Goal: Task Accomplishment & Management: Manage account settings

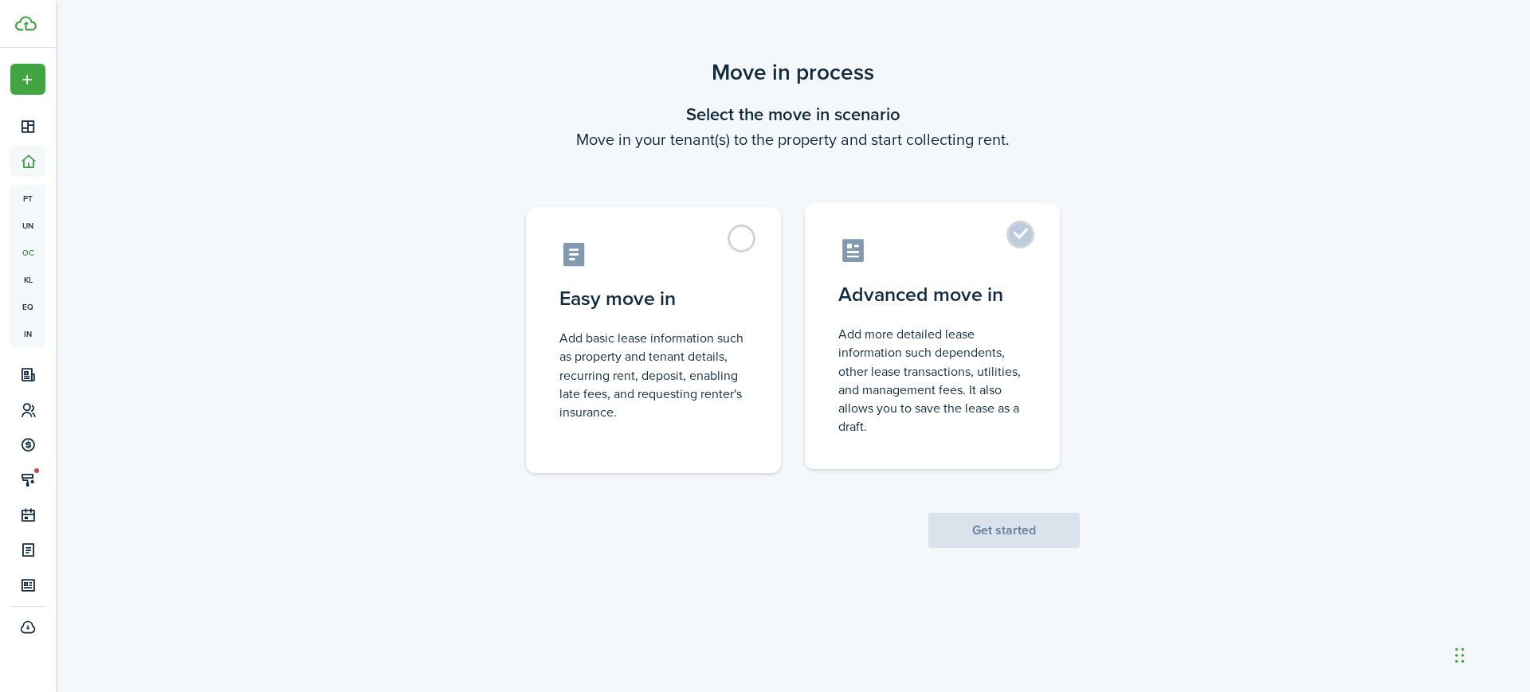
click at [1015, 234] on label "Advanced move in Add more detailed lease information such dependents, other lea…" at bounding box center [932, 336] width 255 height 266
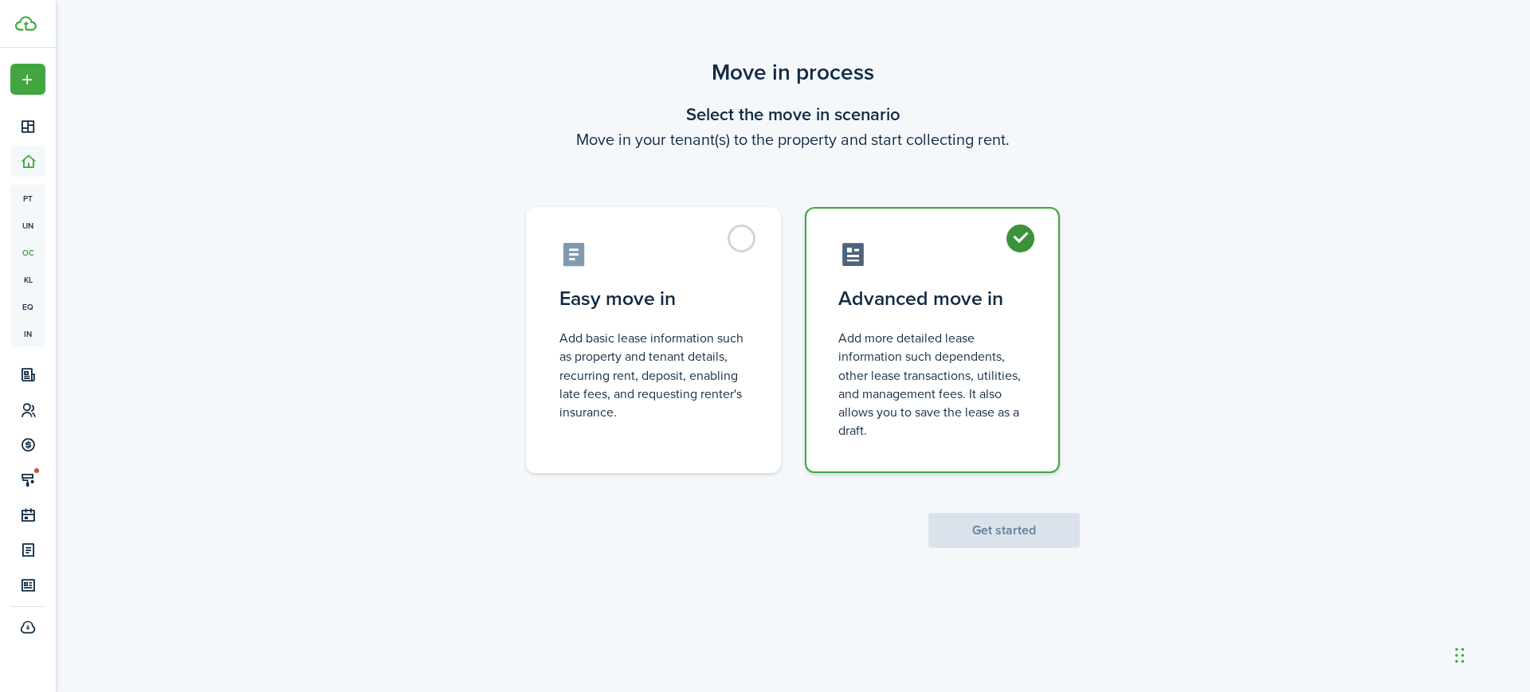
radio input "true"
click at [1015, 529] on button "Get started" at bounding box center [1003, 530] width 151 height 35
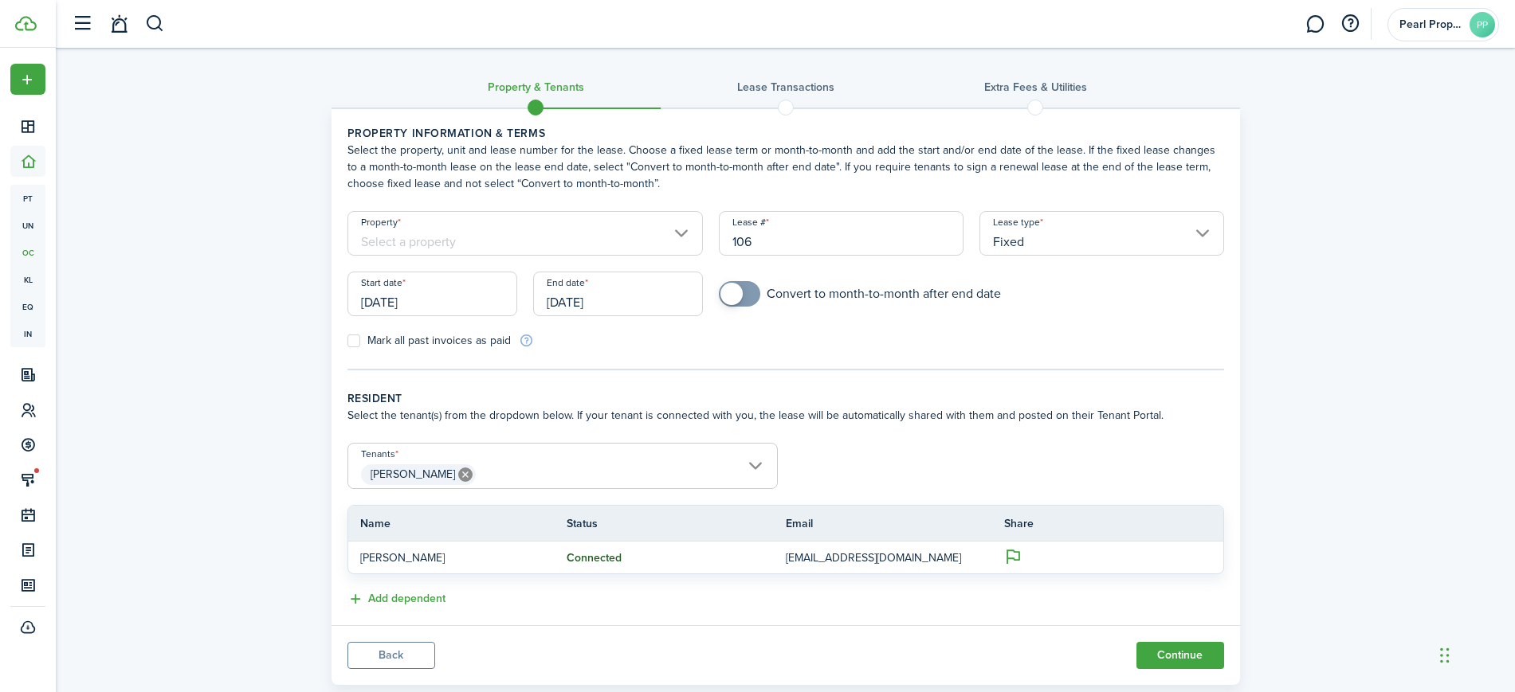
click at [481, 235] on input "Property" at bounding box center [525, 233] width 356 height 45
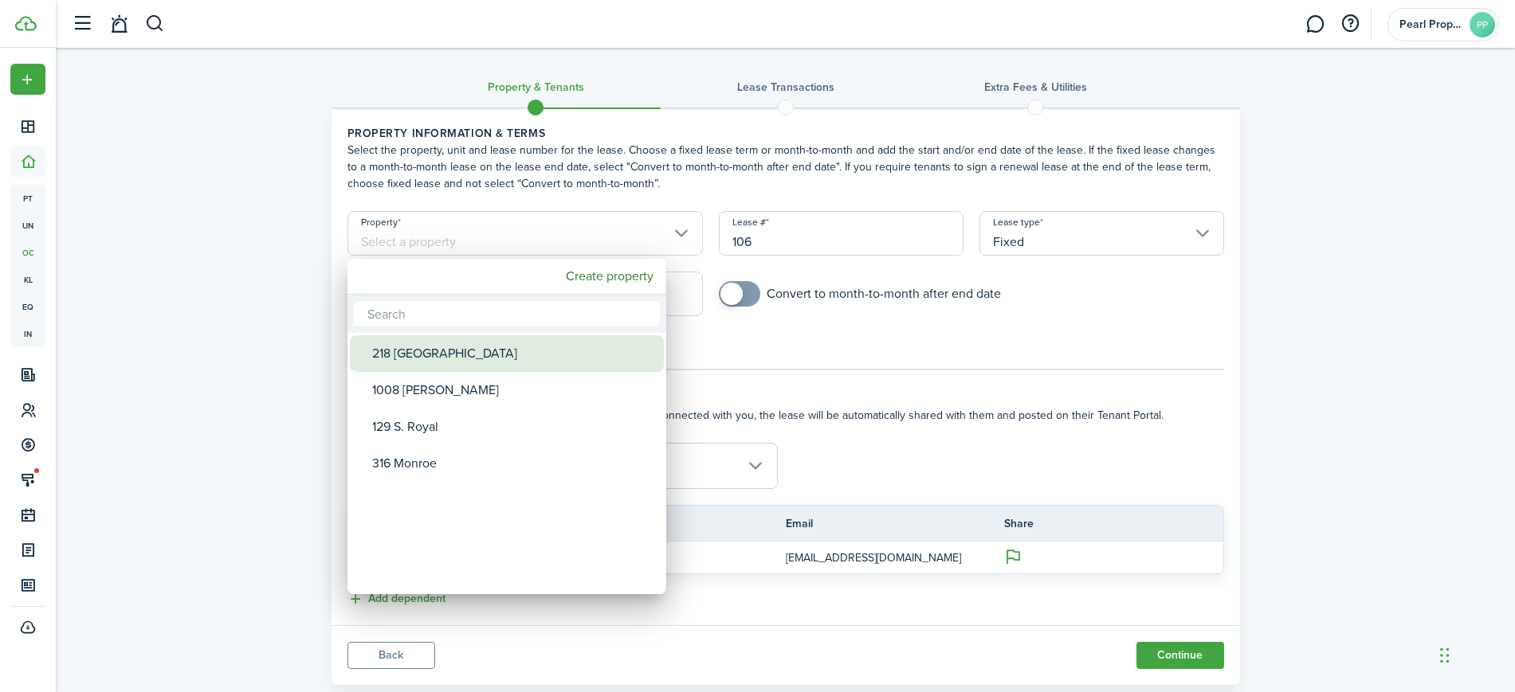
click at [422, 350] on div "218 [GEOGRAPHIC_DATA]" at bounding box center [513, 353] width 282 height 37
type input "218 [GEOGRAPHIC_DATA]"
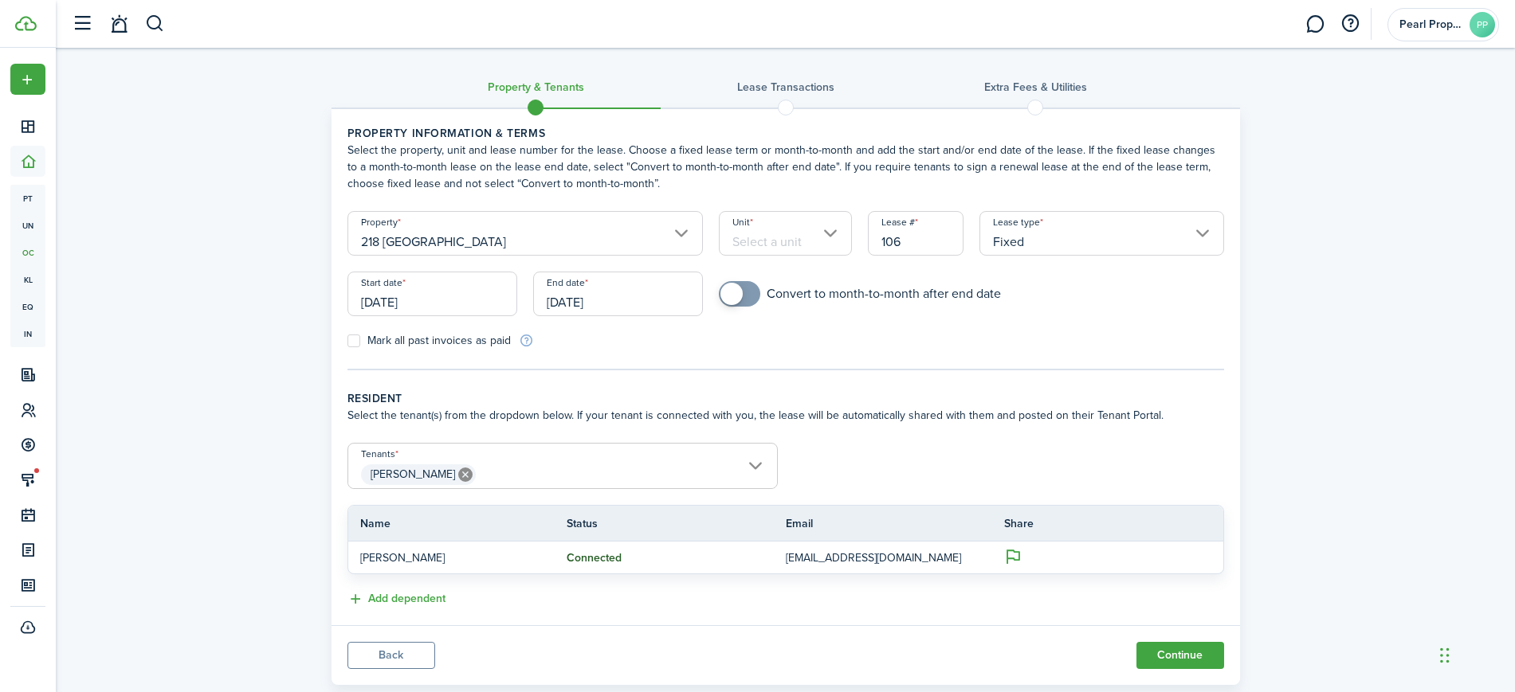
click at [829, 233] on input "Unit" at bounding box center [785, 233] width 133 height 45
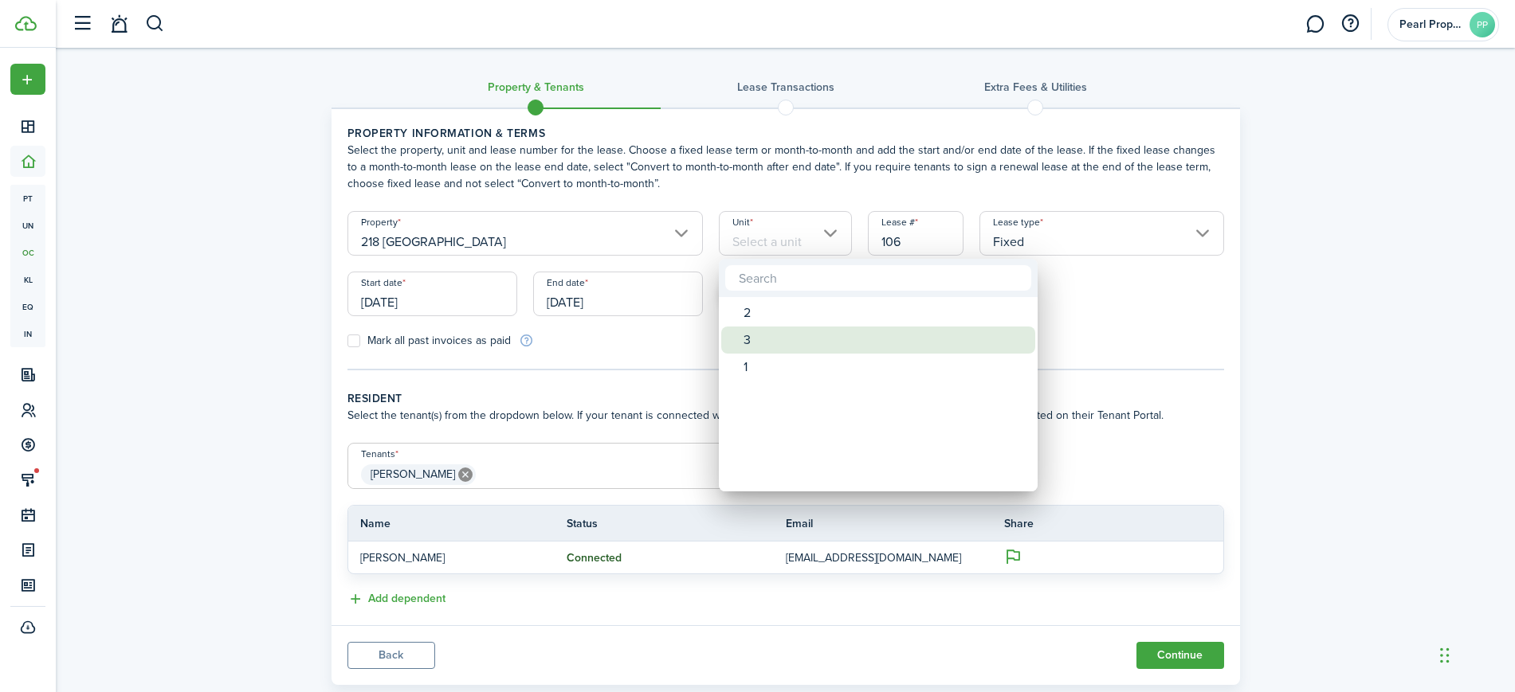
click at [755, 337] on div "3" at bounding box center [884, 340] width 282 height 27
type input "3"
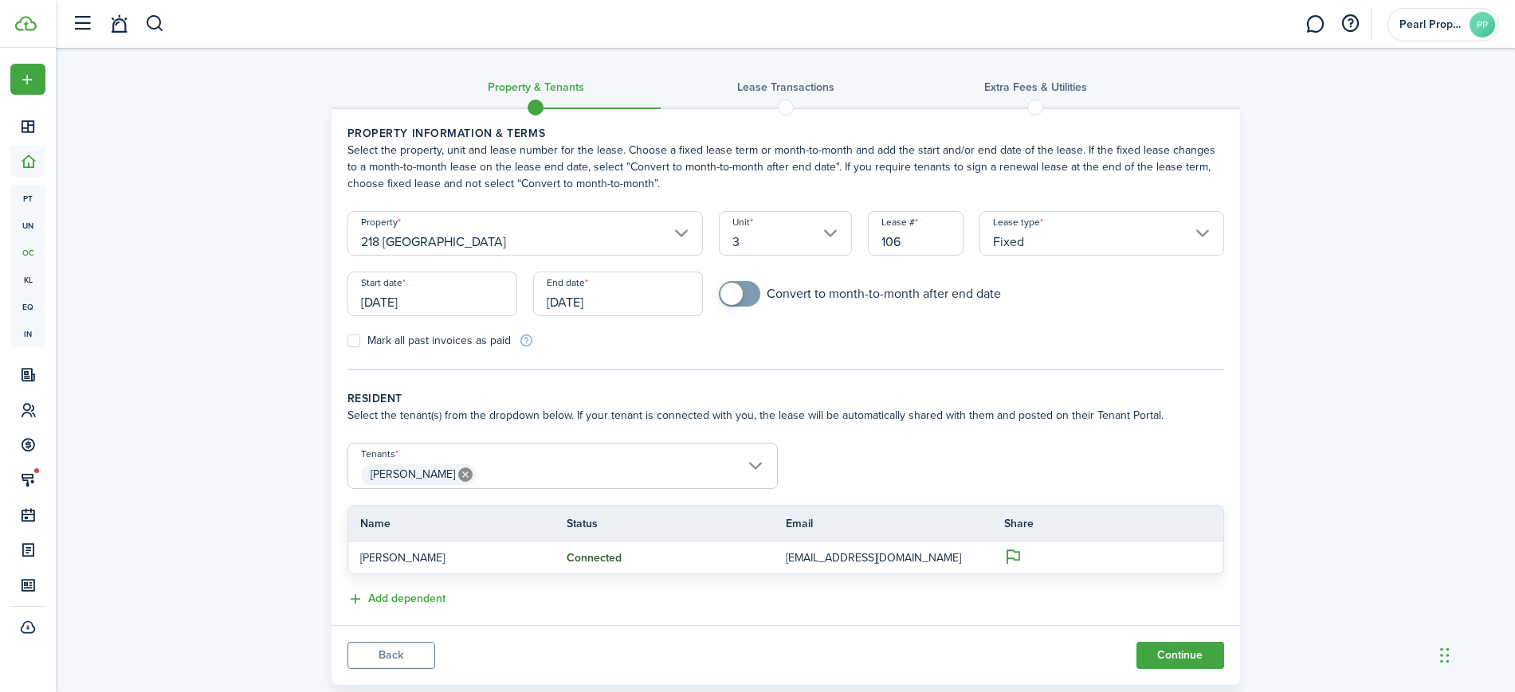
drag, startPoint x: 919, startPoint y: 247, endPoint x: 873, endPoint y: 245, distance: 45.4
click at [873, 245] on input "106" at bounding box center [916, 233] width 96 height 45
type input "8"
click at [1057, 296] on mobiscroll-switch "Convert to month-to-month after end date" at bounding box center [971, 293] width 504 height 25
click at [429, 301] on input "[DATE]" at bounding box center [432, 294] width 170 height 45
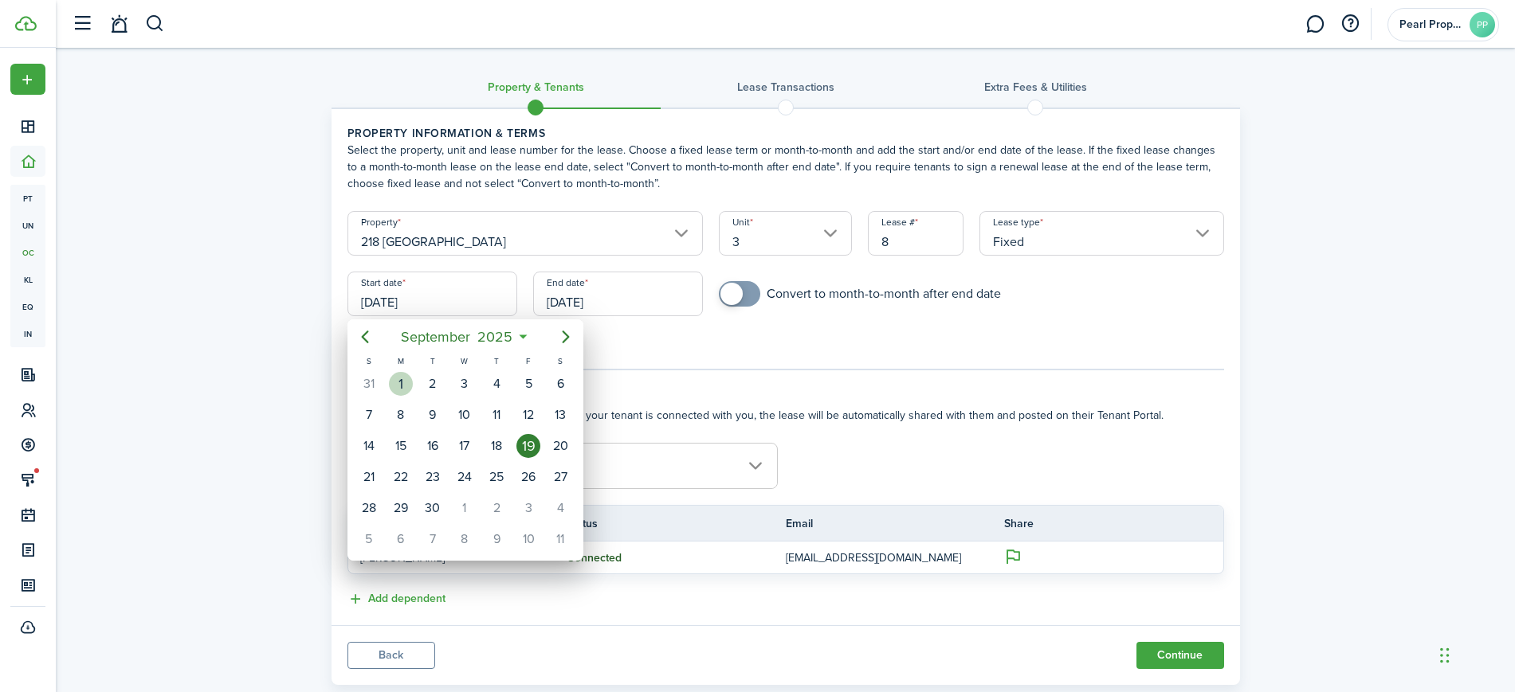
click at [407, 386] on div "1" at bounding box center [401, 384] width 24 height 24
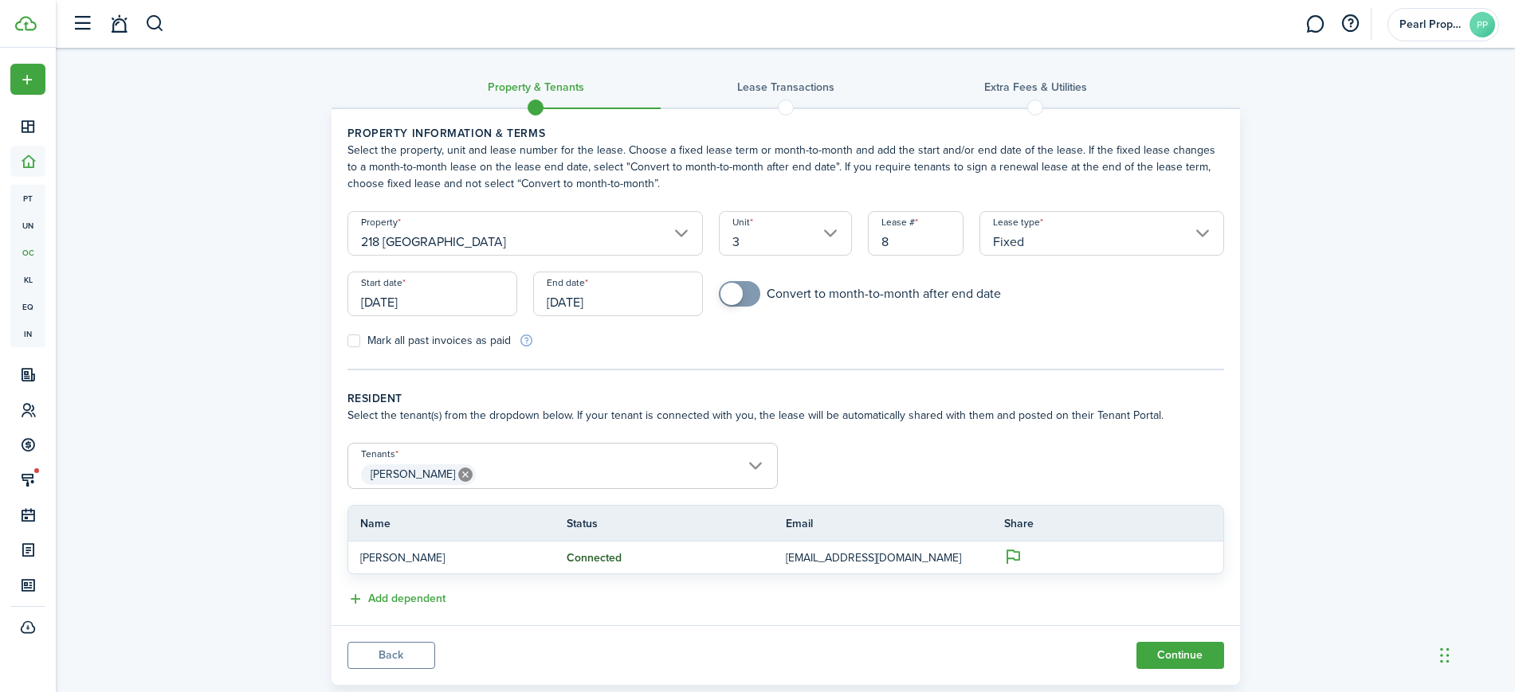
click at [454, 299] on input "[DATE]" at bounding box center [432, 294] width 170 height 45
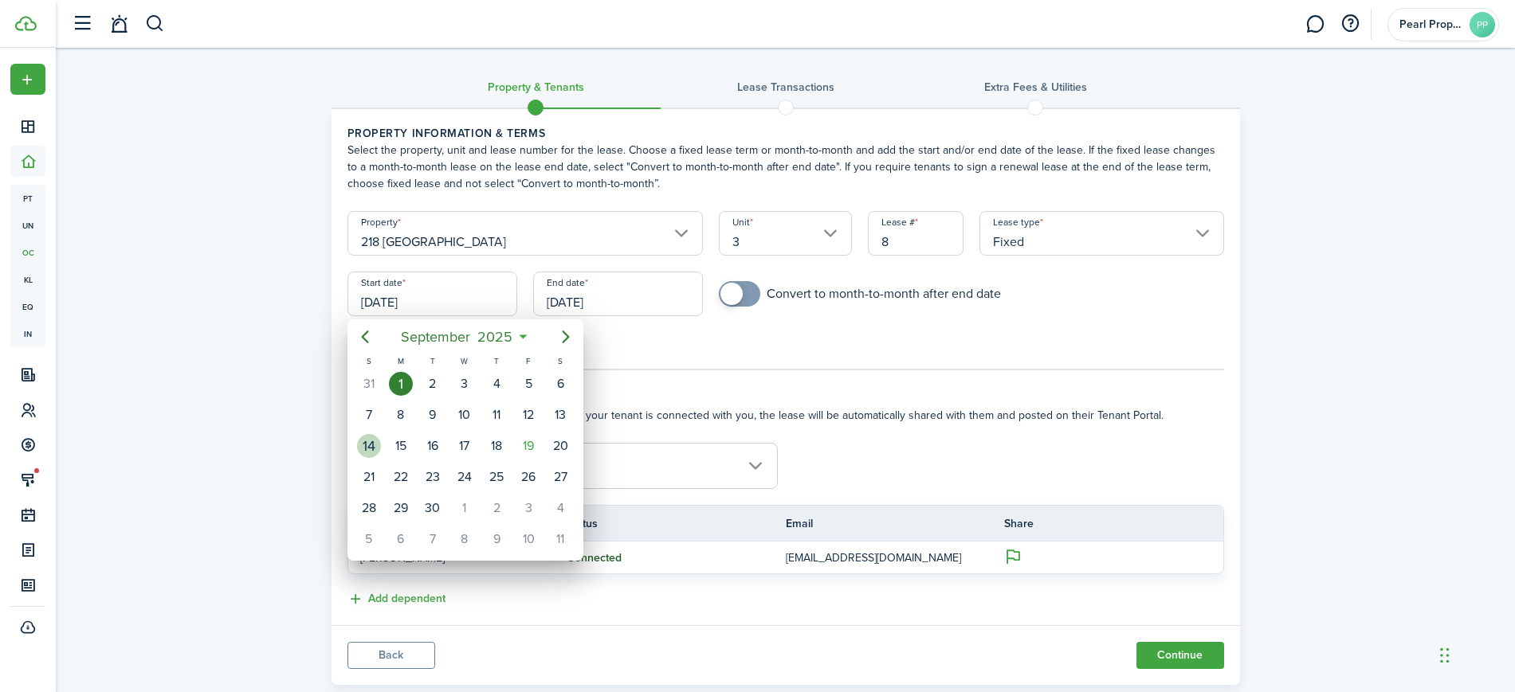
click at [371, 443] on div "14" at bounding box center [369, 446] width 24 height 24
type input "[DATE]"
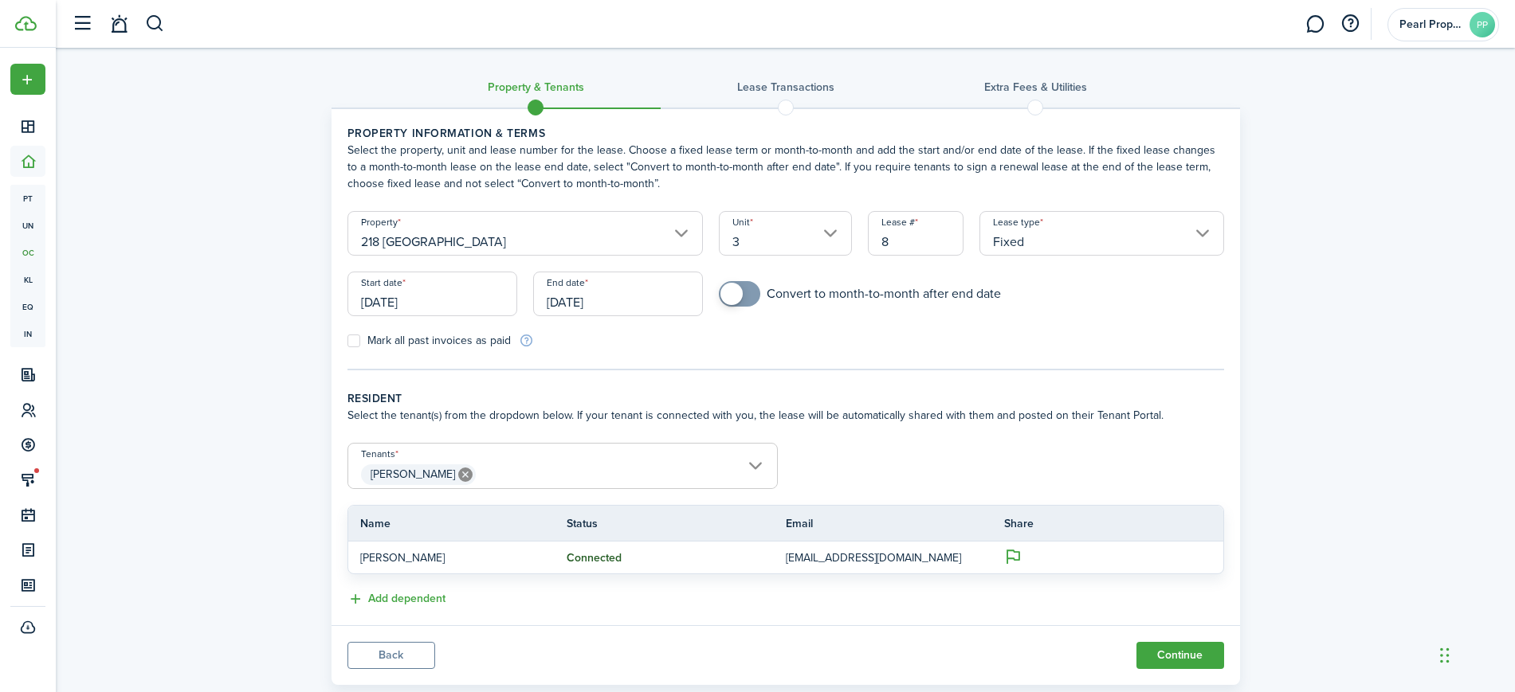
click at [599, 297] on input "[DATE]" at bounding box center [618, 294] width 170 height 45
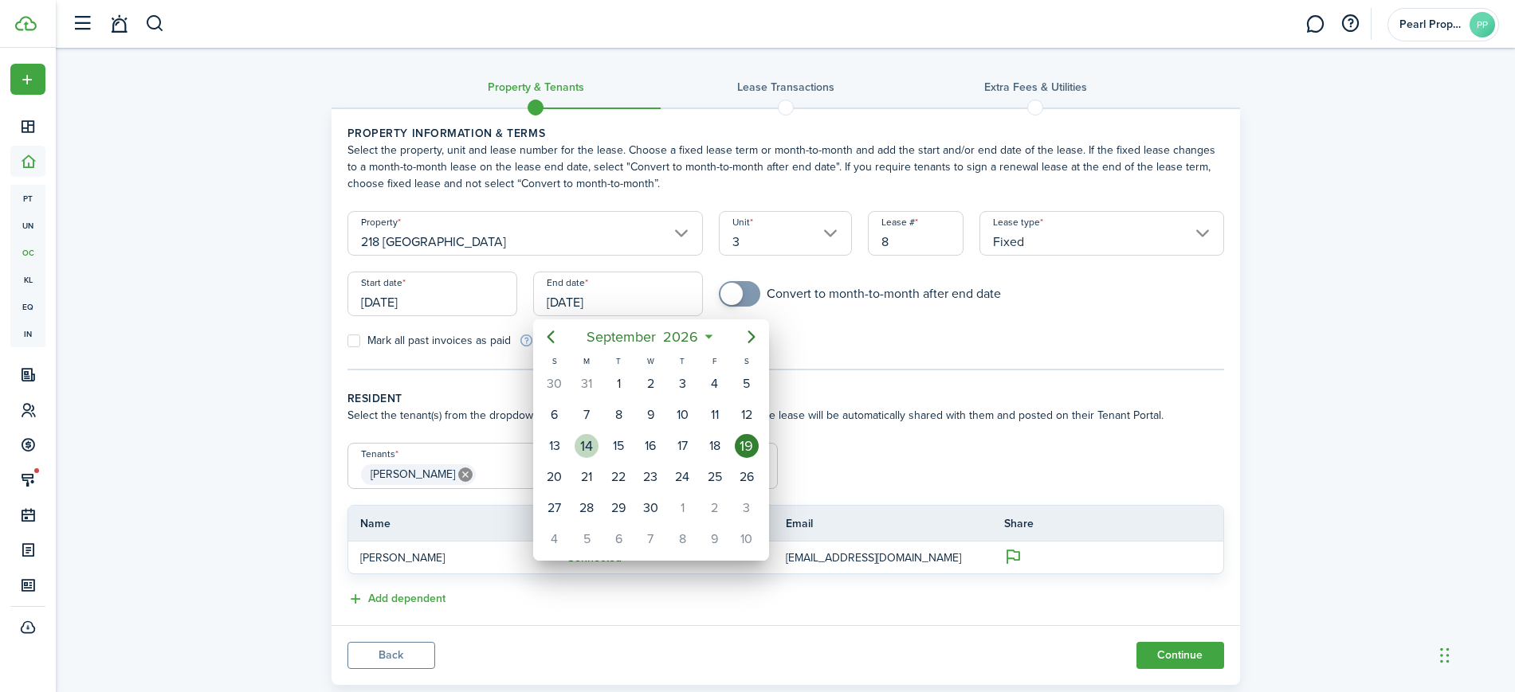
click at [582, 441] on div "14" at bounding box center [586, 446] width 24 height 24
type input "[DATE]"
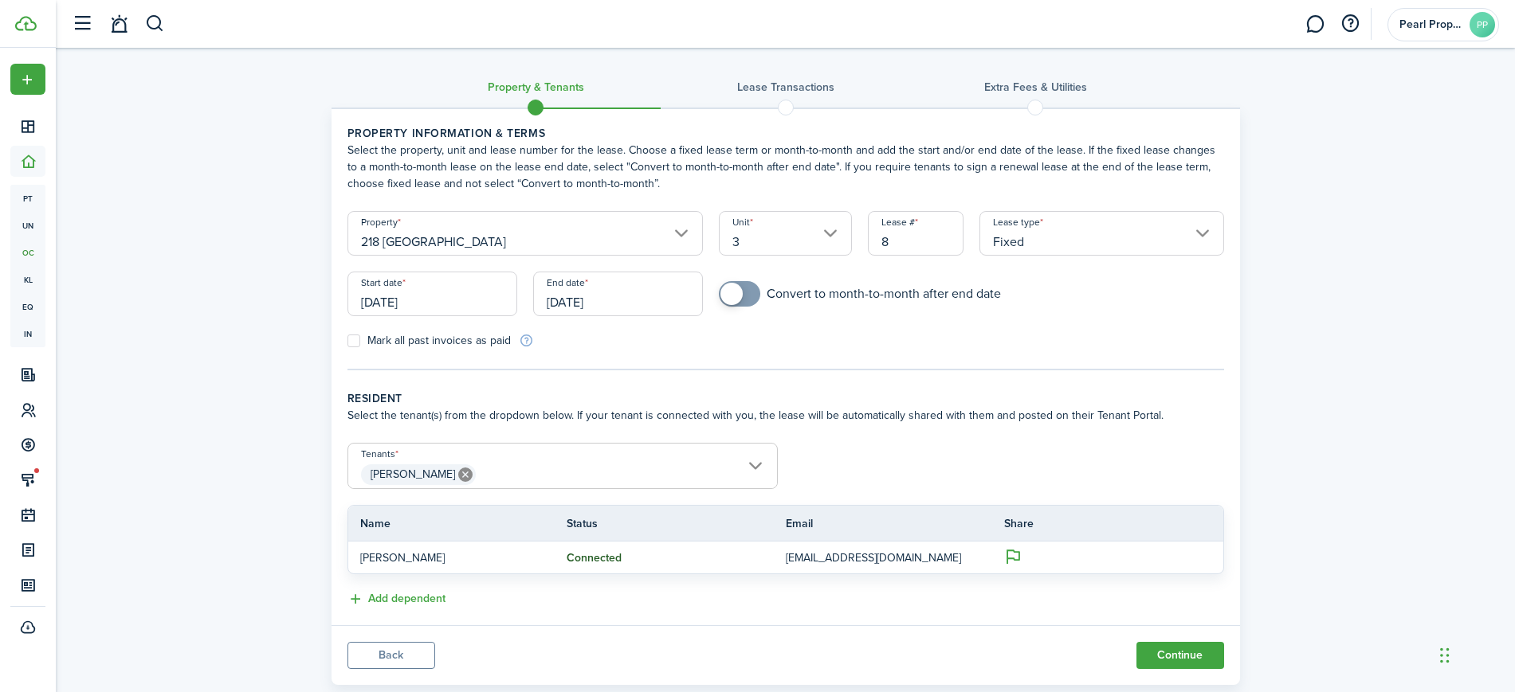
click at [638, 334] on div "Mark all past invoices as paid" at bounding box center [562, 340] width 446 height 17
click at [1261, 374] on div "Property & Tenants Lease Transactions Extra fees & Utilities Property informati…" at bounding box center [785, 370] width 1459 height 645
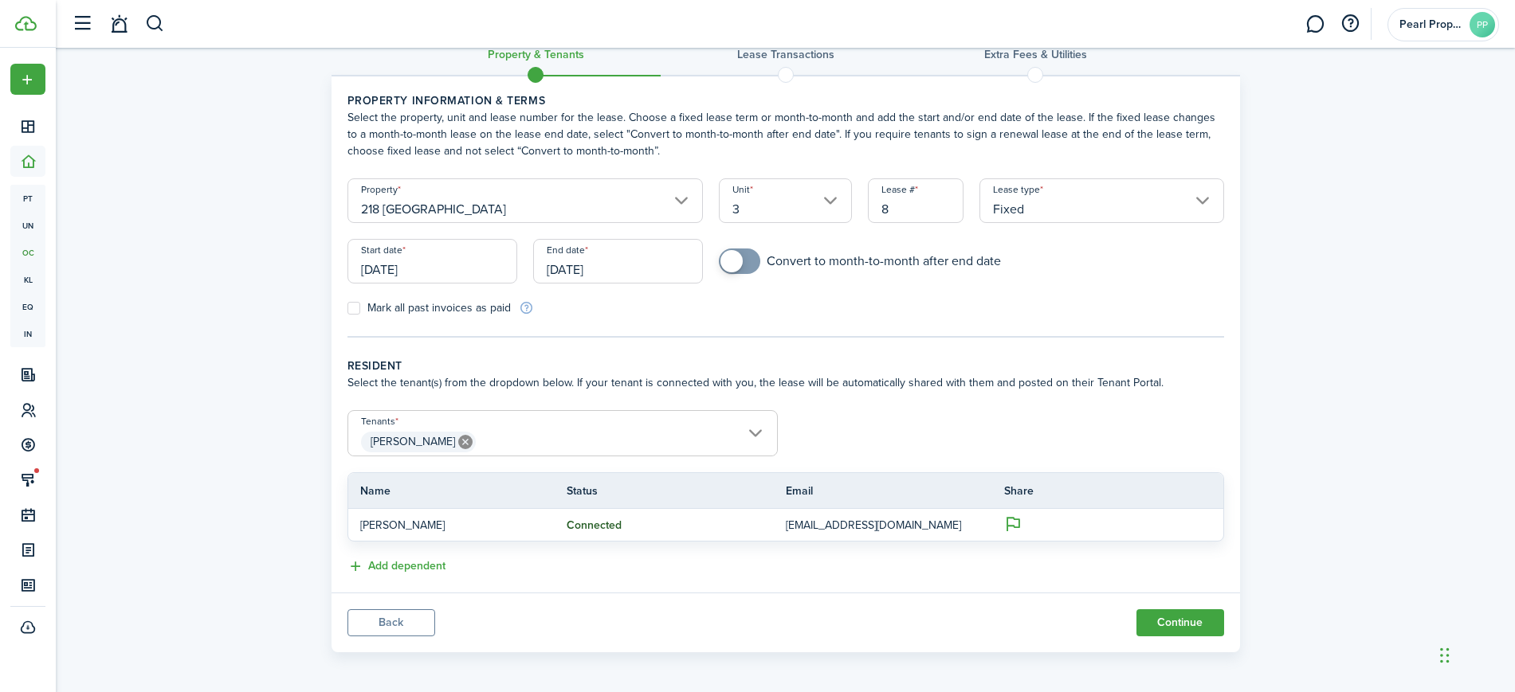
scroll to position [37, 0]
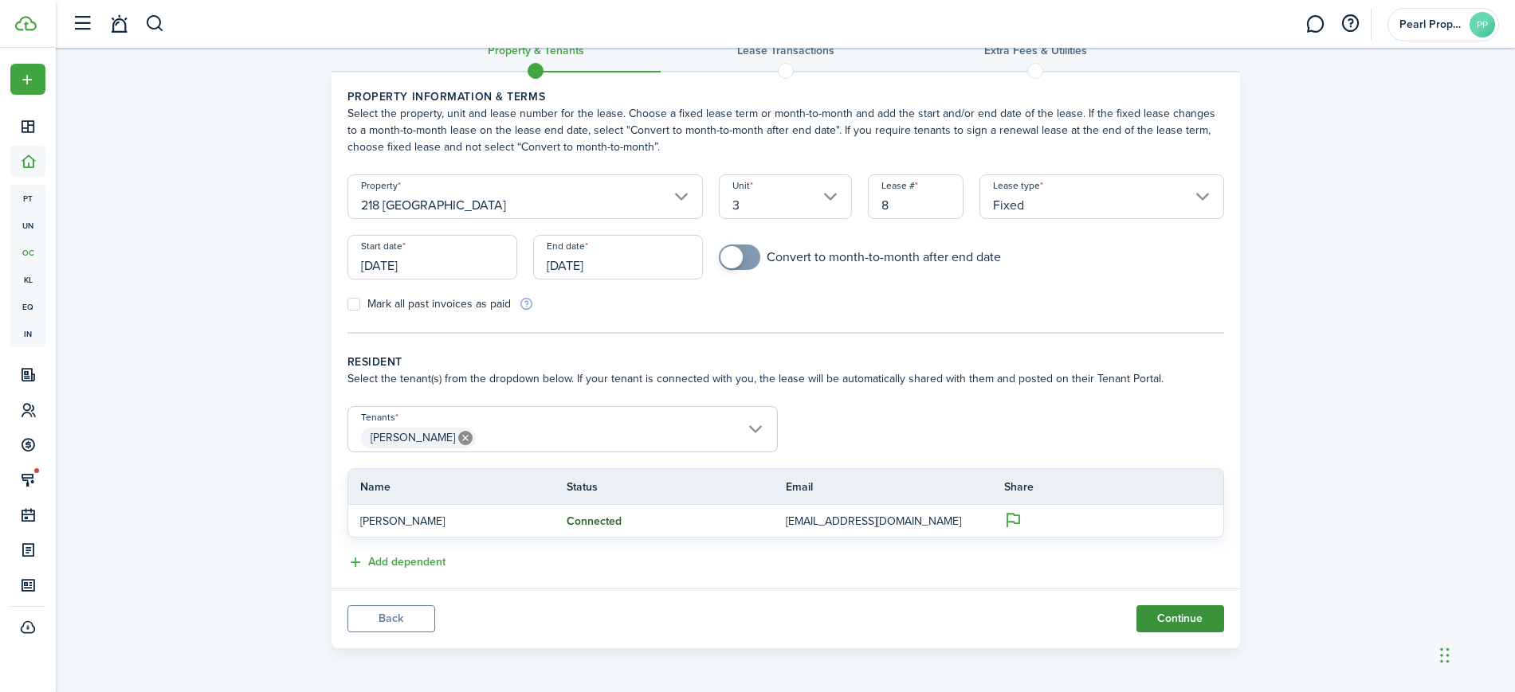
click at [1183, 614] on button "Continue" at bounding box center [1180, 619] width 88 height 27
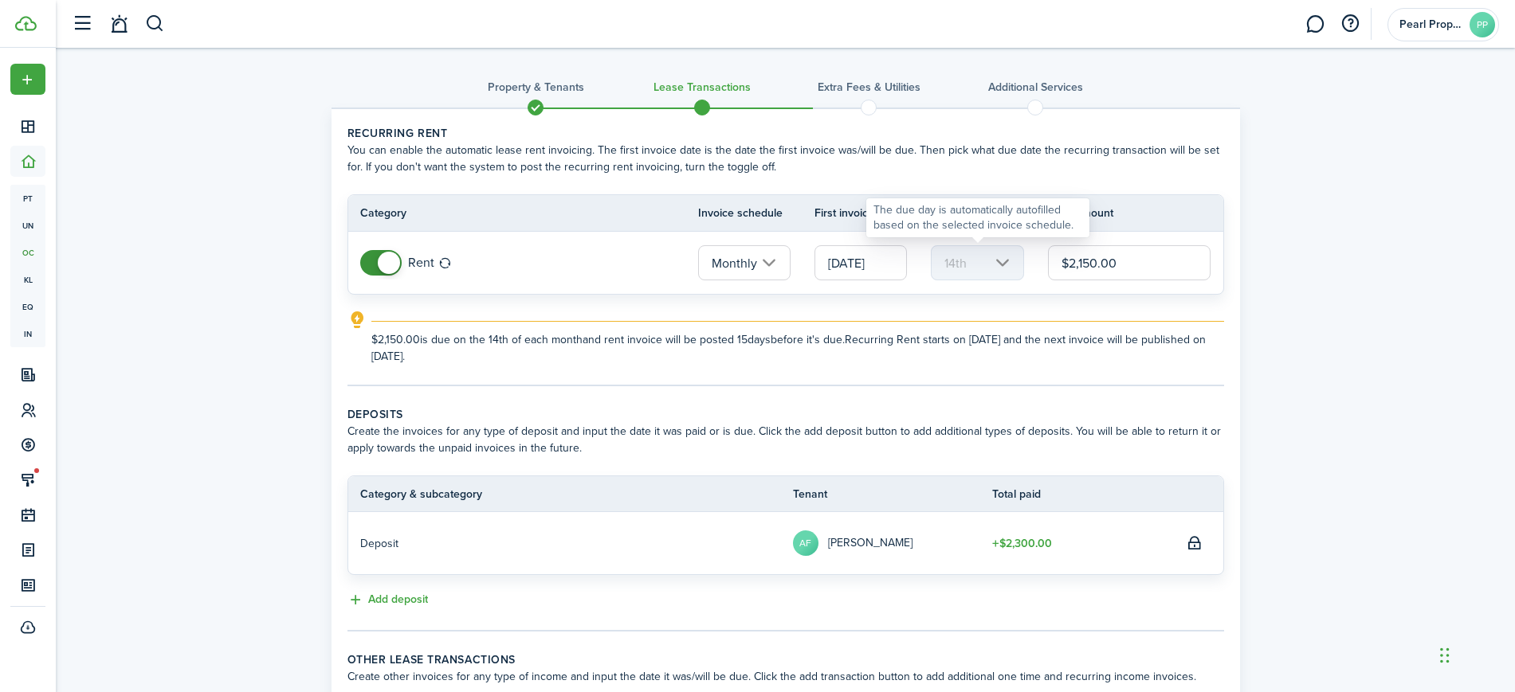
click at [977, 272] on mbsc-scroller "14th" at bounding box center [977, 262] width 92 height 35
click at [883, 274] on input "[DATE]" at bounding box center [860, 262] width 92 height 35
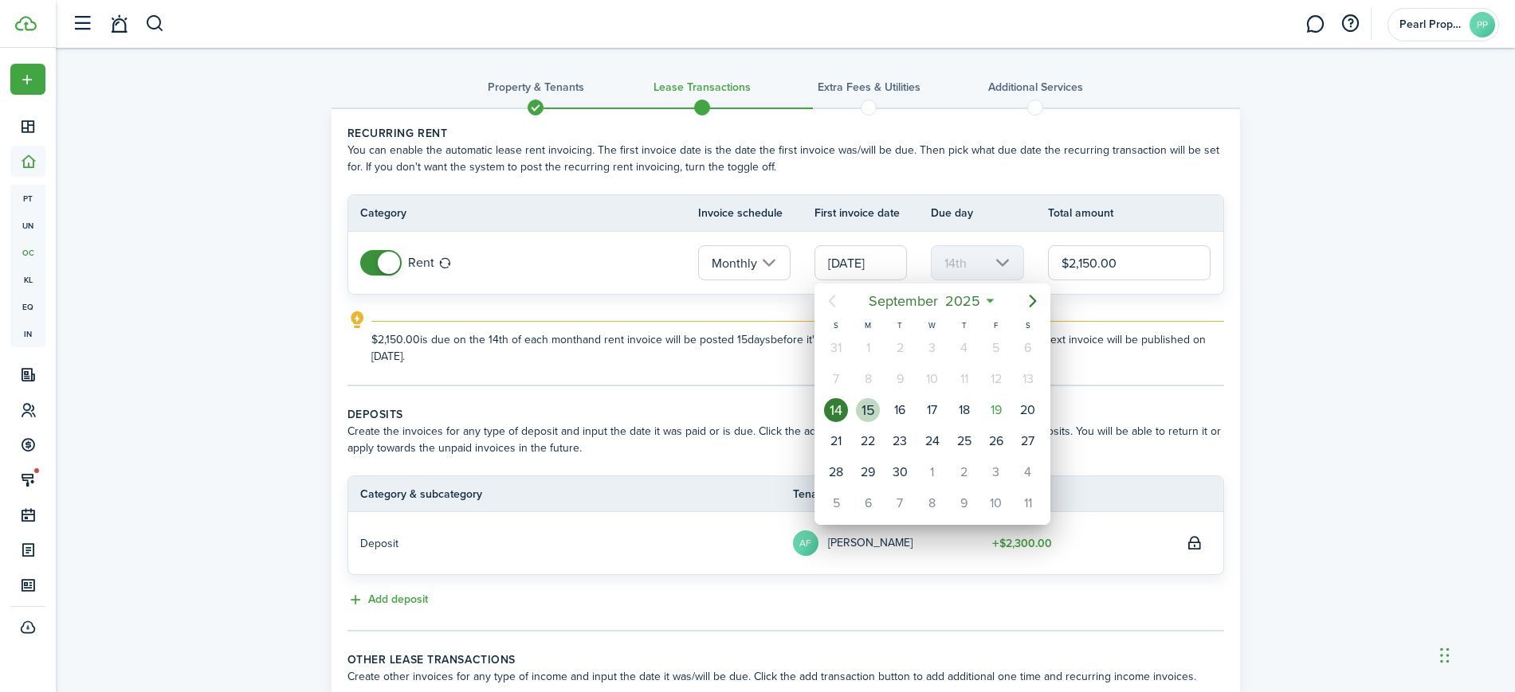
click at [872, 419] on div "15" at bounding box center [868, 410] width 24 height 24
type input "[DATE]"
type input "15th"
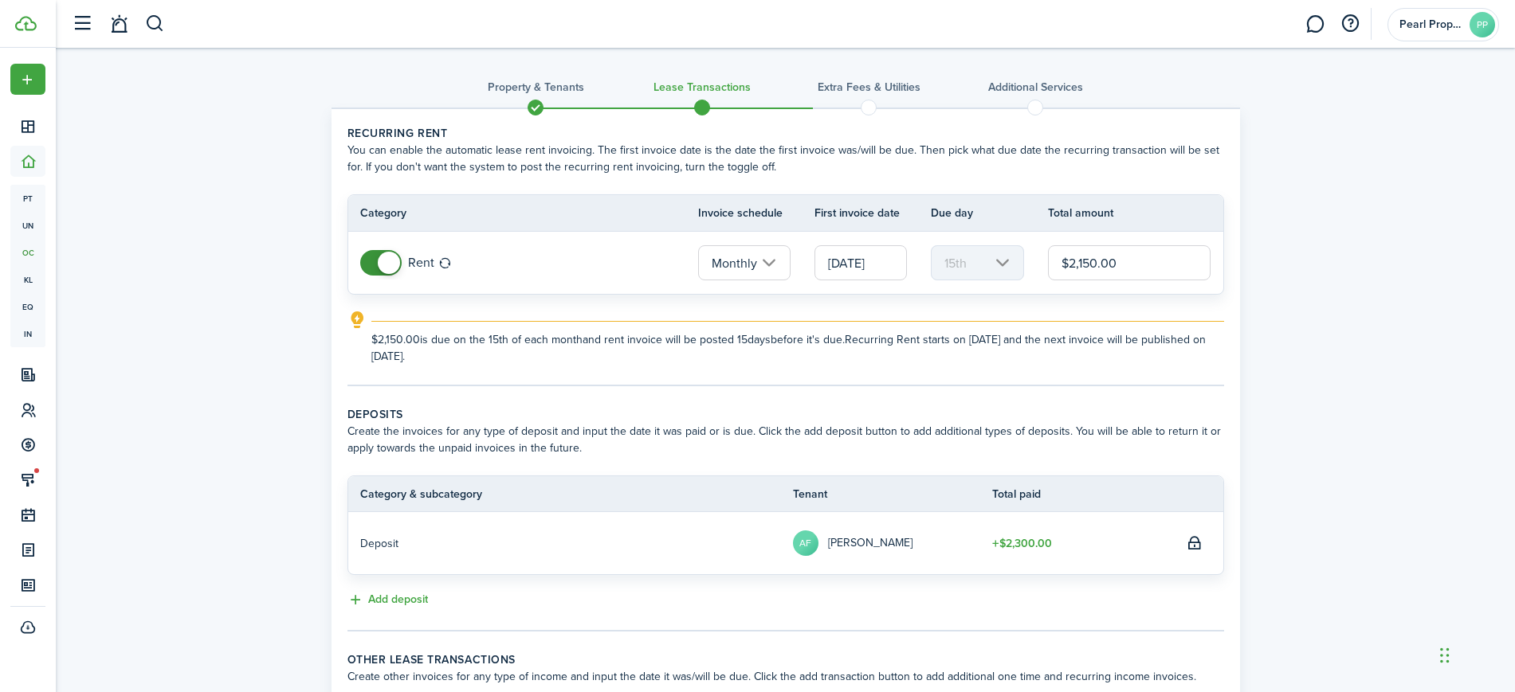
drag, startPoint x: 1086, startPoint y: 261, endPoint x: 1075, endPoint y: 259, distance: 11.4
click at [1075, 259] on input "$2,150.00" at bounding box center [1129, 262] width 163 height 35
type input "$3,000.00"
click at [1186, 355] on explanation-description "$3,000.00 is due on the 15th of each month and rent invoice will be posted 15 d…" at bounding box center [797, 347] width 853 height 33
click at [1336, 344] on div "Property & Tenants Lease Transactions Extra fees & Utilities Additional Service…" at bounding box center [785, 427] width 1459 height 759
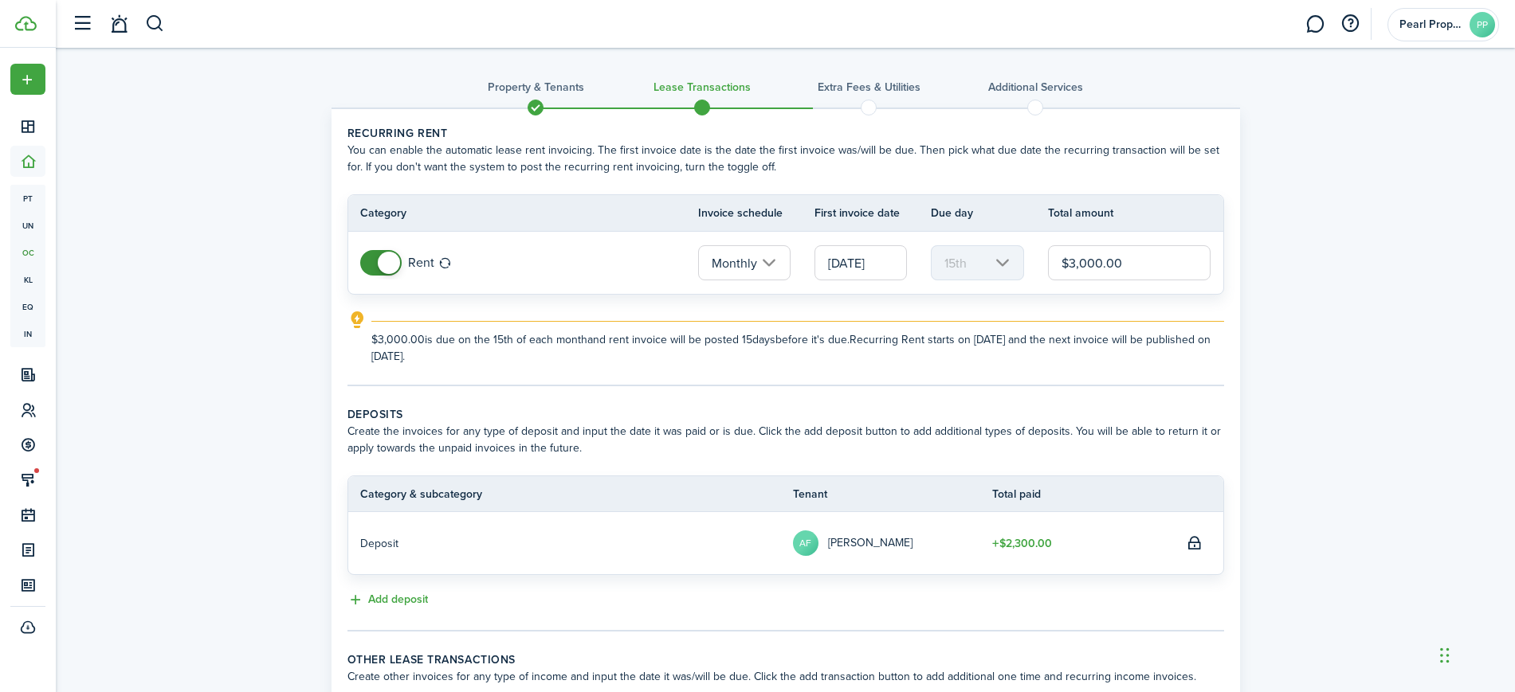
click at [1304, 363] on div "Property & Tenants Lease Transactions Extra fees & Utilities Additional Service…" at bounding box center [785, 427] width 1459 height 759
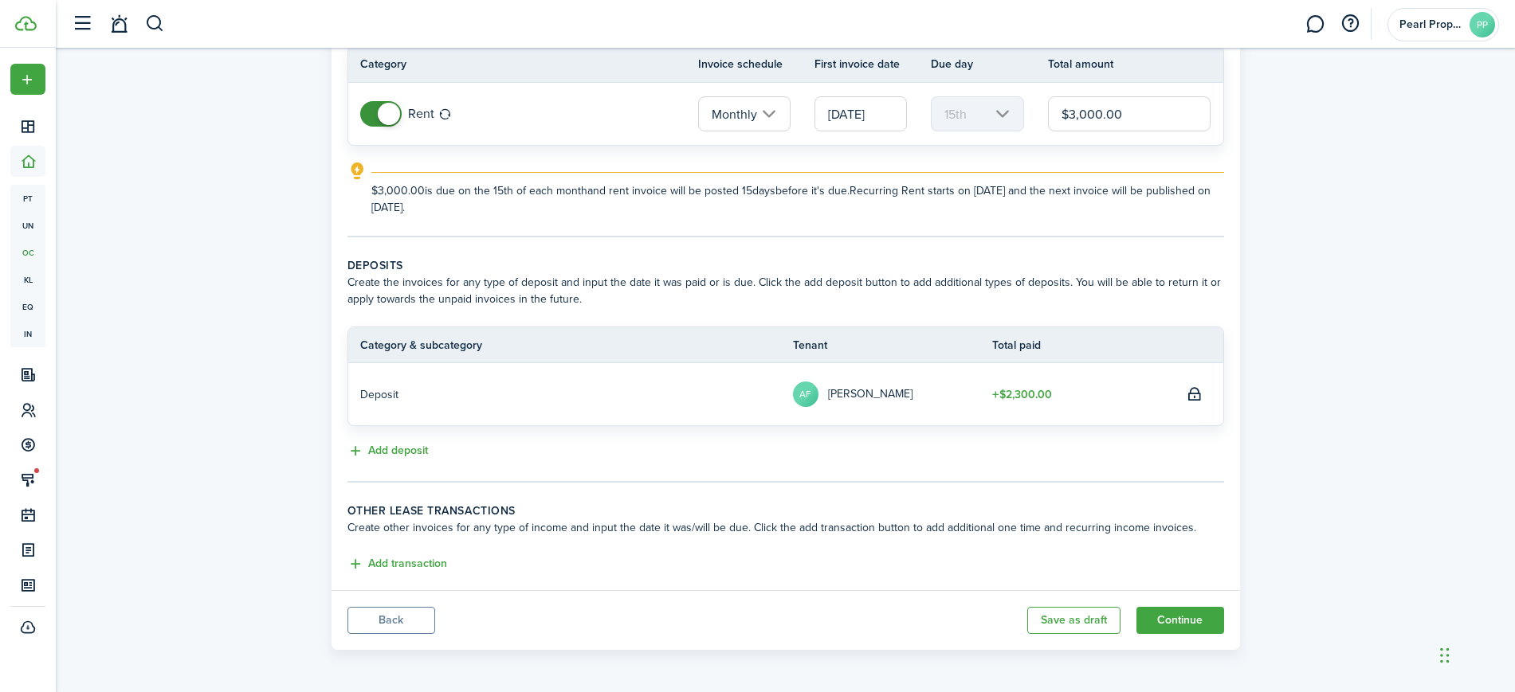
scroll to position [151, 0]
click at [1186, 610] on button "Continue" at bounding box center [1180, 619] width 88 height 27
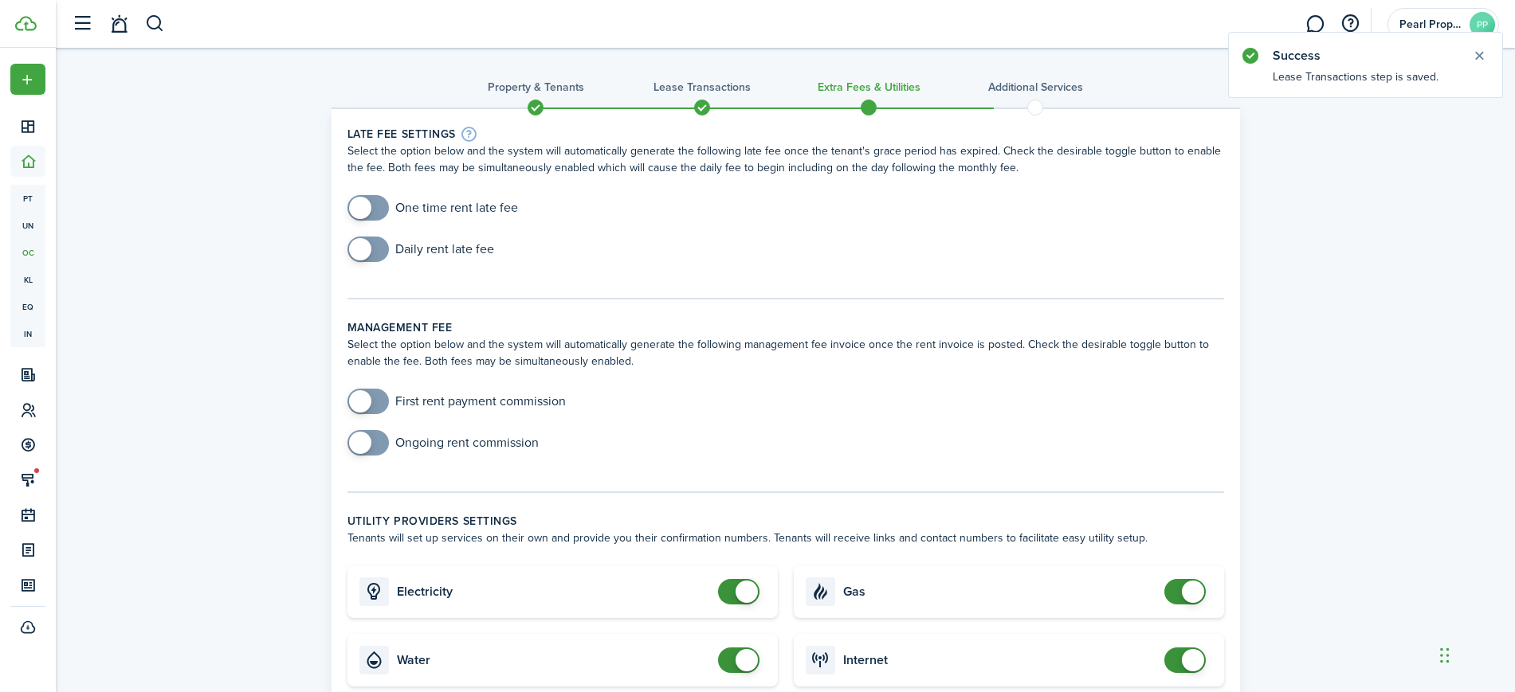
checkbox input "true"
click at [372, 213] on span at bounding box center [368, 207] width 16 height 25
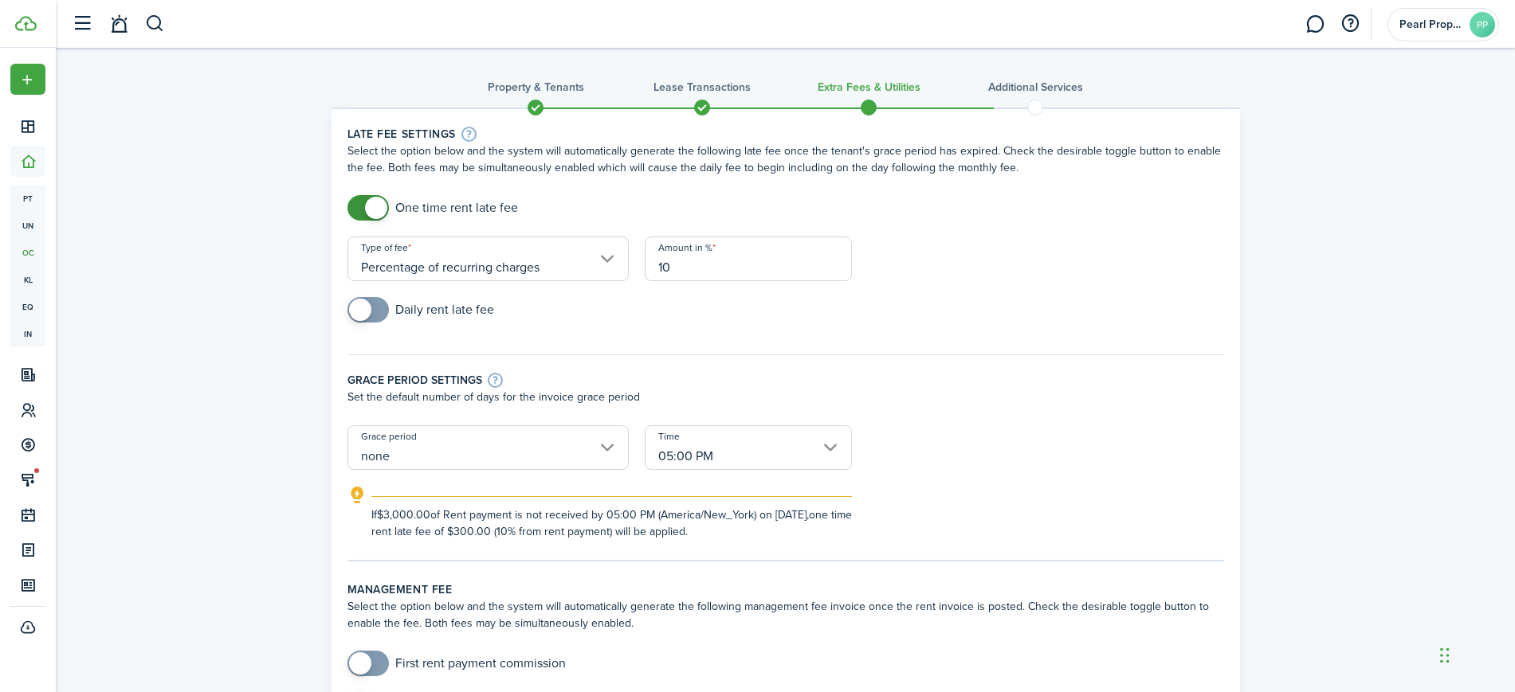
click at [1021, 322] on div "Daily rent late fee" at bounding box center [785, 317] width 892 height 41
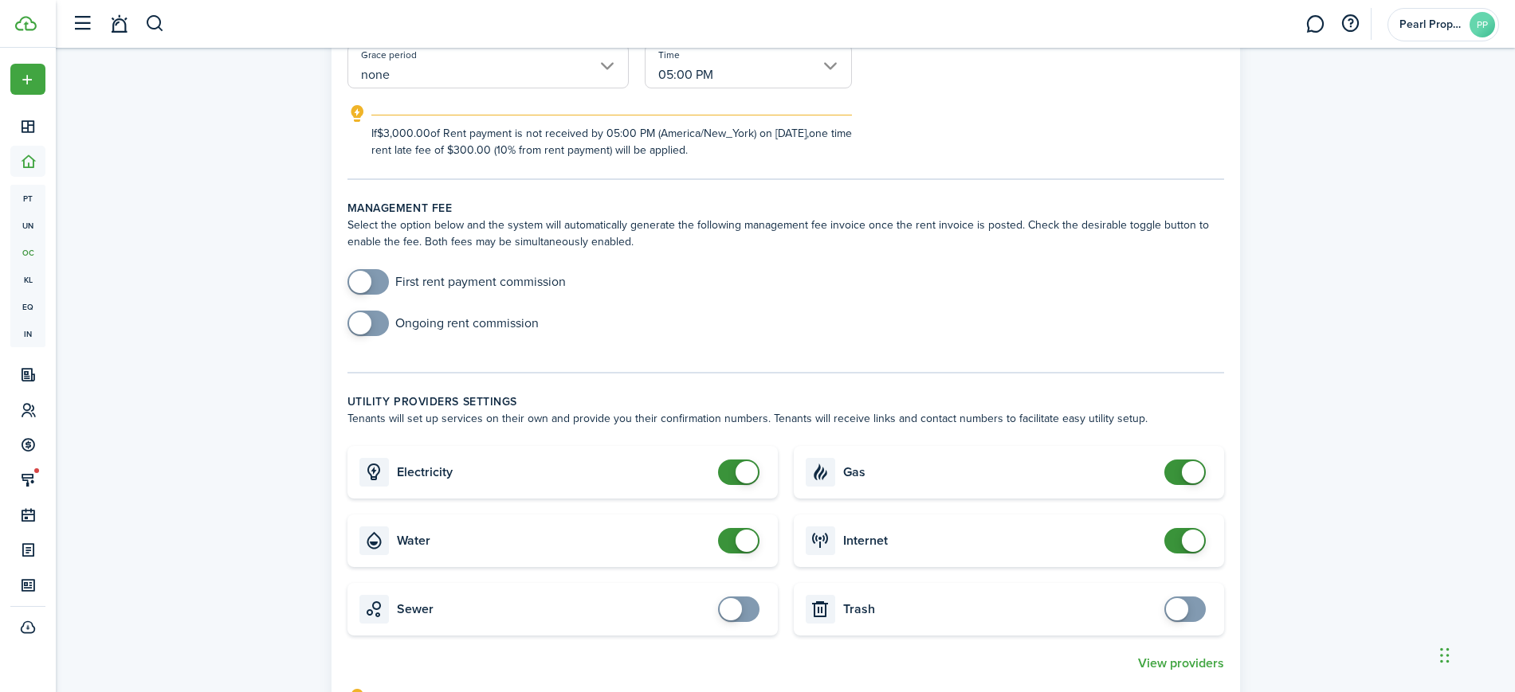
scroll to position [398, 0]
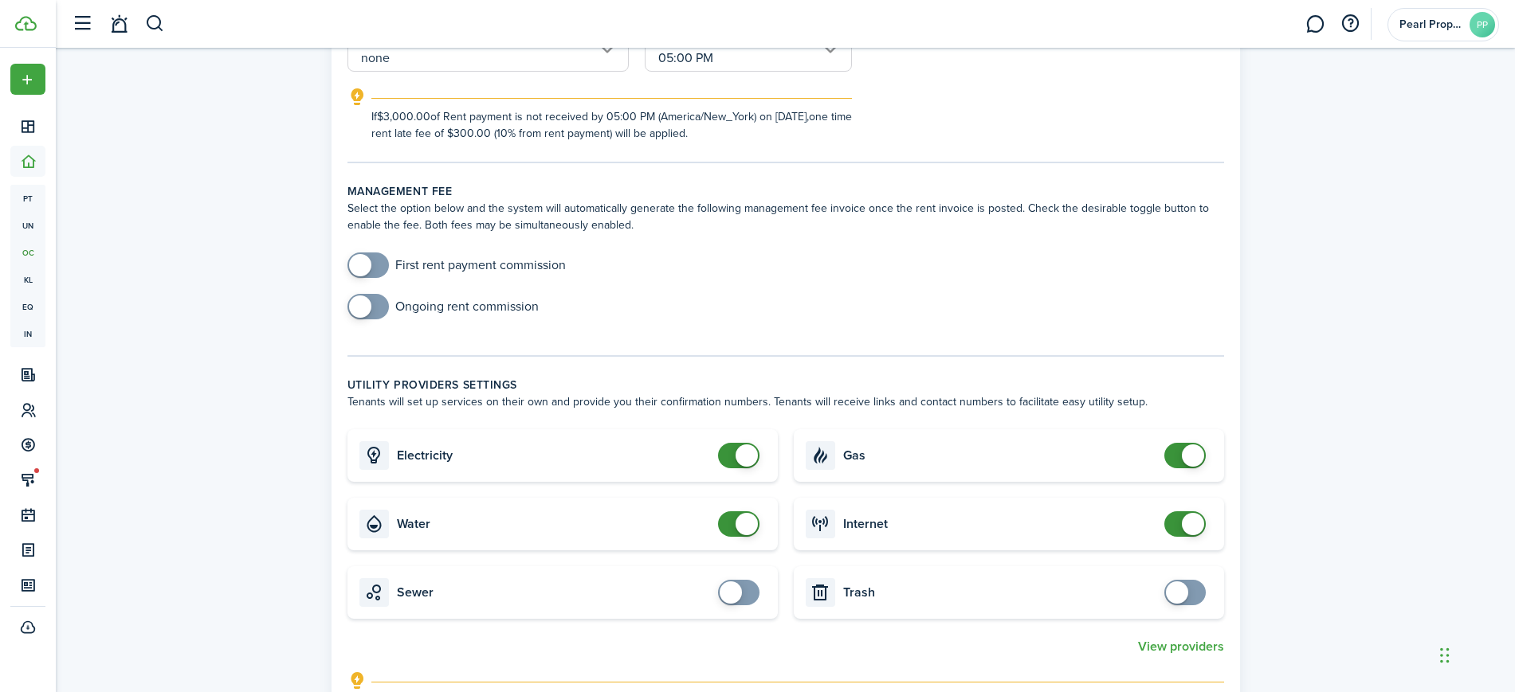
checkbox input "false"
click at [734, 461] on span at bounding box center [739, 455] width 16 height 25
checkbox input "false"
click at [731, 523] on span at bounding box center [739, 524] width 16 height 25
checkbox input "false"
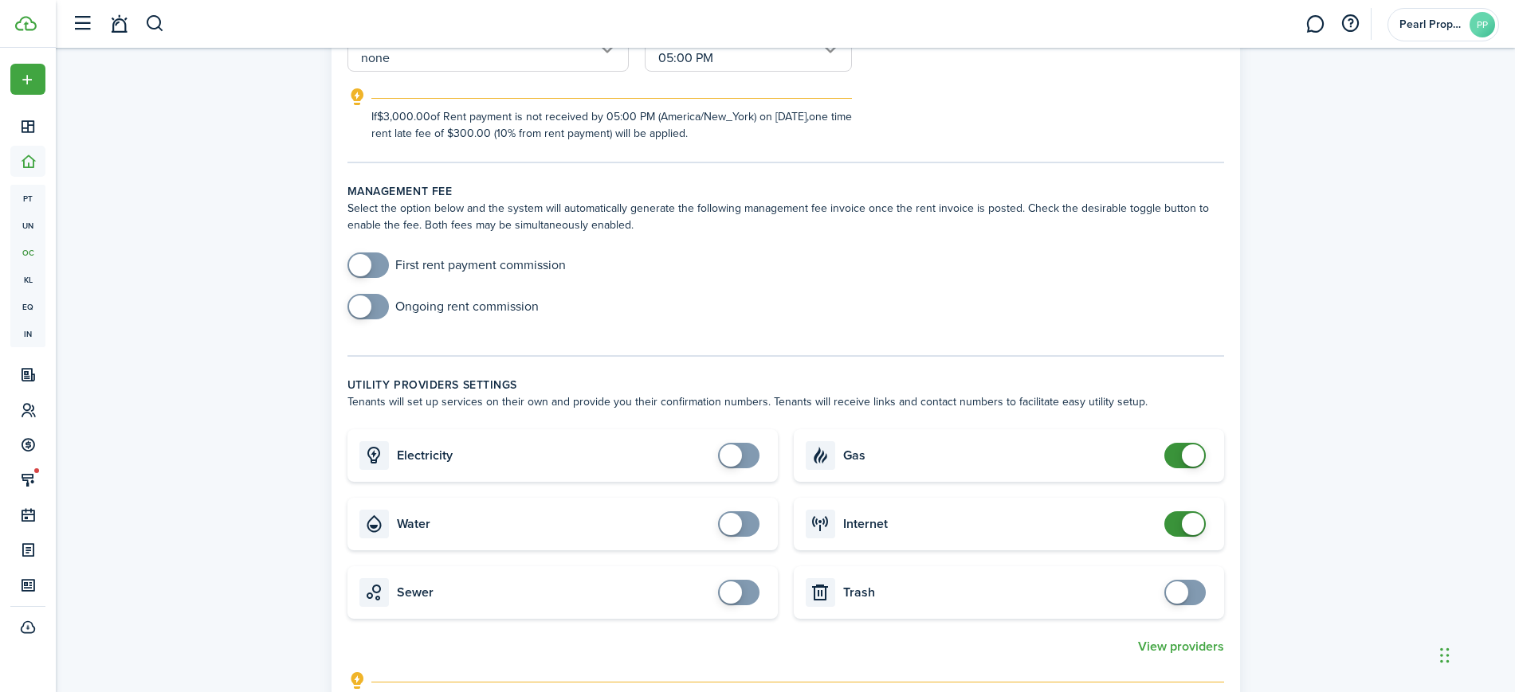
click at [1177, 461] on span at bounding box center [1185, 455] width 16 height 25
click at [1177, 531] on span at bounding box center [1185, 524] width 16 height 25
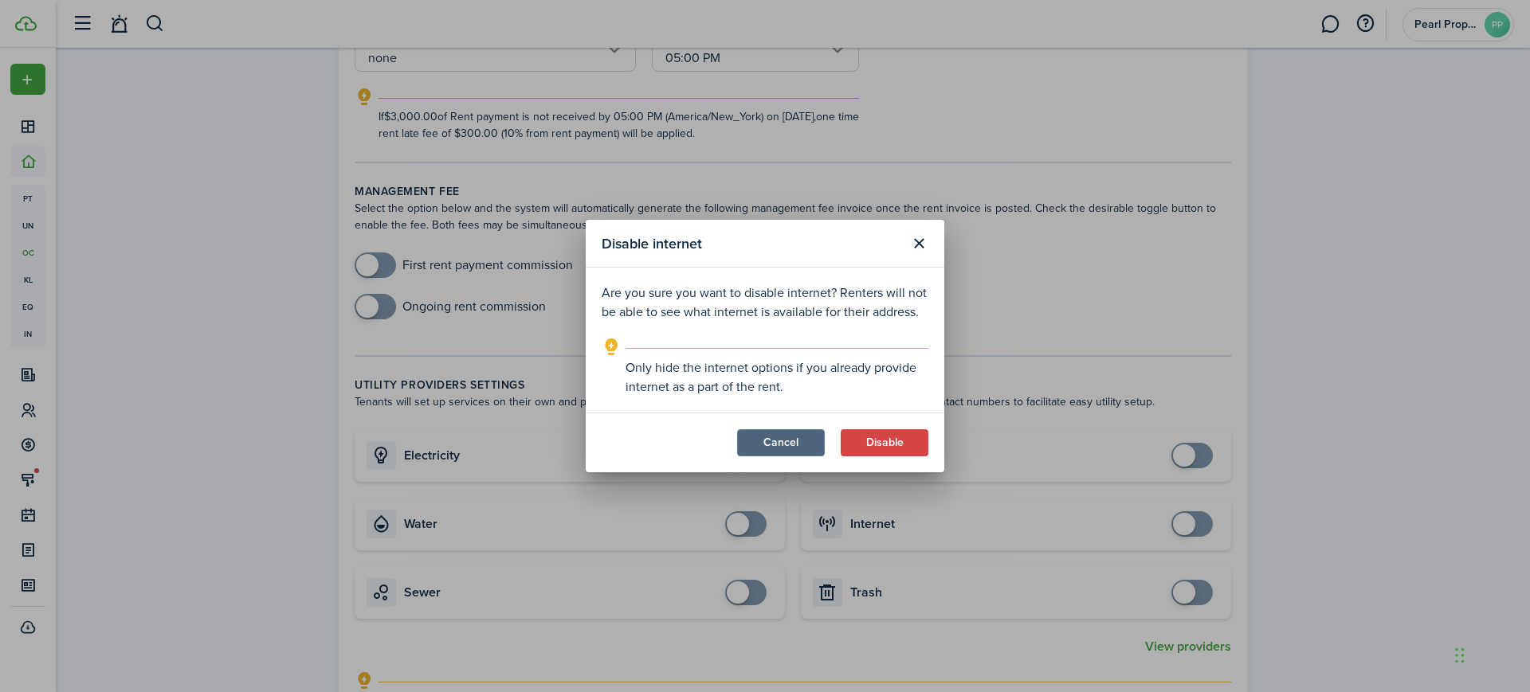
click at [778, 447] on button "Cancel" at bounding box center [781, 442] width 88 height 27
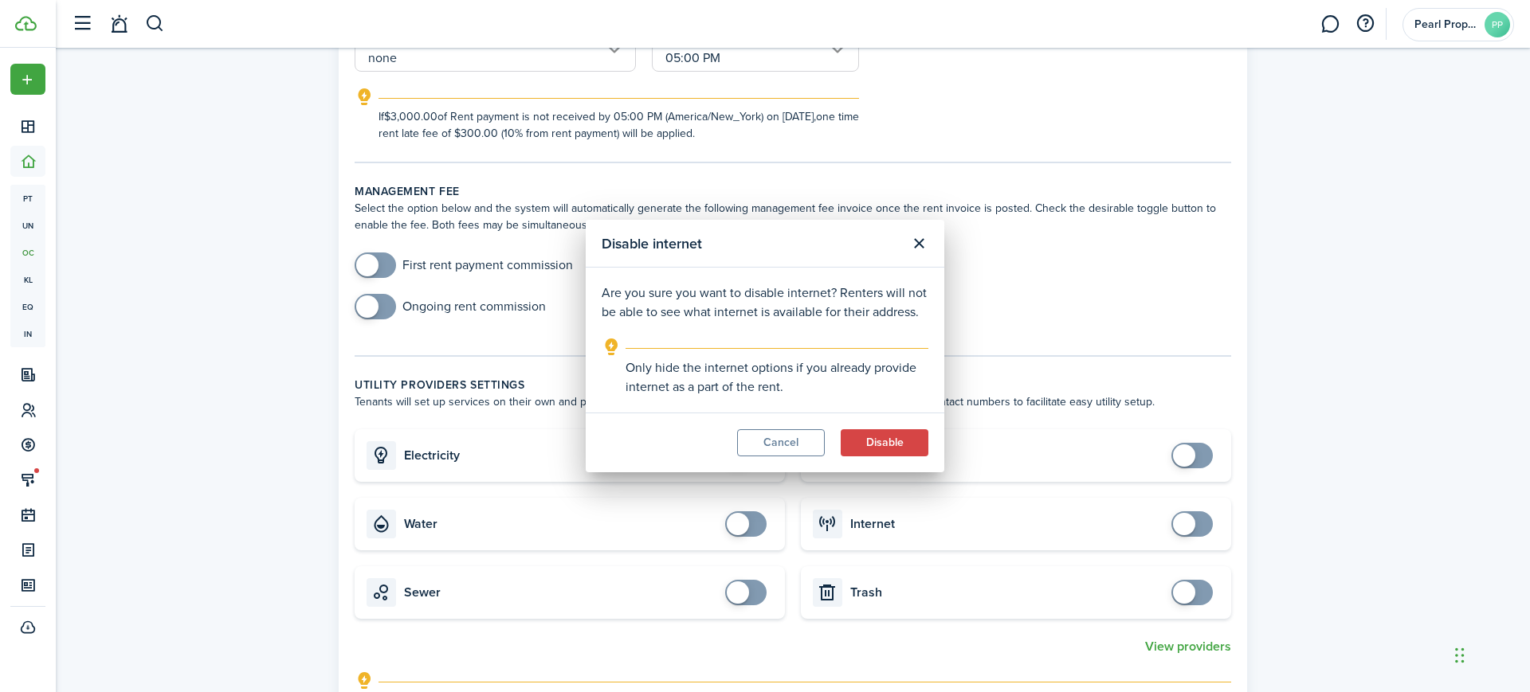
checkbox input "true"
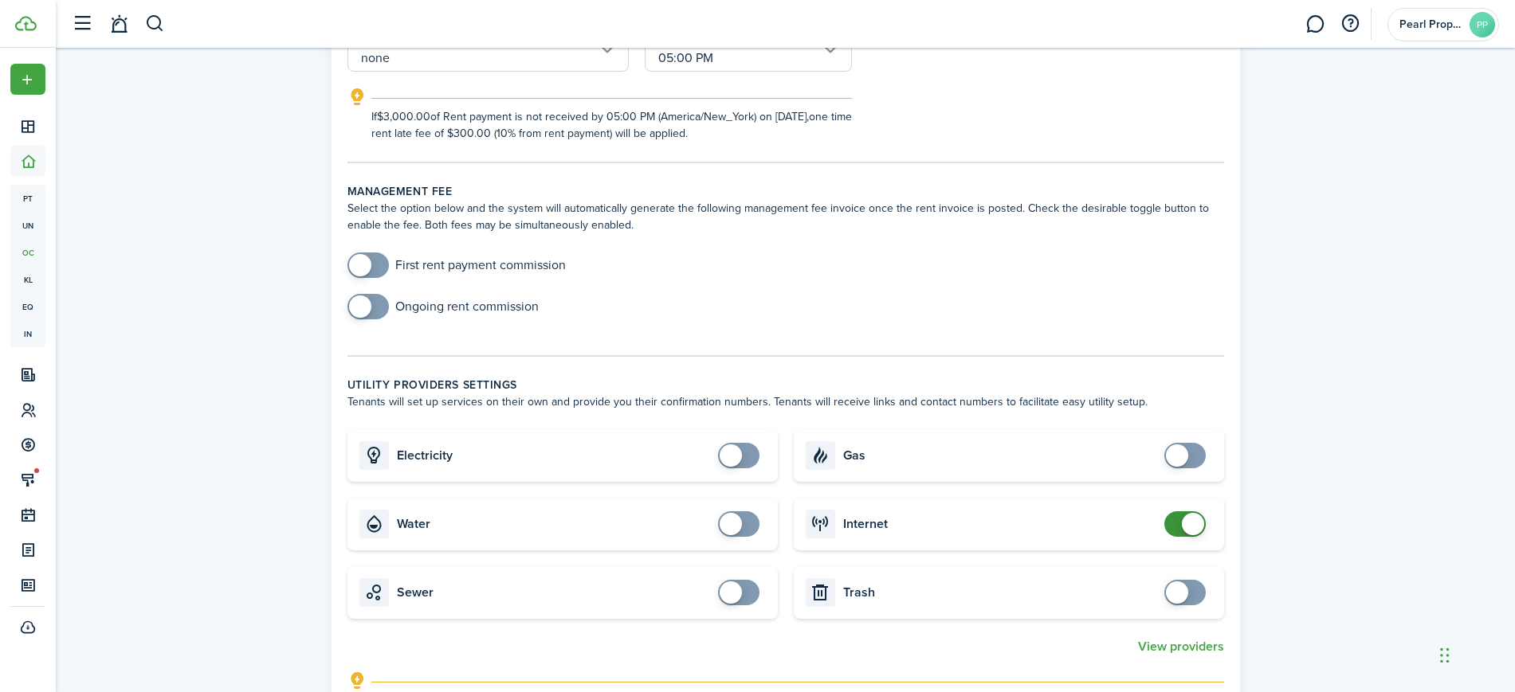
checkbox input "true"
click at [747, 456] on span at bounding box center [739, 455] width 16 height 25
checkbox input "true"
click at [747, 531] on span at bounding box center [739, 524] width 16 height 25
checkbox input "true"
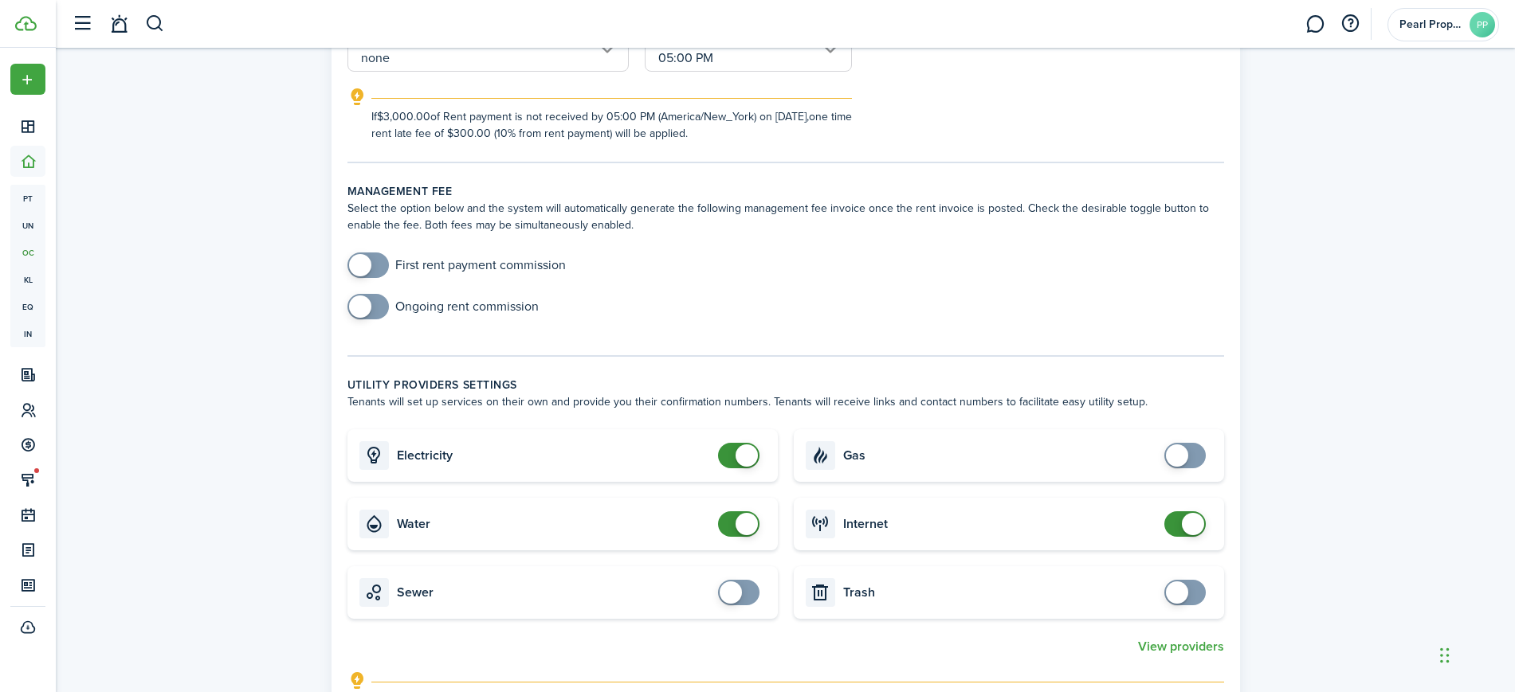
click at [1193, 461] on span at bounding box center [1185, 455] width 16 height 25
checkbox input "true"
click at [747, 593] on span at bounding box center [739, 592] width 16 height 25
click at [1292, 467] on div "Property & Tenants Lease Transactions Extra fees & Utilities Additional Service…" at bounding box center [785, 582] width 1459 height 1867
checkbox input "false"
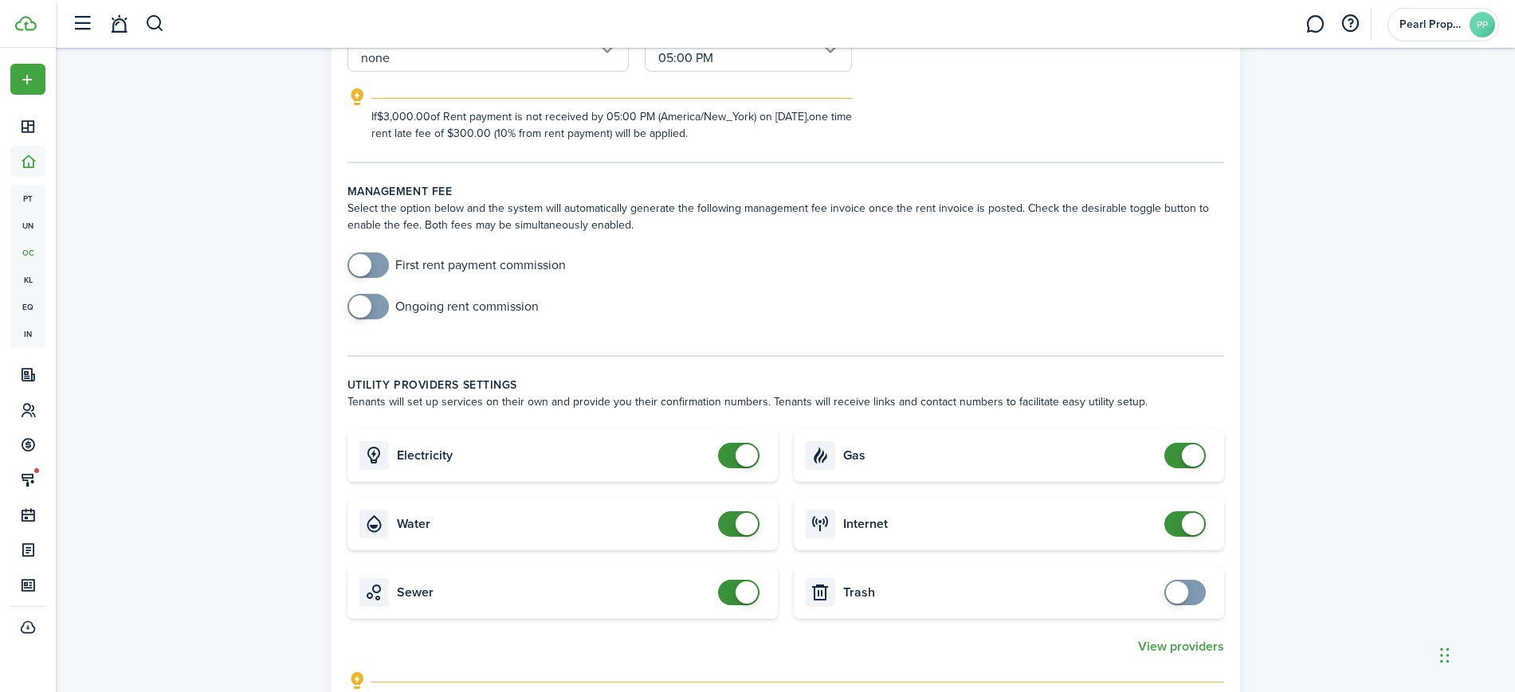
click at [1177, 455] on span at bounding box center [1185, 455] width 16 height 25
click at [1323, 426] on div "Property & Tenants Lease Transactions Extra fees & Utilities Additional Service…" at bounding box center [785, 582] width 1459 height 1867
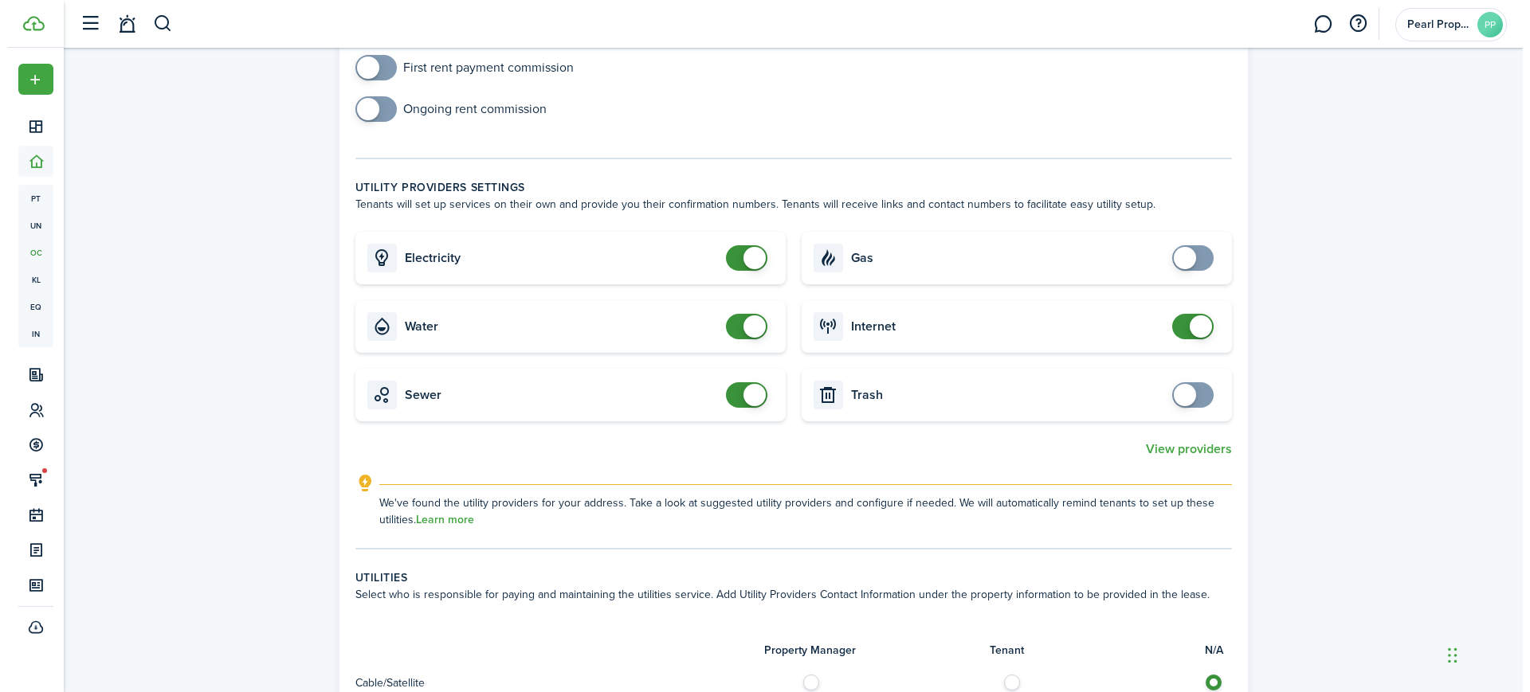
scroll to position [598, 0]
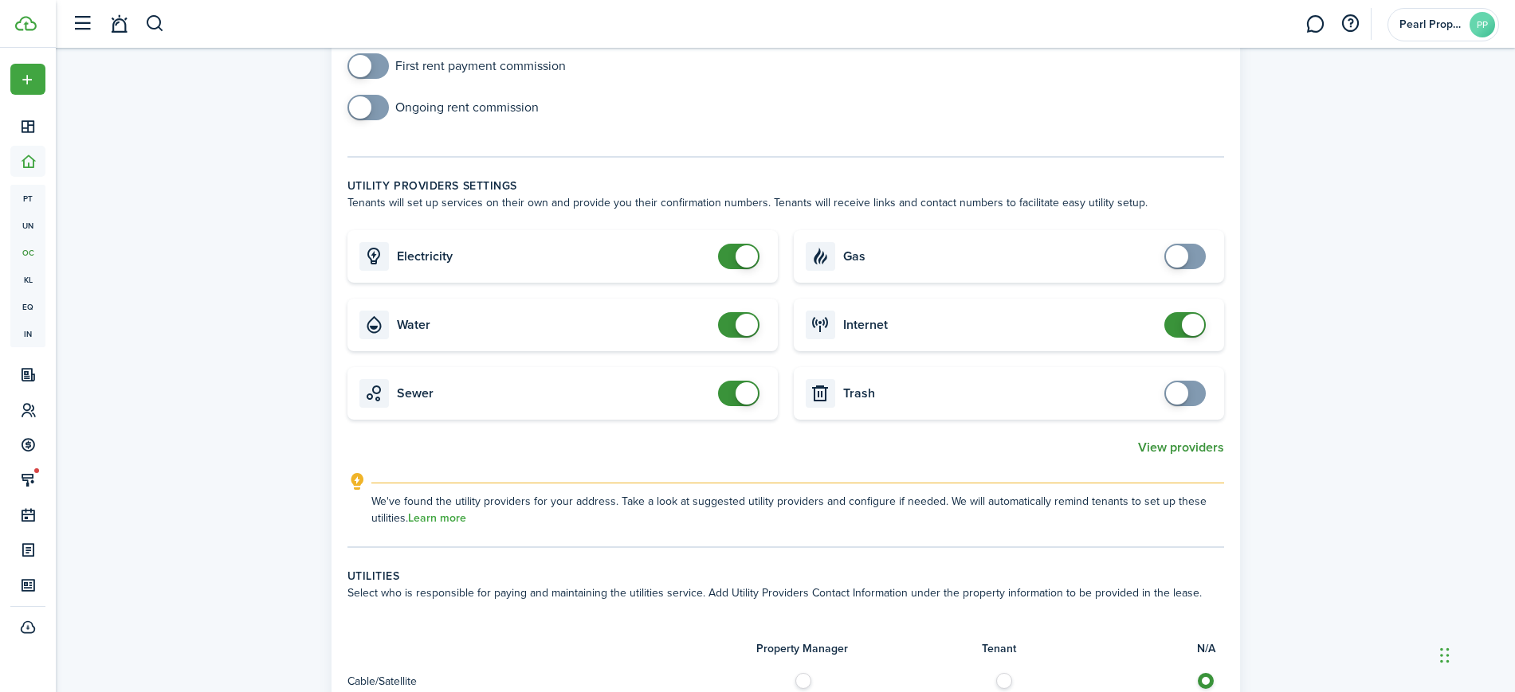
click at [1186, 447] on button "View providers" at bounding box center [1181, 448] width 86 height 14
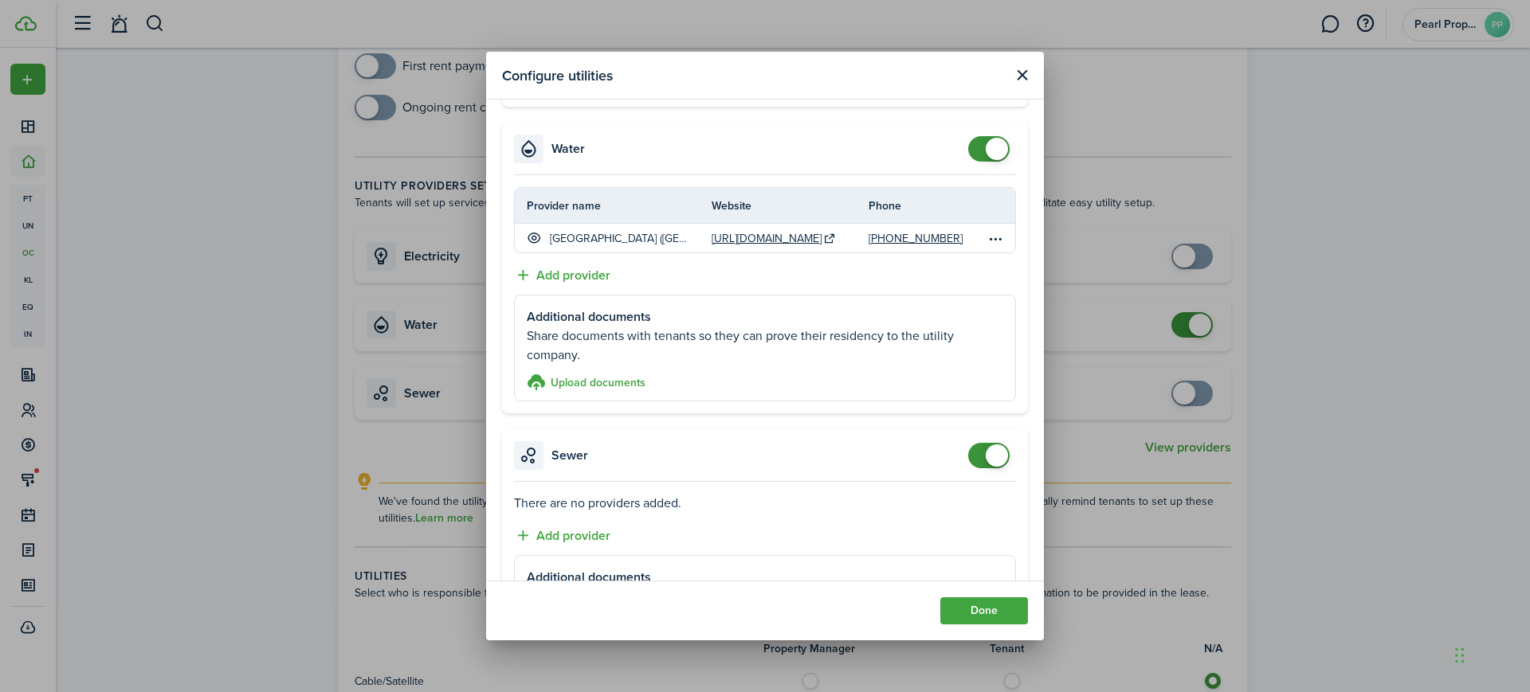
scroll to position [355, 0]
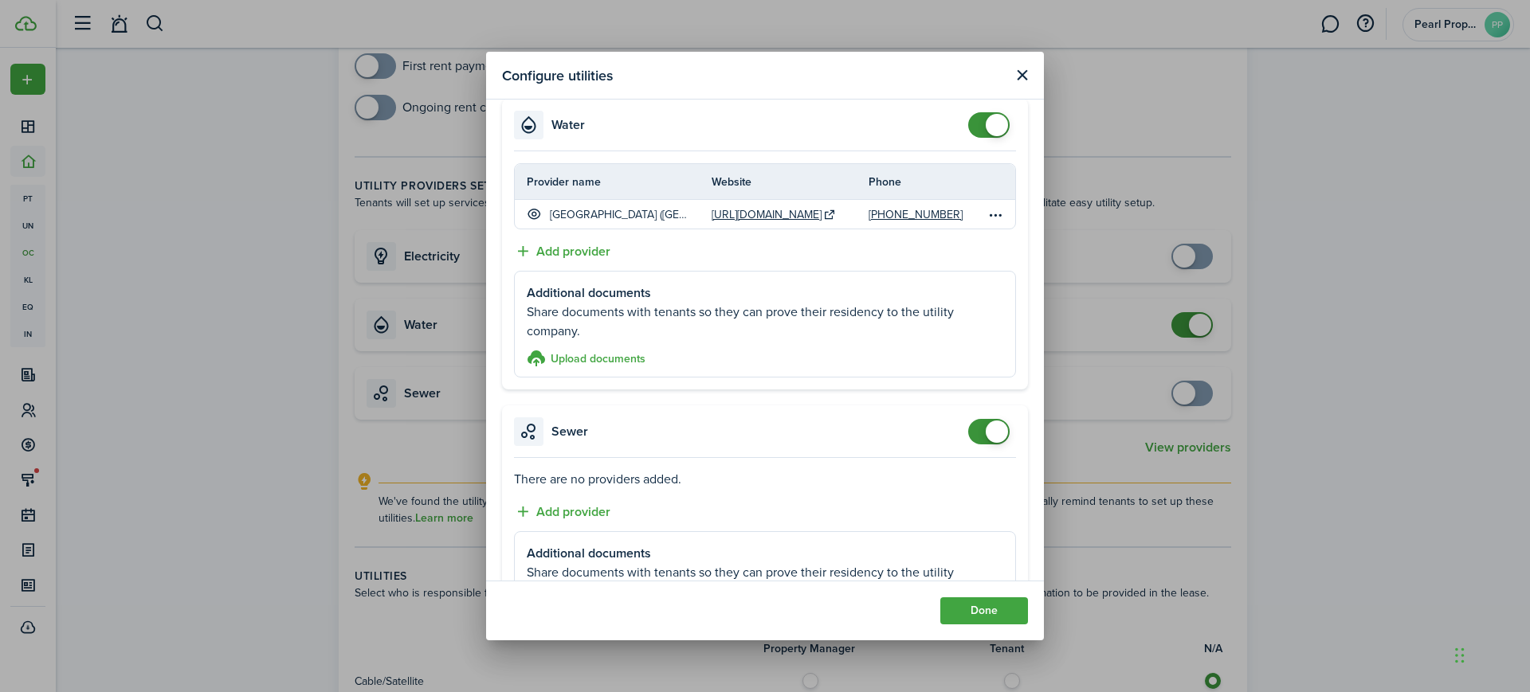
checkbox input "false"
click at [981, 429] on span at bounding box center [989, 431] width 16 height 25
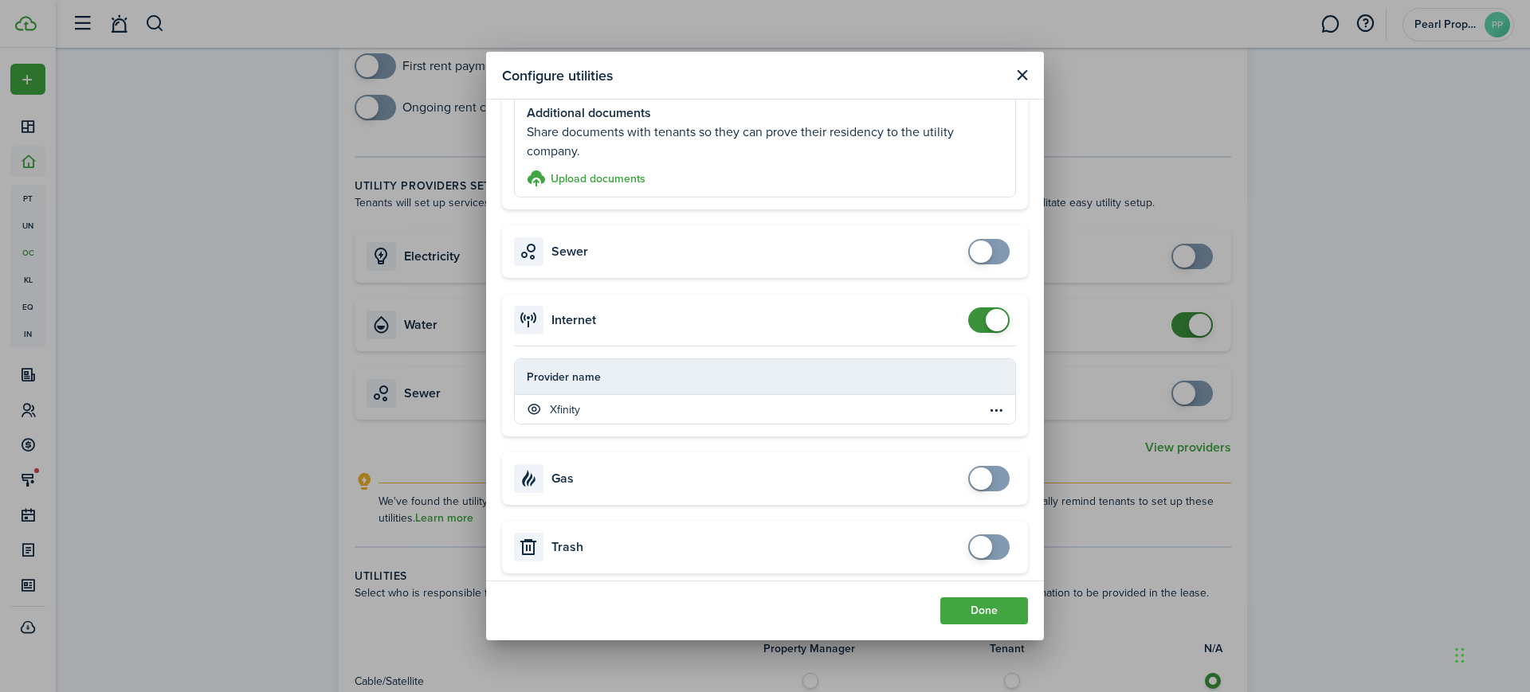
scroll to position [543, 0]
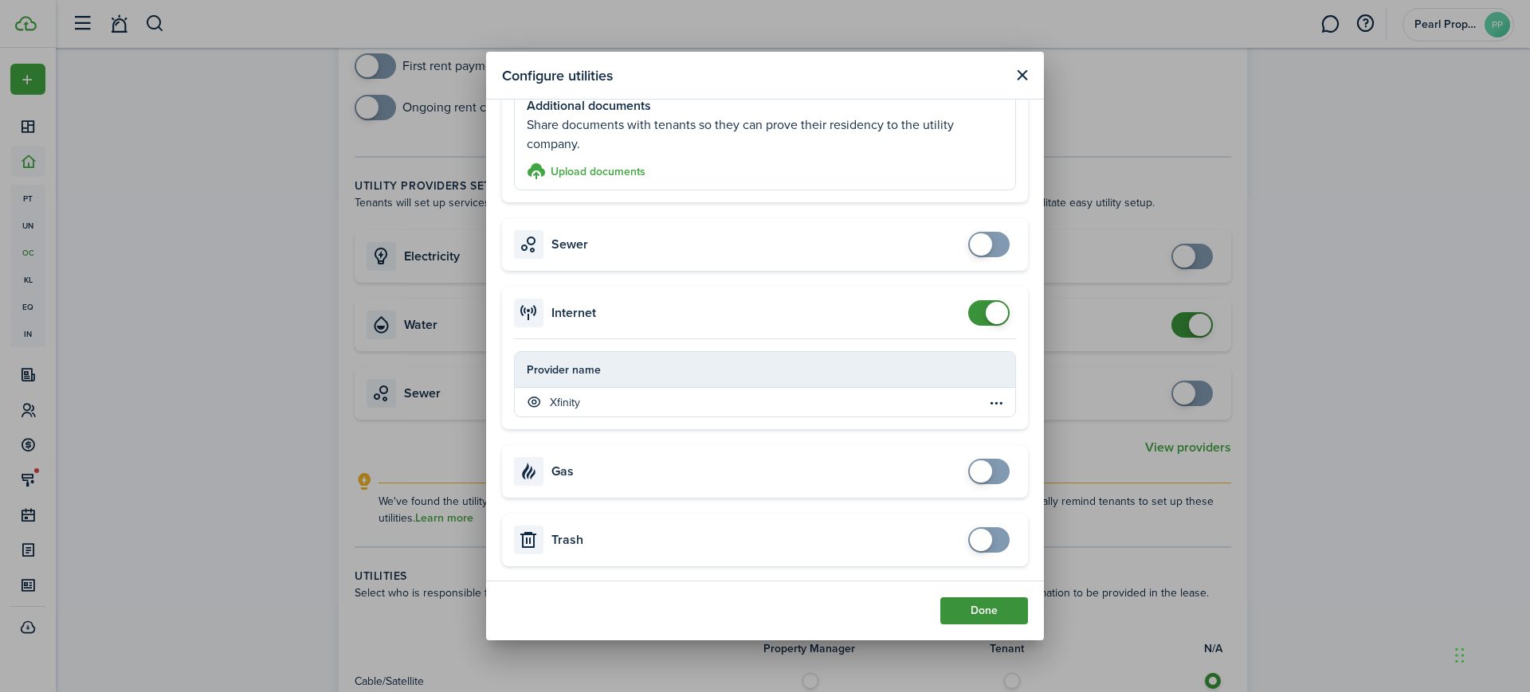
click at [979, 609] on button "Done" at bounding box center [984, 611] width 88 height 27
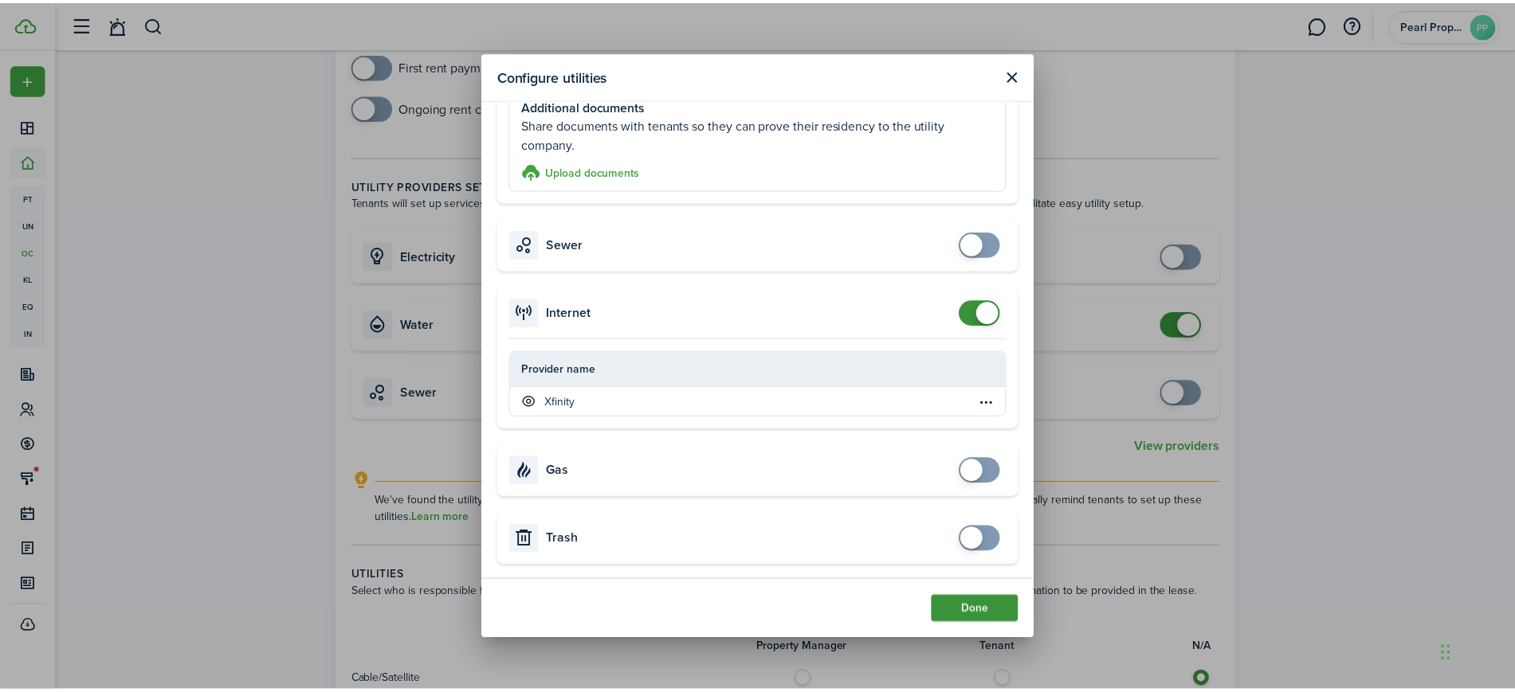
scroll to position [0, 0]
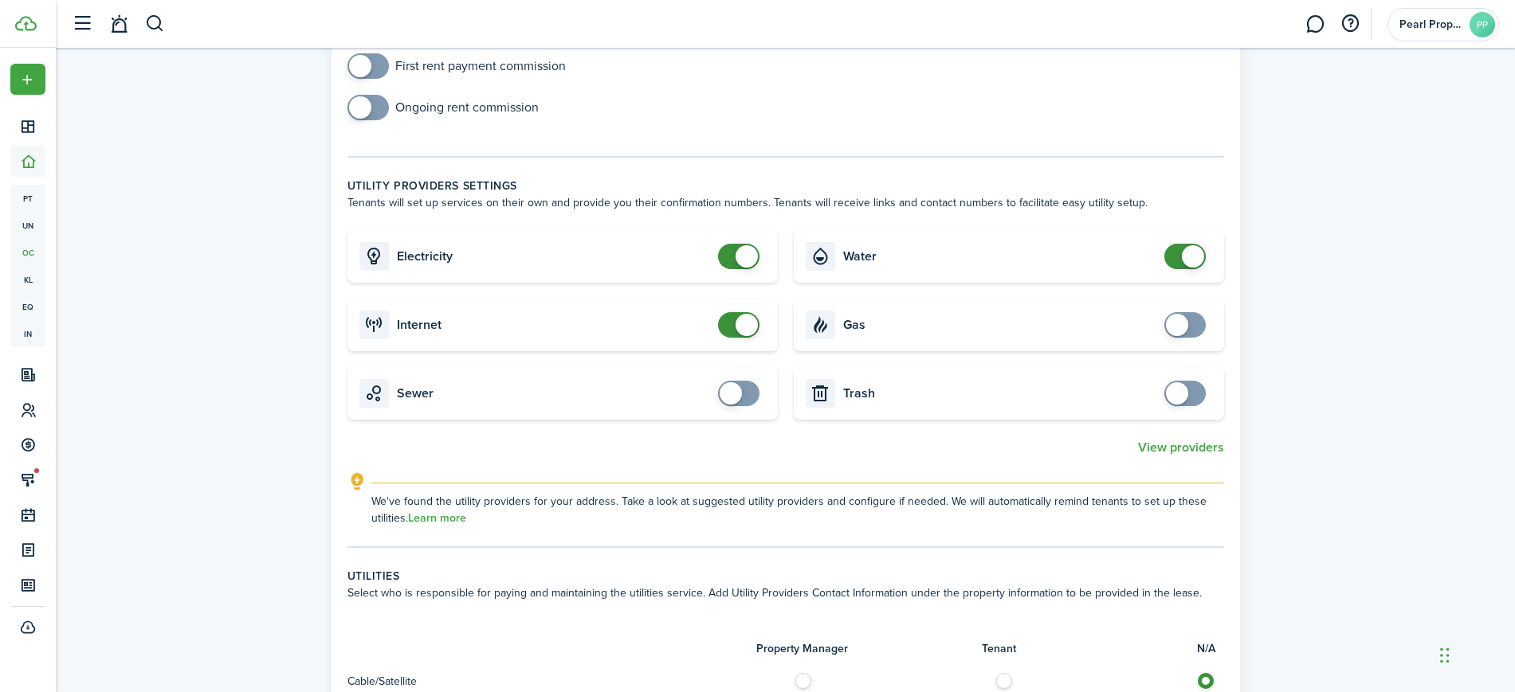
click at [1313, 365] on div "Property & Tenants Lease Transactions Extra fees & Utilities Additional Service…" at bounding box center [785, 383] width 1459 height 1867
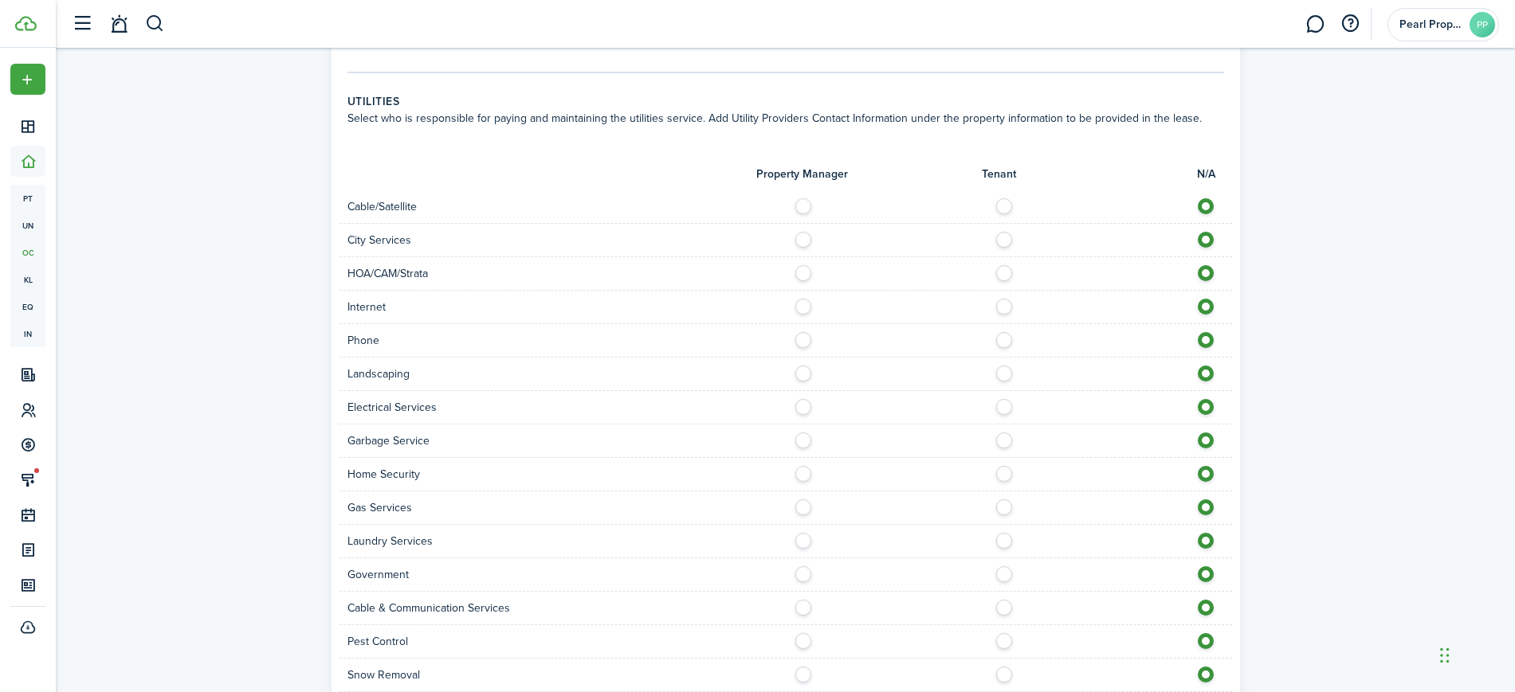
scroll to position [1076, 0]
click at [998, 200] on label at bounding box center [1008, 199] width 28 height 8
radio input "true"
click at [1006, 304] on label at bounding box center [1008, 300] width 28 height 8
radio input "true"
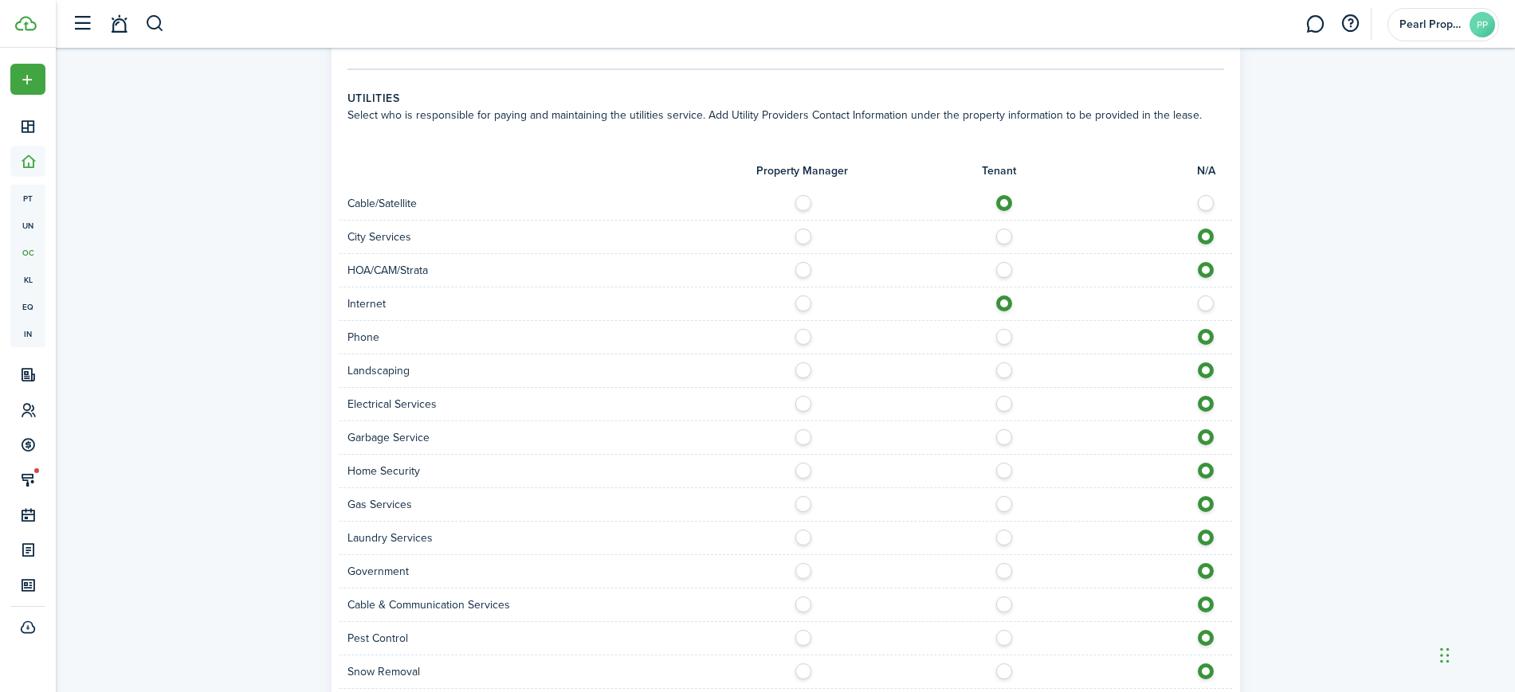
click at [995, 335] on label at bounding box center [1008, 333] width 28 height 8
radio input "true"
click at [802, 371] on label at bounding box center [808, 367] width 28 height 8
radio input "true"
click at [1003, 404] on label at bounding box center [1008, 400] width 28 height 8
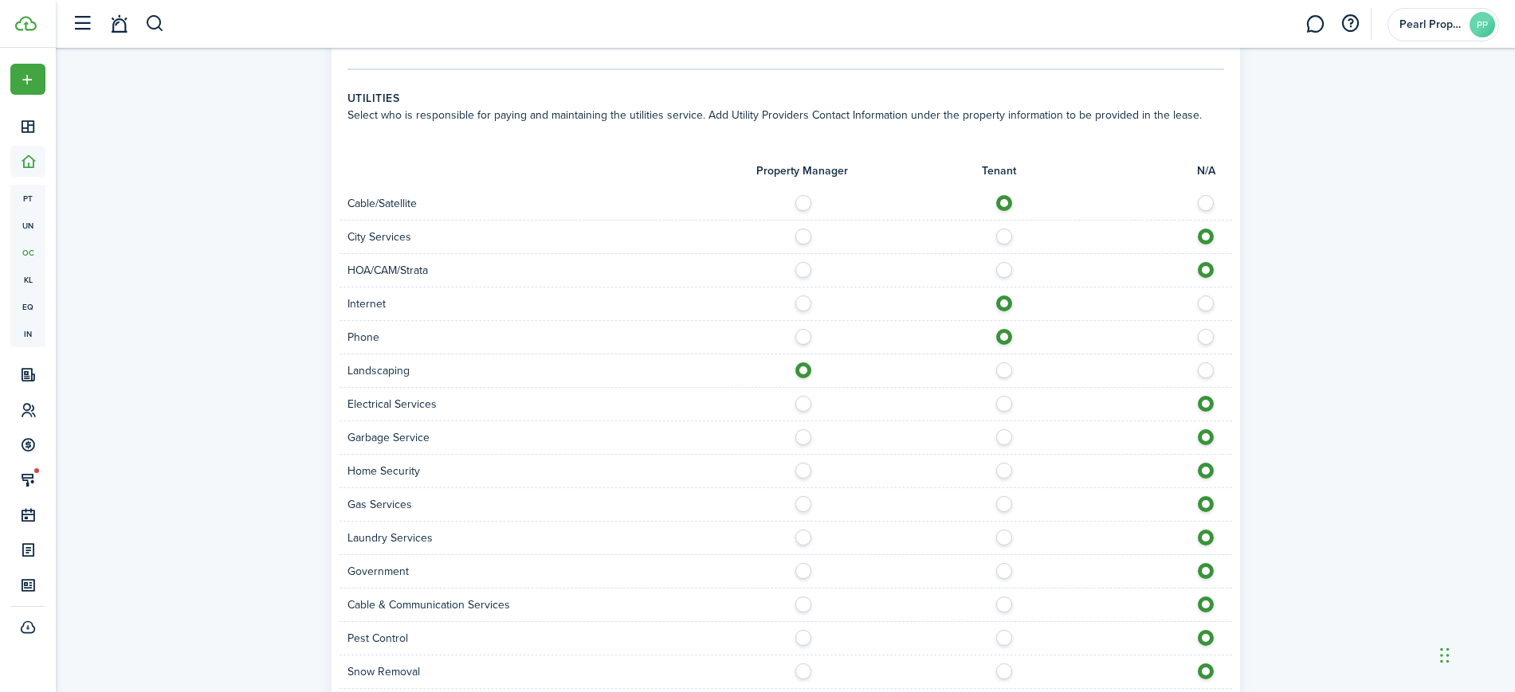
radio input "true"
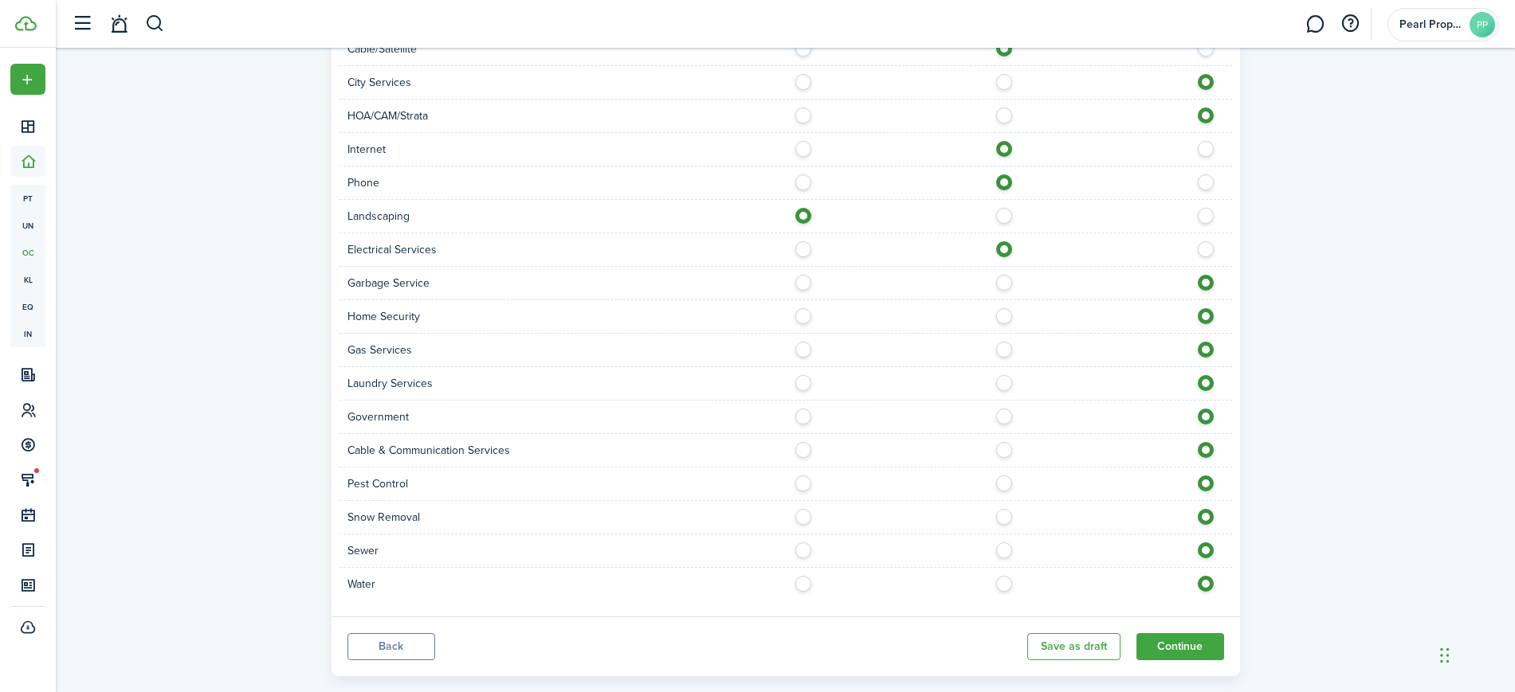
scroll to position [1258, 0]
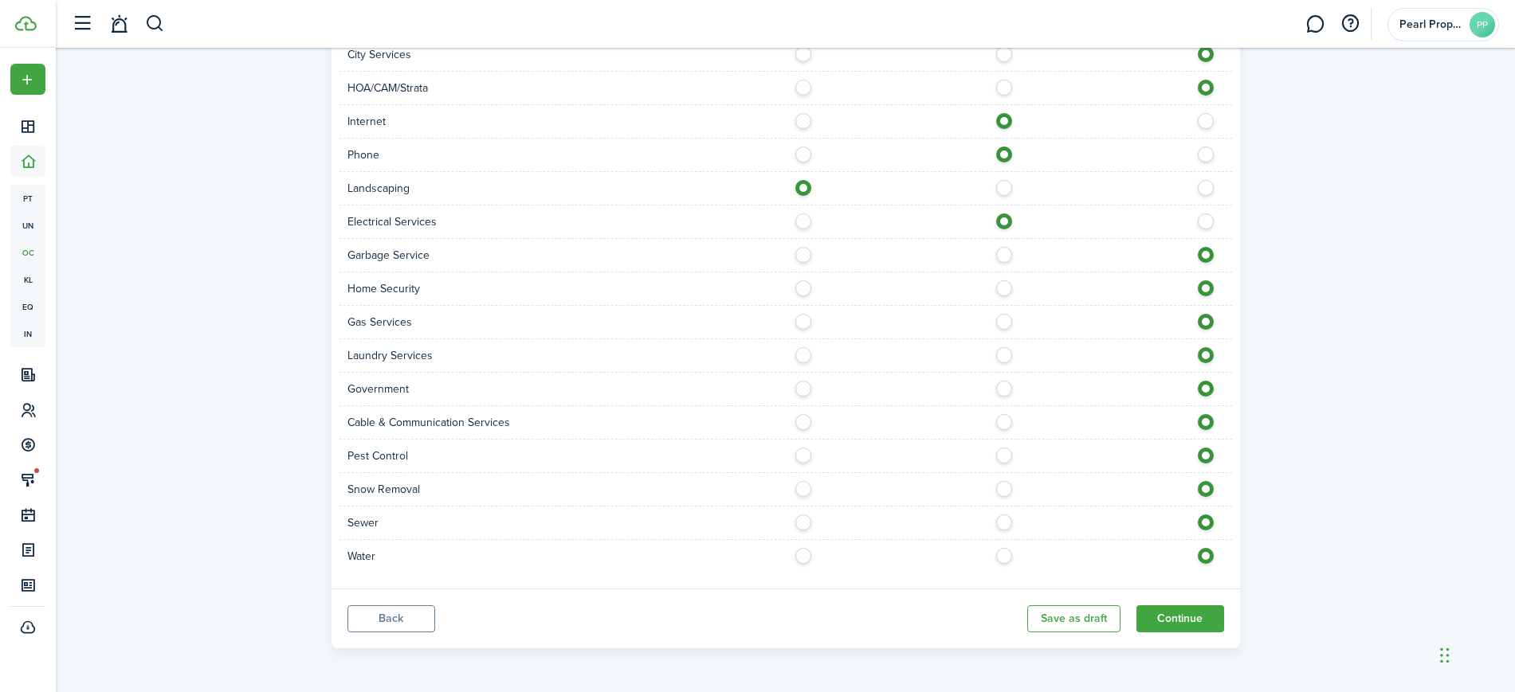
click at [1006, 422] on label at bounding box center [1008, 418] width 28 height 8
radio input "true"
click at [1006, 523] on label at bounding box center [1008, 519] width 28 height 8
radio input "true"
click at [1006, 556] on label at bounding box center [1008, 552] width 28 height 8
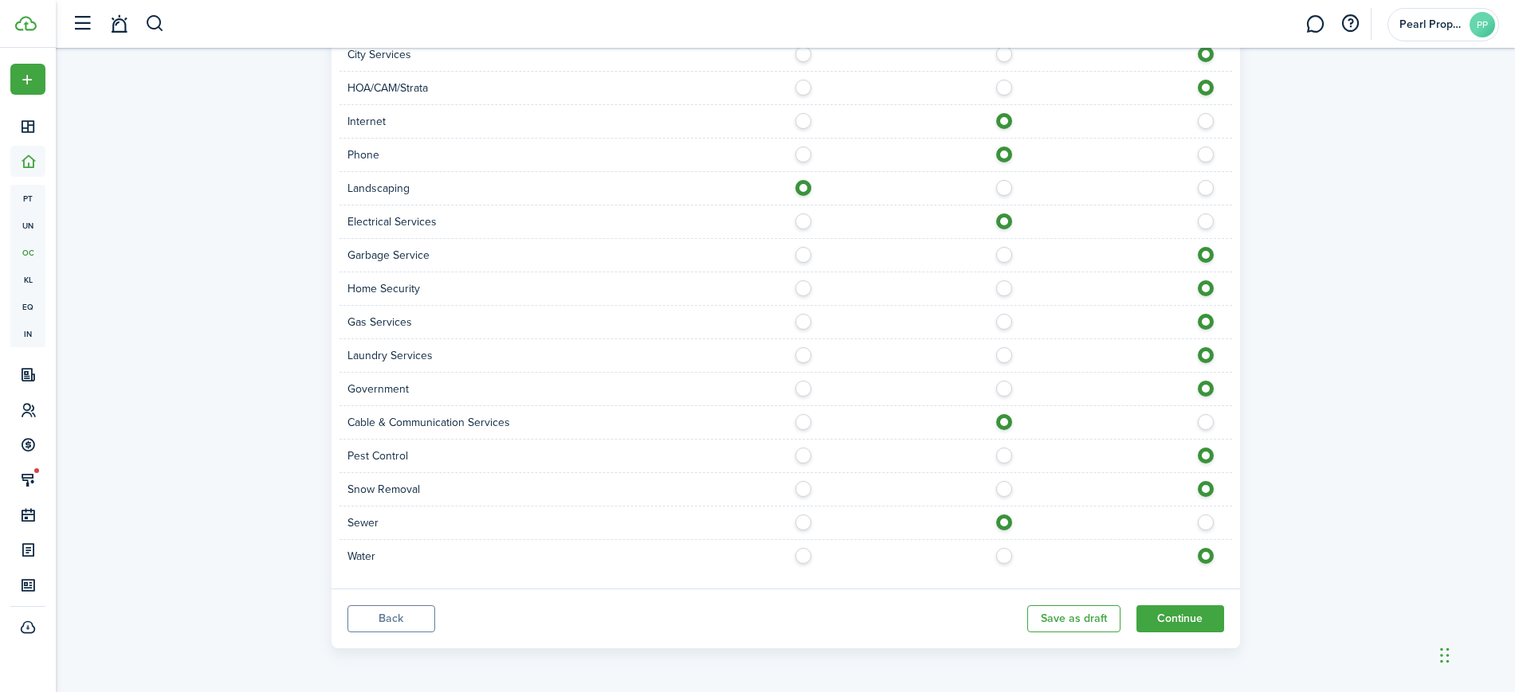
radio input "true"
click at [1197, 615] on button "Continue" at bounding box center [1180, 619] width 88 height 27
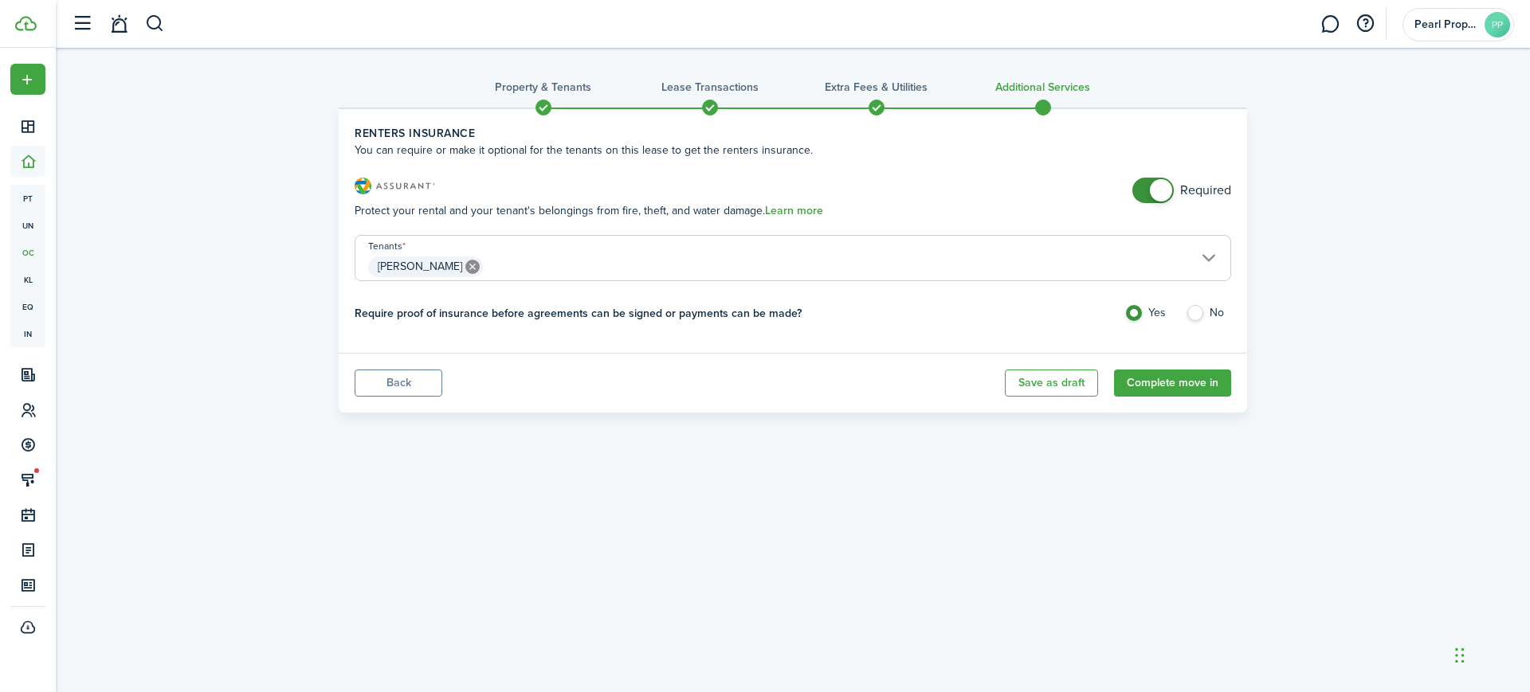
click at [1378, 327] on div "Property & Tenants Lease Transactions Extra fees & Utilities Additional Service…" at bounding box center [793, 234] width 1474 height 373
click at [1328, 371] on div "Property & Tenants Lease Transactions Extra fees & Utilities Additional Service…" at bounding box center [793, 234] width 1474 height 373
click at [1187, 312] on label "No" at bounding box center [1208, 317] width 45 height 24
radio input "false"
radio input "true"
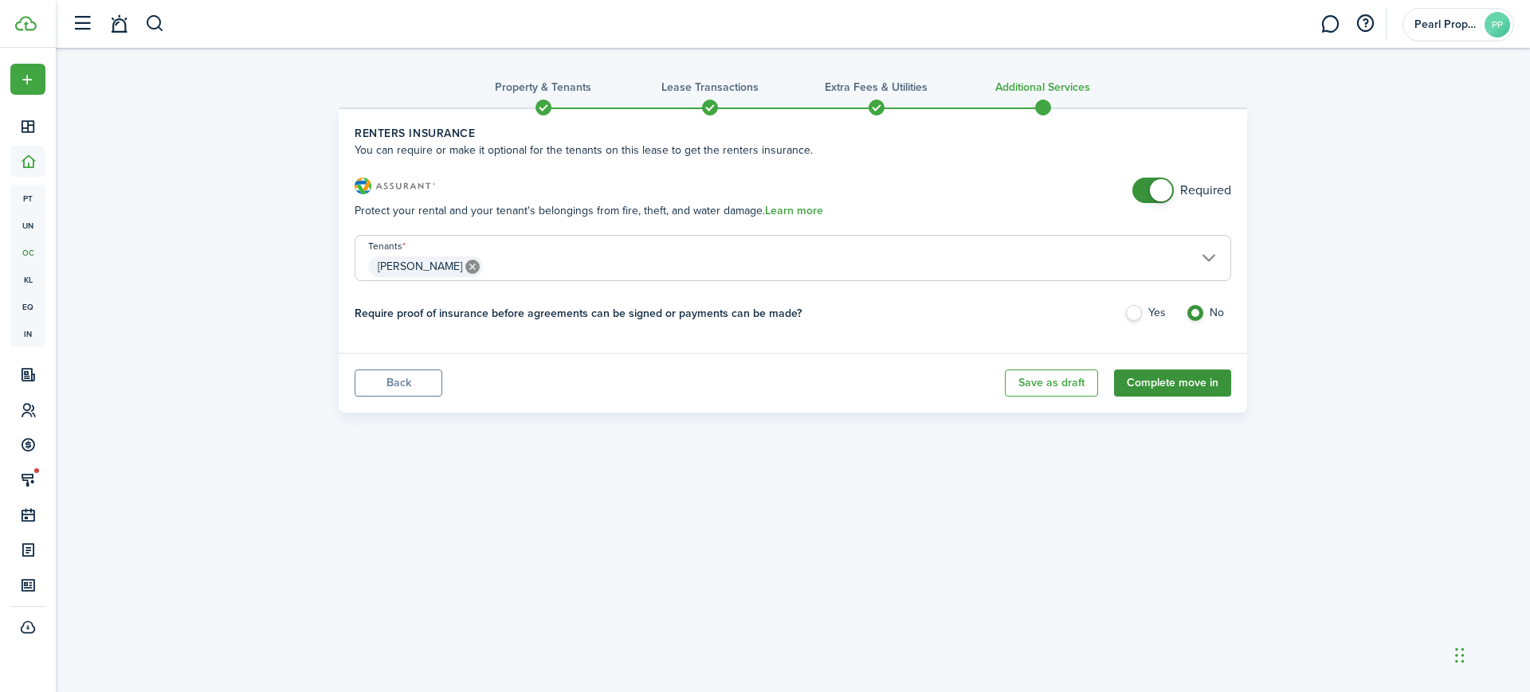
click at [1186, 383] on button "Complete move in" at bounding box center [1172, 383] width 117 height 27
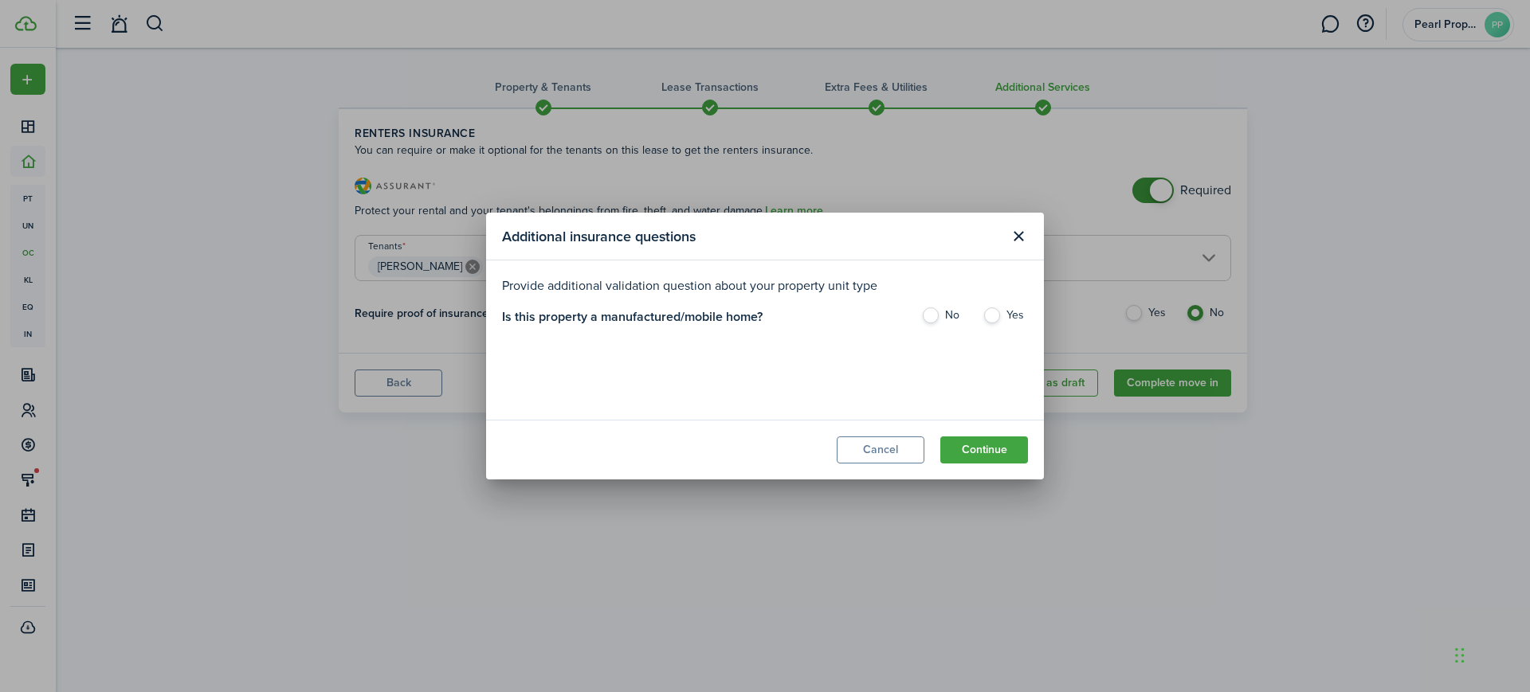
click at [931, 324] on label "No" at bounding box center [943, 320] width 45 height 24
radio input "true"
click at [988, 447] on button "Continue" at bounding box center [984, 450] width 88 height 27
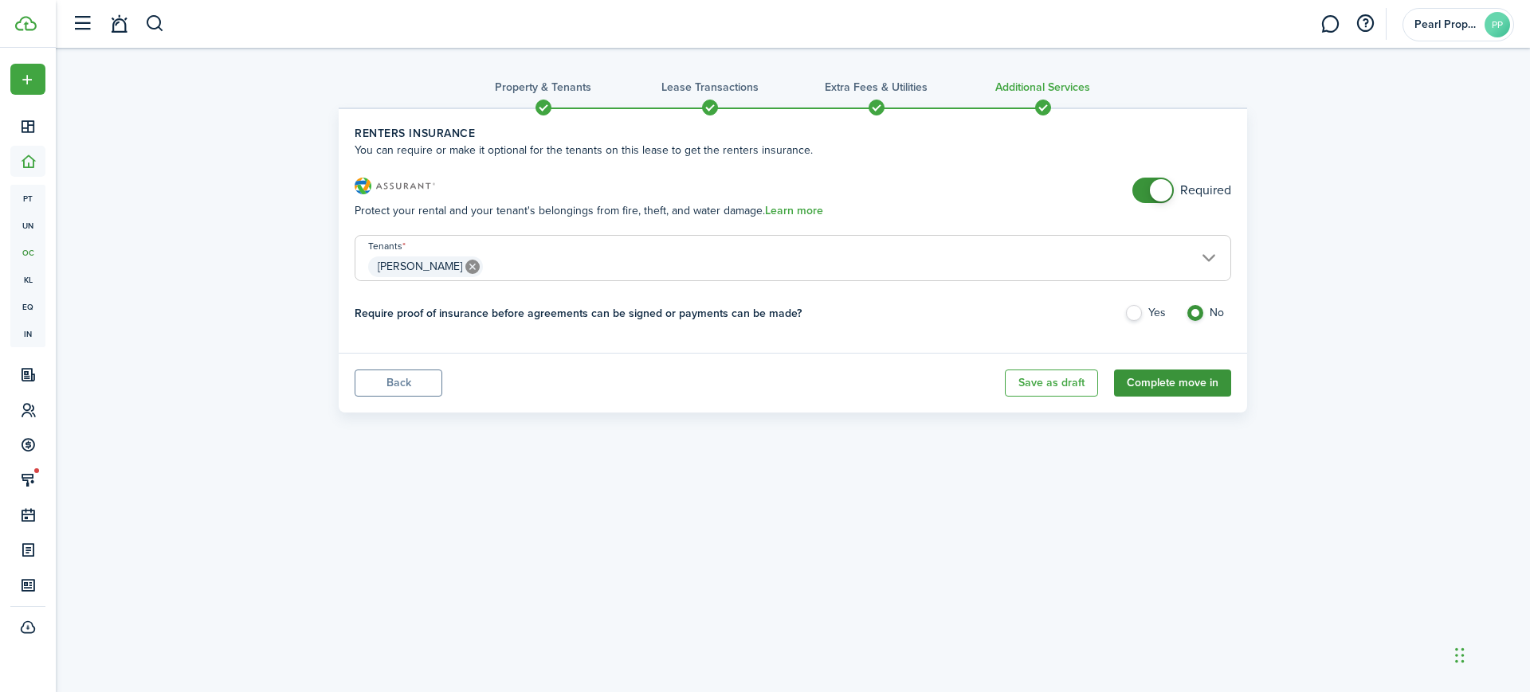
click at [1200, 381] on button "Complete move in" at bounding box center [1172, 383] width 117 height 27
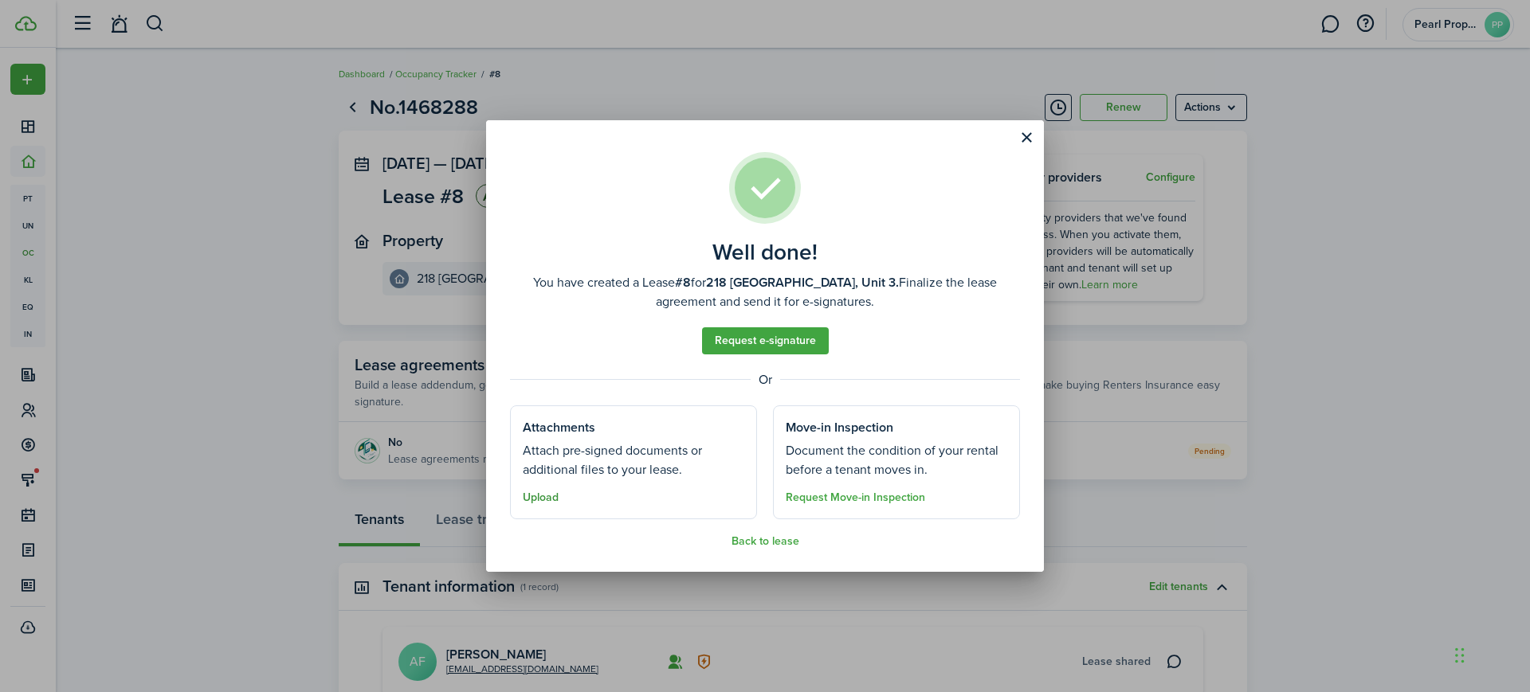
click at [552, 500] on button "Upload" at bounding box center [541, 498] width 36 height 13
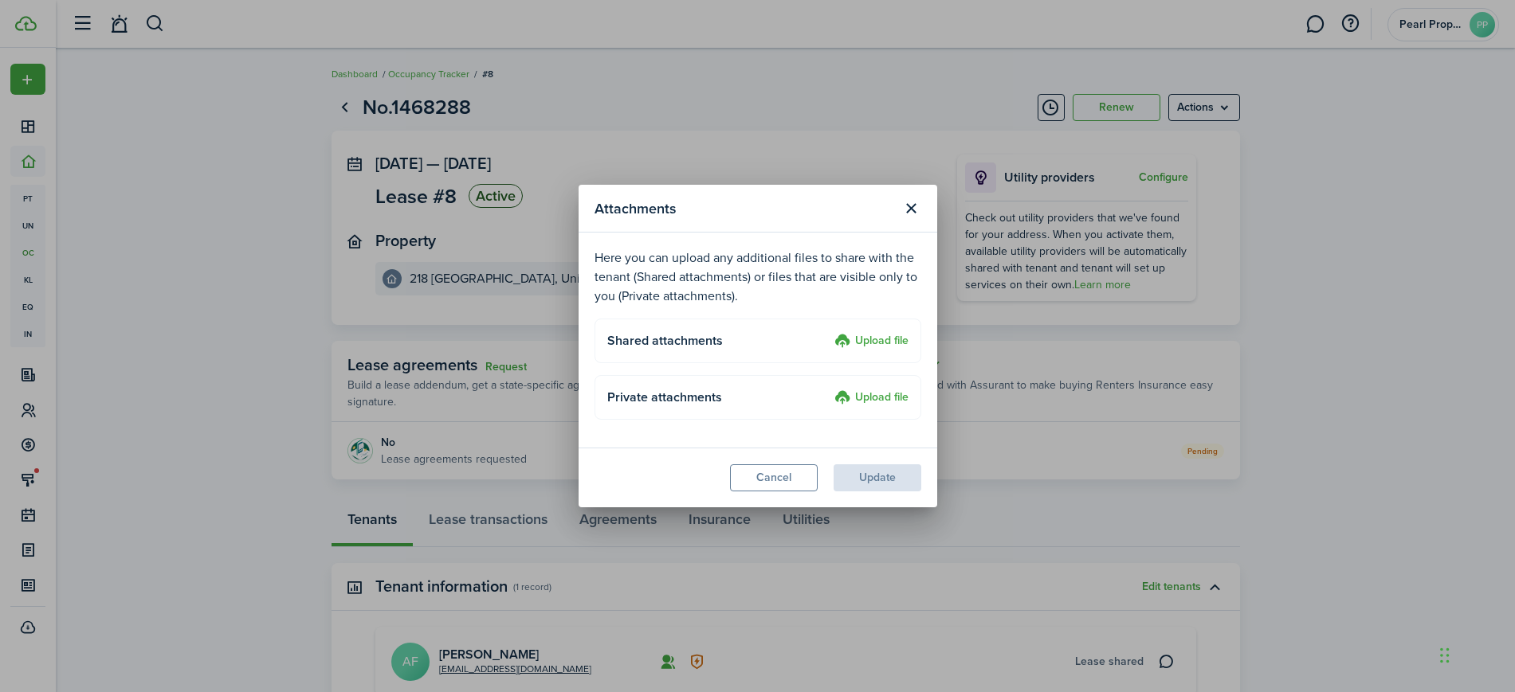
click at [875, 337] on label "Upload file" at bounding box center [871, 341] width 74 height 19
click at [829, 332] on input "Upload file" at bounding box center [829, 332] width 0 height 0
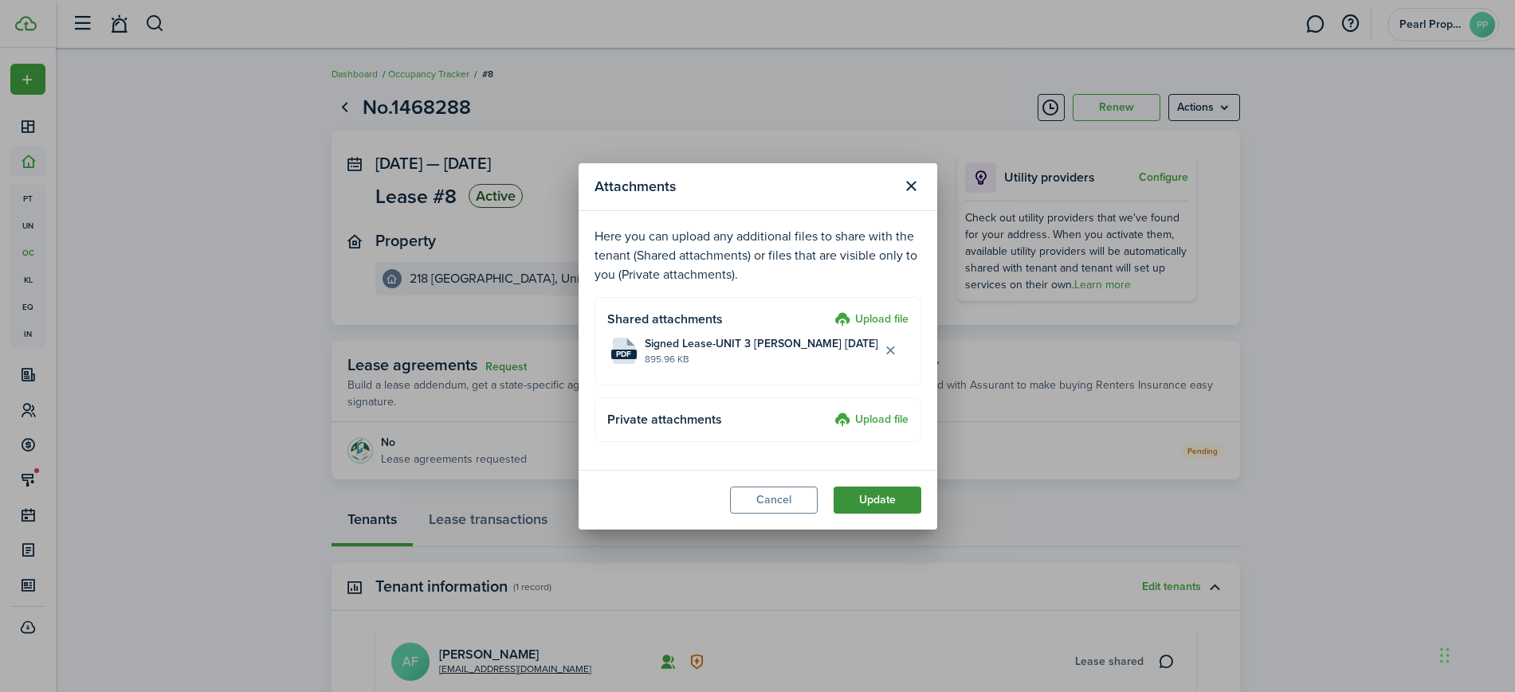
click at [873, 504] on button "Update" at bounding box center [877, 500] width 88 height 27
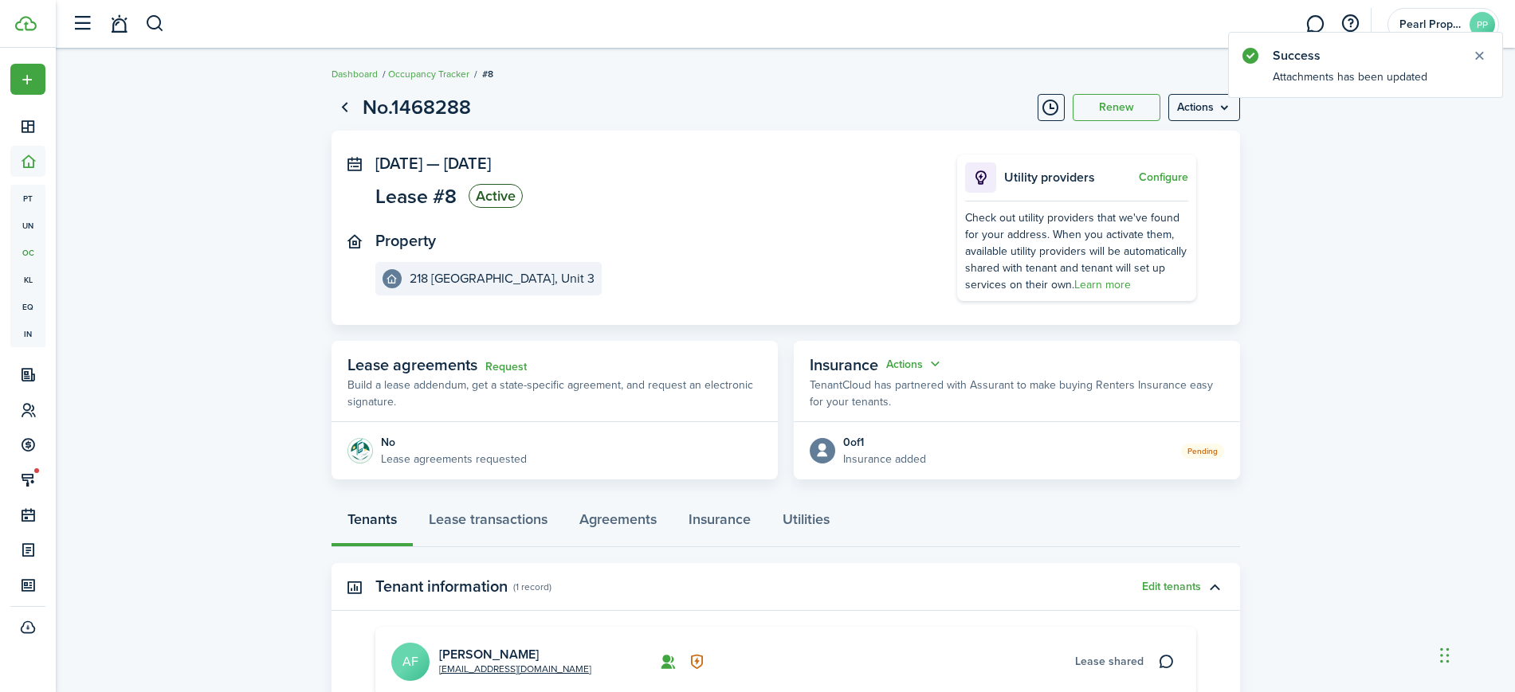
click at [1452, 204] on lease-view "No.1468288 Renew Actions [DATE] — [DATE] Lease #8 Active Property [GEOGRAPHIC_D…" at bounding box center [785, 465] width 1459 height 763
click at [1411, 344] on lease-view "No.1468288 Renew Actions [DATE] — [DATE] Lease #8 Active Property [GEOGRAPHIC_D…" at bounding box center [785, 465] width 1459 height 763
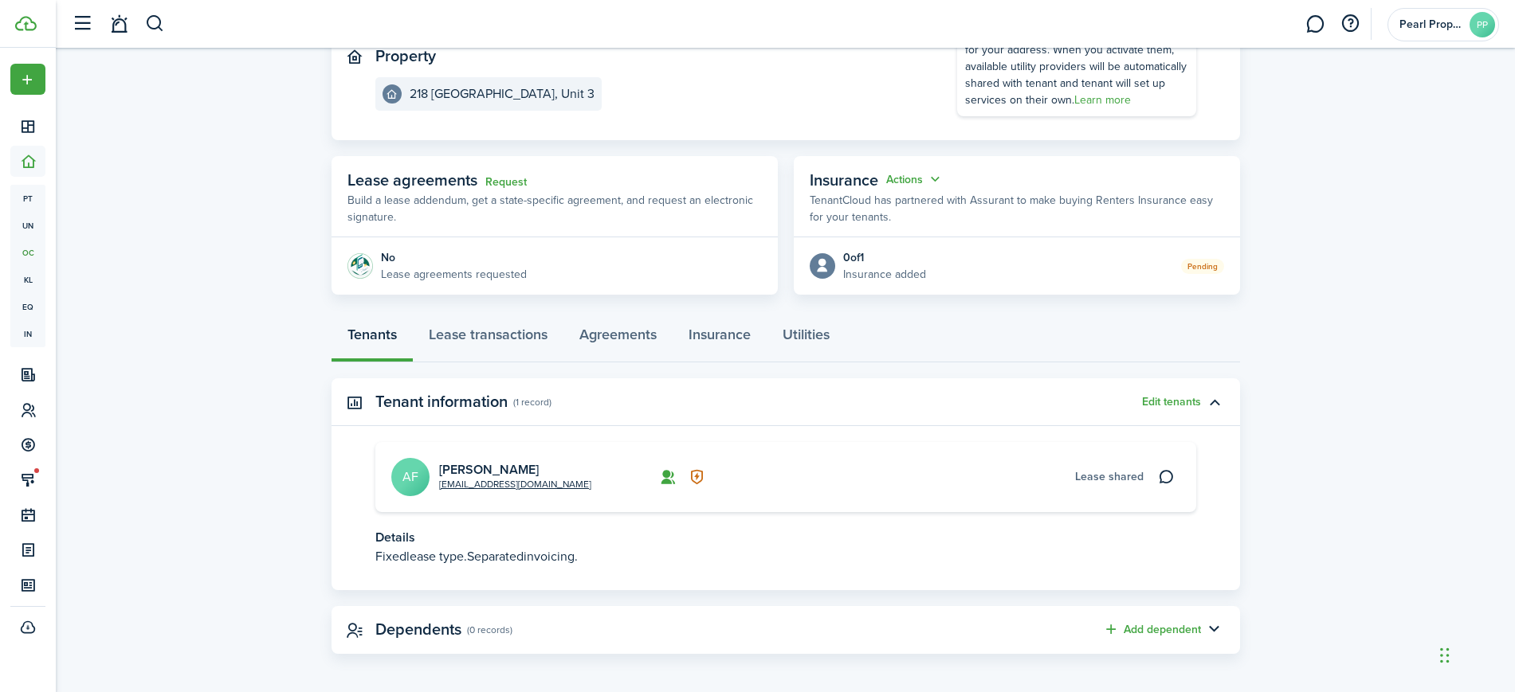
scroll to position [190, 0]
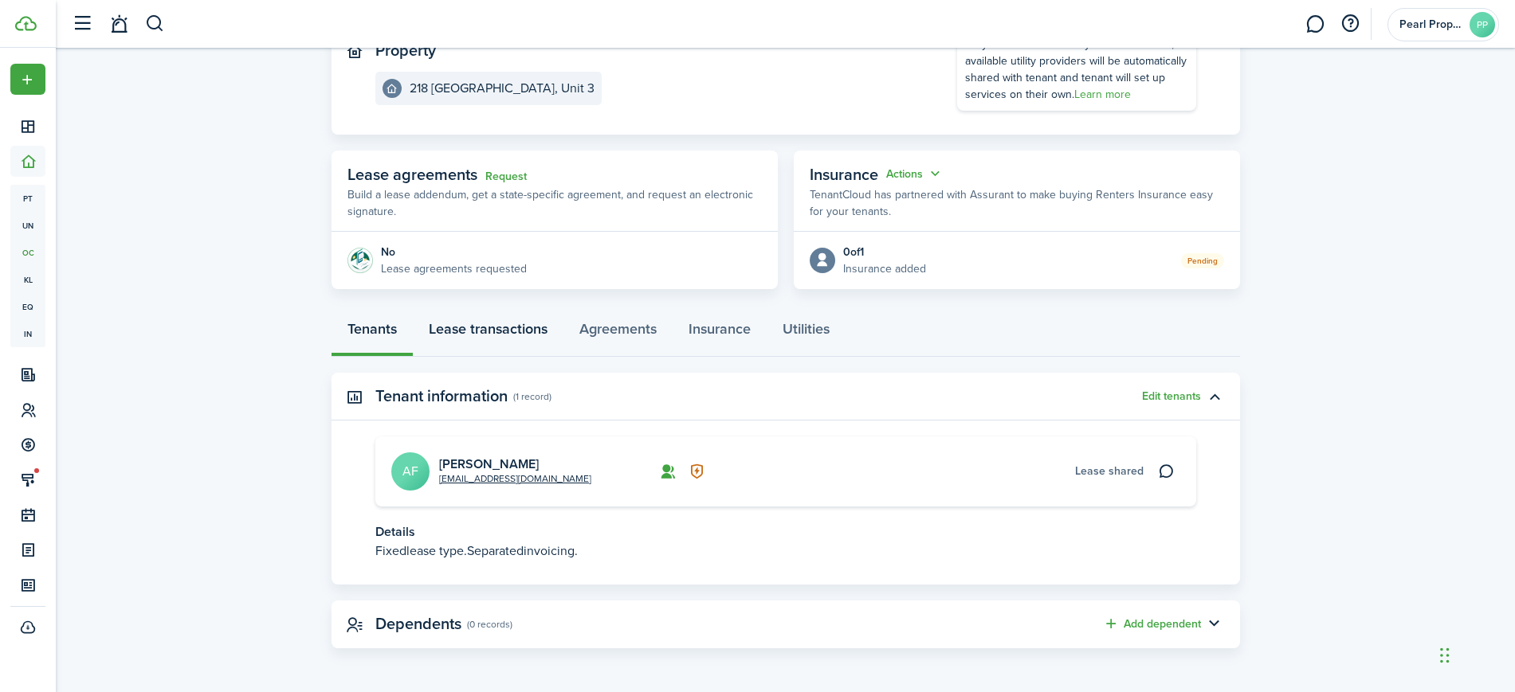
click at [506, 333] on link "Lease transactions" at bounding box center [488, 333] width 151 height 48
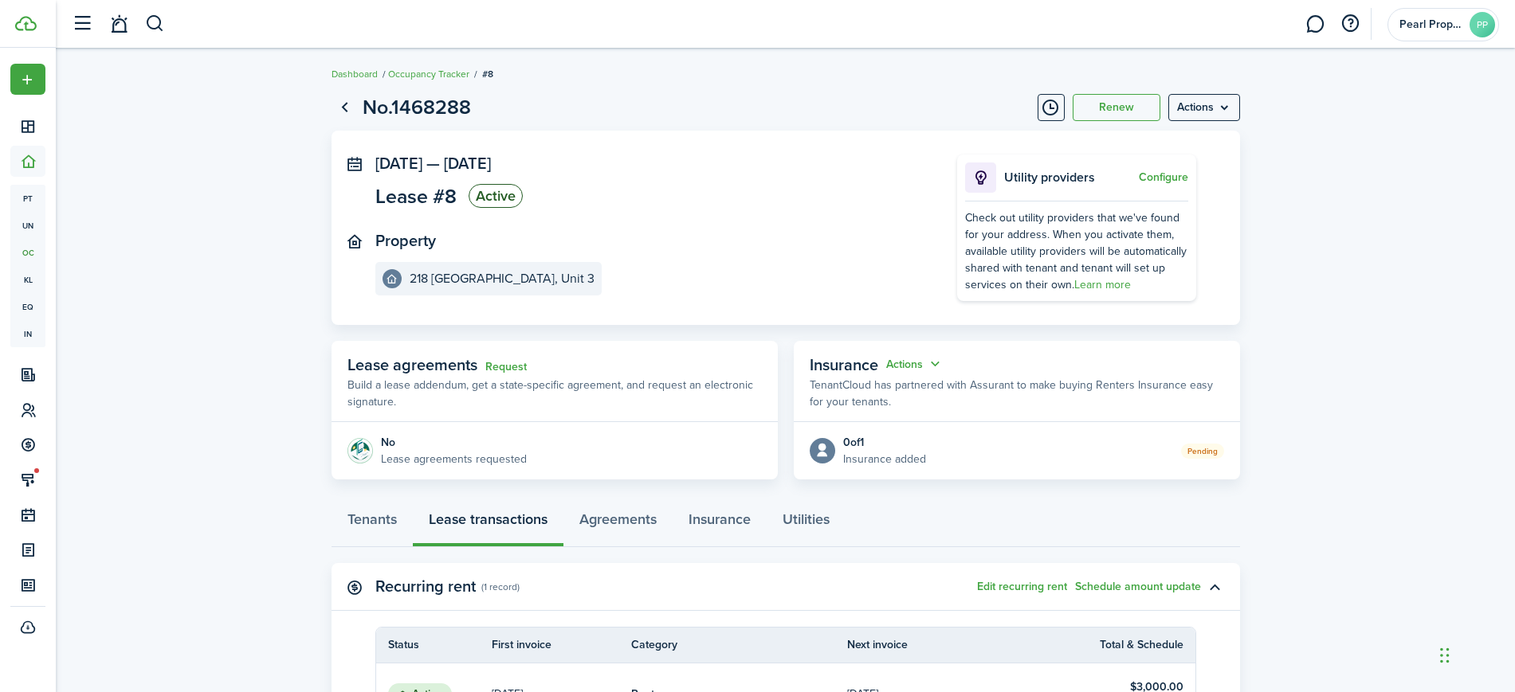
click at [1325, 473] on lease-view "No.1468288 Renew Actions [DATE] — [DATE] Lease #8 Active Property [GEOGRAPHIC_D…" at bounding box center [785, 532] width 1459 height 896
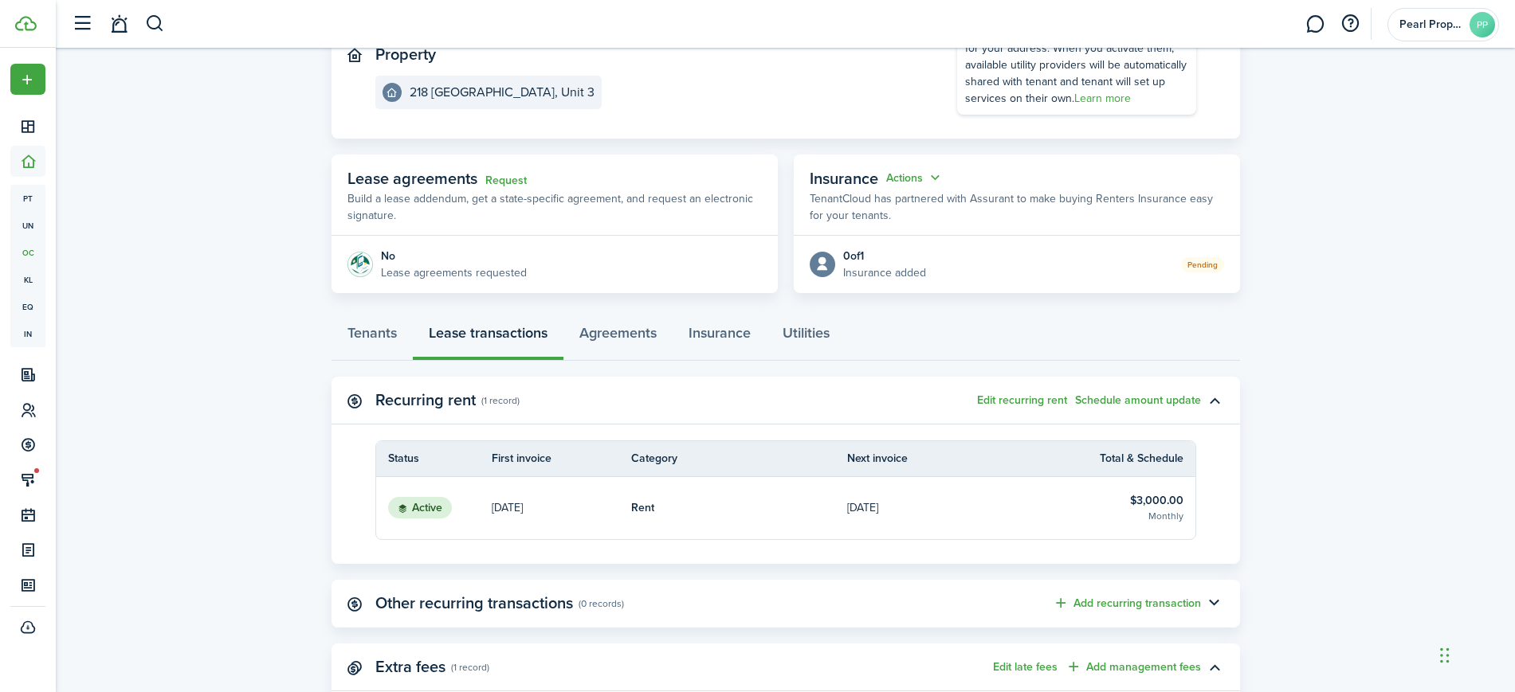
scroll to position [195, 0]
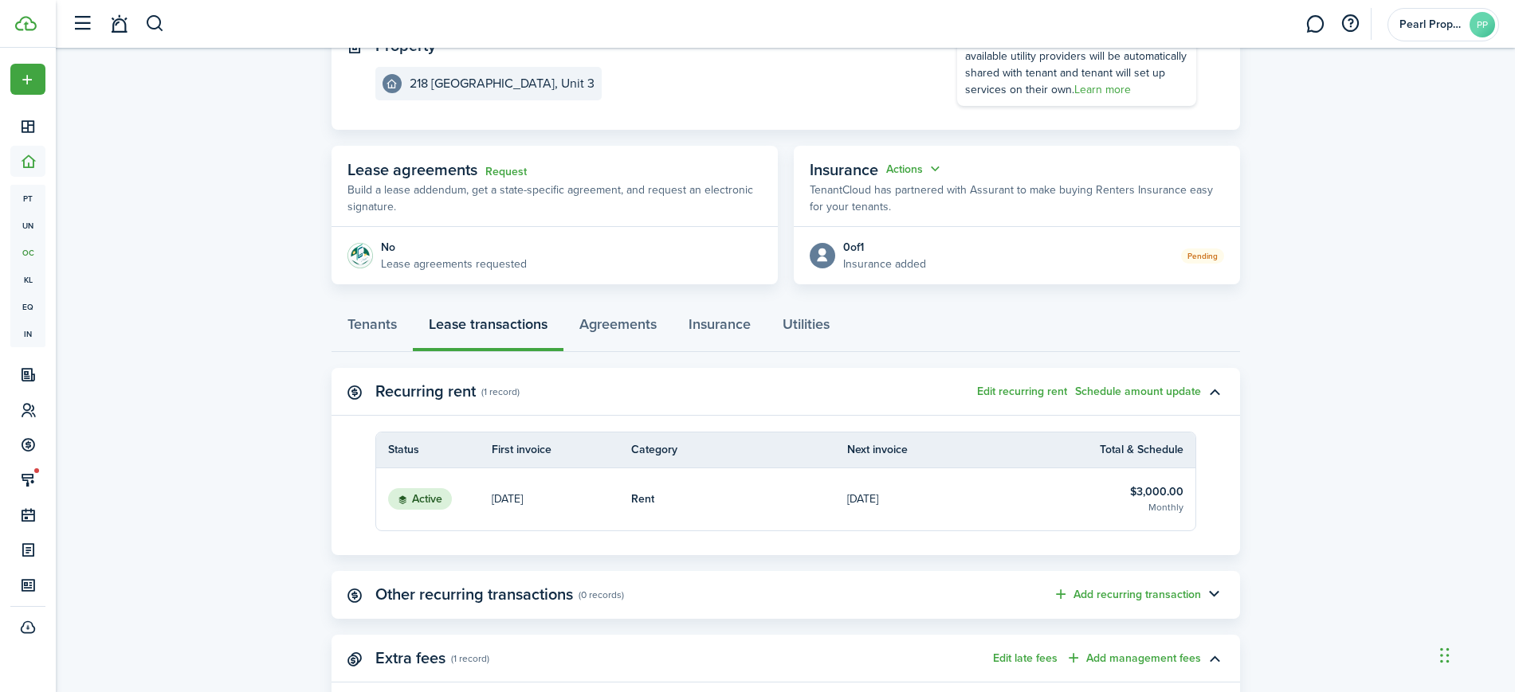
click at [1357, 527] on lease-view "No.1468288 Renew Actions [DATE] — [DATE] Lease #8 Active Property [GEOGRAPHIC_D…" at bounding box center [785, 337] width 1459 height 896
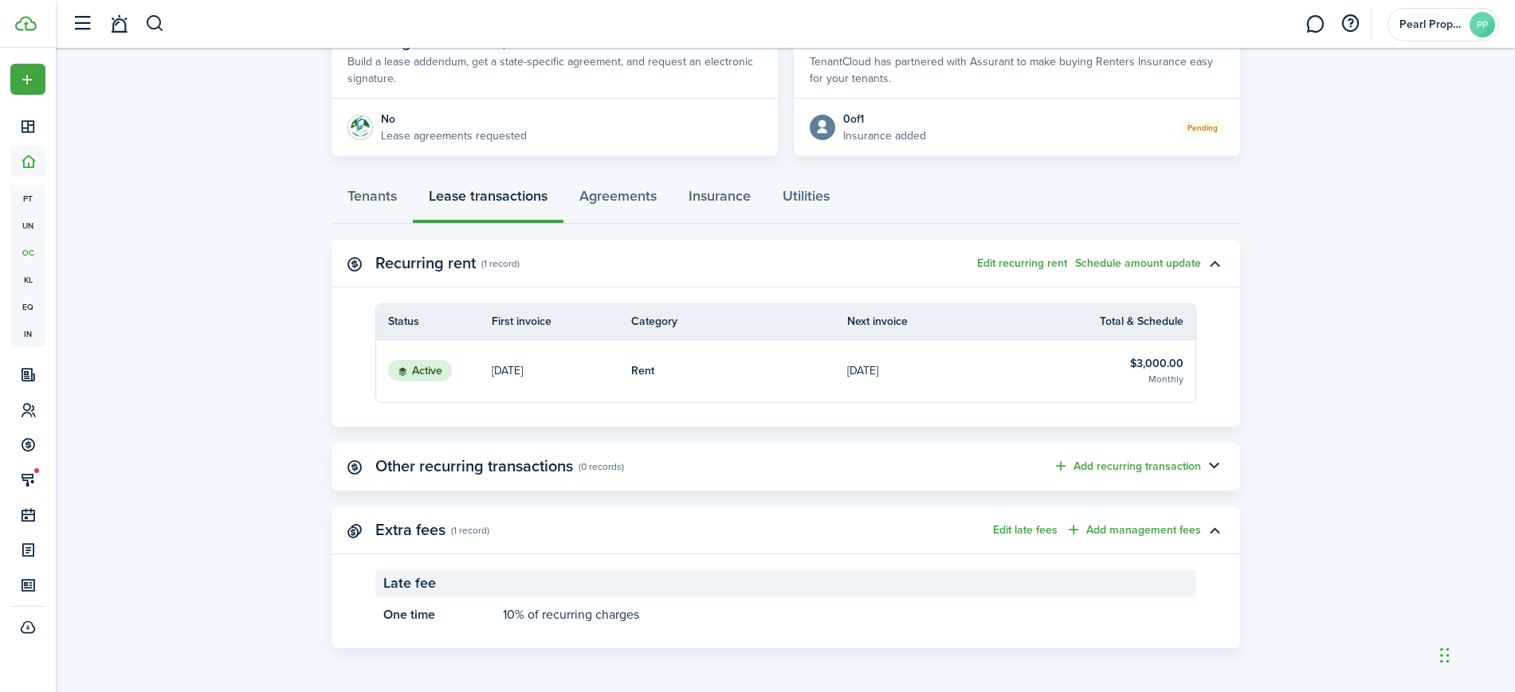
scroll to position [0, 0]
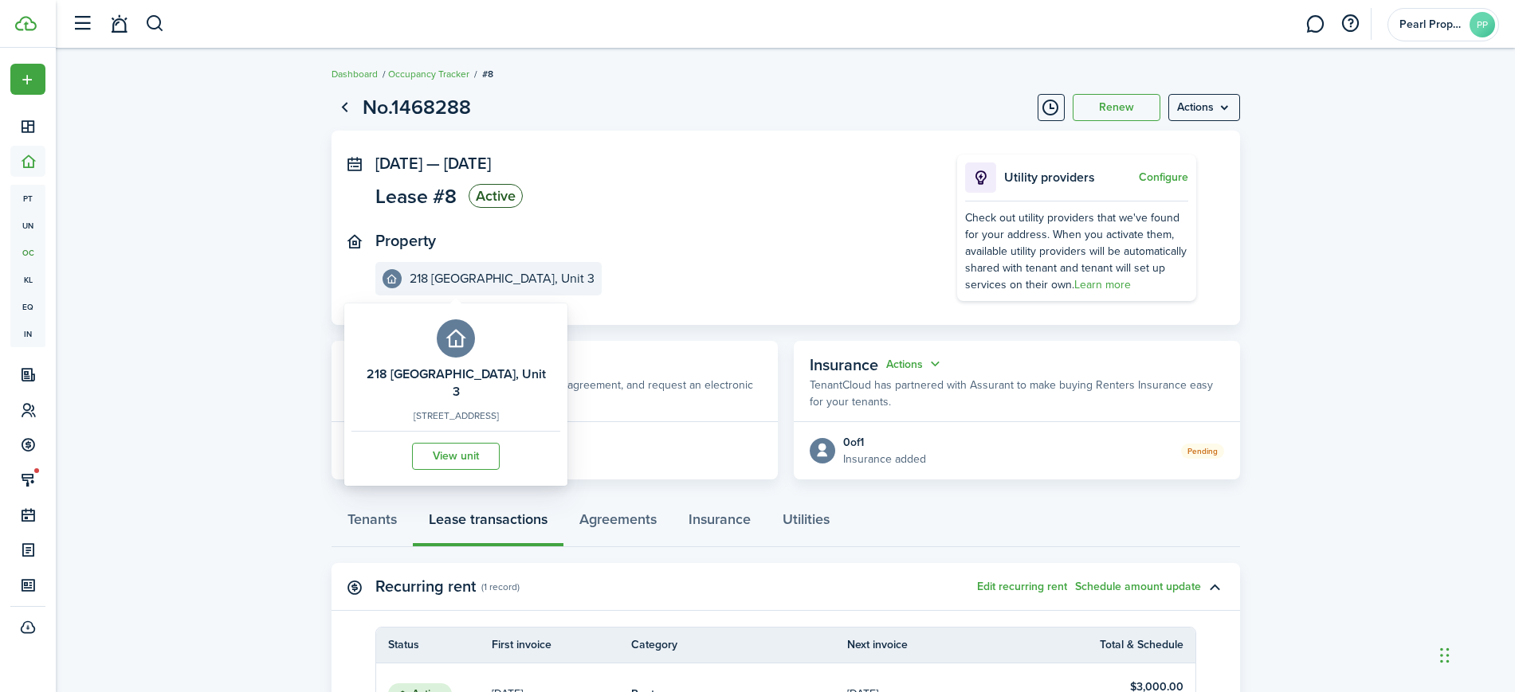
click at [486, 276] on e-details-info-title "218 [GEOGRAPHIC_DATA], Unit 3" at bounding box center [502, 279] width 185 height 14
click at [464, 449] on link "View unit" at bounding box center [456, 456] width 88 height 27
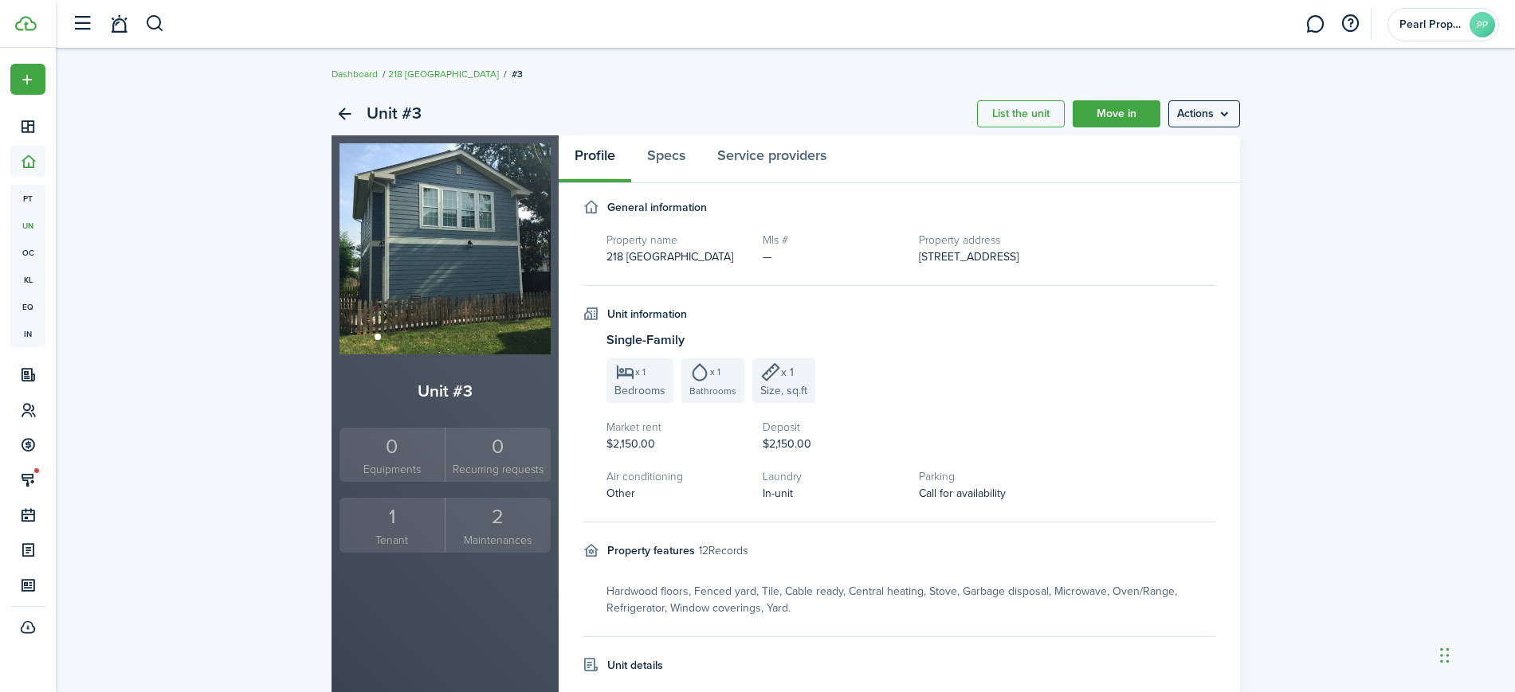
click at [1342, 431] on div "Unit #3 List the unit Move in Actions Unit #3 0 Equipments 0 Recurring requests…" at bounding box center [785, 569] width 1459 height 970
click at [1214, 120] on menu-btn "Actions" at bounding box center [1204, 113] width 72 height 27
click at [1146, 151] on link "Edit unit" at bounding box center [1169, 148] width 139 height 27
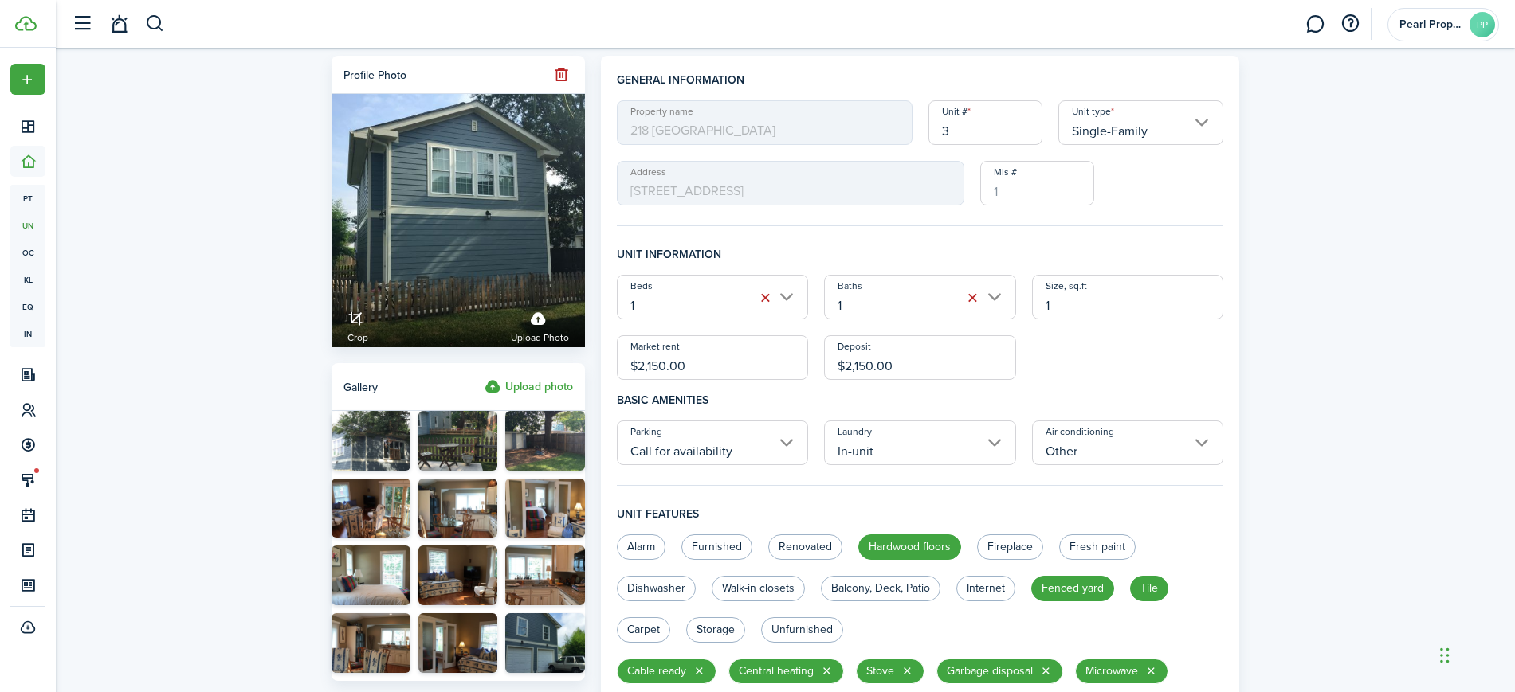
drag, startPoint x: 668, startPoint y: 362, endPoint x: 631, endPoint y: 363, distance: 36.7
click at [631, 363] on input "$2,150.00" at bounding box center [713, 357] width 192 height 45
click at [706, 358] on input "$2,150.00" at bounding box center [713, 357] width 192 height 45
drag, startPoint x: 688, startPoint y: 359, endPoint x: 637, endPoint y: 359, distance: 51.0
click at [637, 359] on input "$2,150.00" at bounding box center [713, 357] width 192 height 45
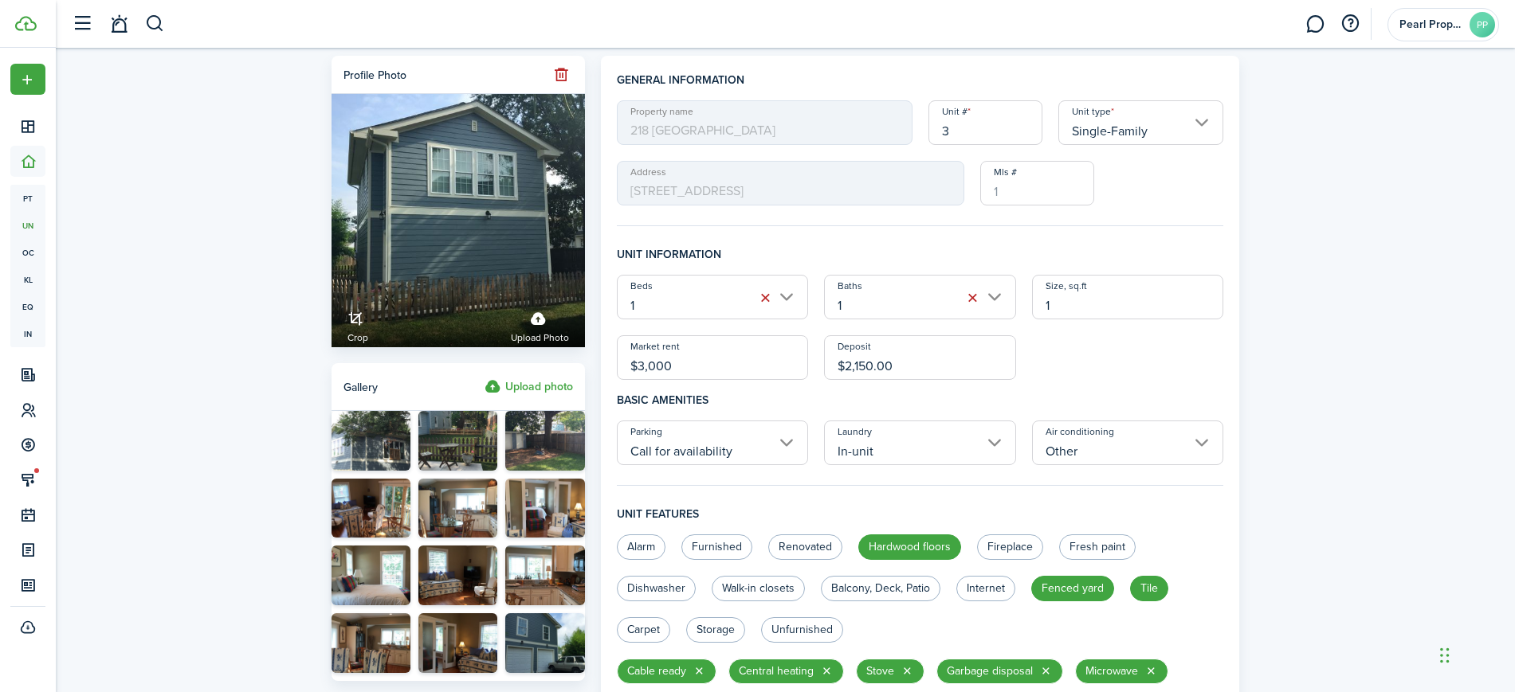
type input "$3,000.00"
drag, startPoint x: 896, startPoint y: 369, endPoint x: 843, endPoint y: 367, distance: 52.6
click at [843, 367] on input "$2,150.00" at bounding box center [920, 357] width 192 height 45
type input "$3,000.00"
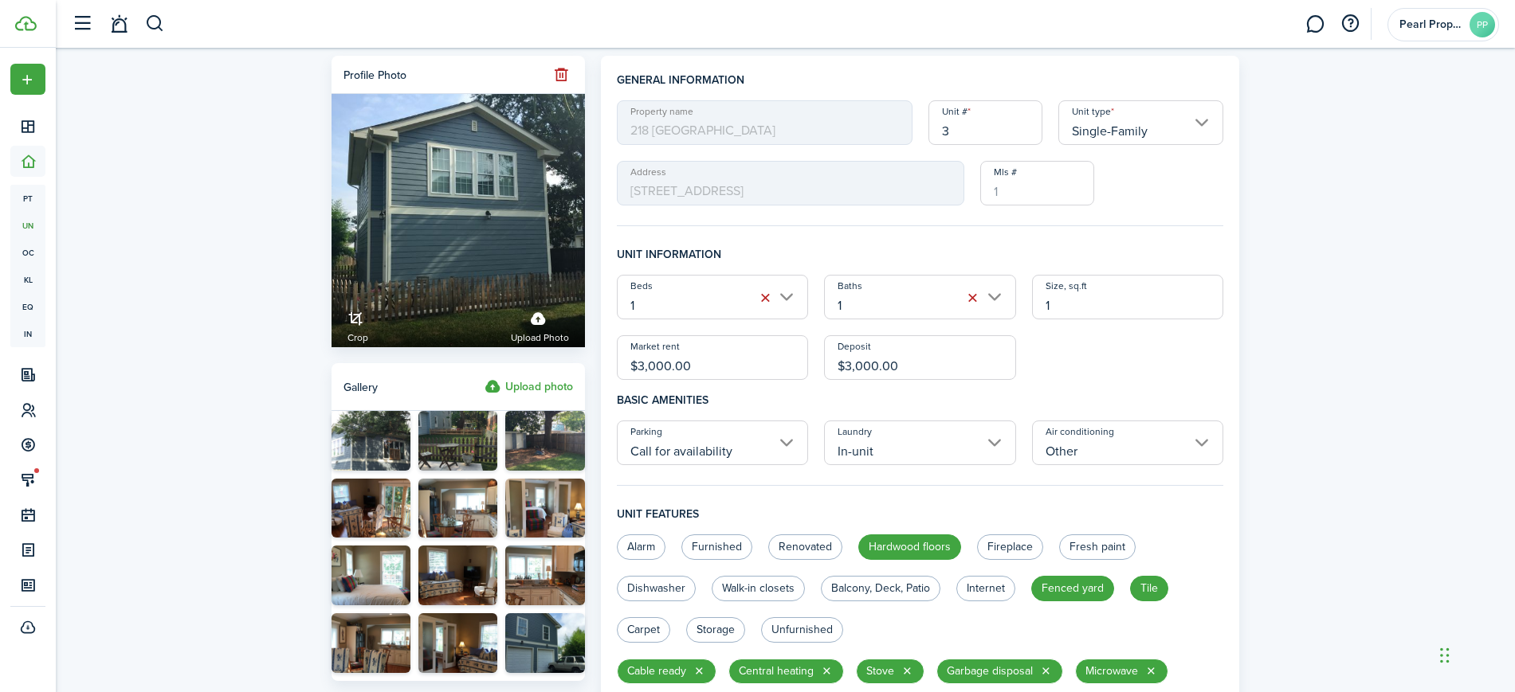
drag, startPoint x: 1053, startPoint y: 302, endPoint x: 1026, endPoint y: 301, distance: 26.3
click at [1026, 301] on div "Size, sq.ft 1" at bounding box center [1128, 297] width 208 height 45
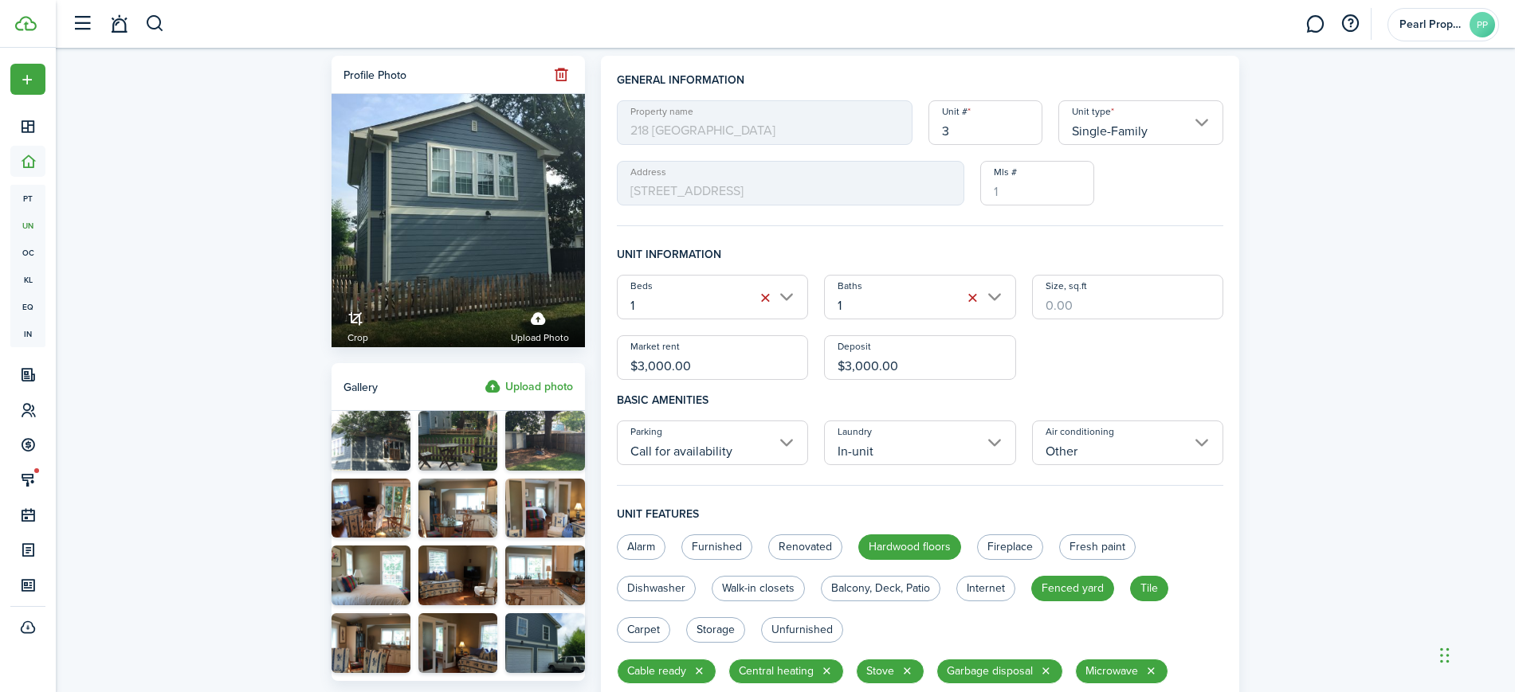
click at [1151, 124] on input "Single-Family" at bounding box center [1141, 122] width 166 height 45
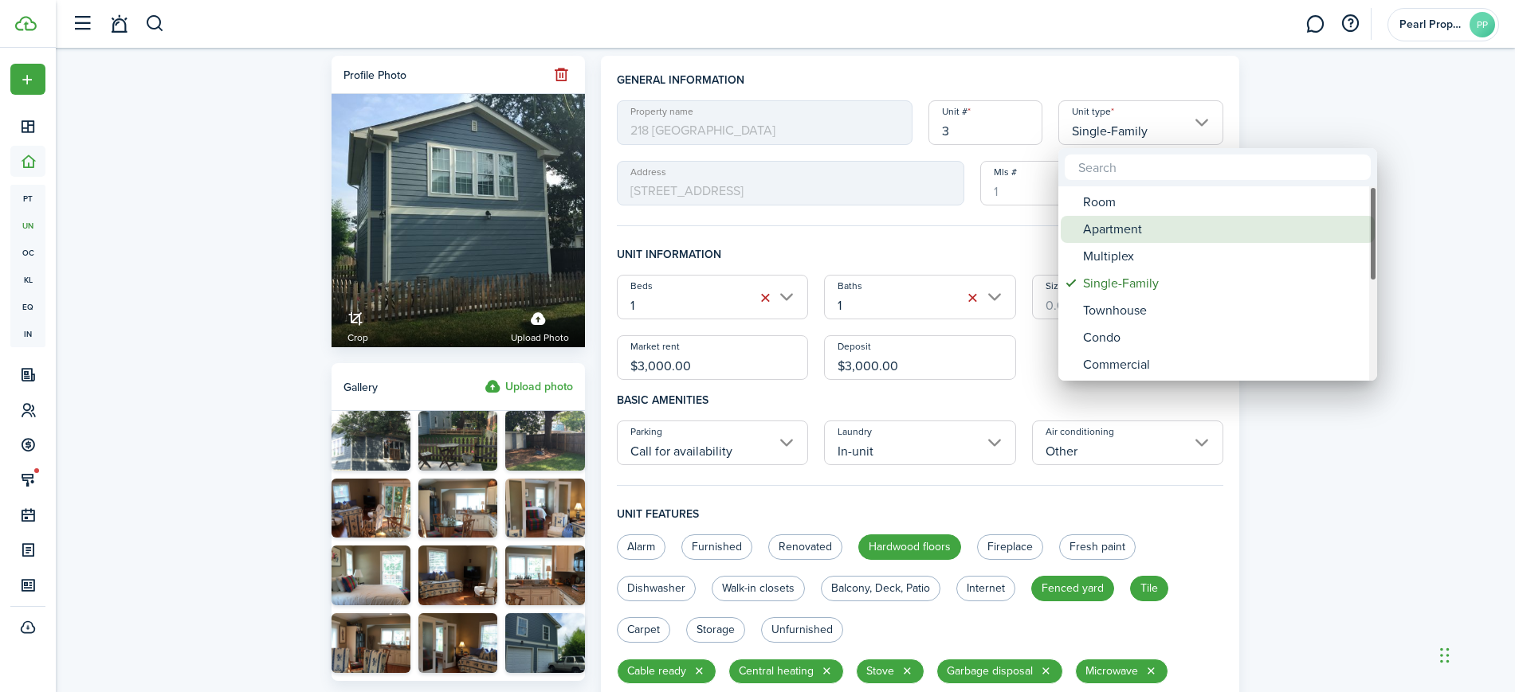
click at [1128, 231] on div "Apartment" at bounding box center [1224, 229] width 282 height 27
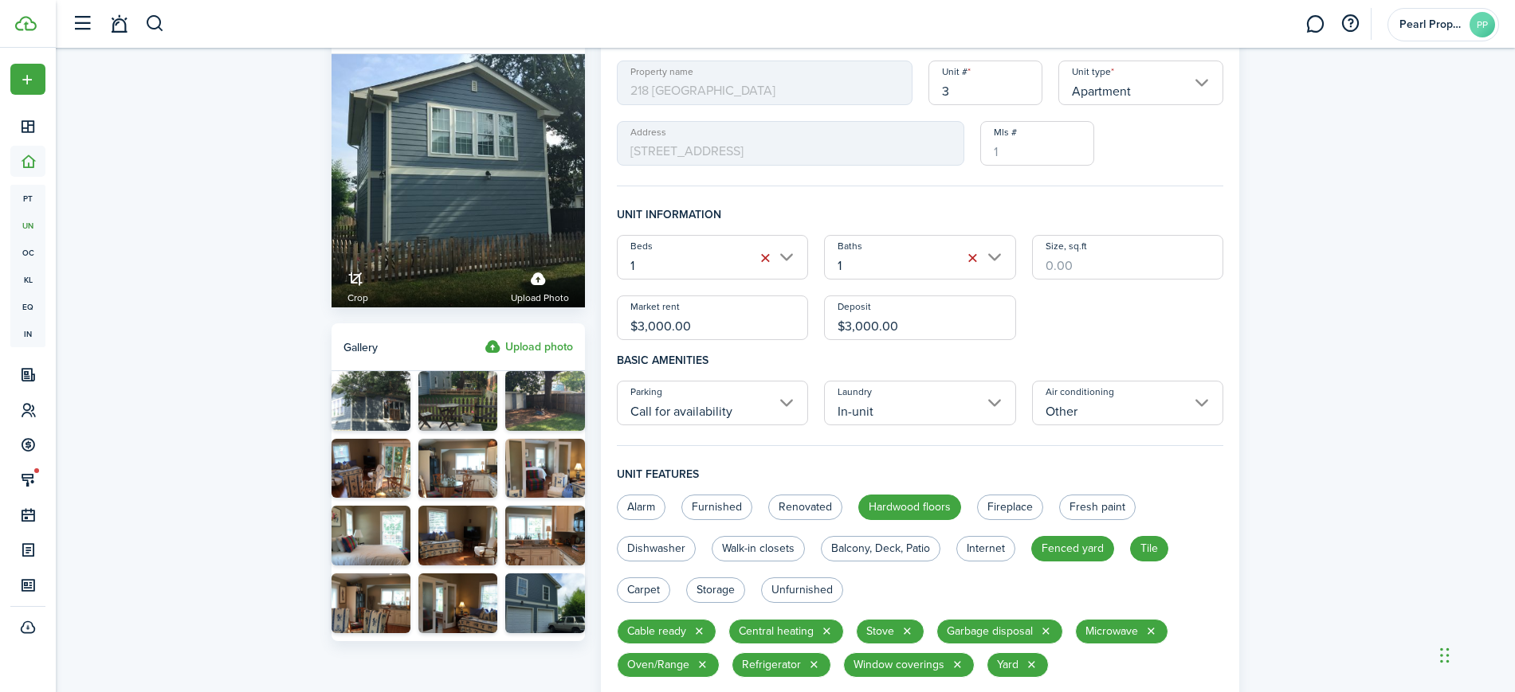
click at [1203, 92] on input "Apartment" at bounding box center [1141, 83] width 166 height 45
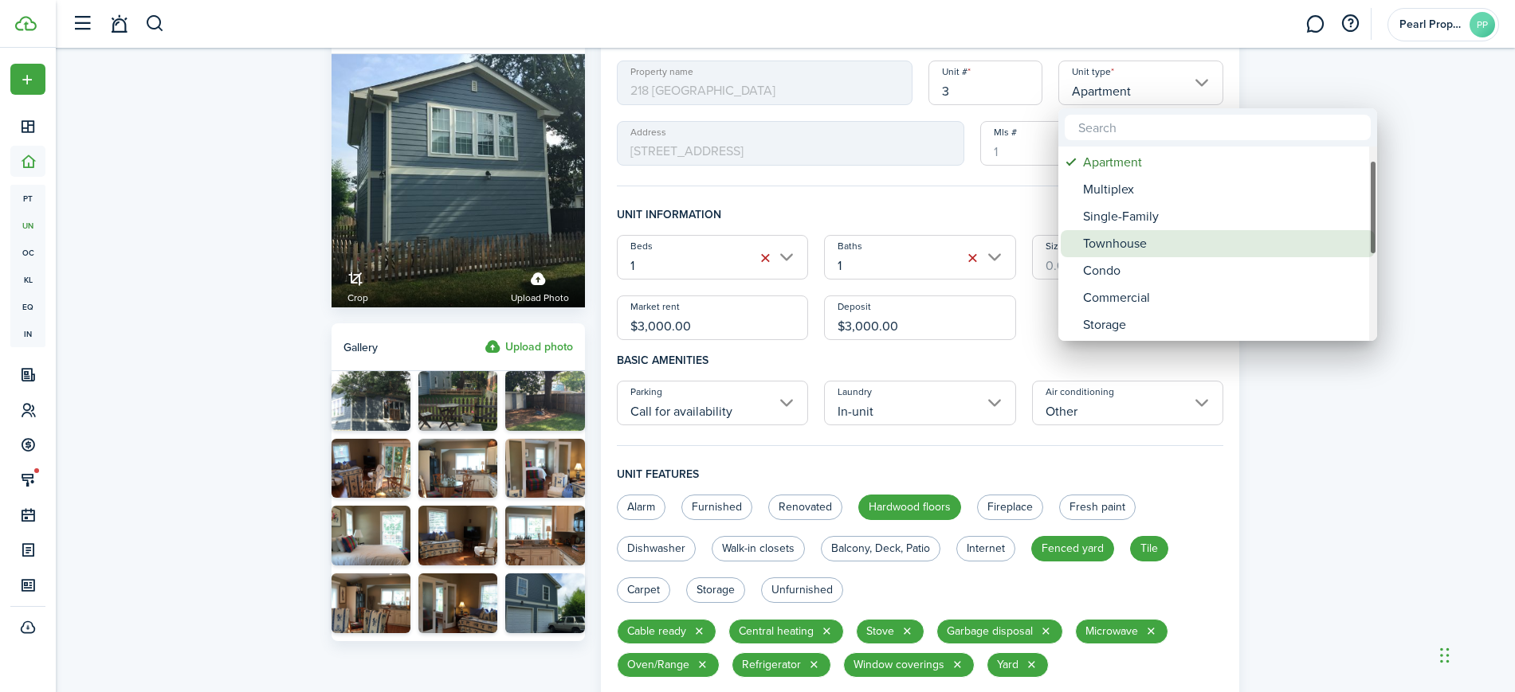
click at [1131, 251] on div "Townhouse" at bounding box center [1224, 243] width 282 height 27
type input "Townhouse"
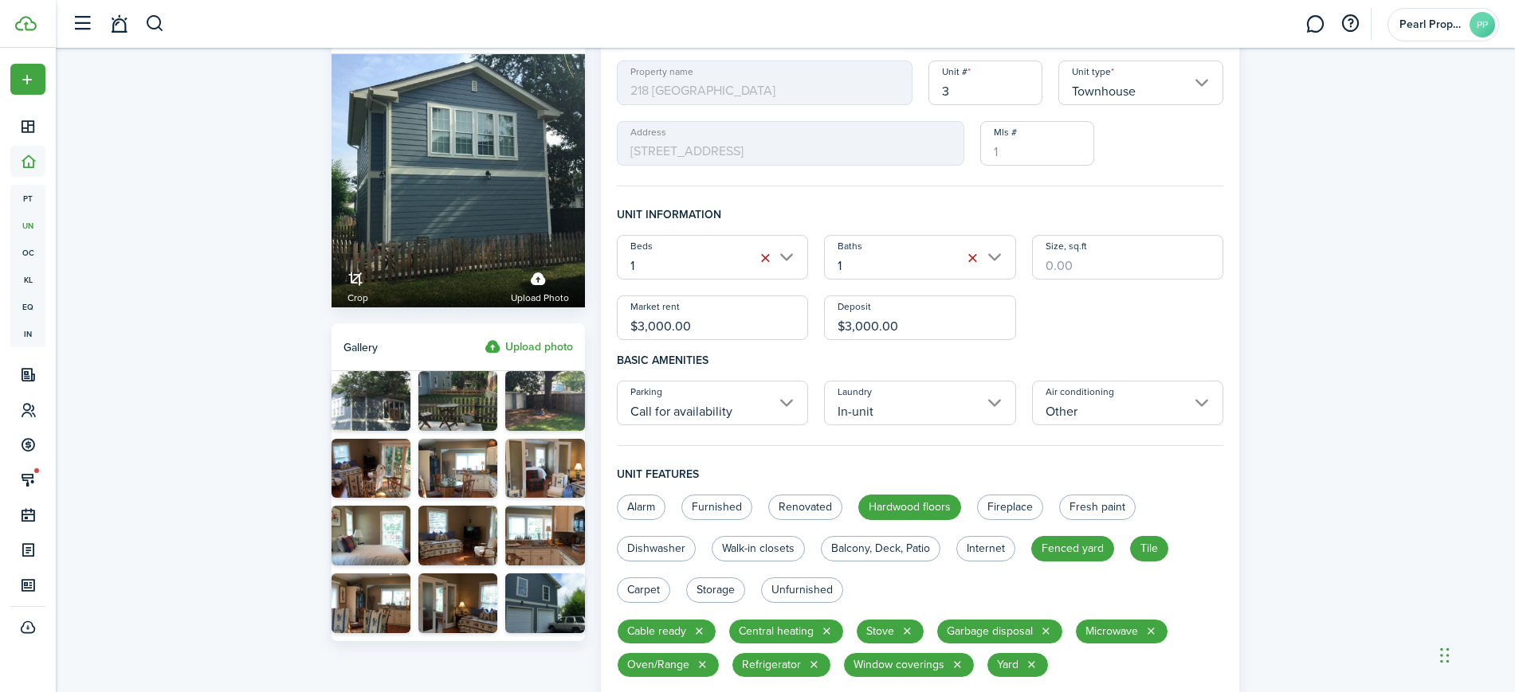
click at [1421, 277] on div "Profile photo Crop Upload photo Gallery Upload photo General information Proper…" at bounding box center [785, 685] width 1459 height 1354
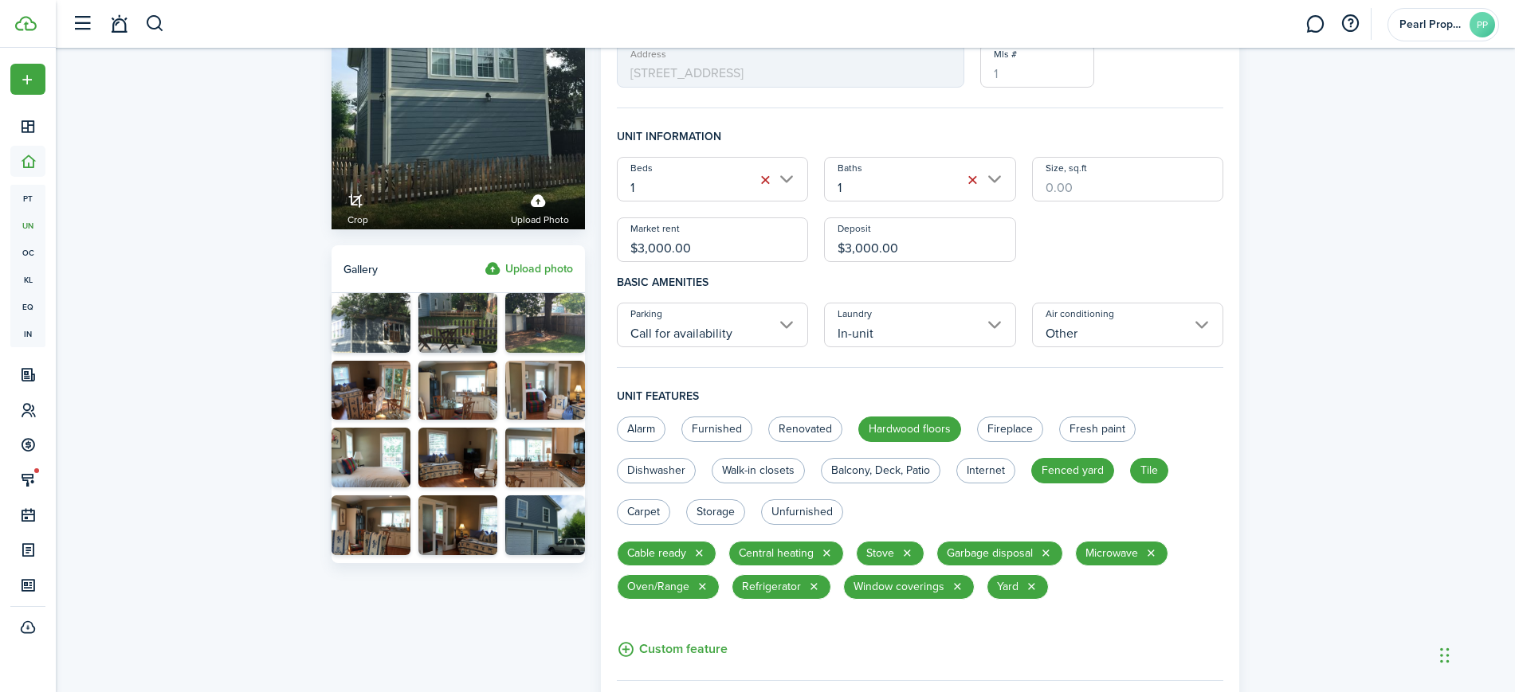
scroll to position [120, 0]
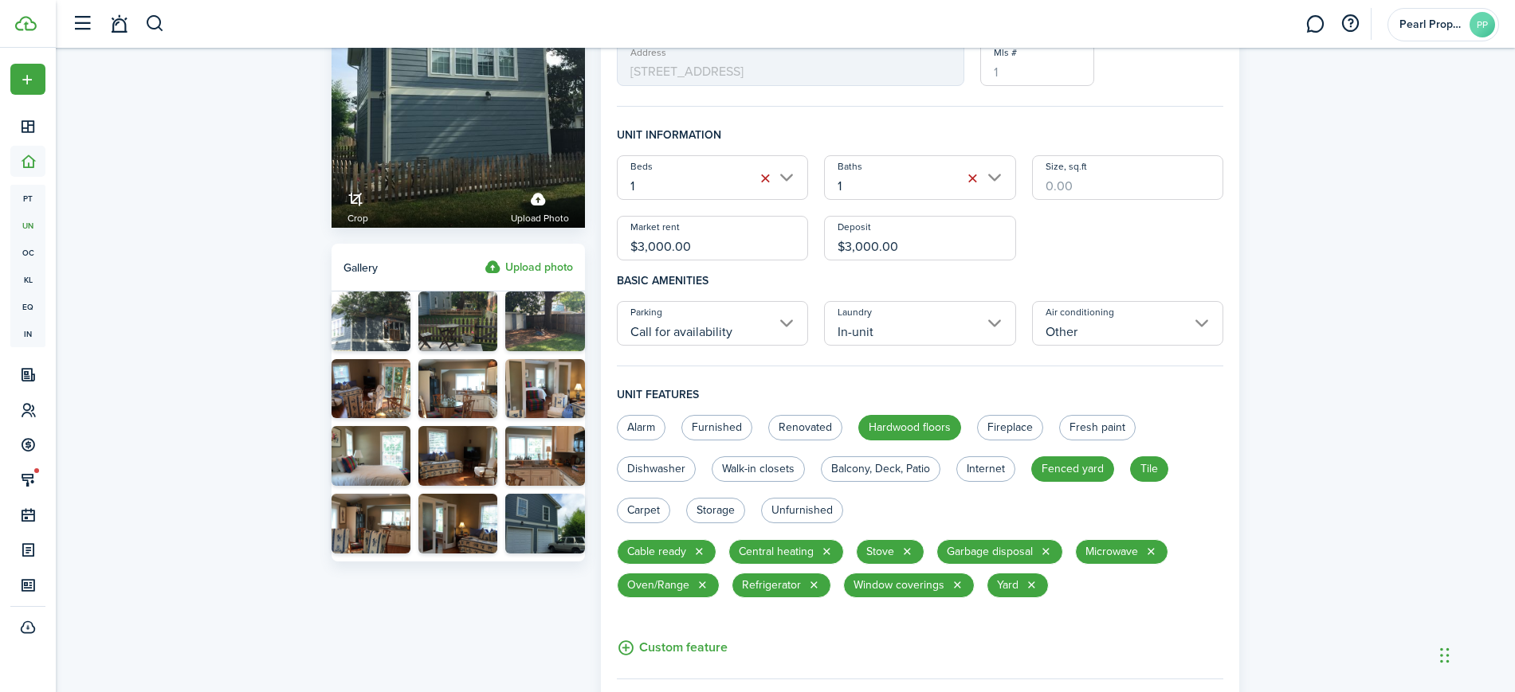
click at [749, 326] on input "Call for availability" at bounding box center [713, 323] width 192 height 45
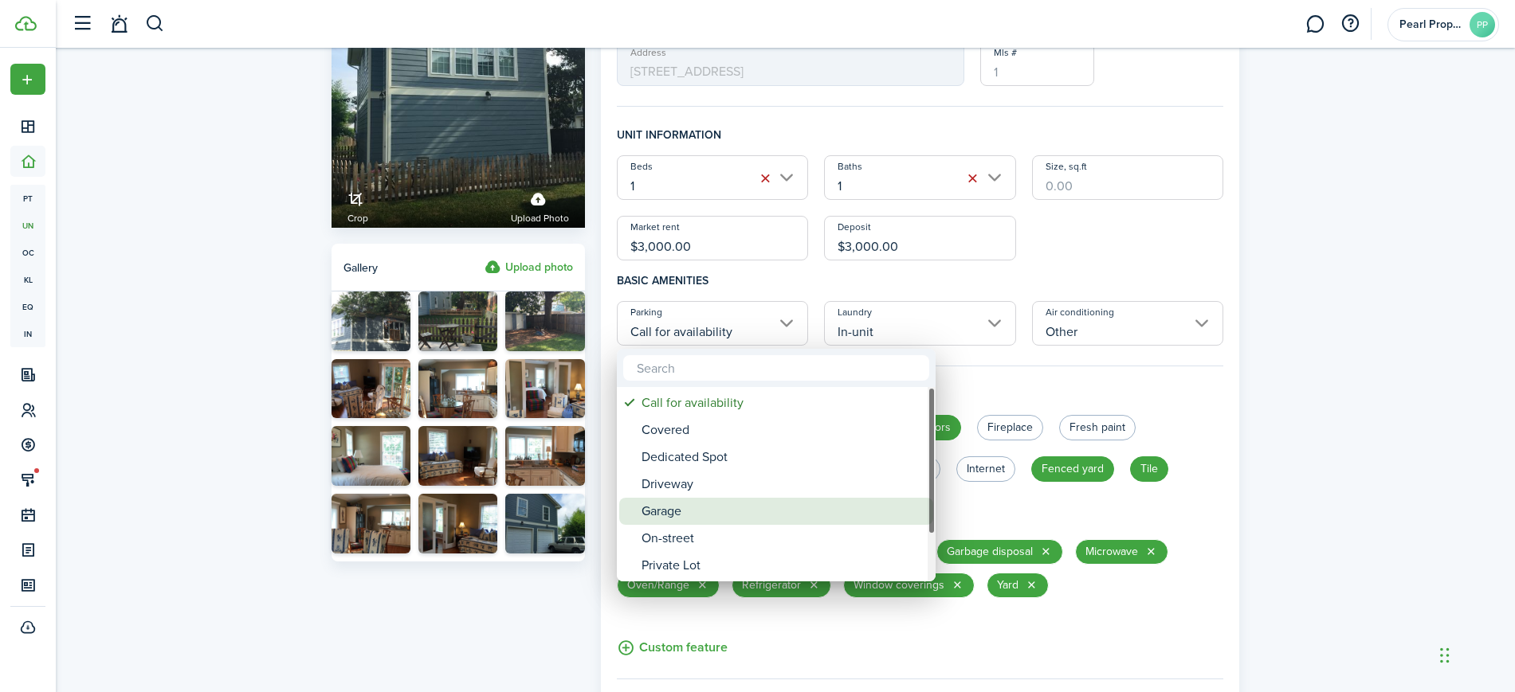
click at [695, 505] on div "Garage" at bounding box center [782, 511] width 282 height 27
type input "Garage"
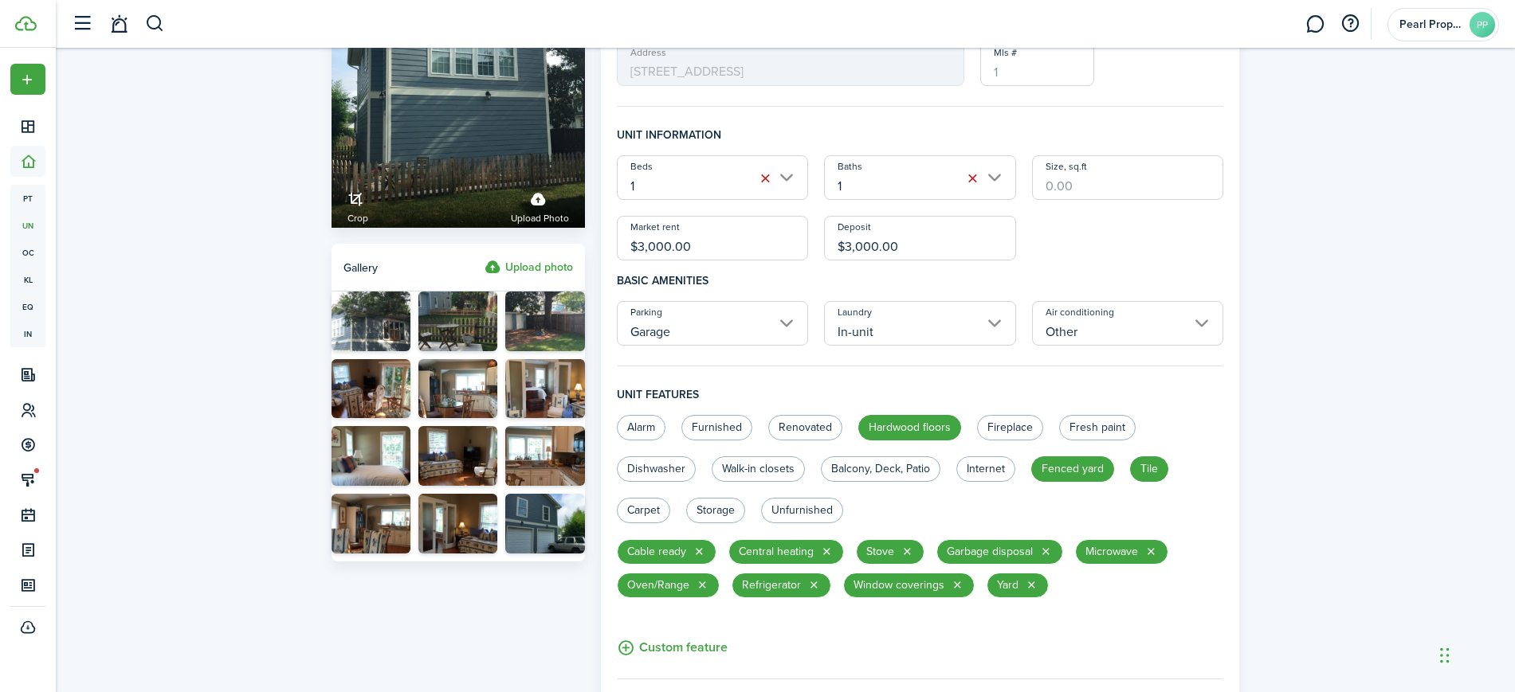
click at [1231, 401] on panel-main "General information Property name [STREET_ADDRESS] Unit type Townhouse Address …" at bounding box center [920, 605] width 639 height 1338
click at [1120, 335] on input "Other" at bounding box center [1128, 323] width 192 height 45
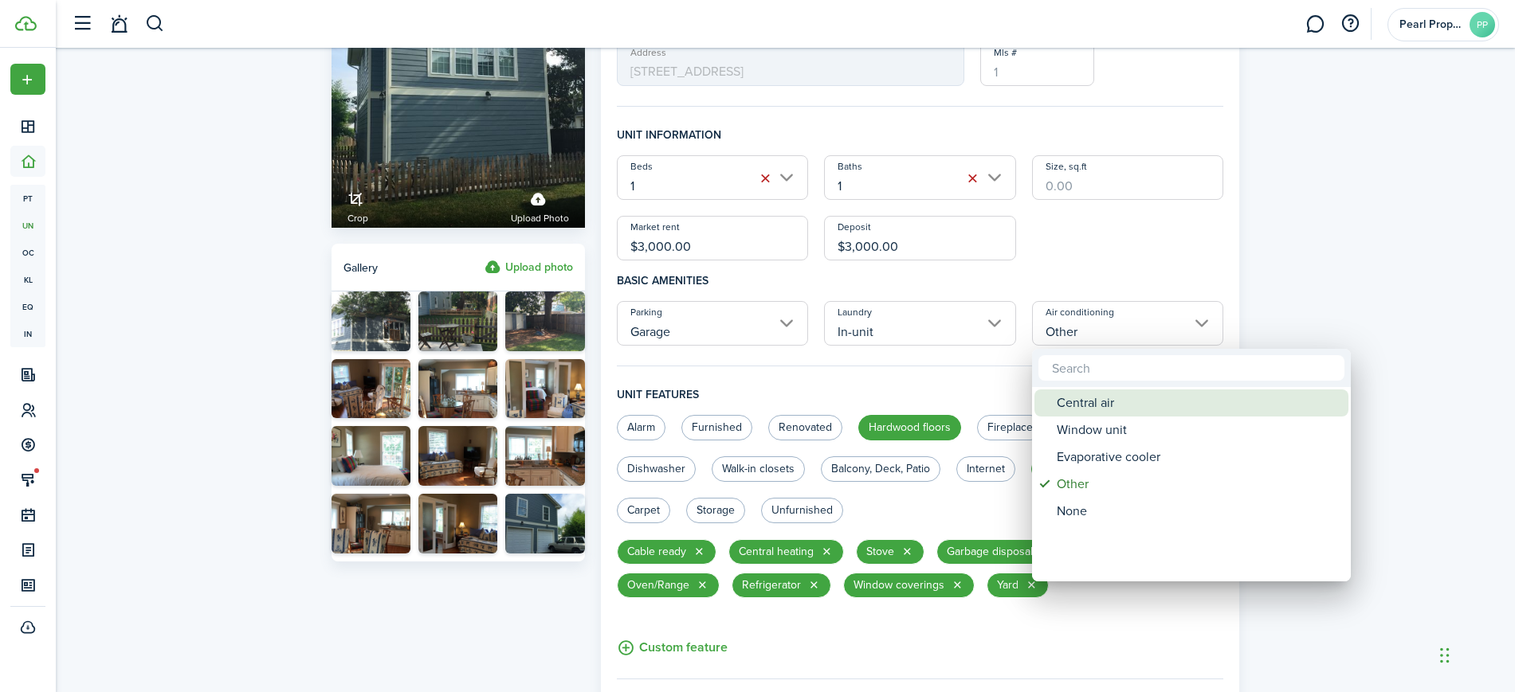
click at [1112, 402] on div "Central air" at bounding box center [1198, 403] width 282 height 27
type input "Central air"
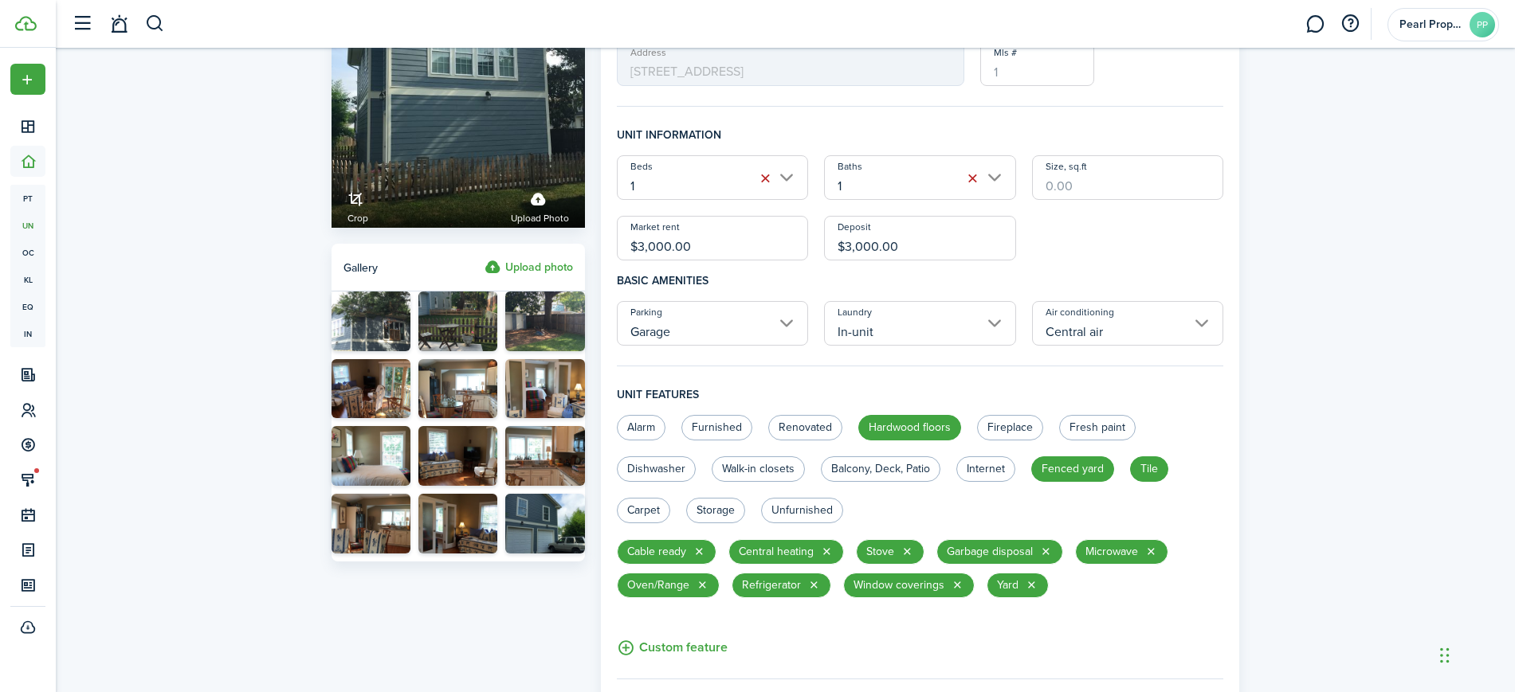
click at [1359, 372] on div "Profile photo Crop Upload photo Gallery Upload photo General information Proper…" at bounding box center [785, 605] width 1459 height 1354
click at [1338, 361] on div "Profile photo Crop Upload photo Gallery Upload photo General information Proper…" at bounding box center [785, 605] width 1459 height 1354
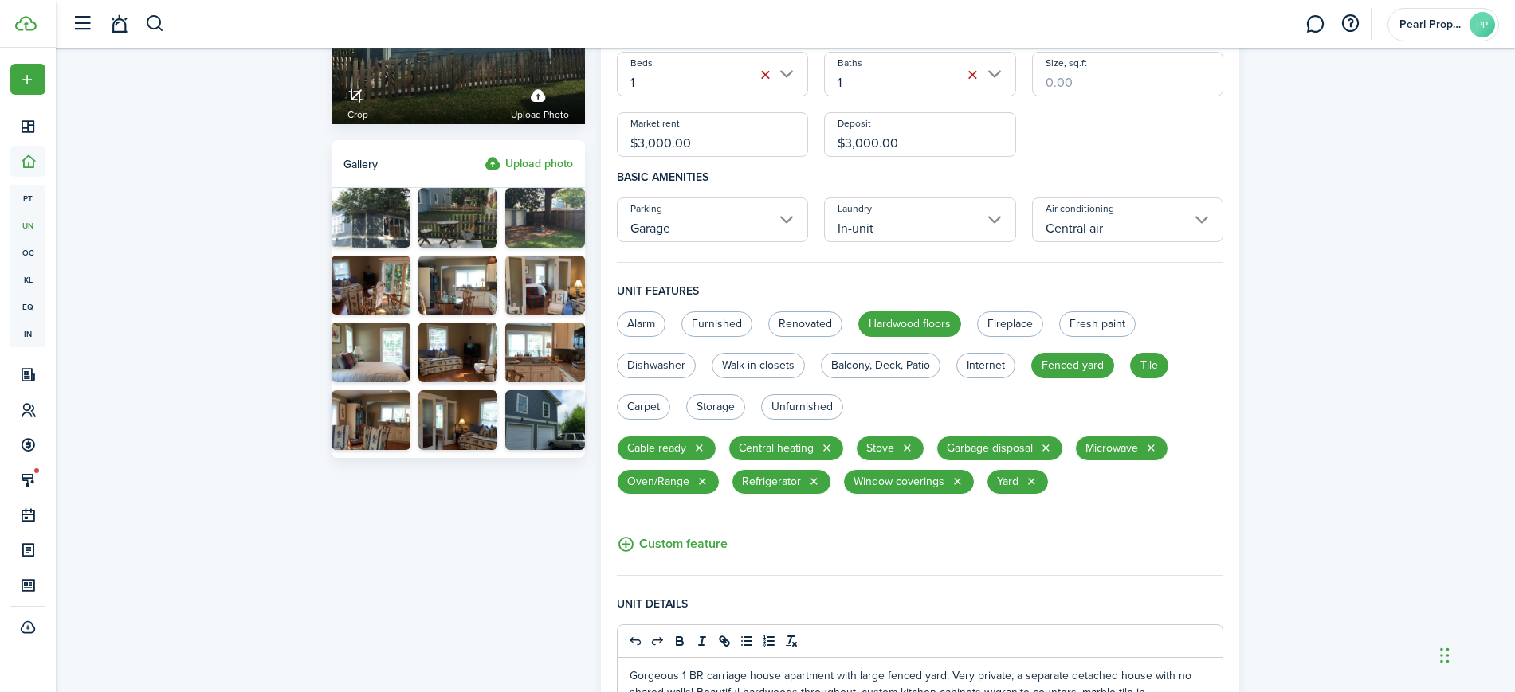
scroll to position [239, 0]
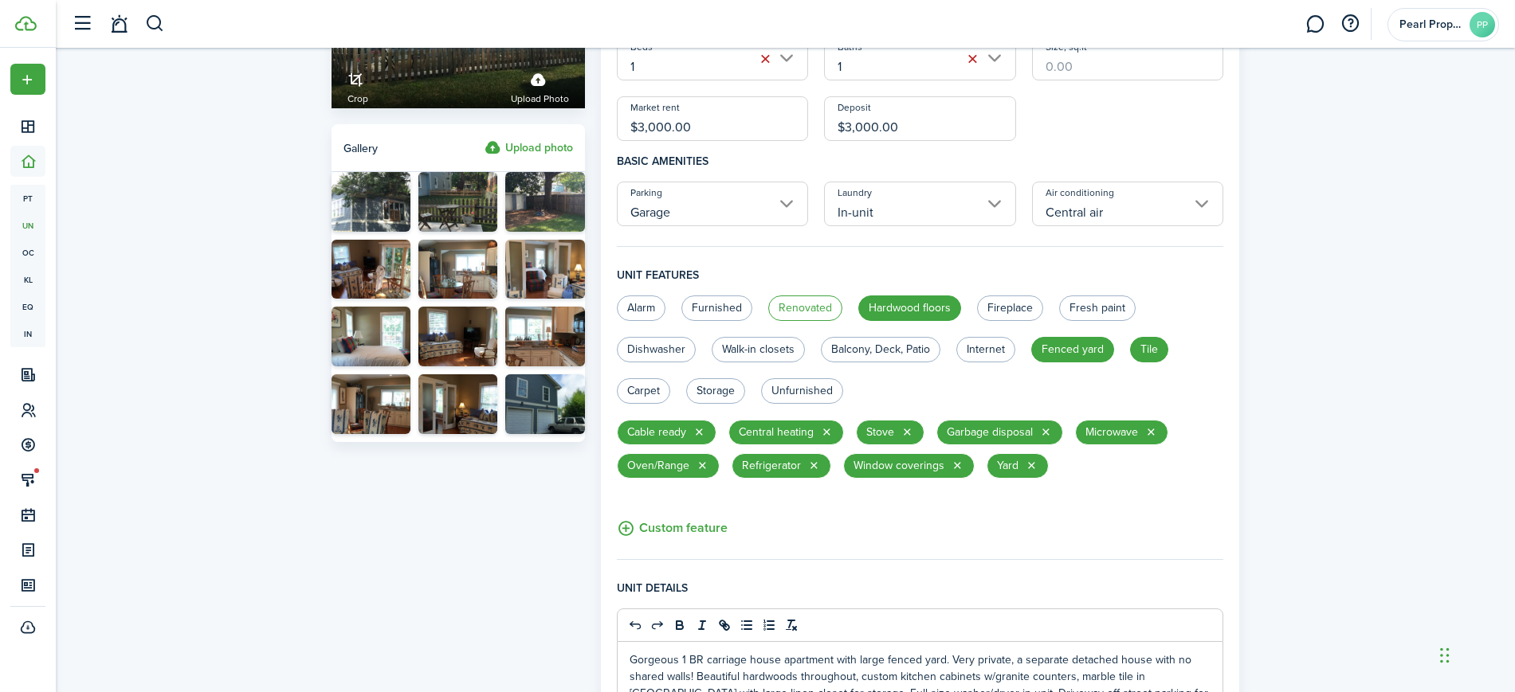
click at [810, 307] on label "Renovated" at bounding box center [805, 308] width 74 height 25
radio input "true"
click at [661, 347] on label "Dishwasher" at bounding box center [656, 349] width 79 height 25
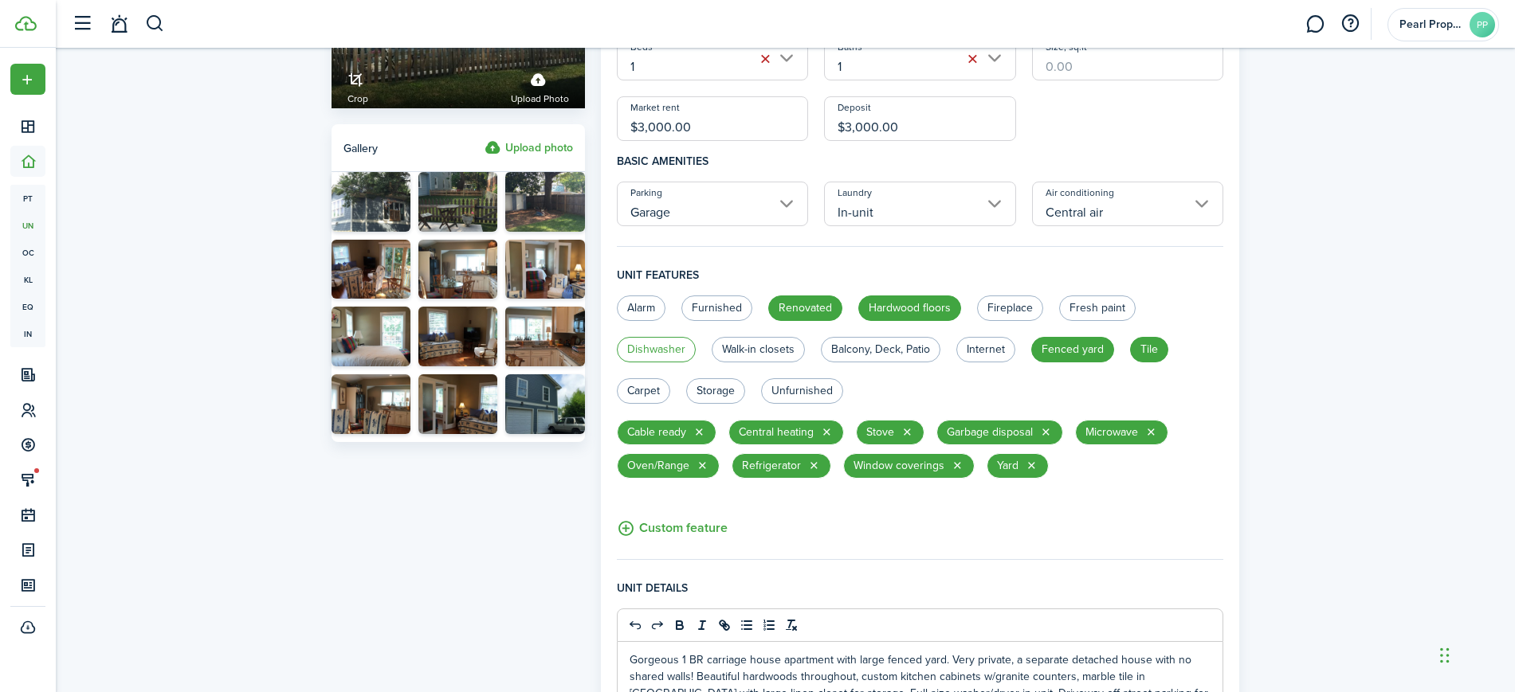
radio input "true"
click at [898, 349] on label "Balcony, Deck, Patio" at bounding box center [881, 349] width 120 height 25
click at [892, 347] on label "Balcony, Deck, Patio" at bounding box center [881, 349] width 120 height 25
radio input "false"
click at [1280, 437] on div "Profile photo Crop Upload photo Gallery Upload photo General information Proper…" at bounding box center [785, 486] width 1459 height 1354
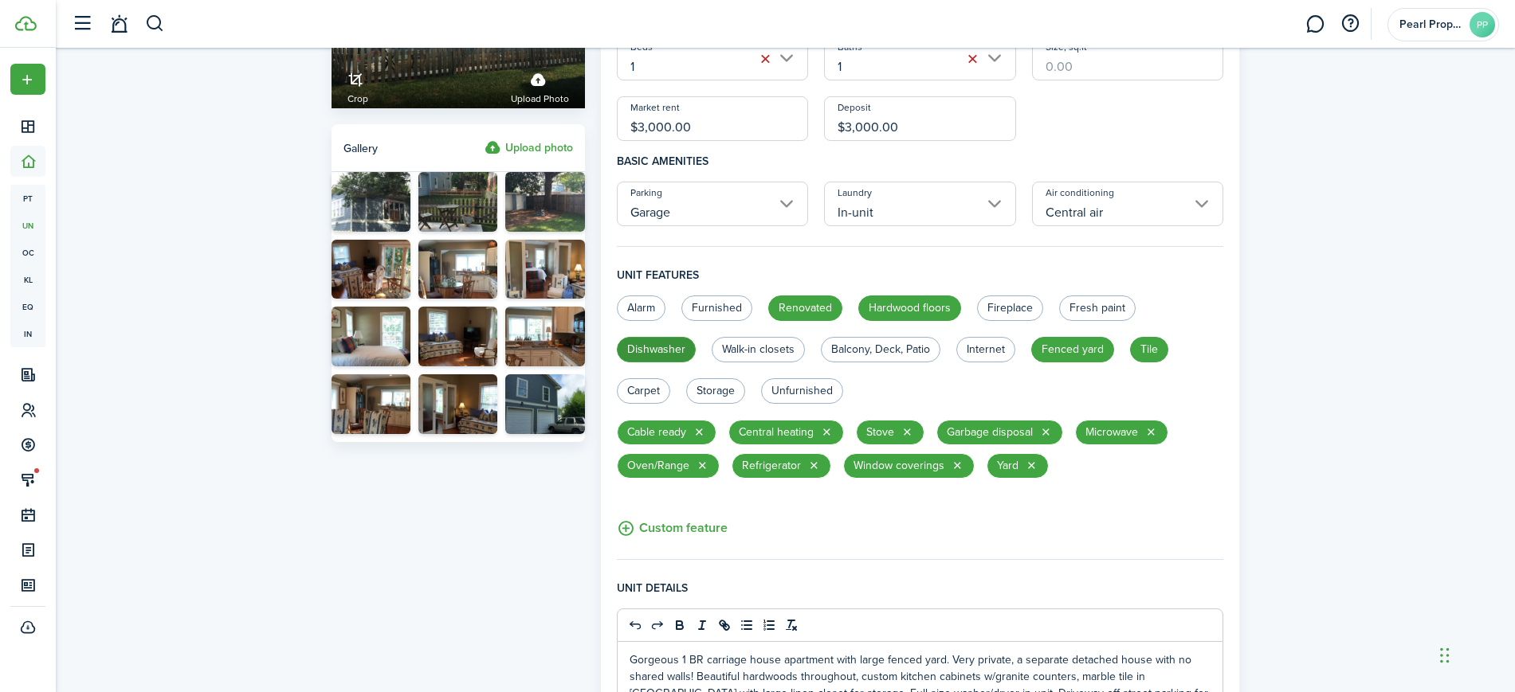
click at [672, 348] on label "Dishwasher" at bounding box center [656, 349] width 79 height 25
radio input "false"
click at [1327, 396] on div "Profile photo Crop Upload photo Gallery Upload photo General information Proper…" at bounding box center [785, 486] width 1459 height 1354
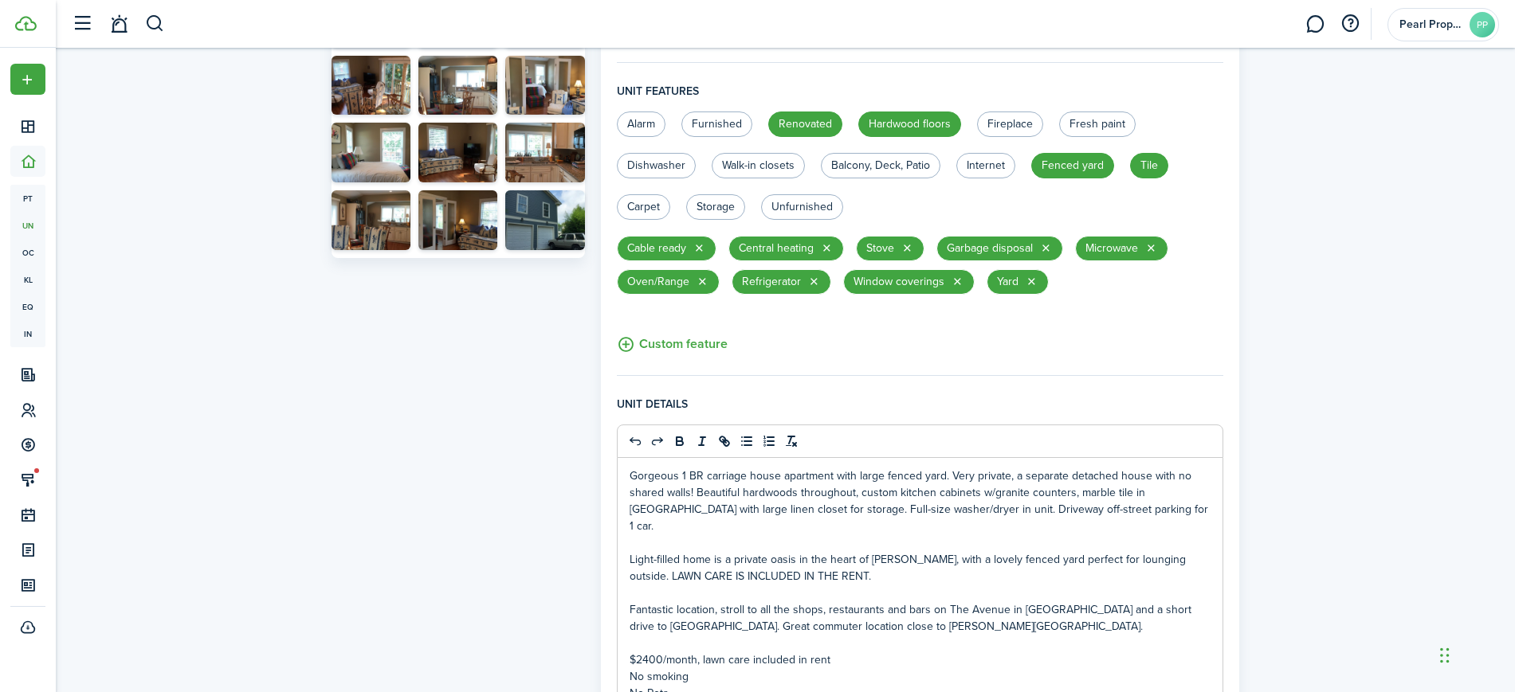
scroll to position [425, 0]
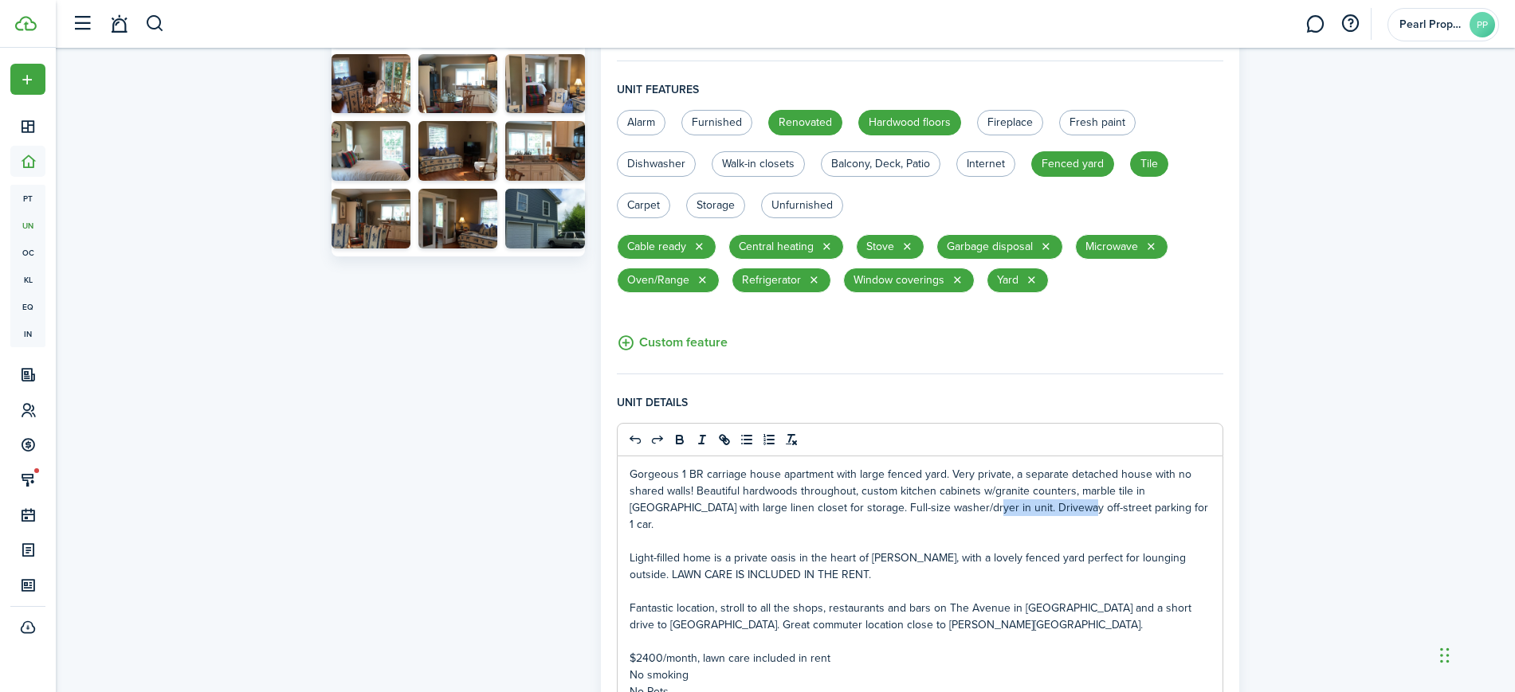
drag, startPoint x: 919, startPoint y: 512, endPoint x: 1017, endPoint y: 511, distance: 97.2
click at [1017, 511] on p "Gorgeous 1 BR carriage house apartment with large fenced yard. Very private, a …" at bounding box center [920, 499] width 582 height 67
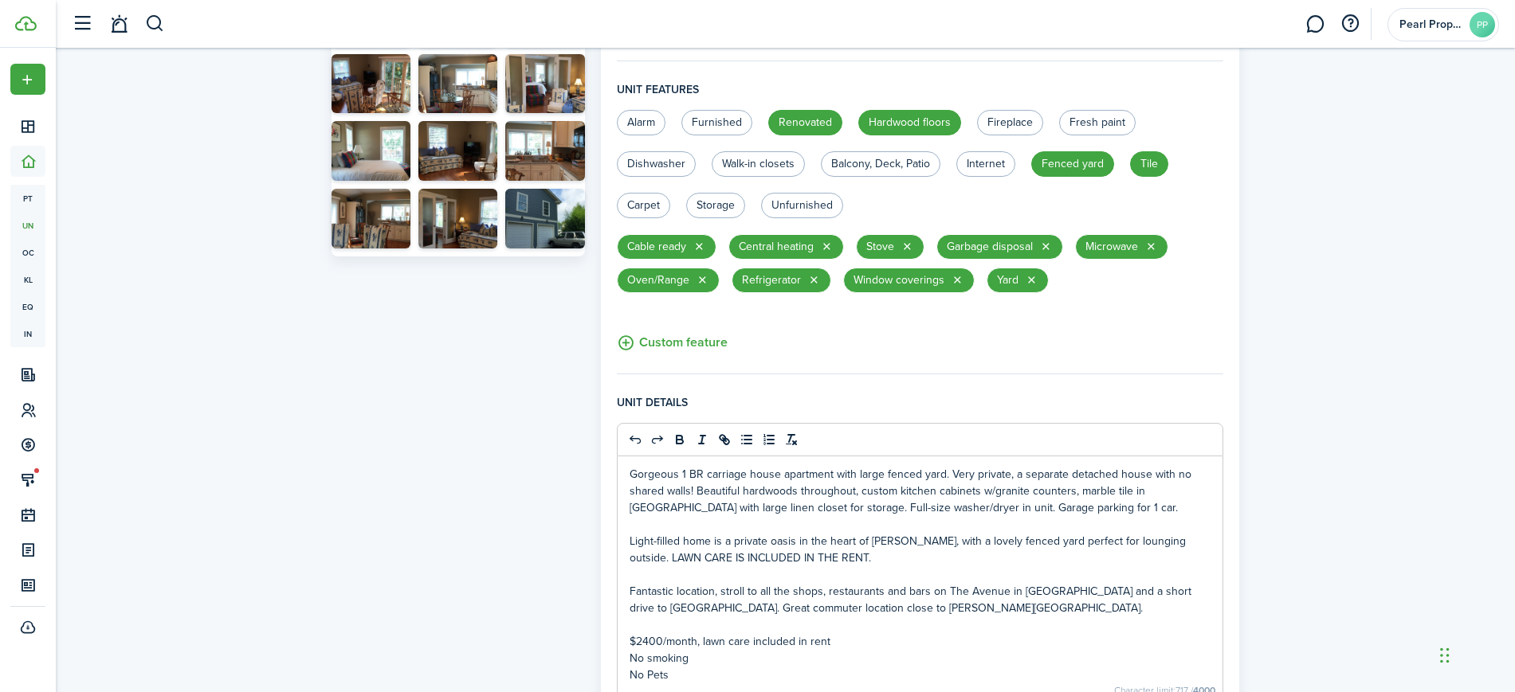
click at [1421, 520] on div "Profile photo Crop Upload photo Gallery Upload photo General information Proper…" at bounding box center [785, 291] width 1459 height 1337
click at [1052, 510] on p "Gorgeous 1 BR carriage house apartment with large fenced yard. Very private, a …" at bounding box center [920, 491] width 582 height 50
click at [1337, 438] on div "Profile photo Crop Upload photo Gallery Upload photo General information Proper…" at bounding box center [785, 291] width 1459 height 1337
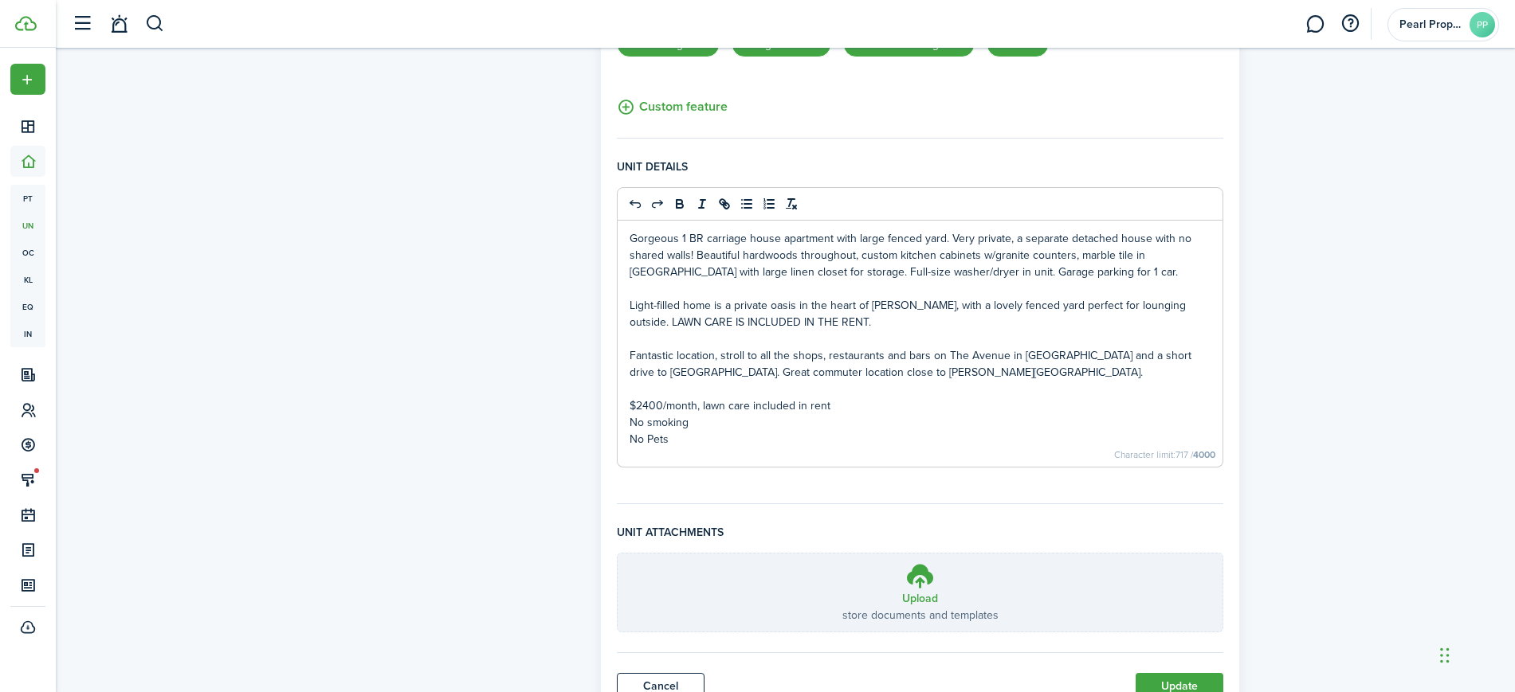
scroll to position [664, 0]
click at [645, 402] on p "$2400/month, lawn care included in rent" at bounding box center [920, 402] width 582 height 17
click at [1364, 387] on div "Profile photo Crop Upload photo Gallery Upload photo General information Proper…" at bounding box center [785, 52] width 1459 height 1337
click at [660, 398] on p "$3000/month, lawn care included in rent" at bounding box center [920, 402] width 582 height 17
click at [1403, 467] on div "Profile photo Crop Upload photo Gallery Upload photo General information Proper…" at bounding box center [785, 52] width 1459 height 1337
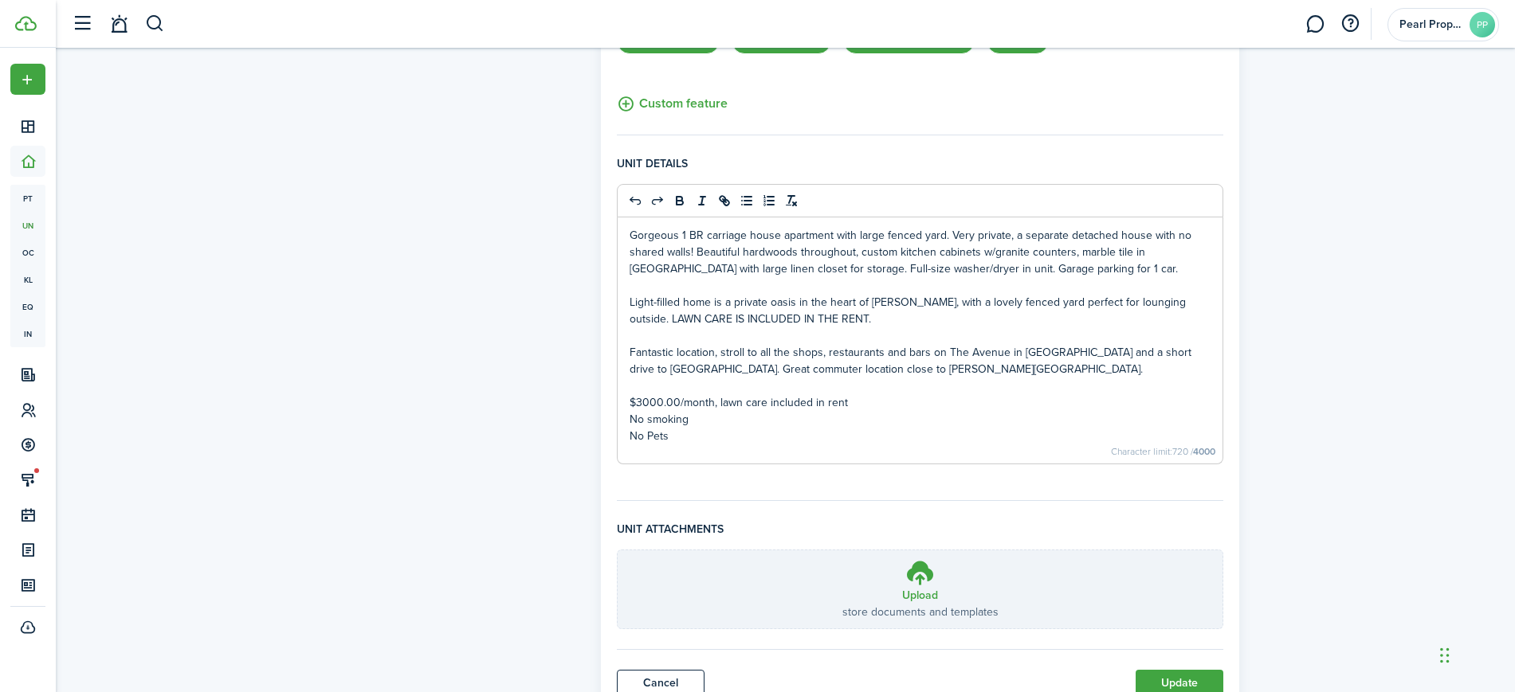
click at [677, 400] on p "$3000.00/month, lawn care included in rent" at bounding box center [920, 402] width 582 height 17
click at [876, 421] on p "No smoking" at bounding box center [920, 419] width 582 height 17
click at [649, 417] on p "No smoking" at bounding box center [920, 419] width 582 height 17
click at [1311, 388] on div "Profile photo Crop Upload photo Gallery Upload photo General information Proper…" at bounding box center [785, 52] width 1459 height 1337
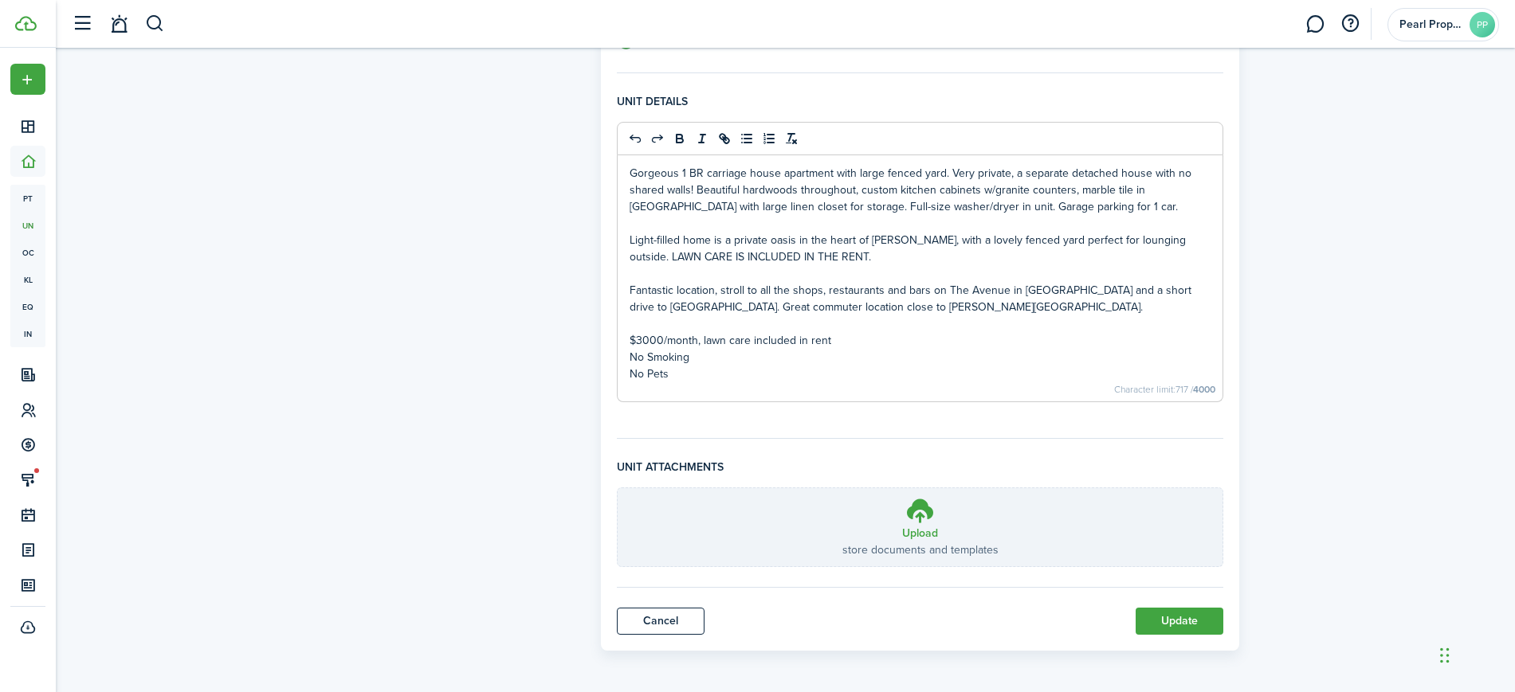
scroll to position [728, 0]
drag, startPoint x: 680, startPoint y: 372, endPoint x: 629, endPoint y: 369, distance: 50.3
click at [629, 369] on p "No Pets" at bounding box center [920, 371] width 582 height 17
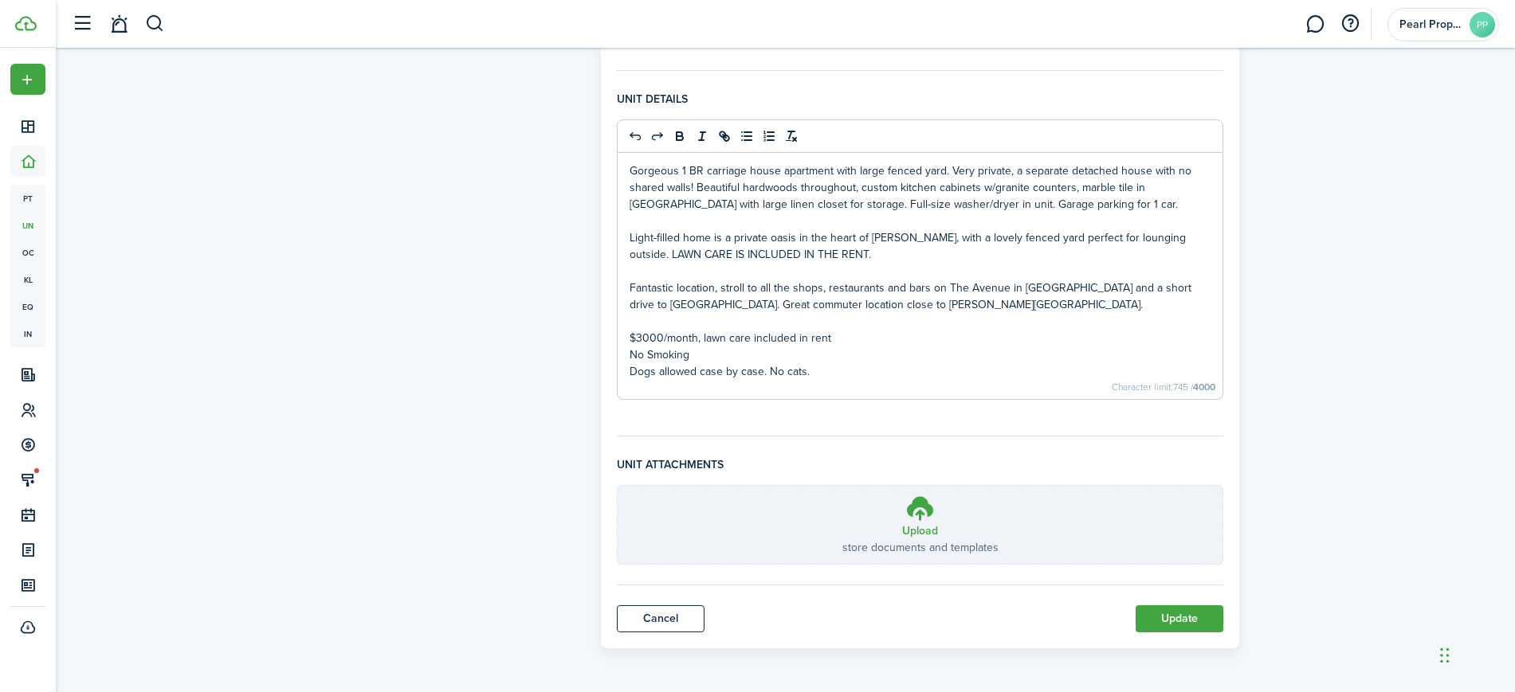
click at [918, 355] on p "No Smoking" at bounding box center [920, 355] width 582 height 17
click at [1186, 618] on button "Update" at bounding box center [1179, 619] width 88 height 27
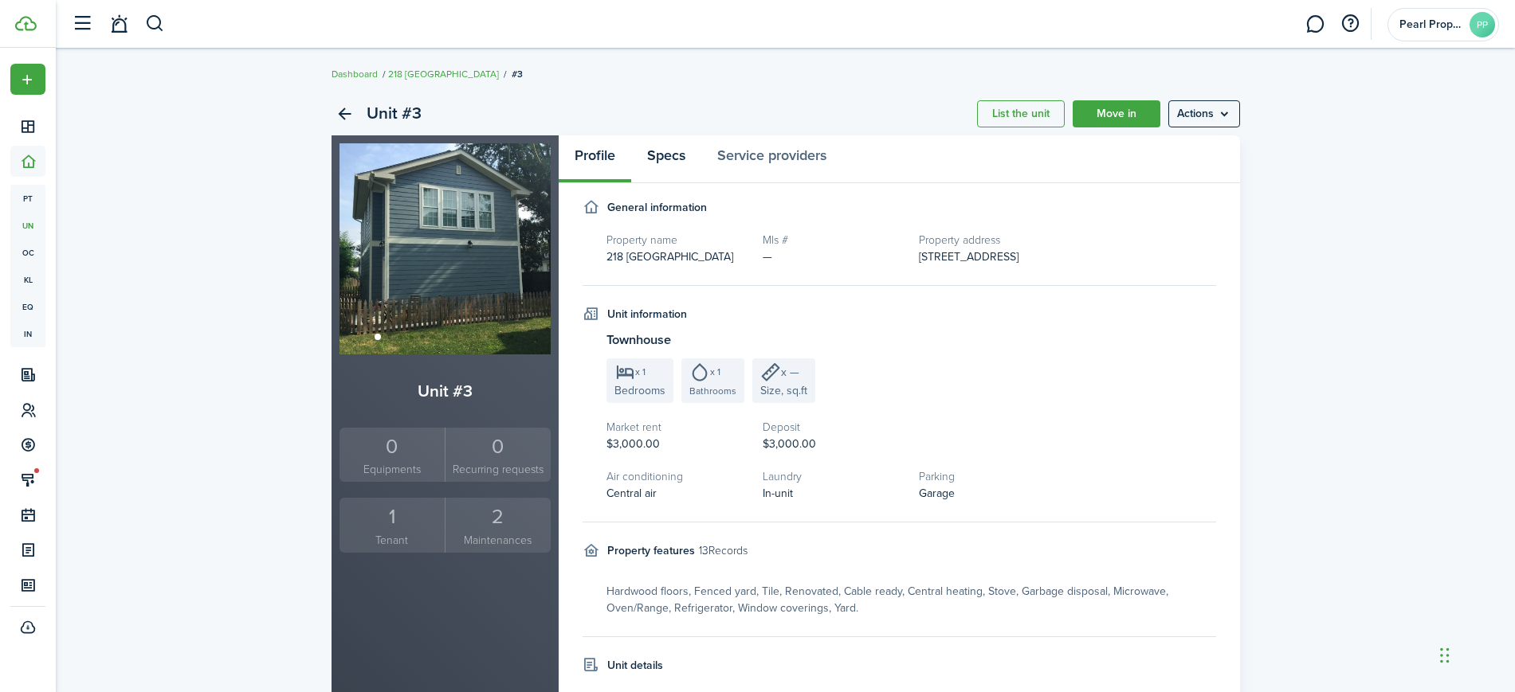
click at [657, 159] on link "Specs" at bounding box center [666, 159] width 70 height 48
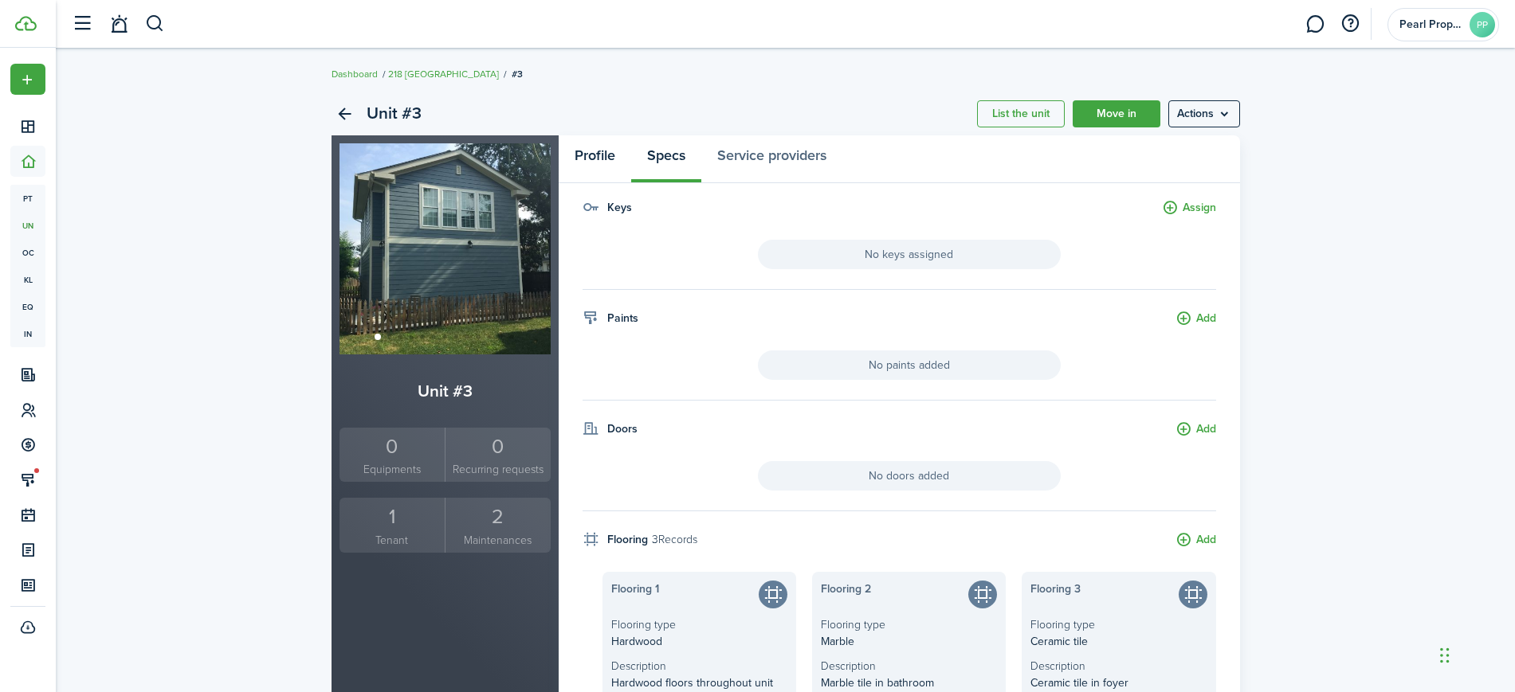
click at [596, 155] on link "Profile" at bounding box center [595, 159] width 73 height 48
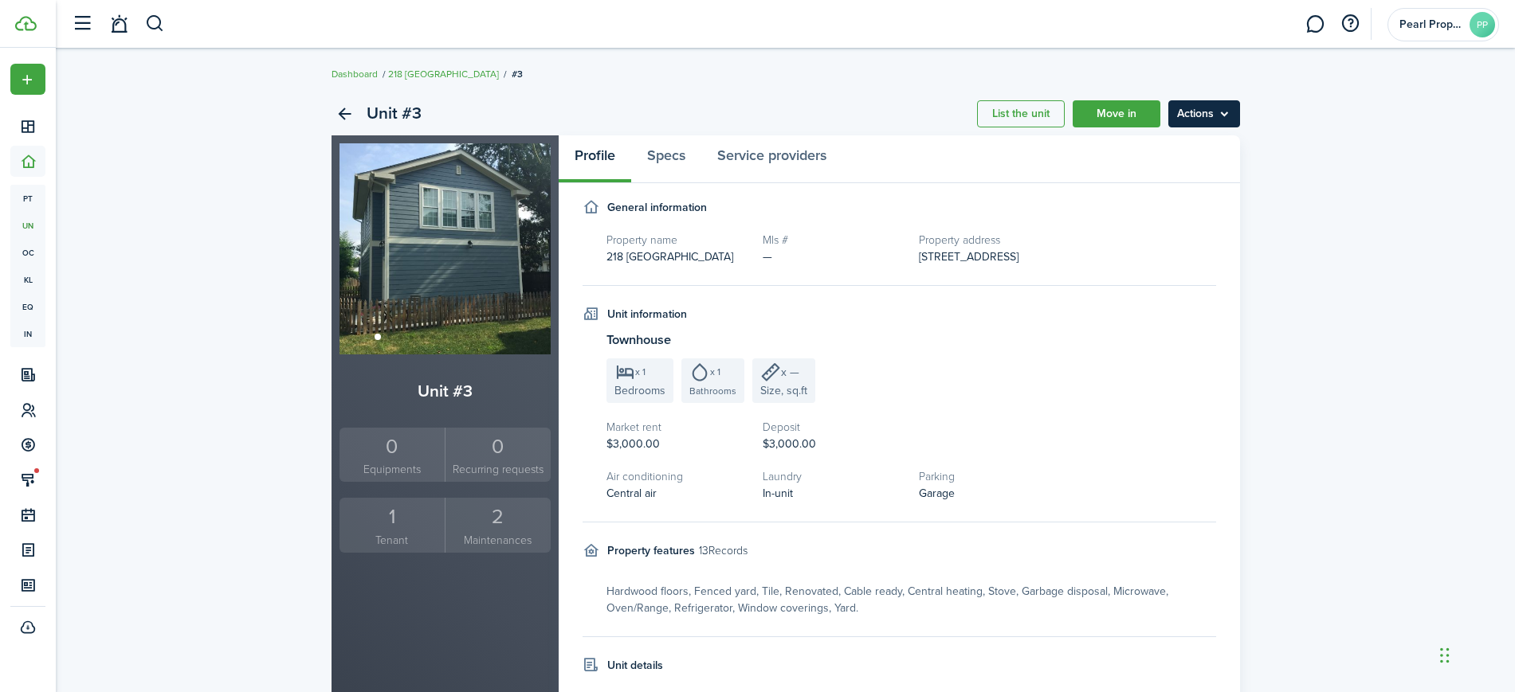
click at [1197, 118] on menu-btn "Actions" at bounding box center [1204, 113] width 72 height 27
click at [1173, 147] on link "Edit unit" at bounding box center [1169, 148] width 139 height 27
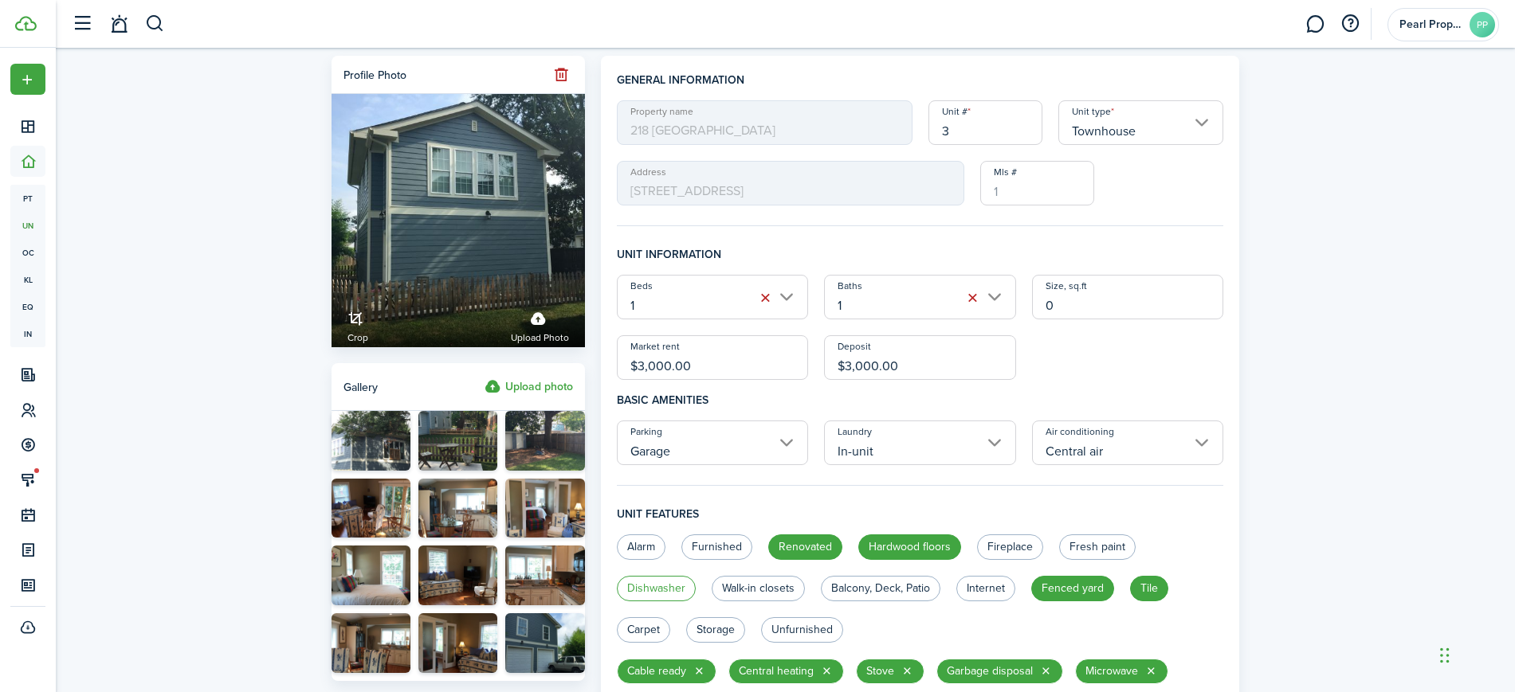
click at [664, 582] on label "Dishwasher" at bounding box center [656, 588] width 79 height 25
radio input "true"
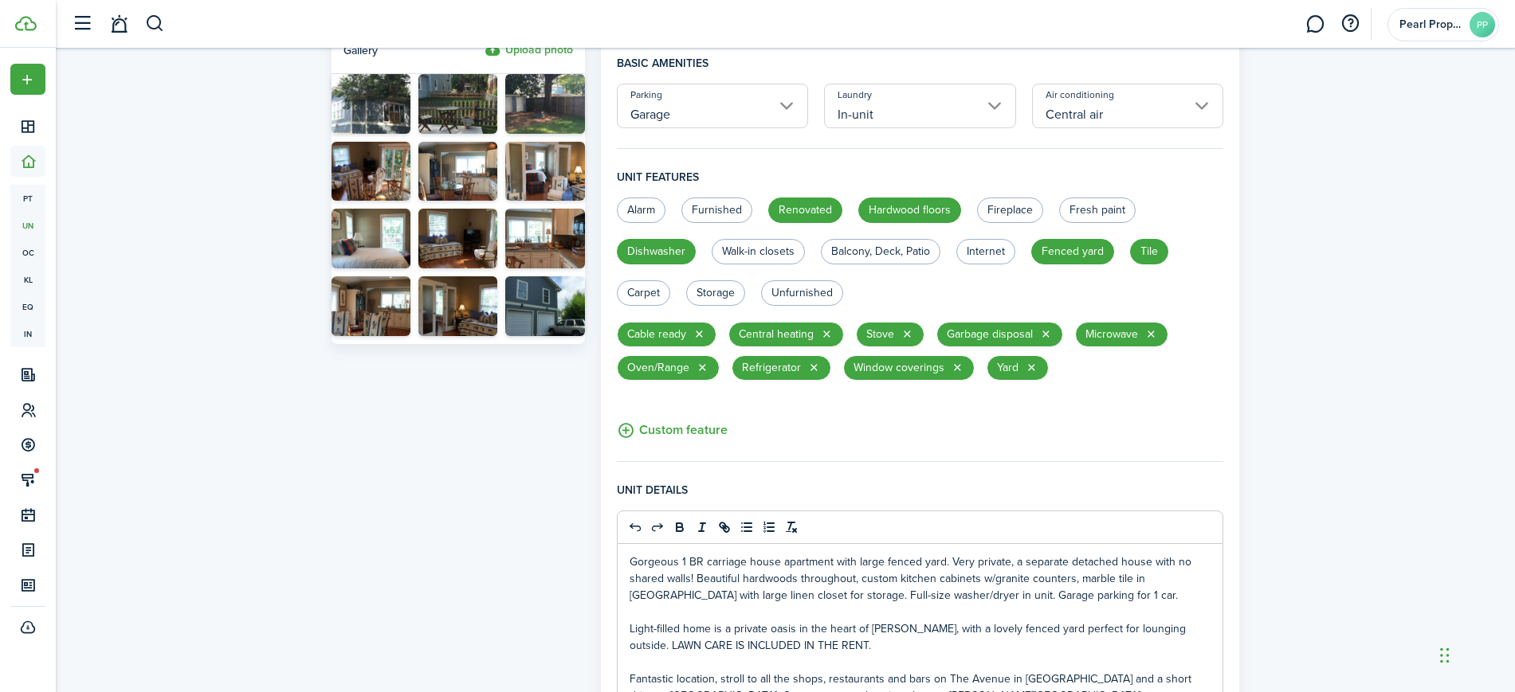
scroll to position [418, 0]
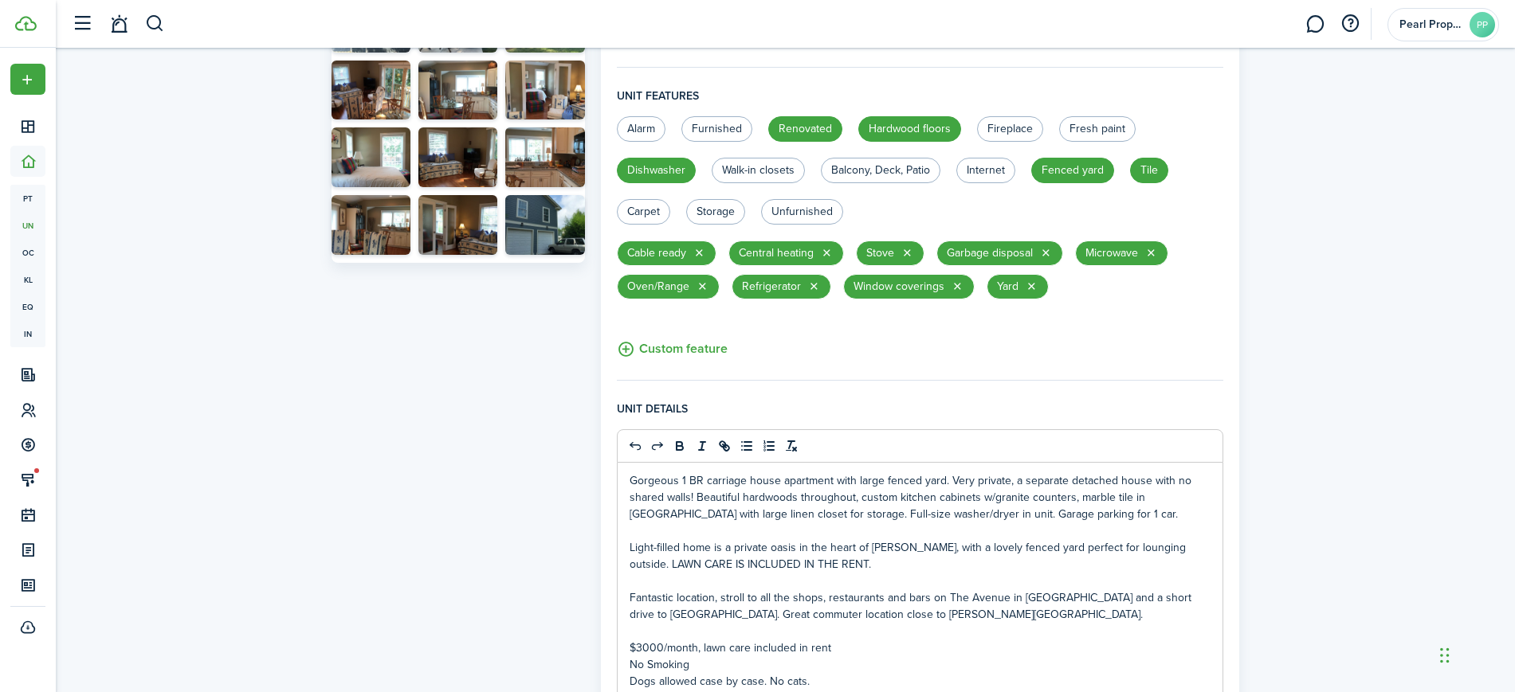
click at [1335, 523] on div "Profile photo Crop Upload photo Gallery Upload photo General information Proper…" at bounding box center [785, 297] width 1459 height 1337
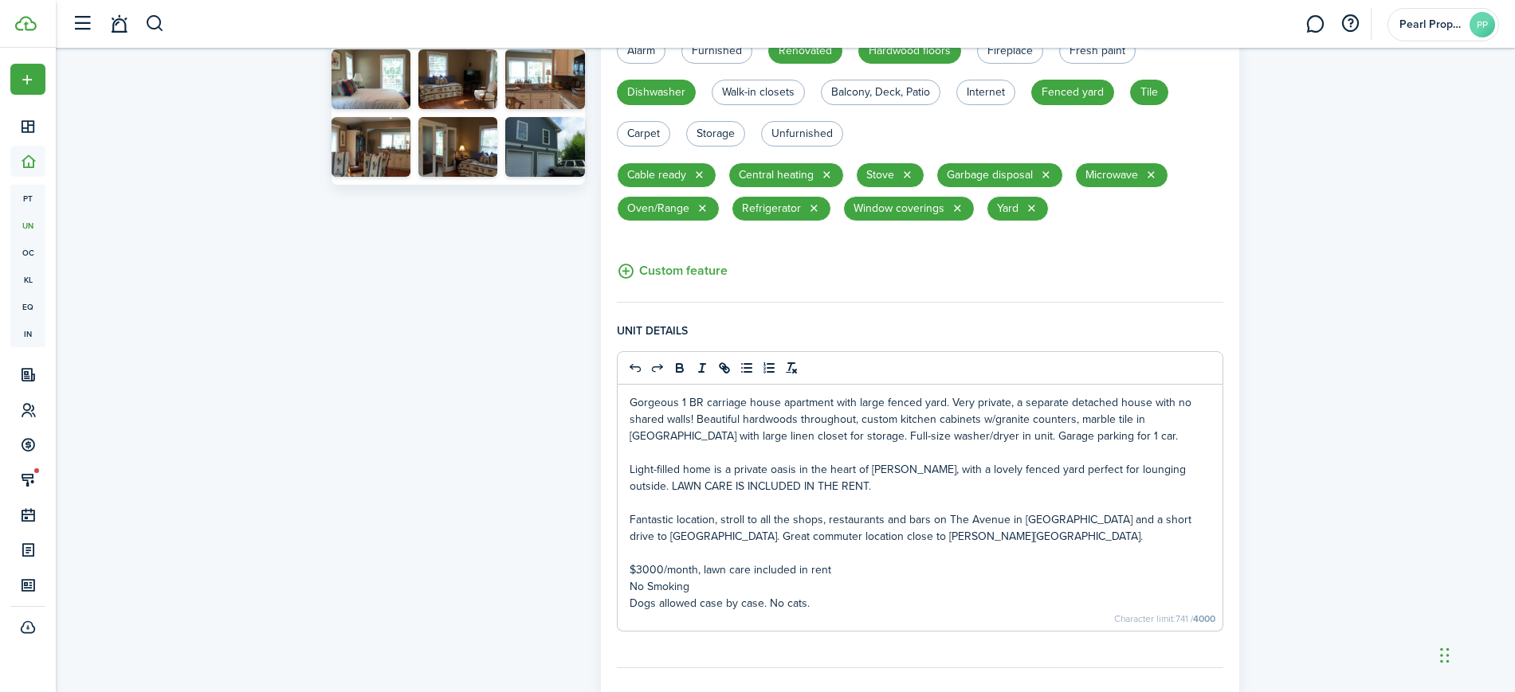
scroll to position [526, 0]
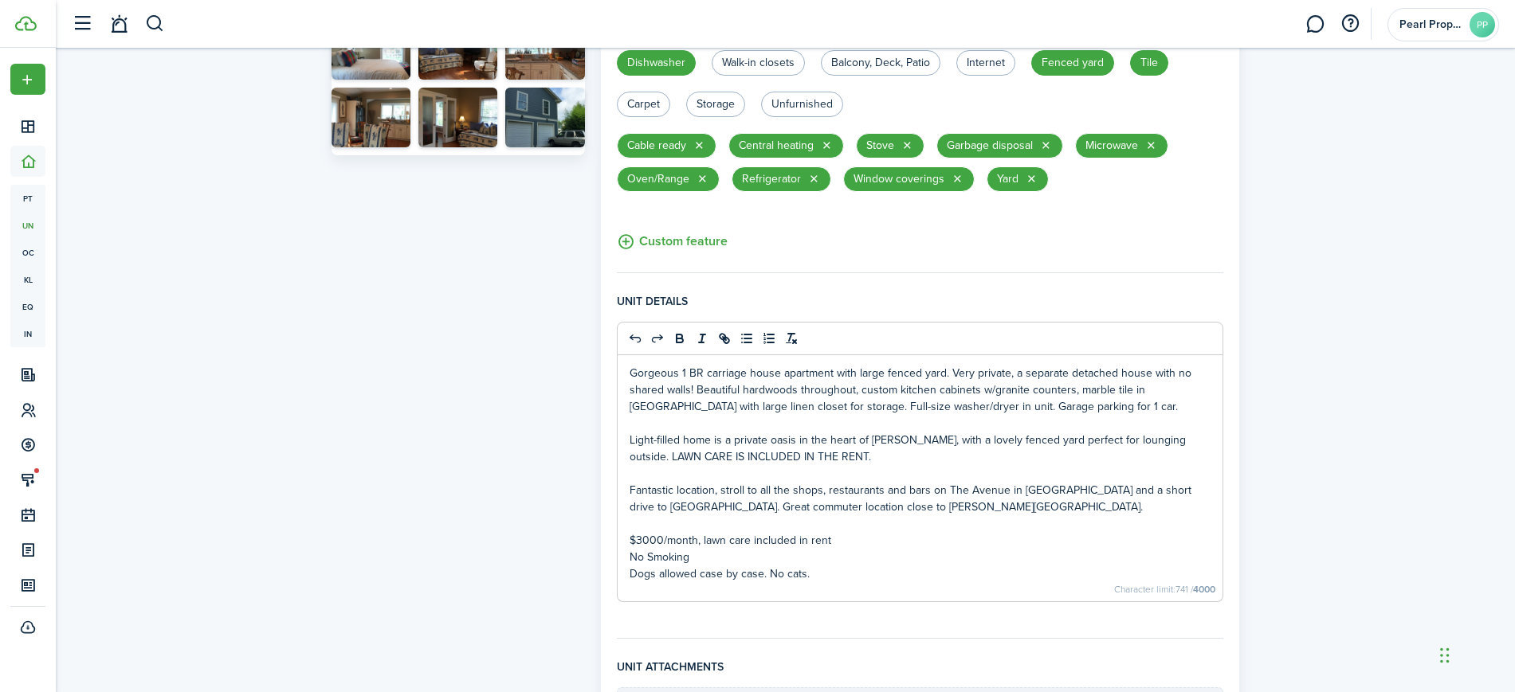
click at [1393, 548] on div "Profile photo Crop Upload photo Gallery Upload photo General information Proper…" at bounding box center [785, 190] width 1459 height 1337
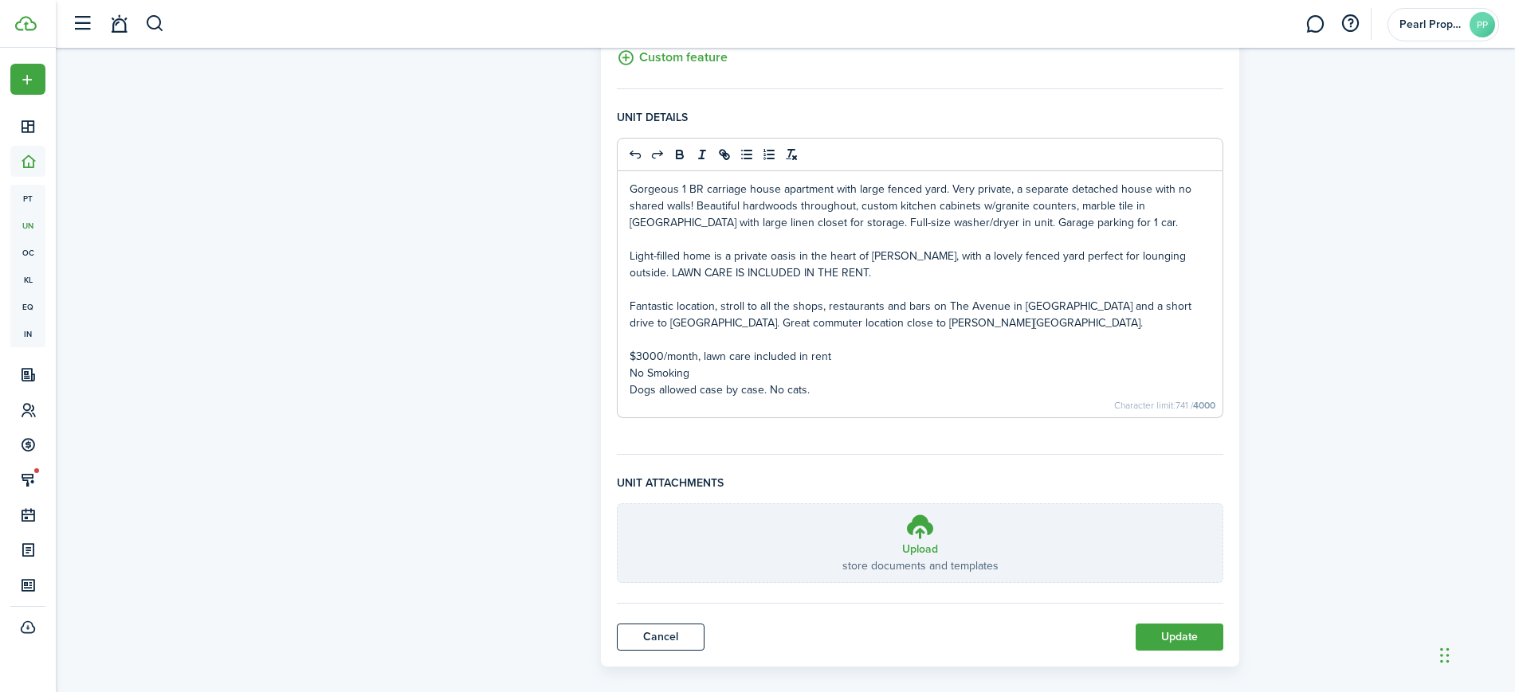
scroll to position [728, 0]
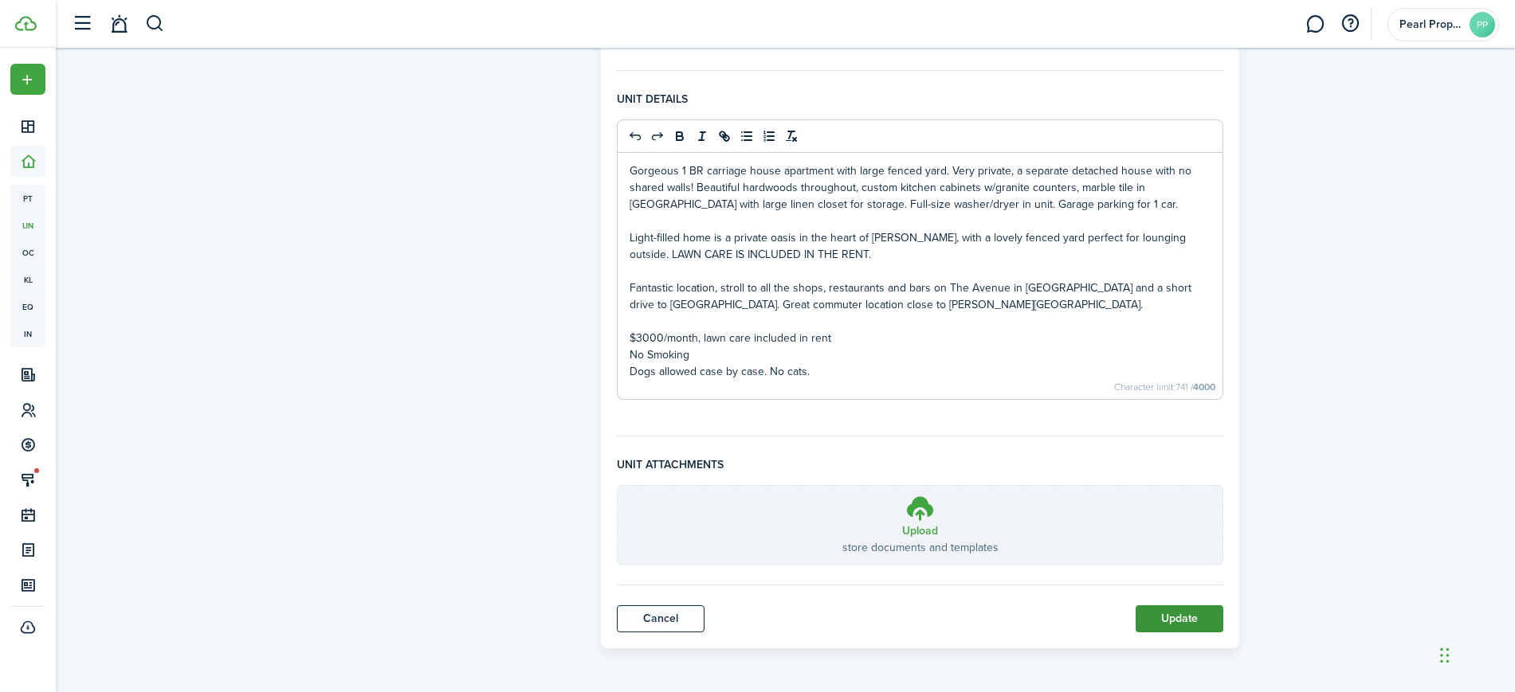
click at [1190, 623] on button "Update" at bounding box center [1179, 619] width 88 height 27
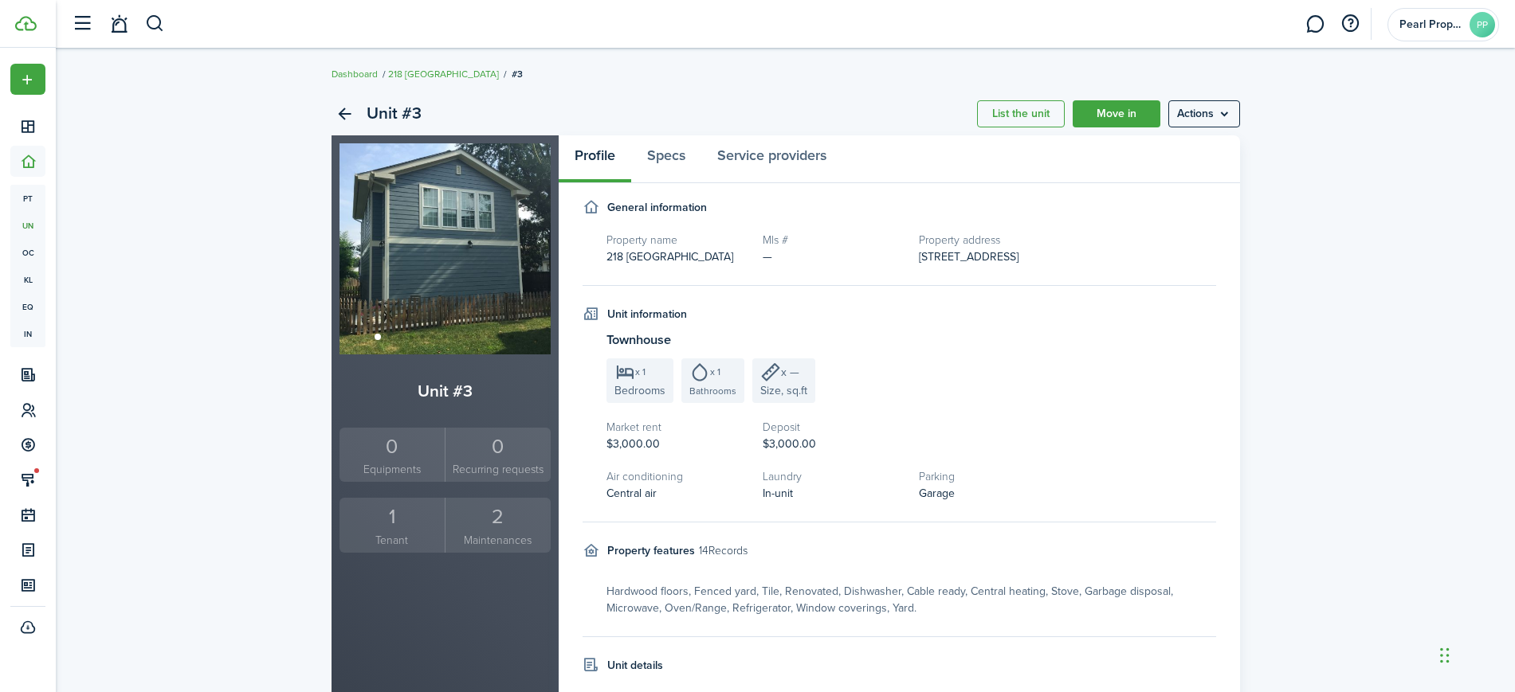
click at [1478, 292] on div "Unit #3 List the unit Move in Actions Unit #3 0 Equipments 0 Recurring requests…" at bounding box center [785, 543] width 1459 height 919
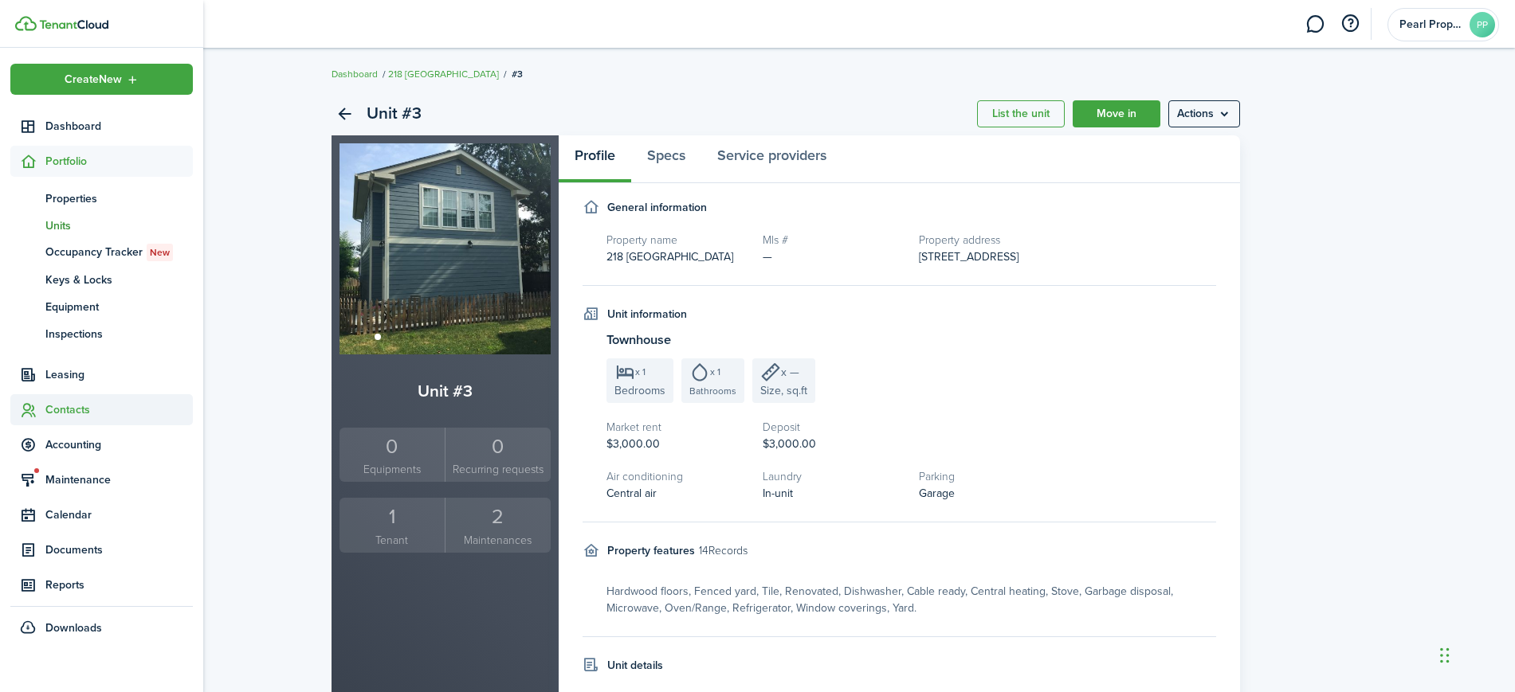
click at [79, 409] on span "Contacts" at bounding box center [118, 410] width 147 height 17
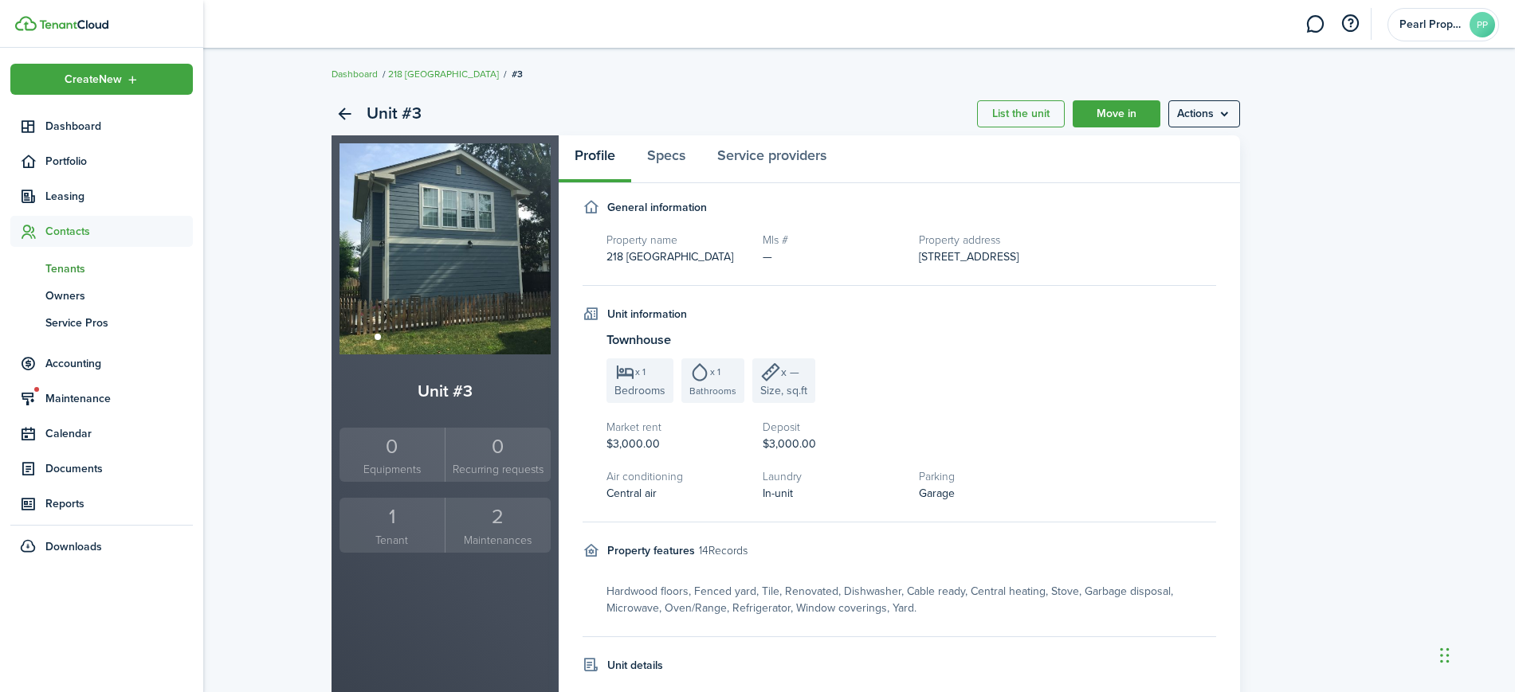
click at [72, 270] on span "Tenants" at bounding box center [118, 269] width 147 height 17
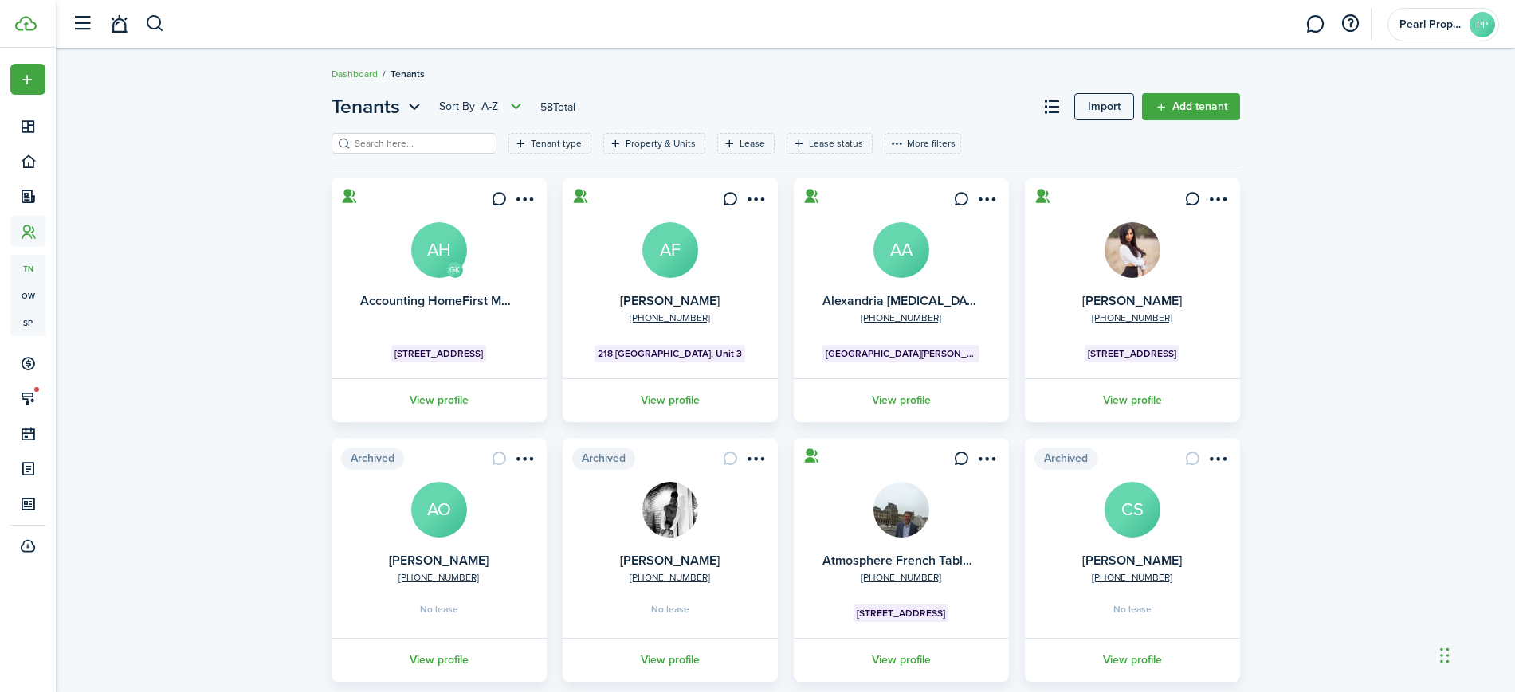
click at [1375, 368] on div "Tenants Sort by A-Z 58 Total Import Add tenant Tenant type Property & Units Lea…" at bounding box center [785, 544] width 1459 height 921
click at [1418, 405] on div "Tenants Sort by A-Z 58 Total Import Add tenant Tenant type Property & Units Lea…" at bounding box center [785, 544] width 1459 height 921
drag, startPoint x: 1400, startPoint y: 378, endPoint x: 1389, endPoint y: 378, distance: 11.2
click at [1394, 382] on div "Tenants Sort by A-Z 58 Total Import Add tenant Tenant type Property & Units Lea…" at bounding box center [785, 544] width 1459 height 921
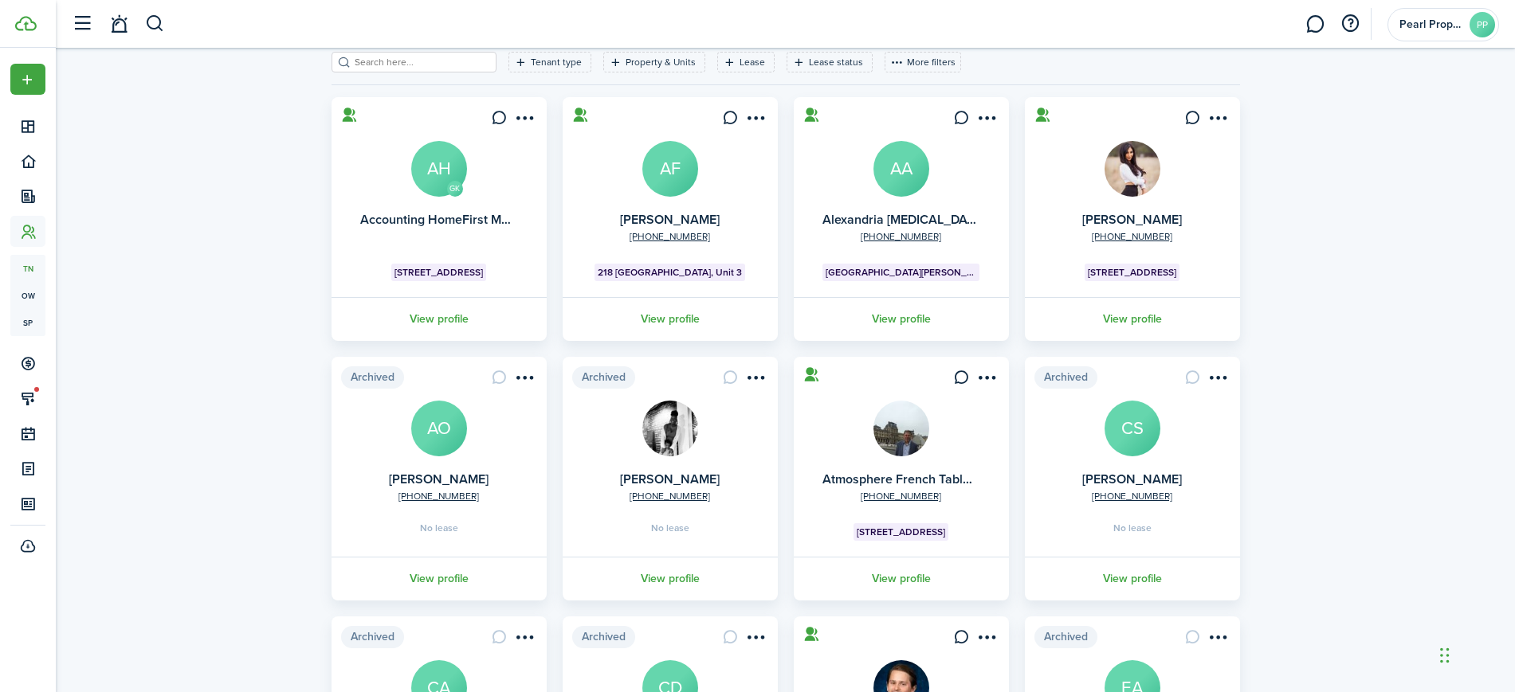
scroll to position [349, 0]
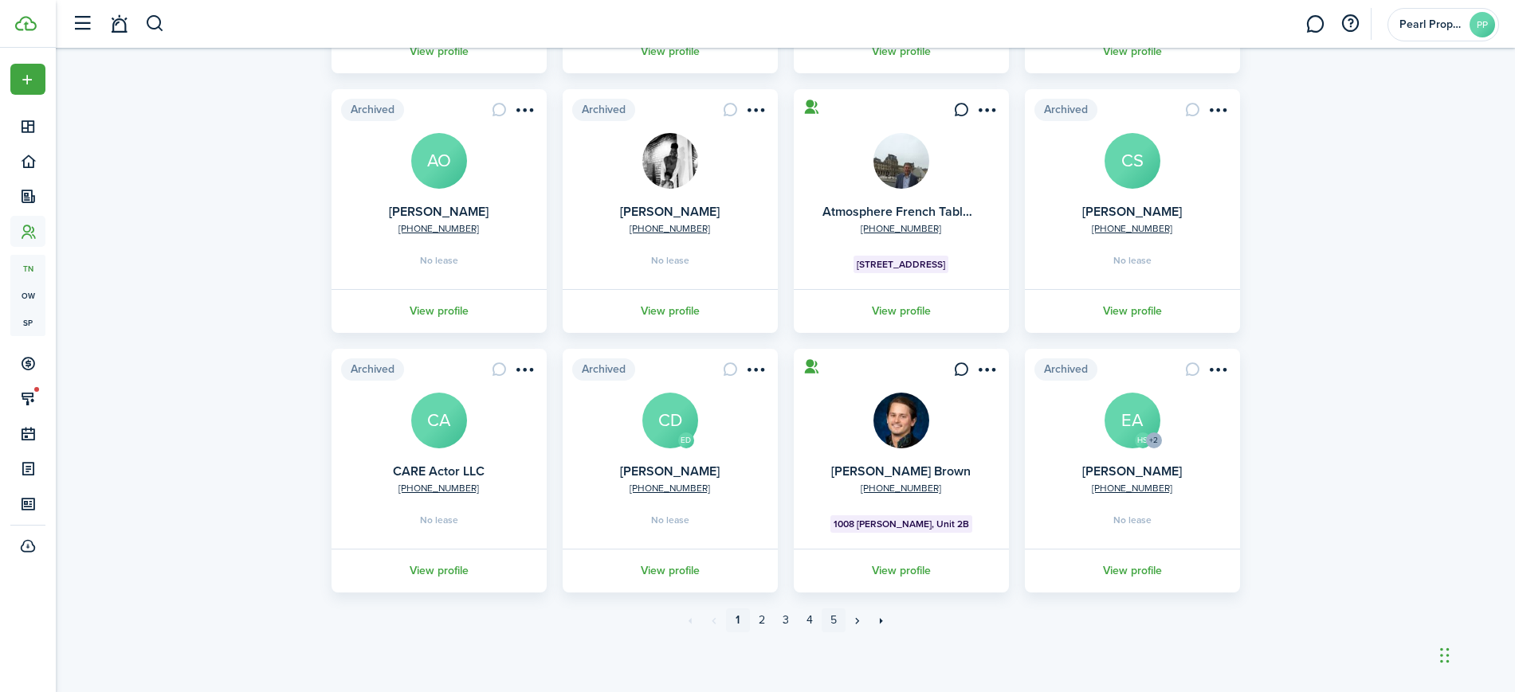
click at [833, 628] on link "5" at bounding box center [833, 621] width 24 height 24
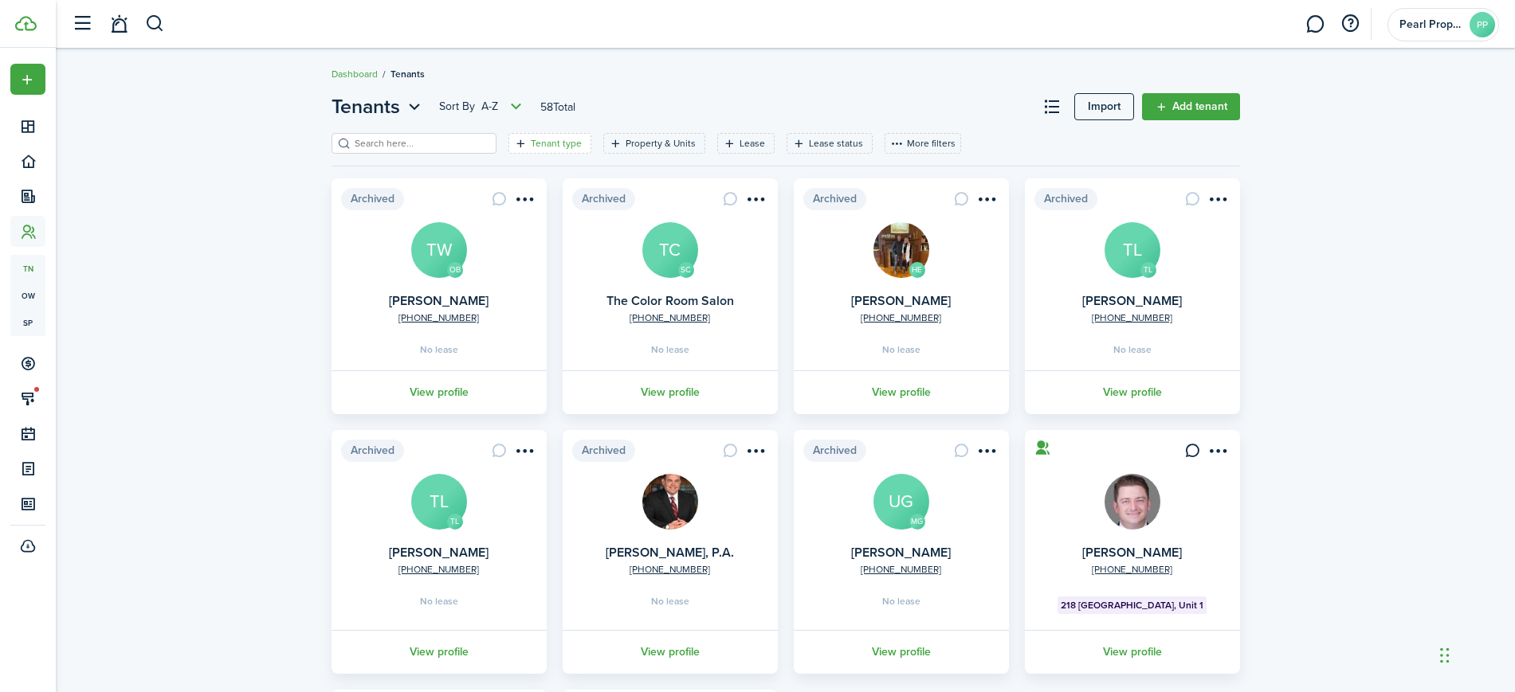
click at [531, 147] on filter-tag-label "Tenant type" at bounding box center [556, 143] width 51 height 14
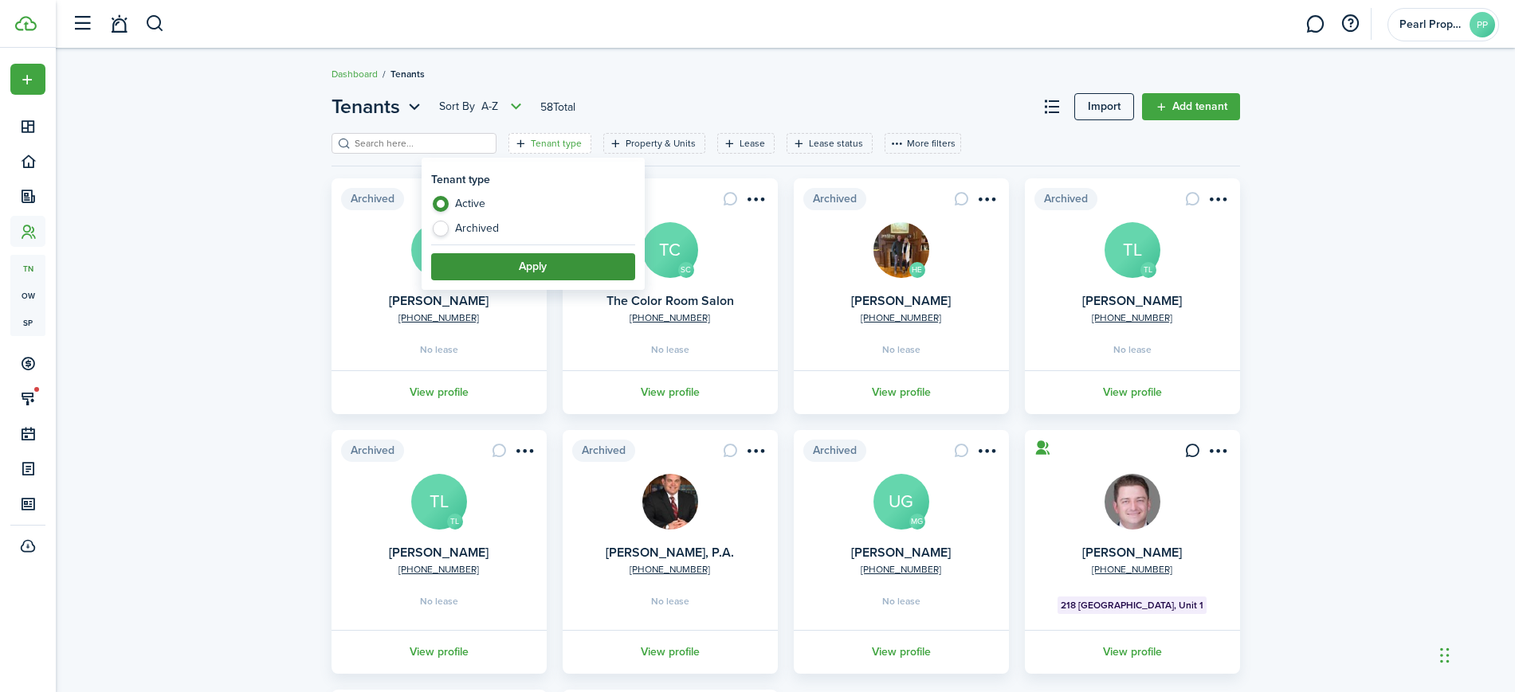
click at [523, 261] on button "Apply" at bounding box center [533, 266] width 204 height 27
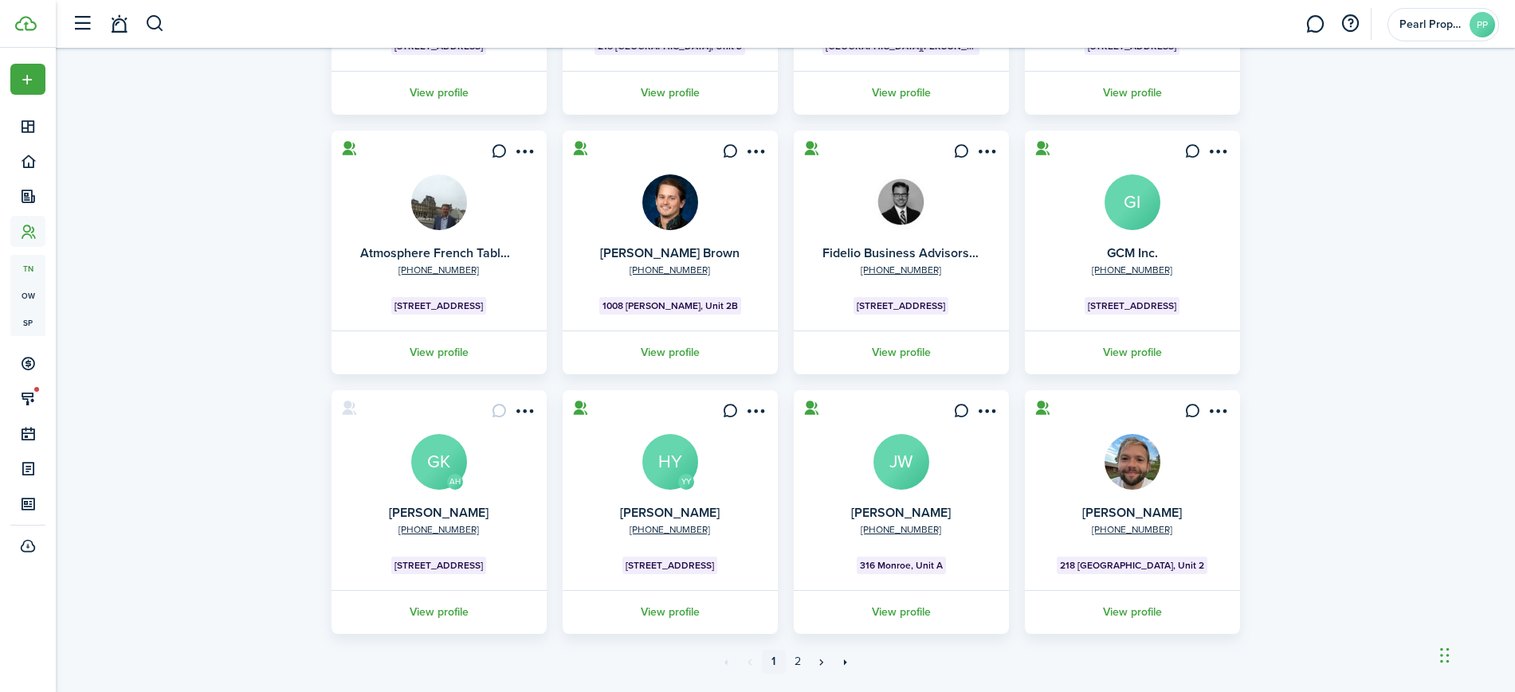
scroll to position [349, 0]
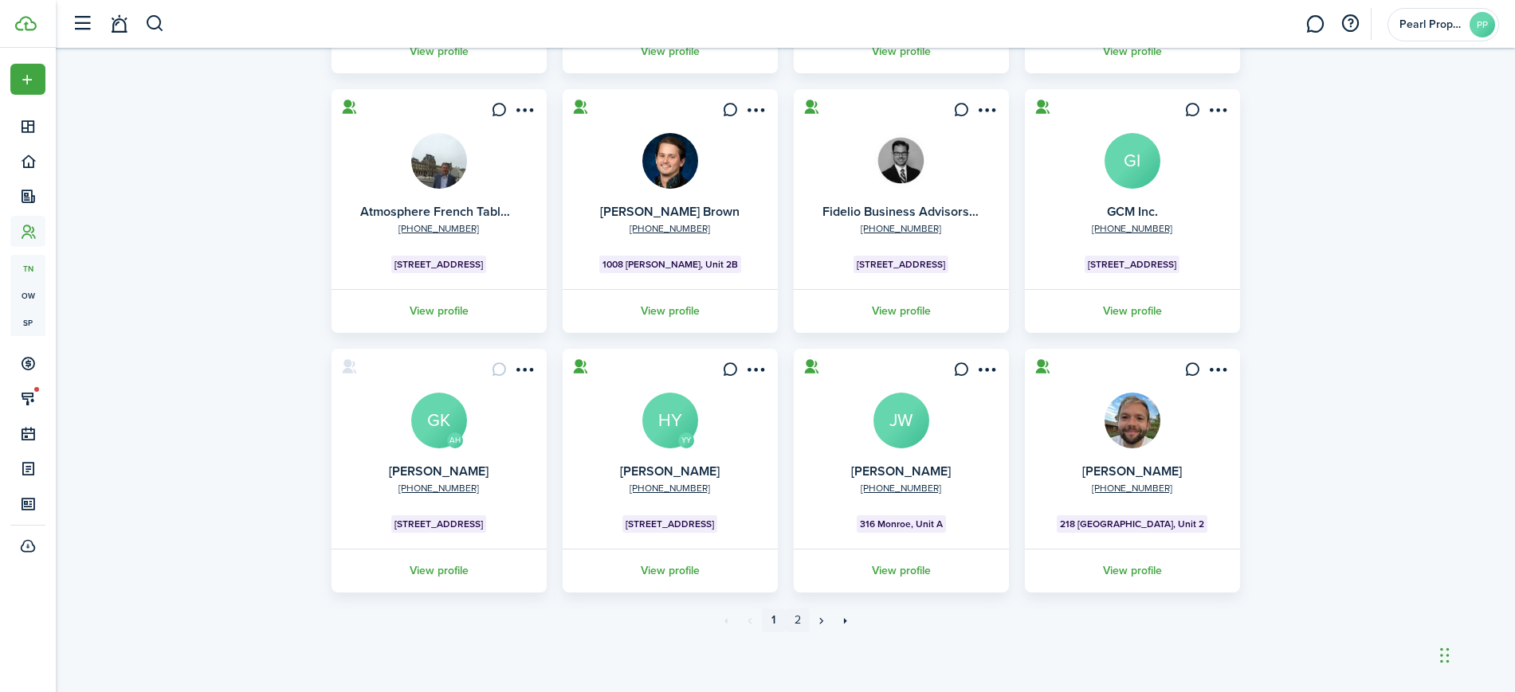
click at [796, 615] on link "2" at bounding box center [798, 621] width 24 height 24
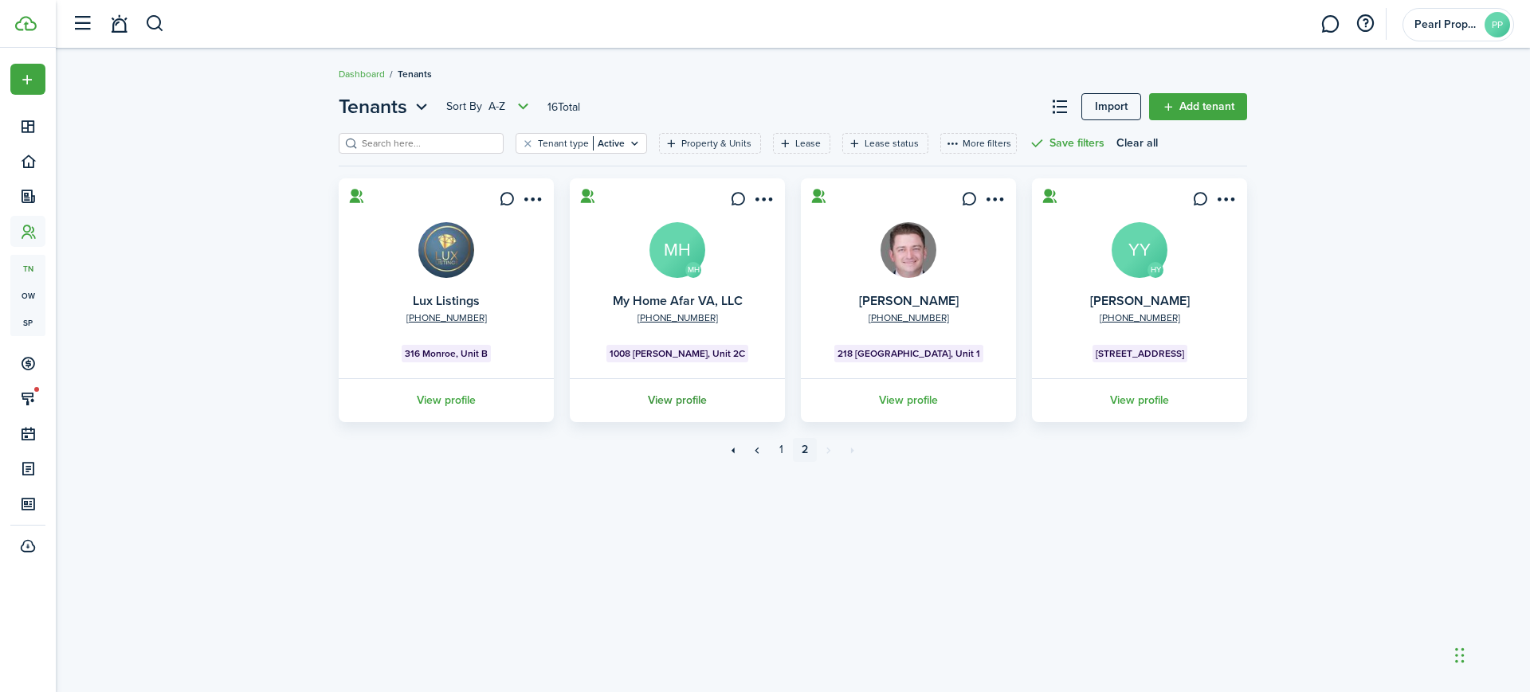
click at [676, 396] on link "View profile" at bounding box center [677, 400] width 220 height 44
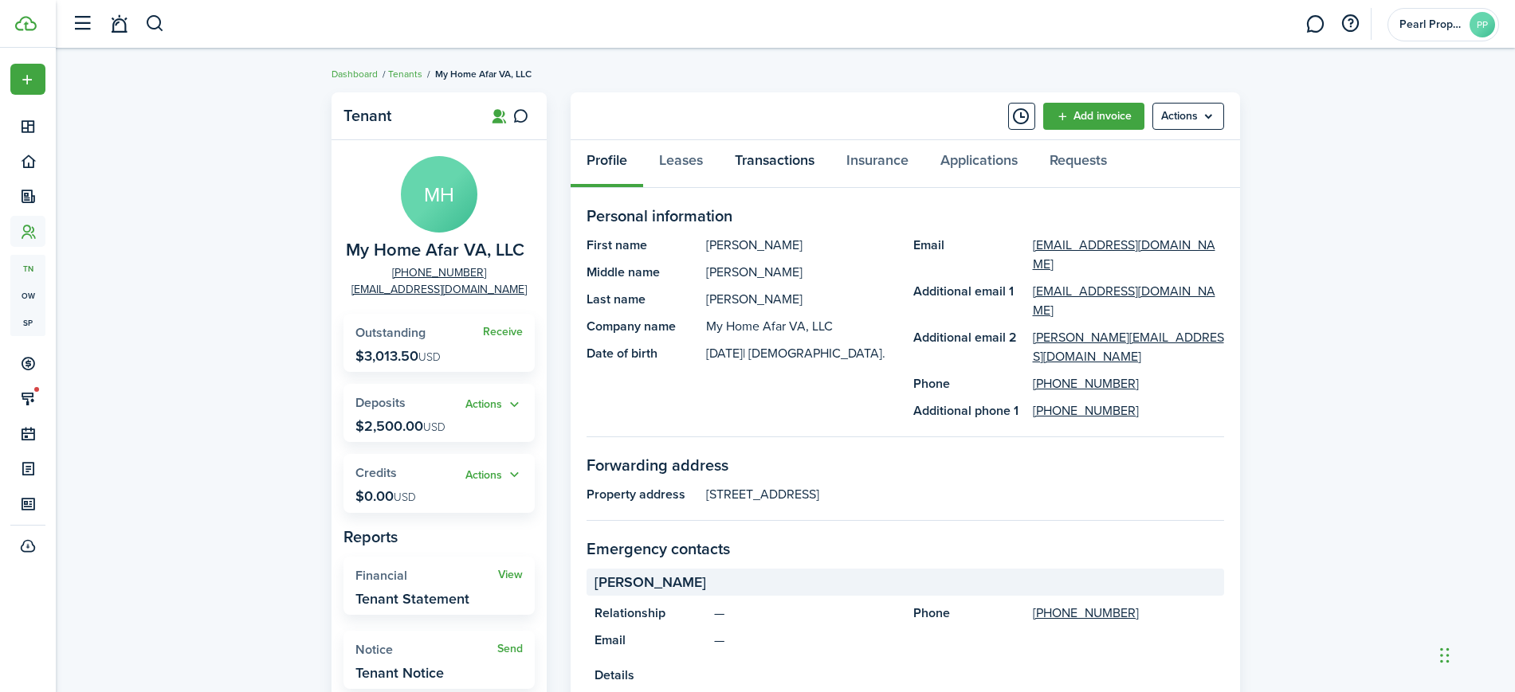
click at [799, 171] on link "Transactions" at bounding box center [775, 164] width 112 height 48
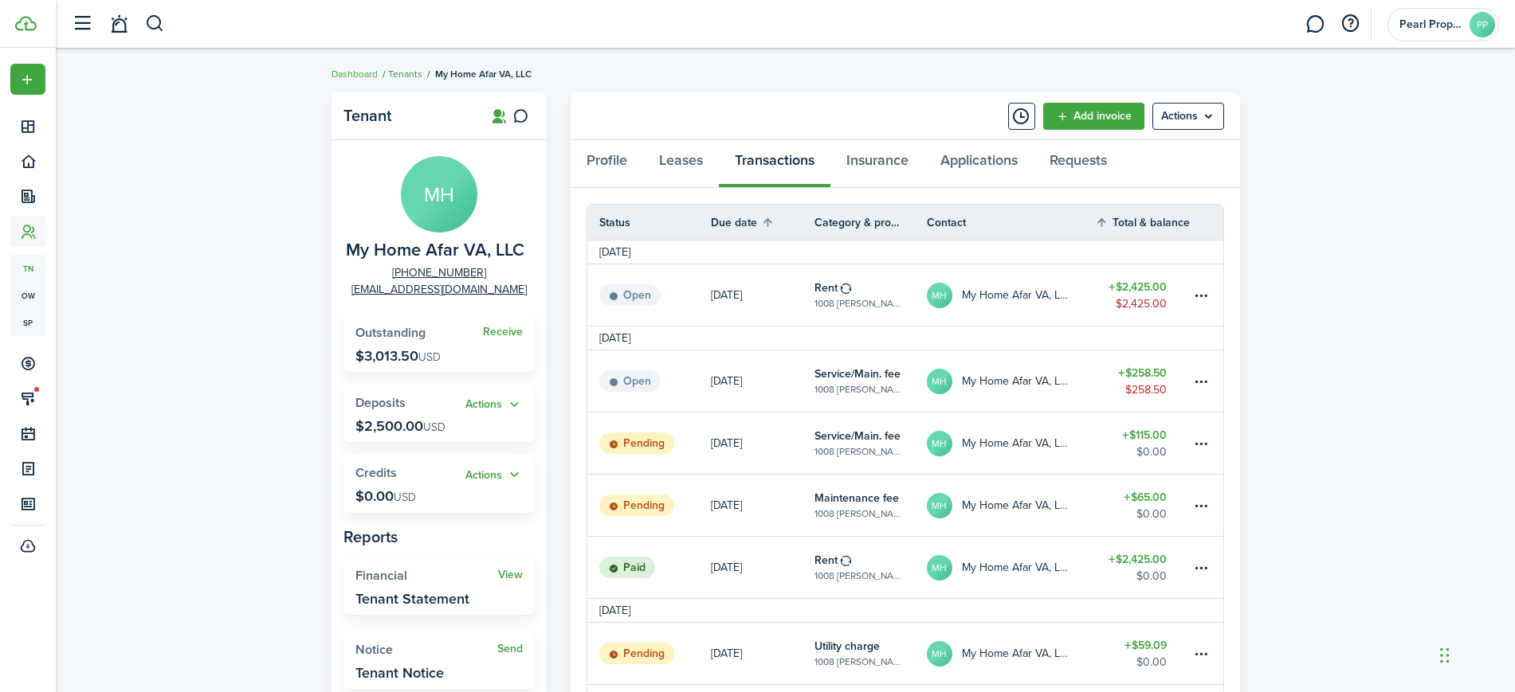
click at [418, 73] on link "Tenants" at bounding box center [405, 74] width 34 height 14
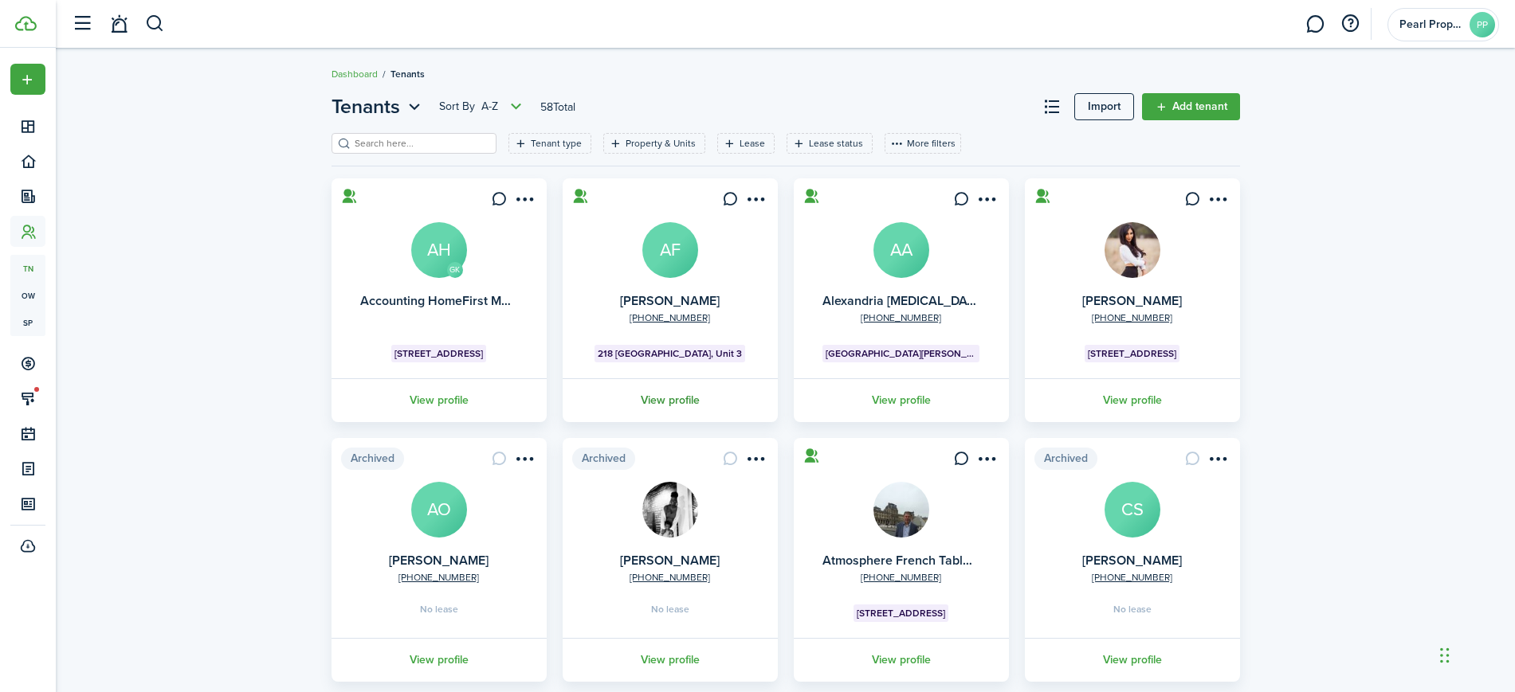
click at [699, 398] on link "View profile" at bounding box center [670, 400] width 220 height 44
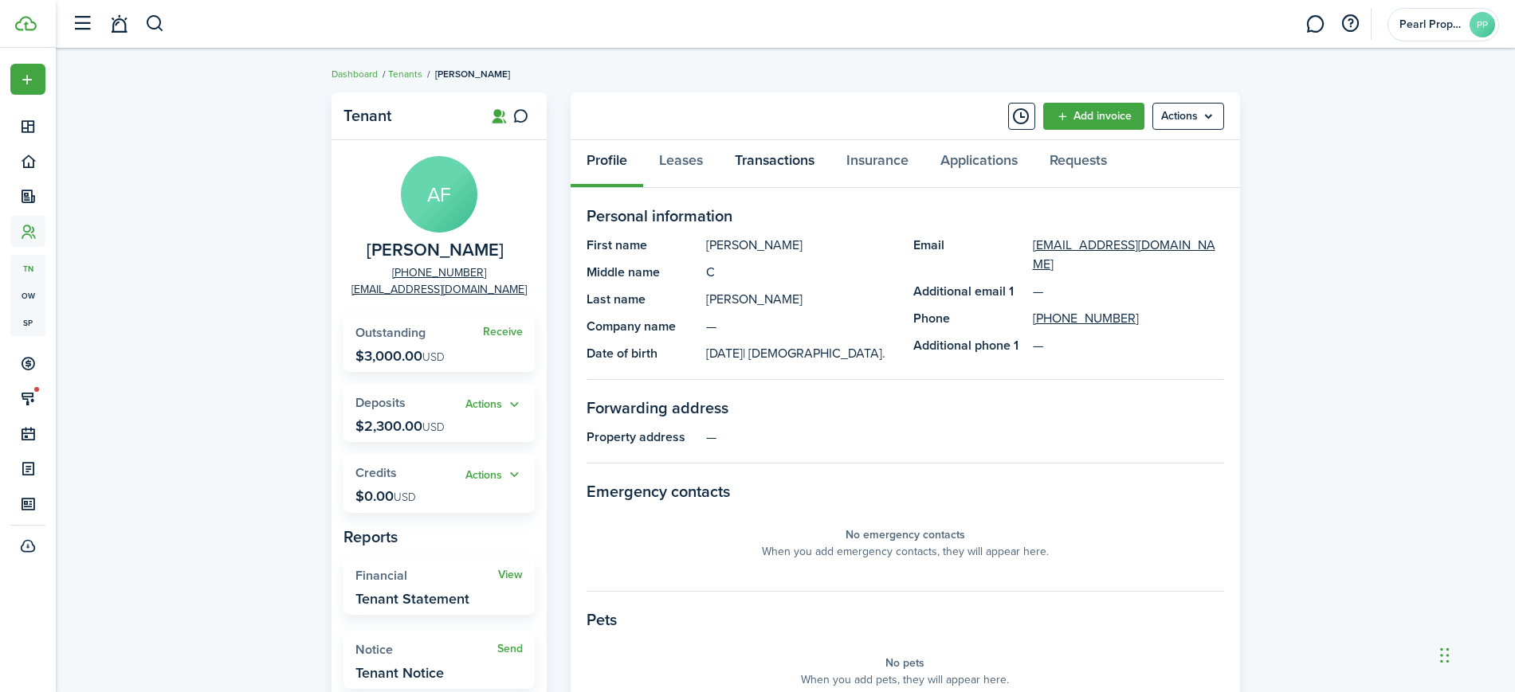
click at [778, 161] on link "Transactions" at bounding box center [775, 164] width 112 height 48
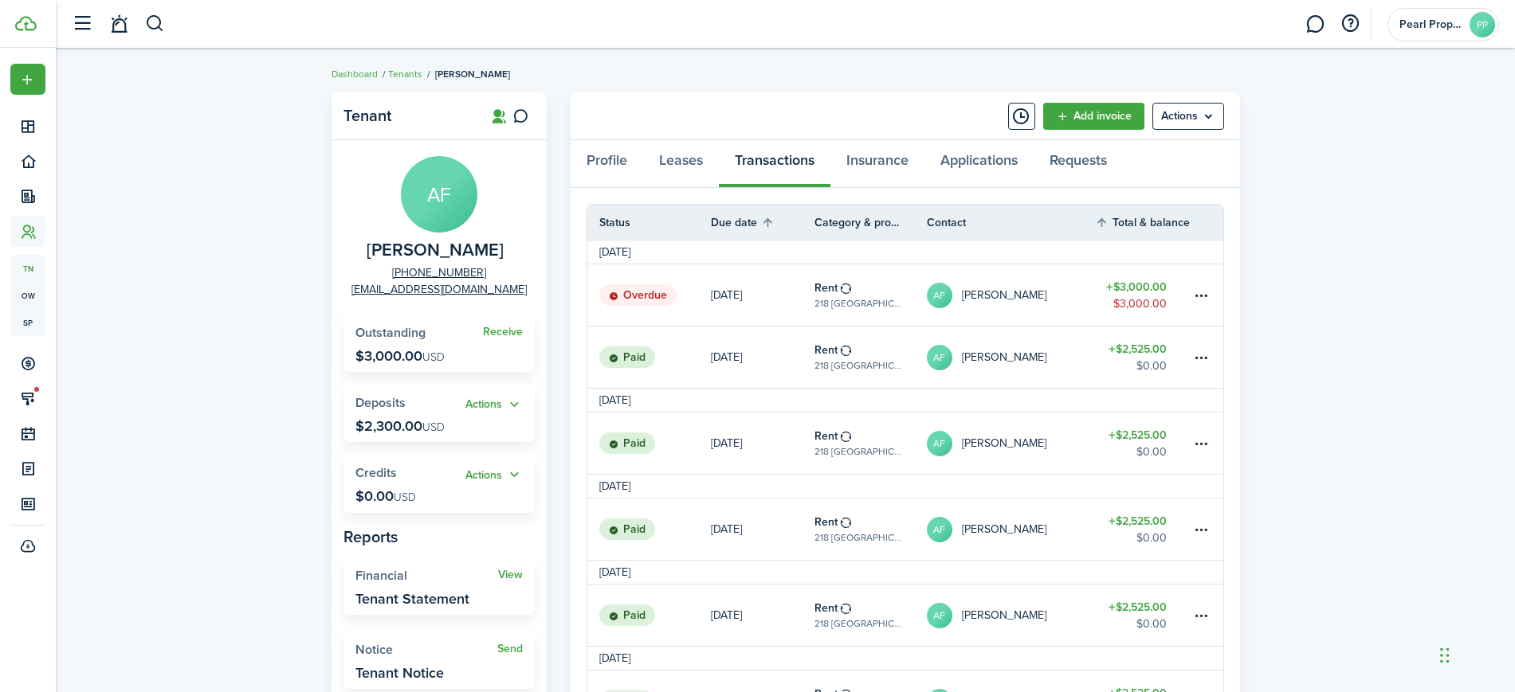
click at [1128, 283] on table-amount-title "$3,000.00" at bounding box center [1136, 287] width 61 height 17
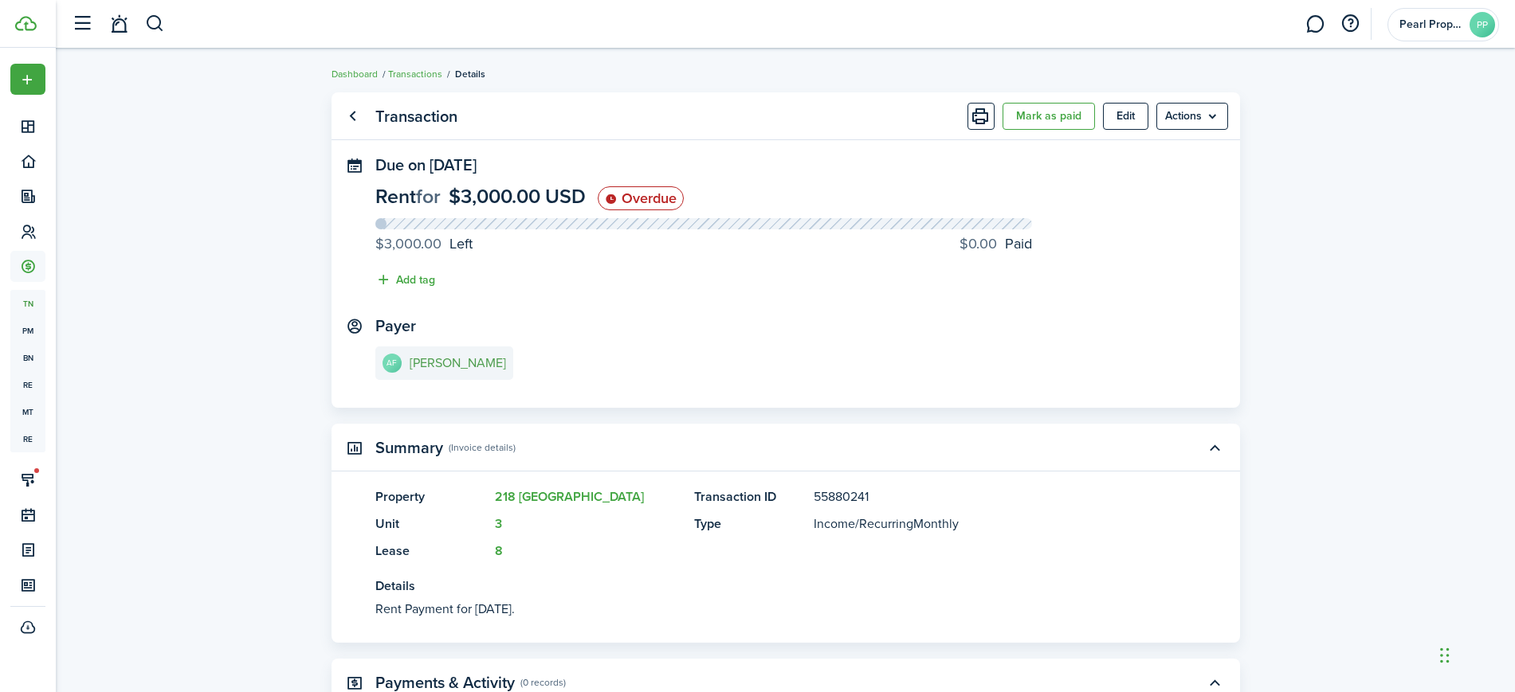
click at [460, 369] on e-details-info-title "[PERSON_NAME]" at bounding box center [458, 363] width 96 height 14
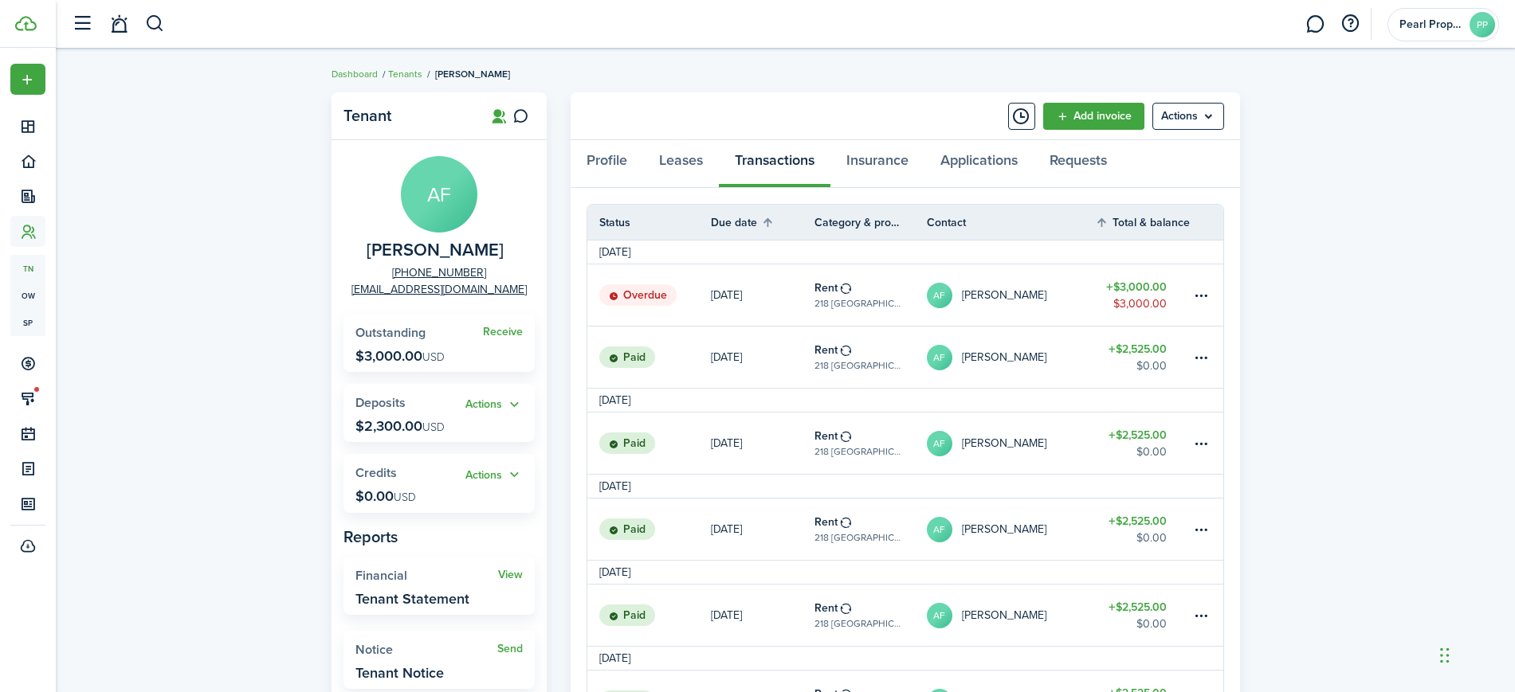
click at [827, 292] on table-info-title "Rent" at bounding box center [825, 288] width 23 height 17
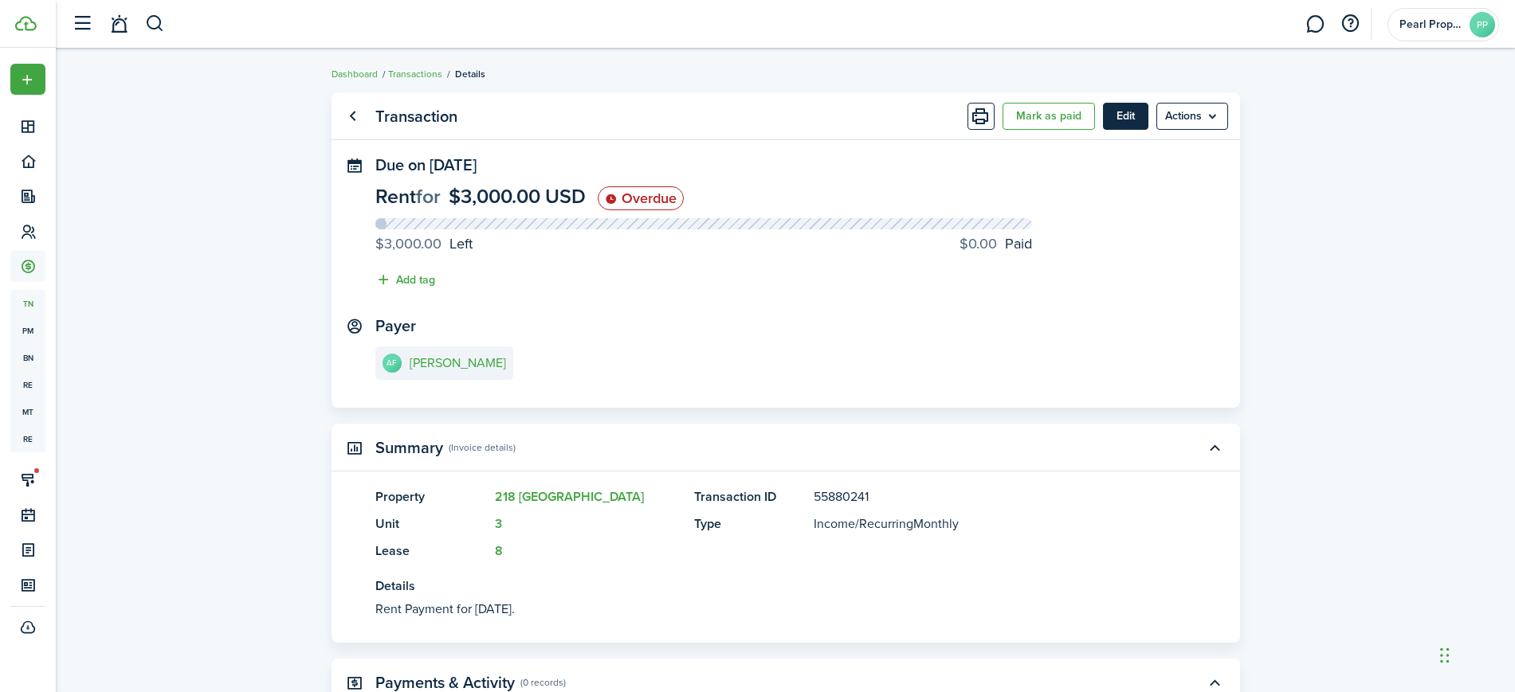
click at [1131, 126] on button "Edit" at bounding box center [1125, 116] width 45 height 27
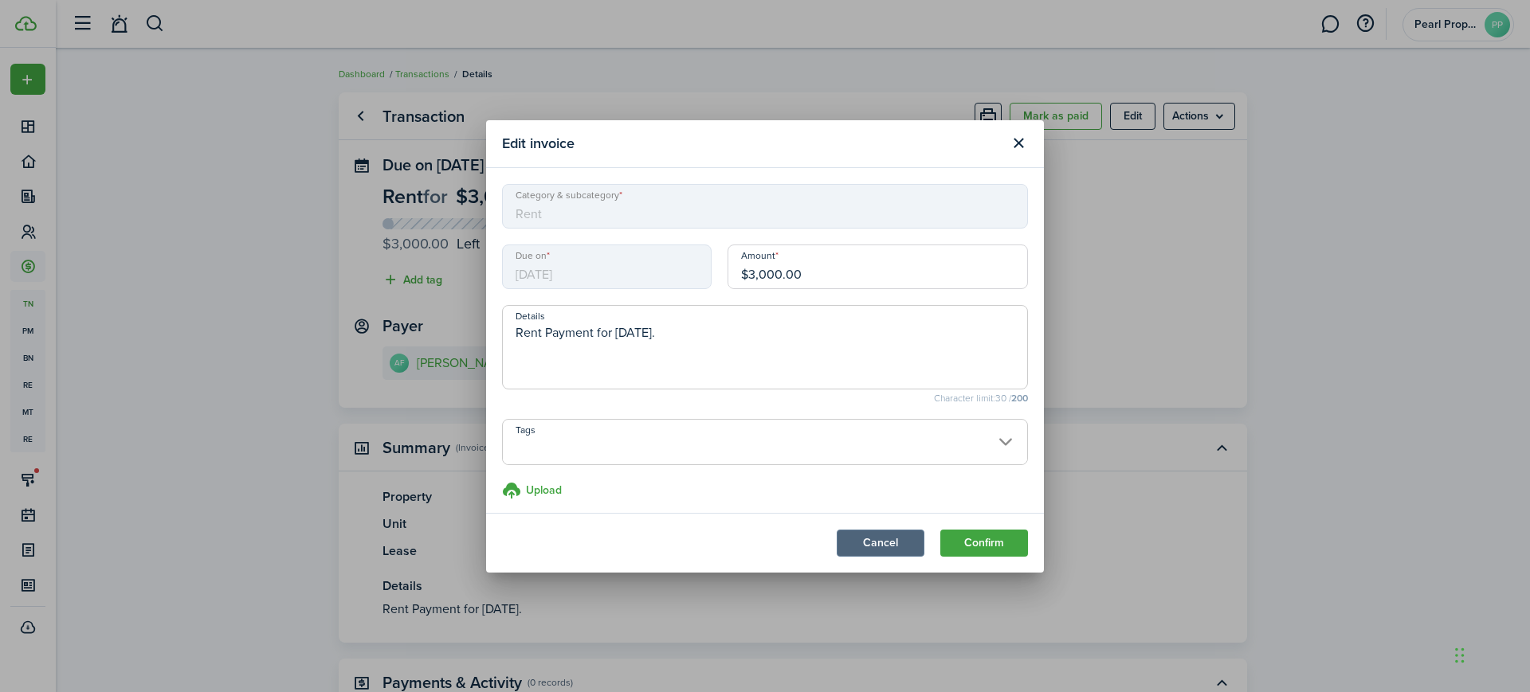
click at [889, 537] on button "Cancel" at bounding box center [881, 543] width 88 height 27
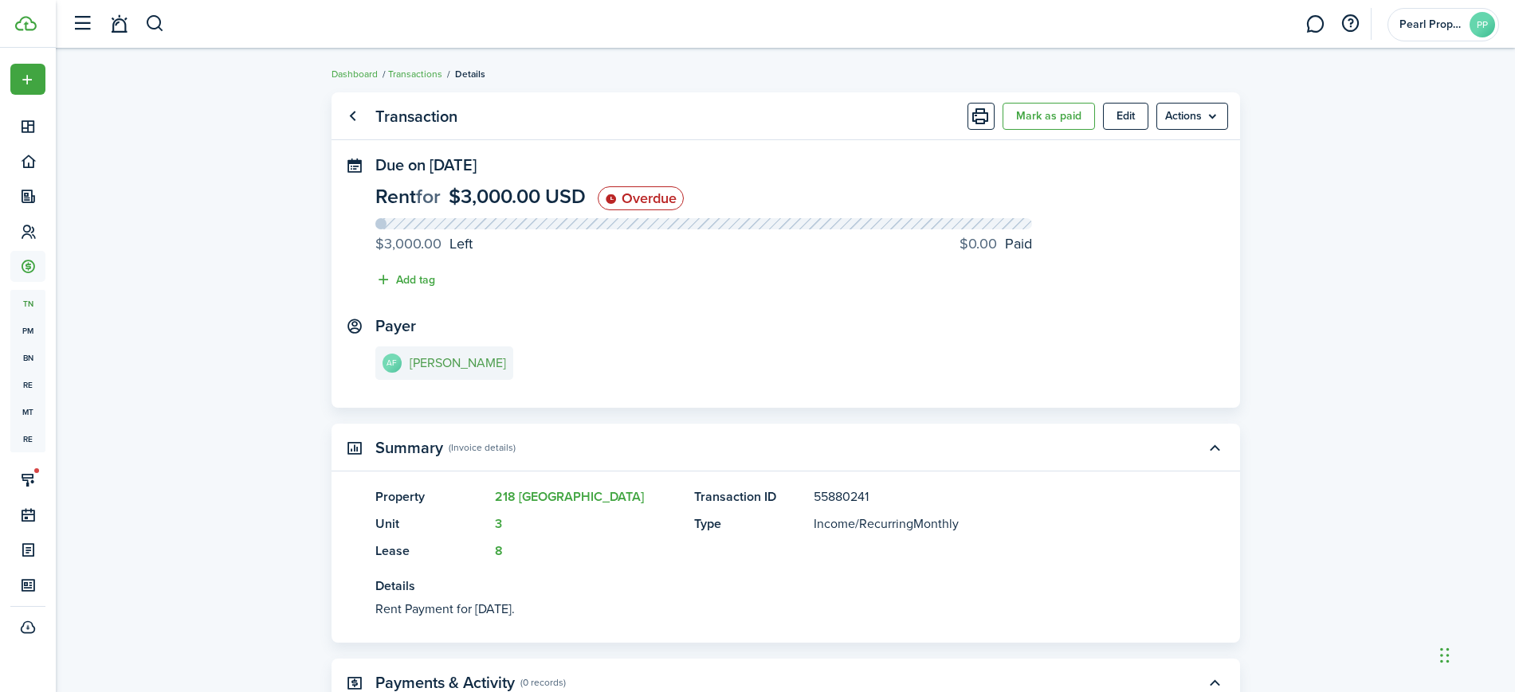
click at [429, 360] on e-details-info-title "[PERSON_NAME]" at bounding box center [458, 363] width 96 height 14
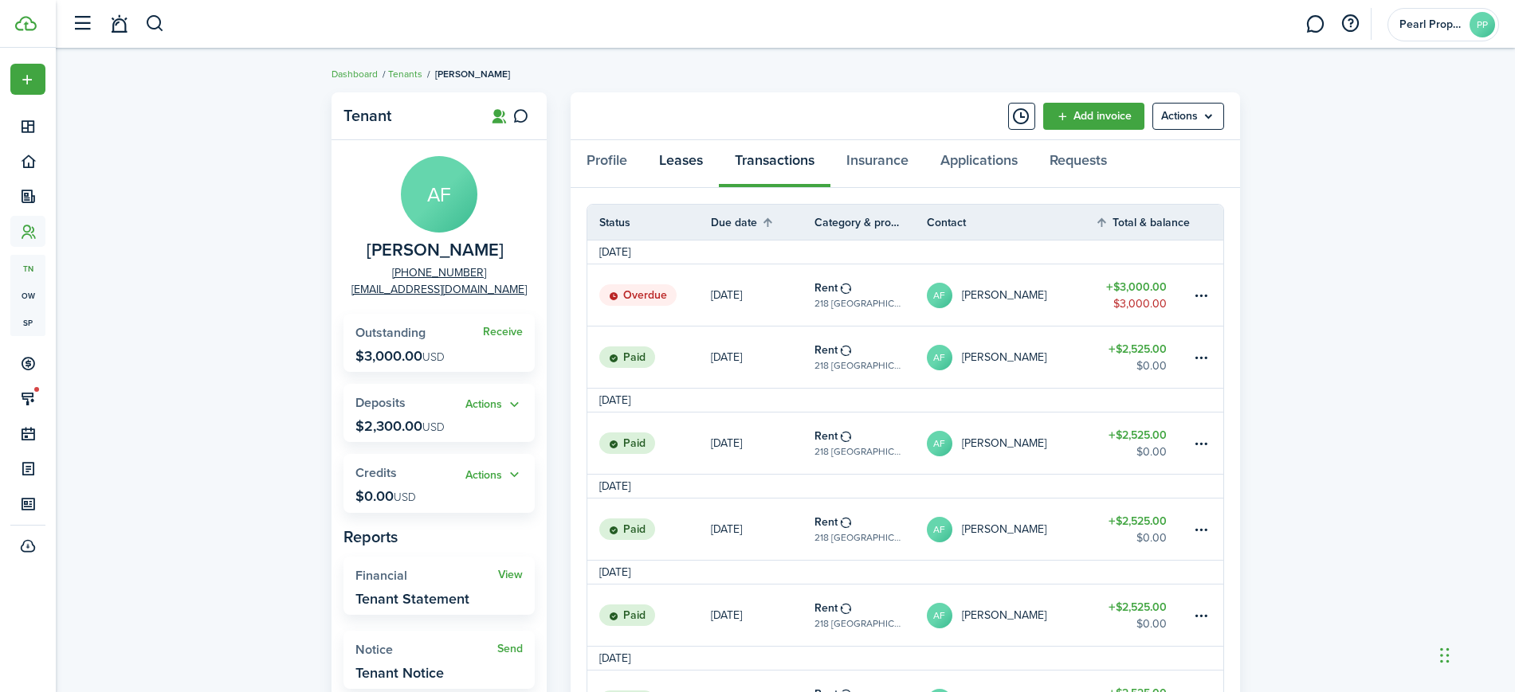
click at [677, 159] on link "Leases" at bounding box center [681, 164] width 76 height 48
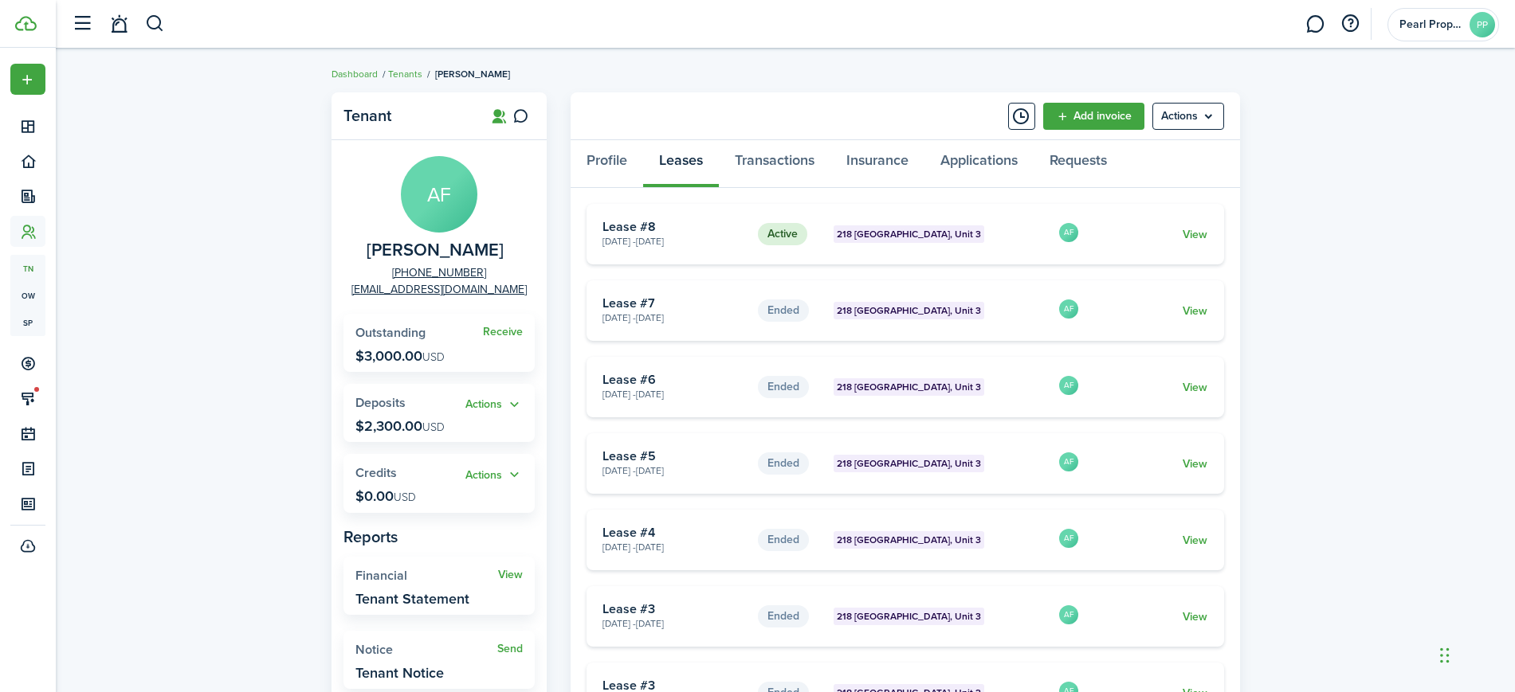
click at [1002, 235] on card-extra-content "218 [GEOGRAPHIC_DATA], Unit 3" at bounding box center [939, 234] width 213 height 18
click at [1206, 236] on link "View" at bounding box center [1194, 234] width 25 height 17
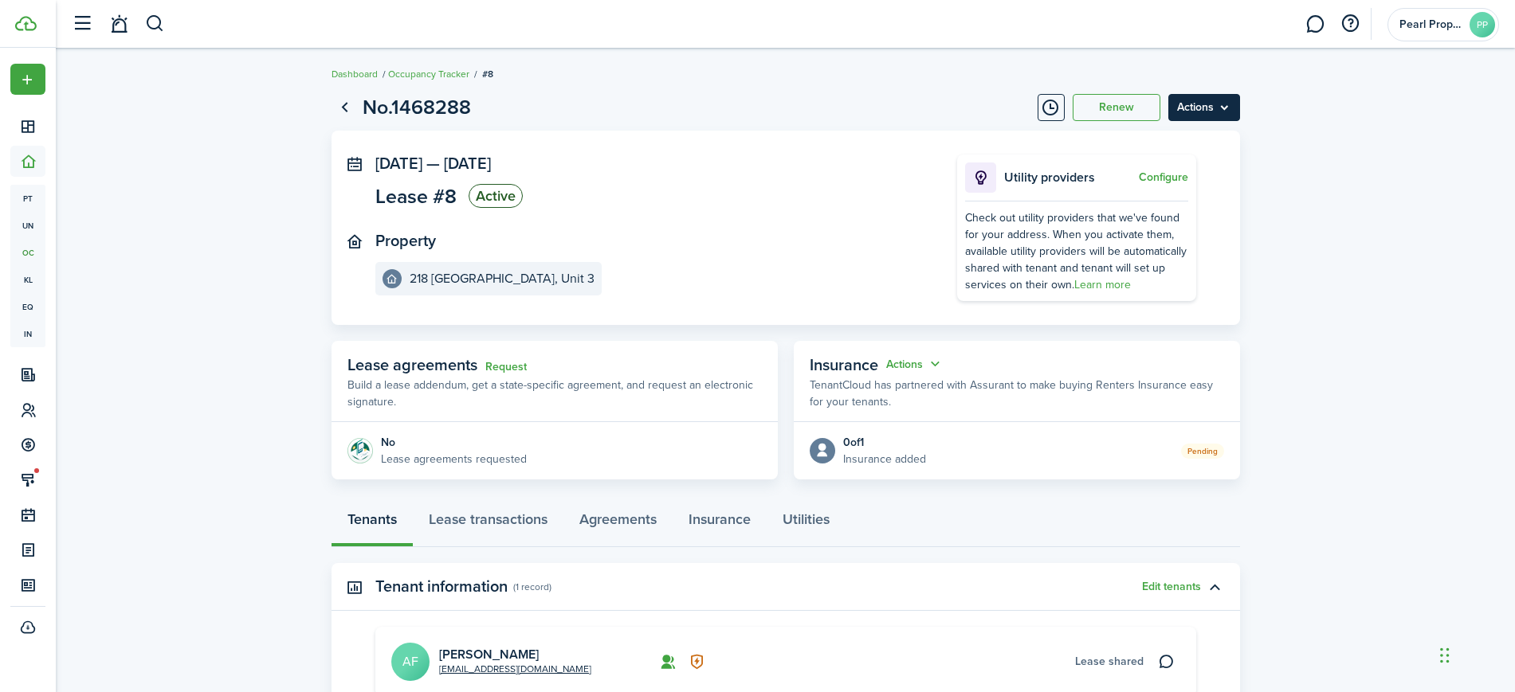
click at [1210, 108] on menu-btn "Actions" at bounding box center [1204, 107] width 72 height 27
click at [1133, 142] on button "Edit" at bounding box center [1169, 142] width 139 height 27
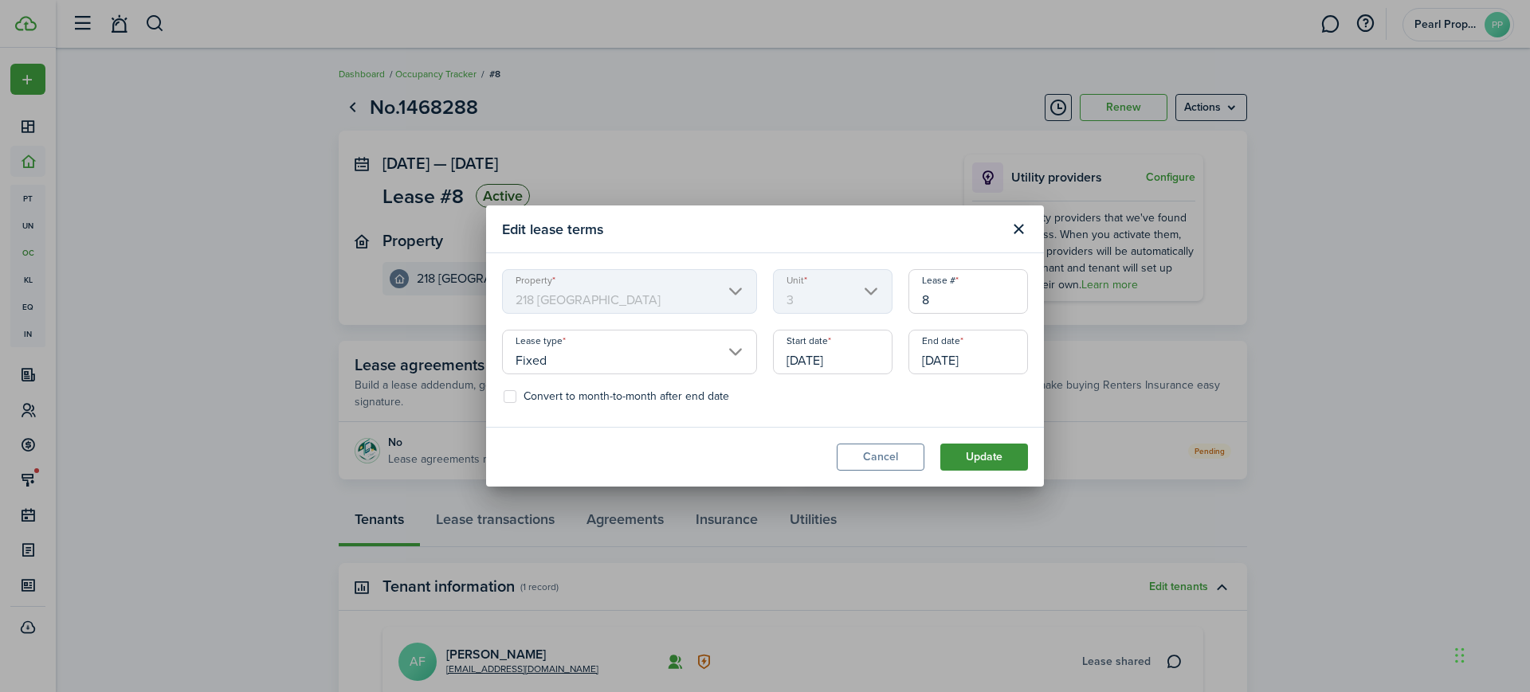
click at [998, 460] on button "Update" at bounding box center [984, 457] width 88 height 27
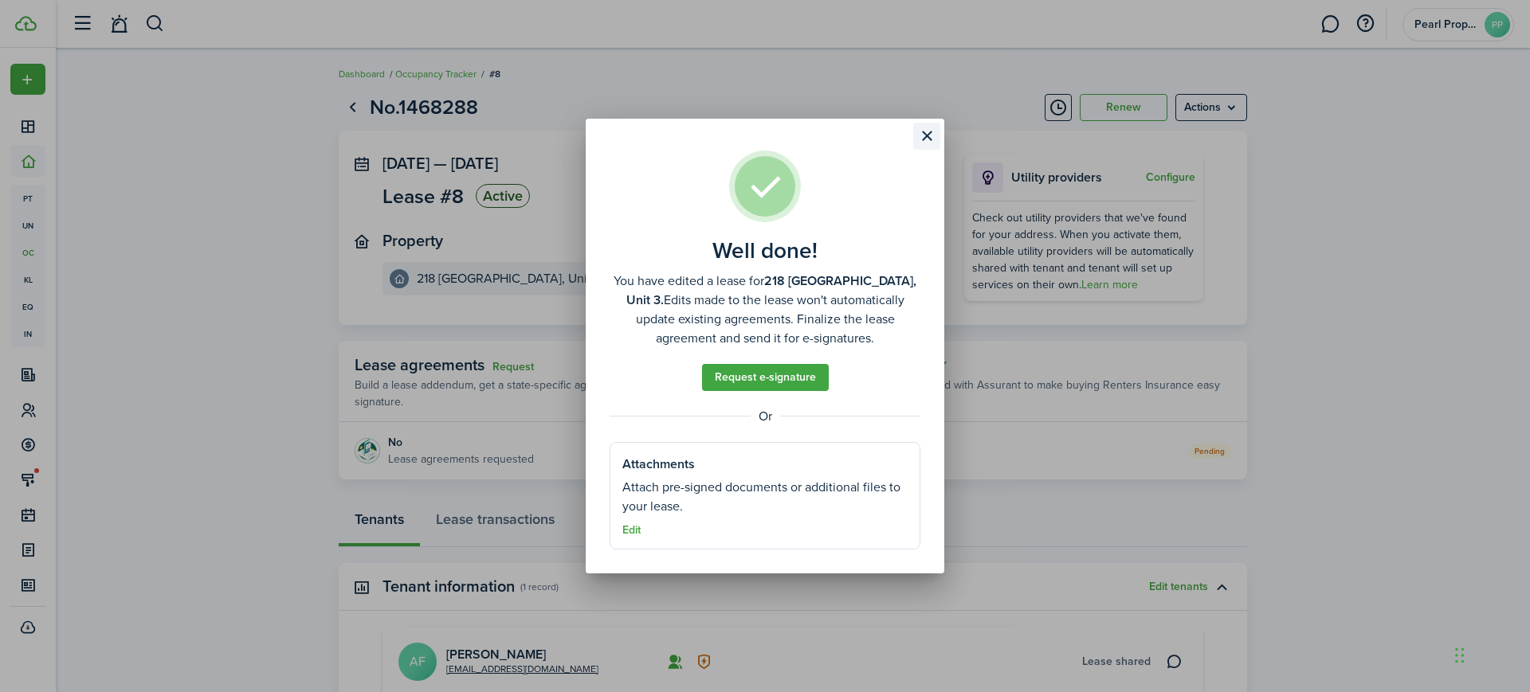
click at [929, 134] on button "Close modal" at bounding box center [926, 136] width 27 height 27
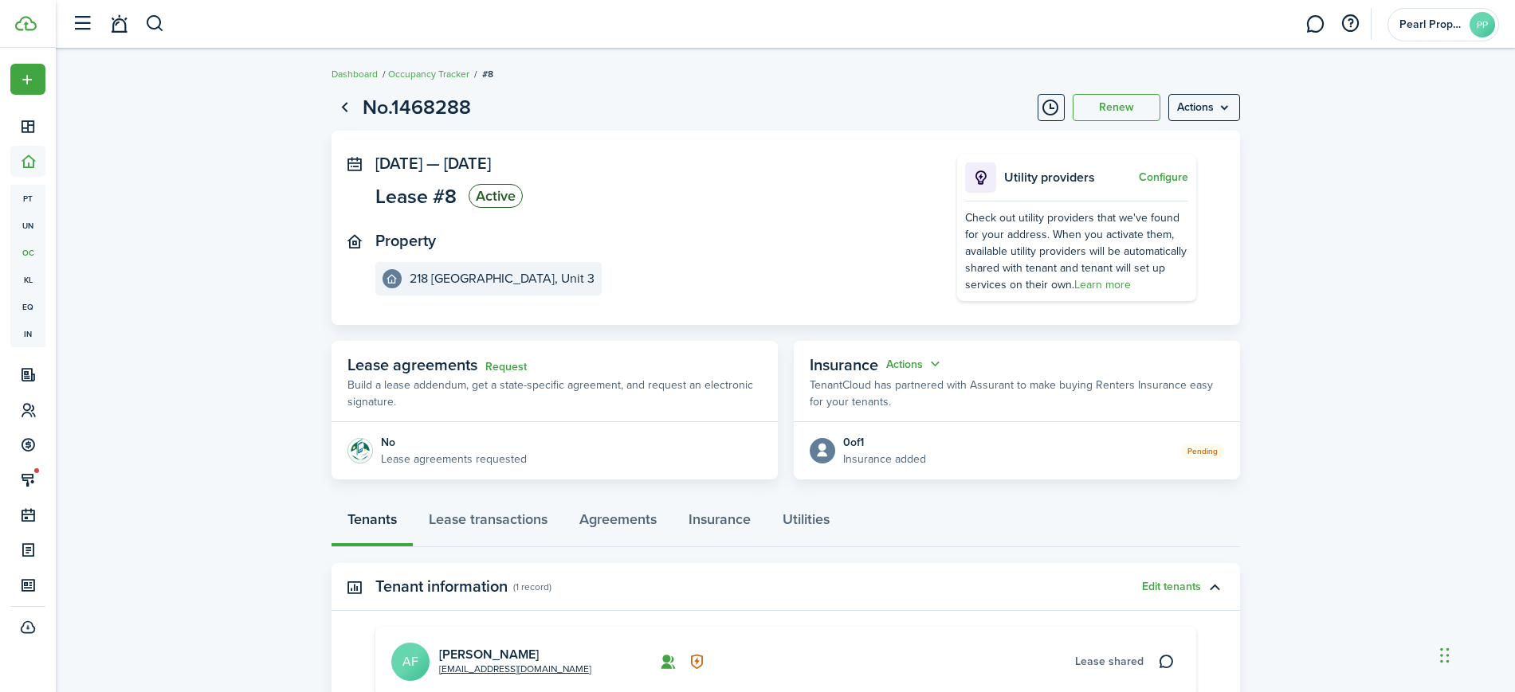
drag, startPoint x: 1339, startPoint y: 474, endPoint x: 1335, endPoint y: 495, distance: 21.0
click at [1339, 474] on lease-view "No.1468288 Renew Actions [DATE] — [DATE] Lease #8 Active Property [GEOGRAPHIC_D…" at bounding box center [785, 465] width 1459 height 763
click at [521, 521] on link "Lease transactions" at bounding box center [488, 524] width 151 height 48
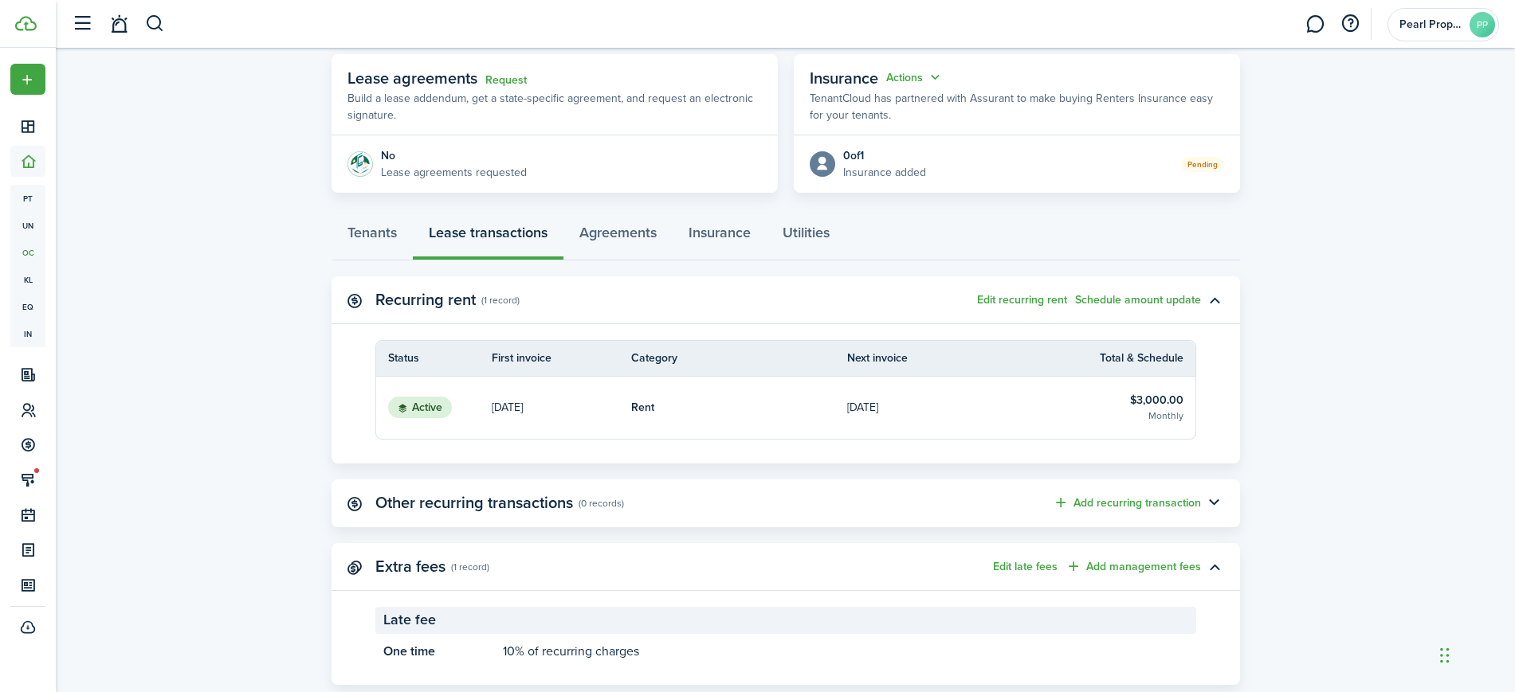
scroll to position [303, 0]
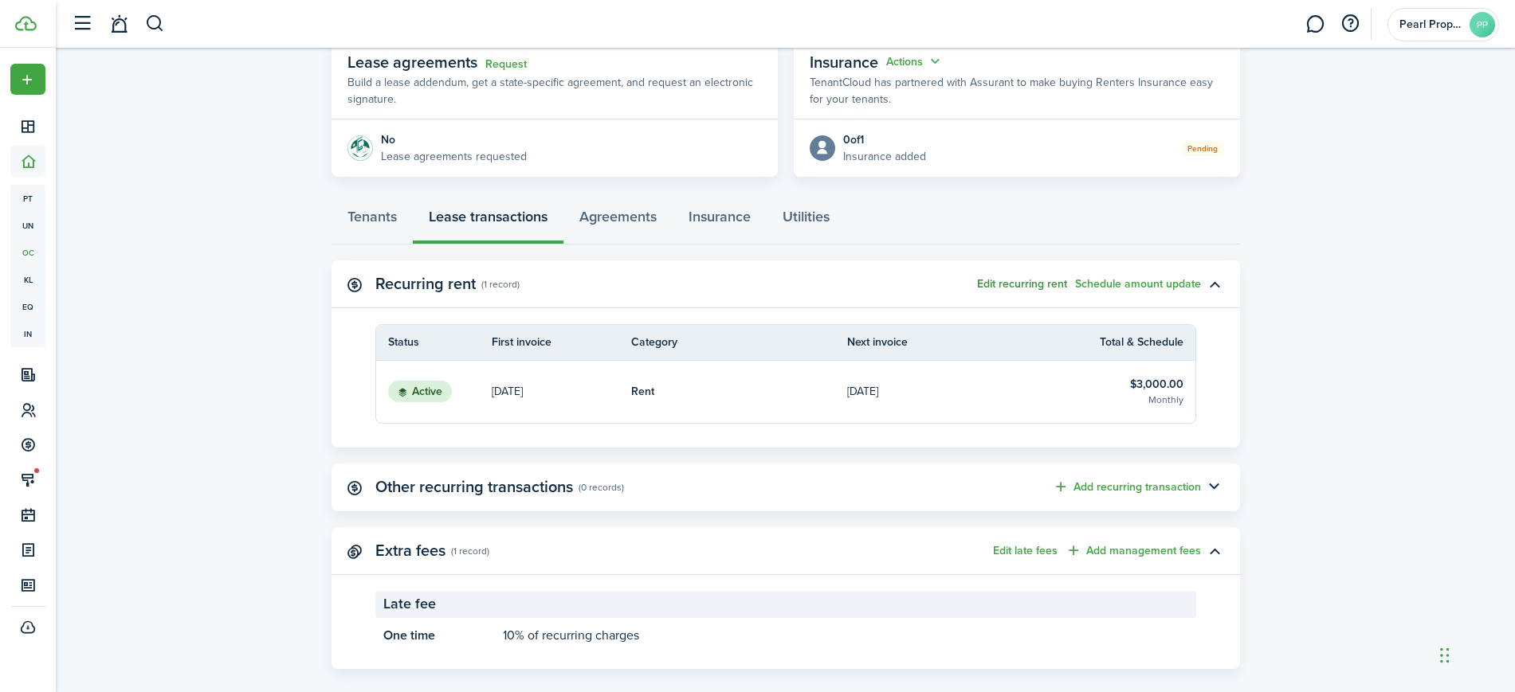
click at [998, 285] on button "Edit recurring rent" at bounding box center [1022, 284] width 90 height 13
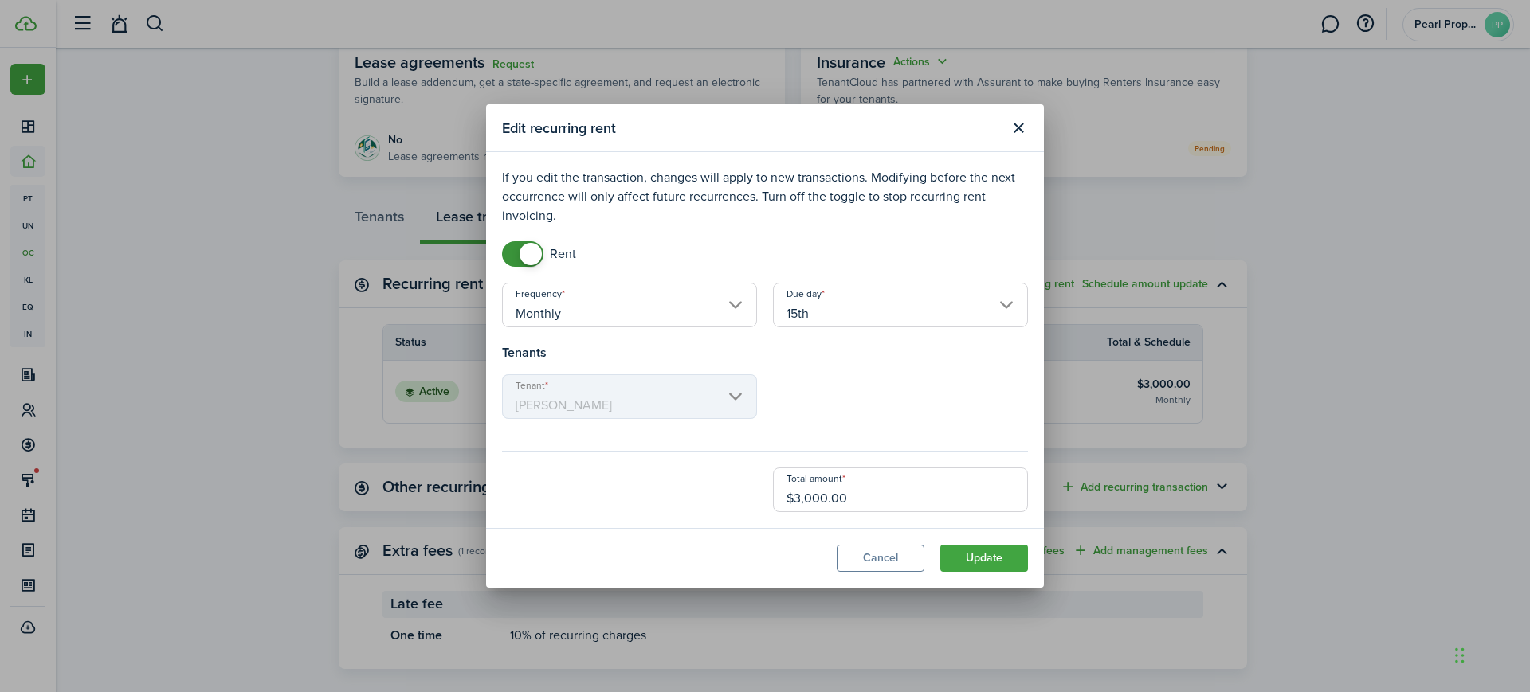
click at [846, 296] on input "15th" at bounding box center [900, 305] width 255 height 45
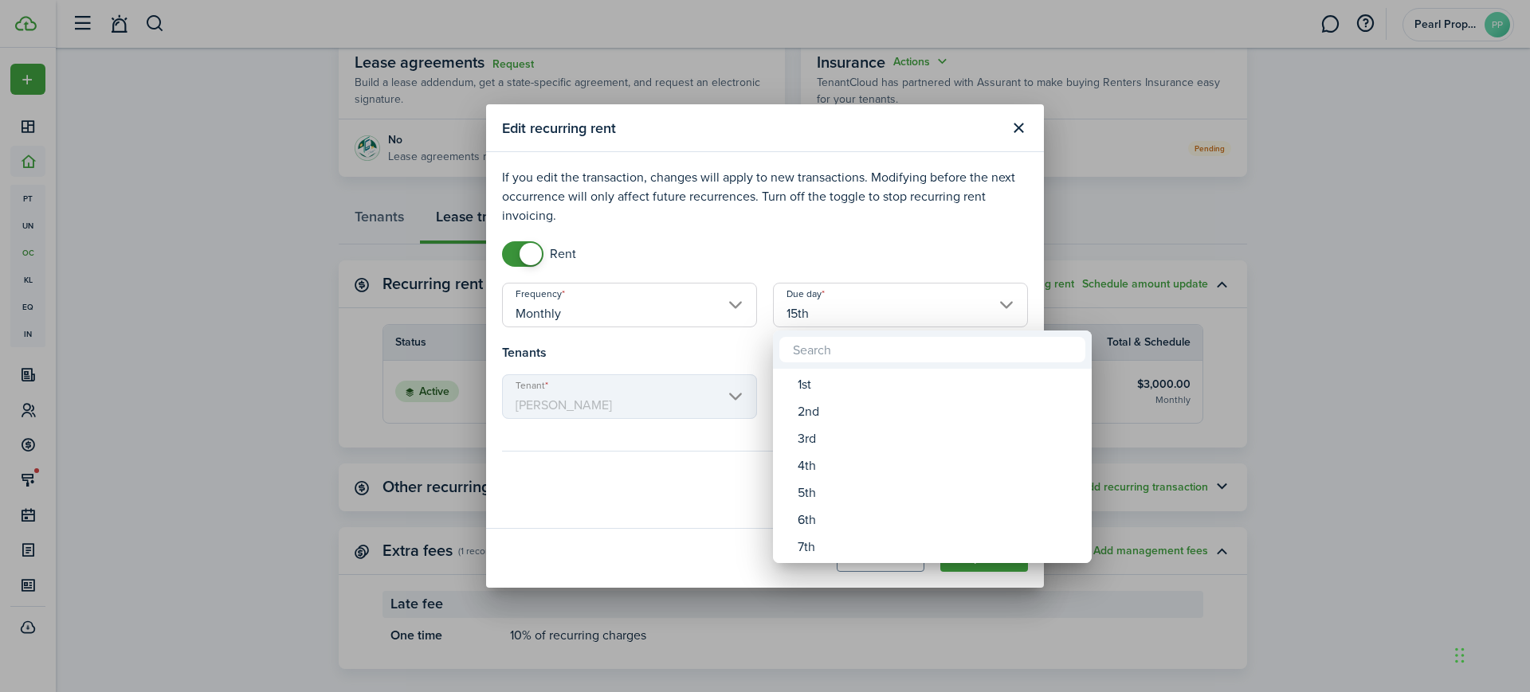
click at [868, 241] on div at bounding box center [765, 346] width 1785 height 947
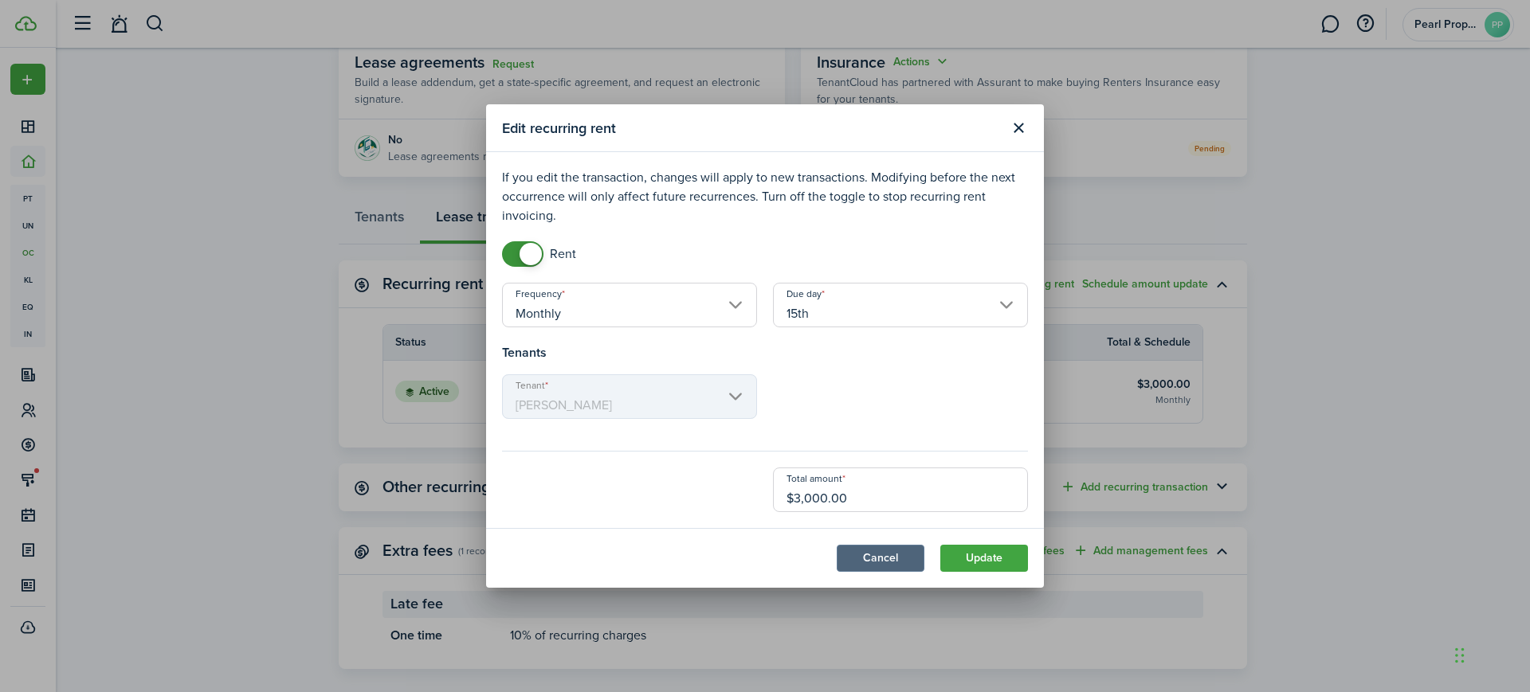
click at [887, 558] on button "Cancel" at bounding box center [881, 558] width 88 height 27
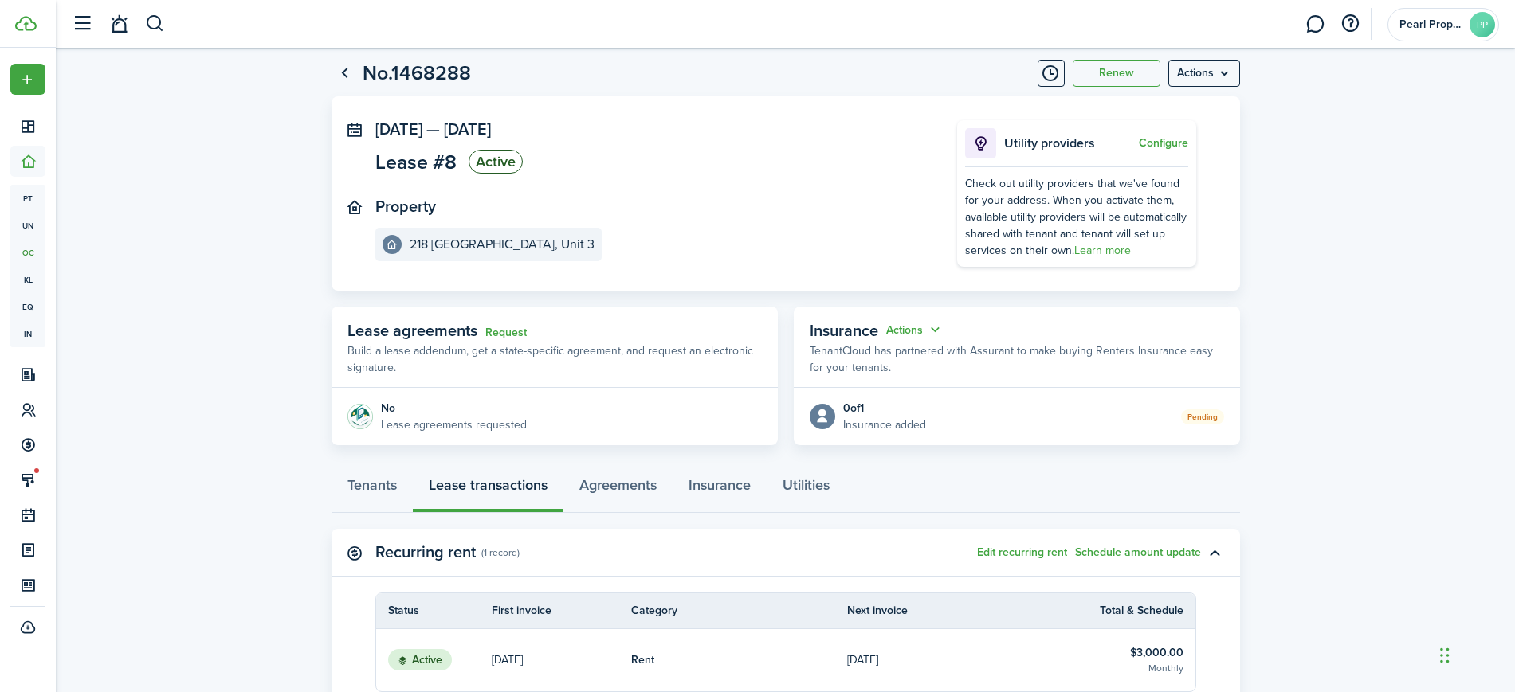
scroll to position [0, 0]
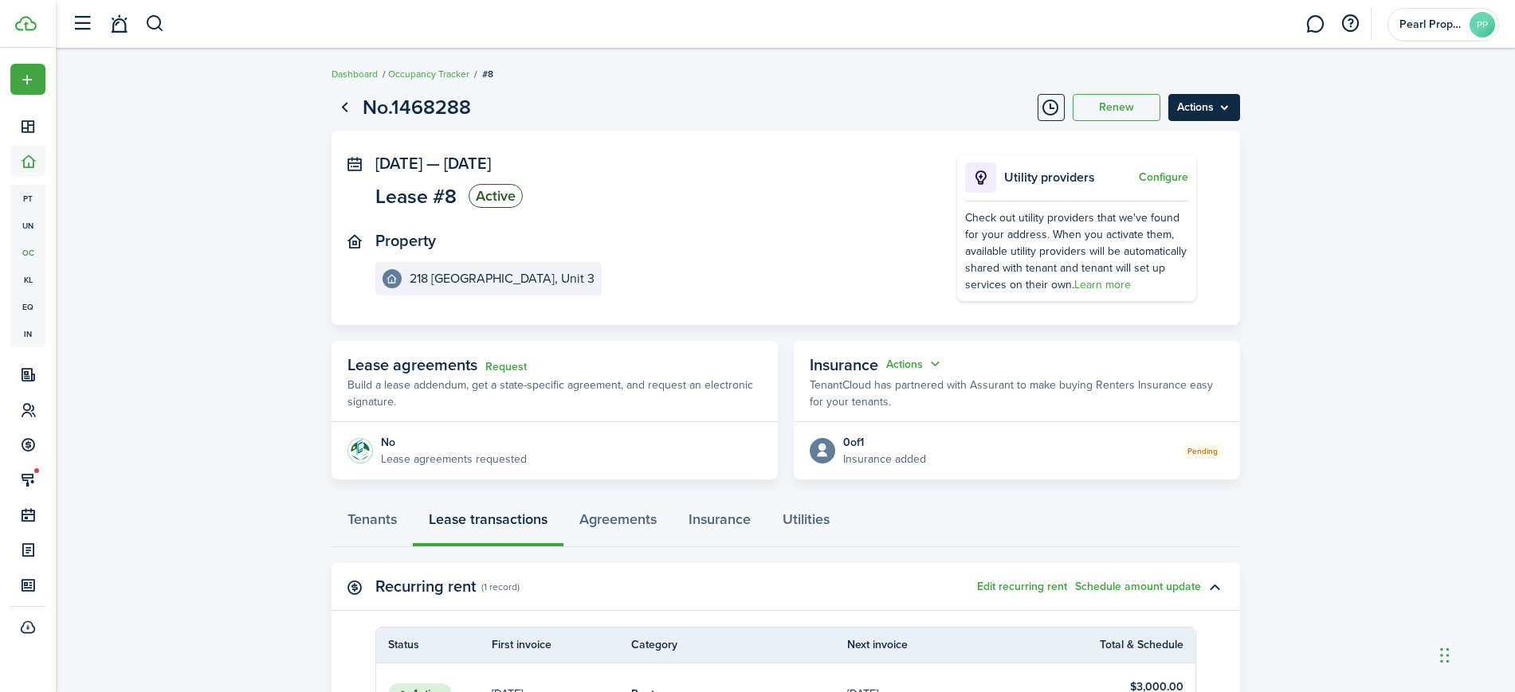
click at [1230, 105] on menu-btn "Actions" at bounding box center [1204, 107] width 72 height 27
click at [1182, 139] on button "Edit" at bounding box center [1169, 142] width 139 height 27
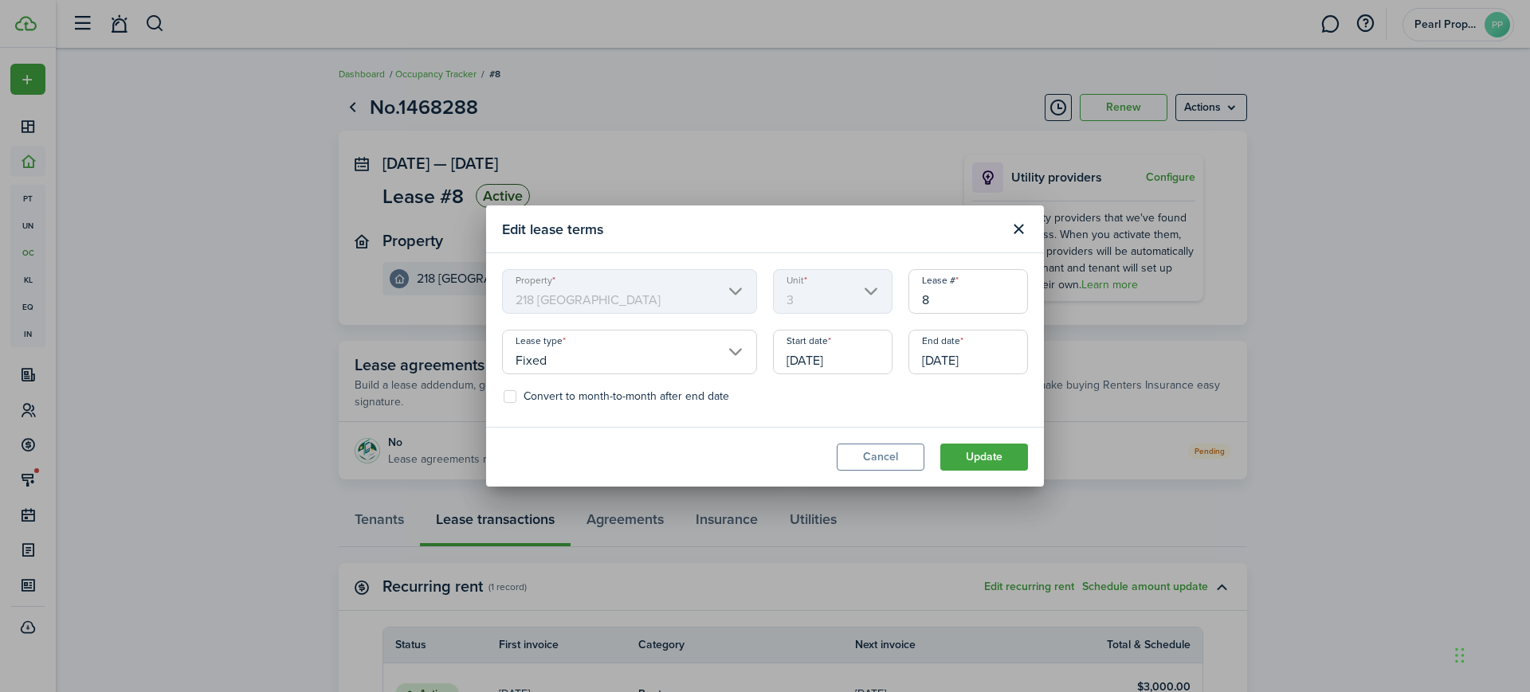
click at [847, 359] on input "[DATE]" at bounding box center [833, 352] width 120 height 45
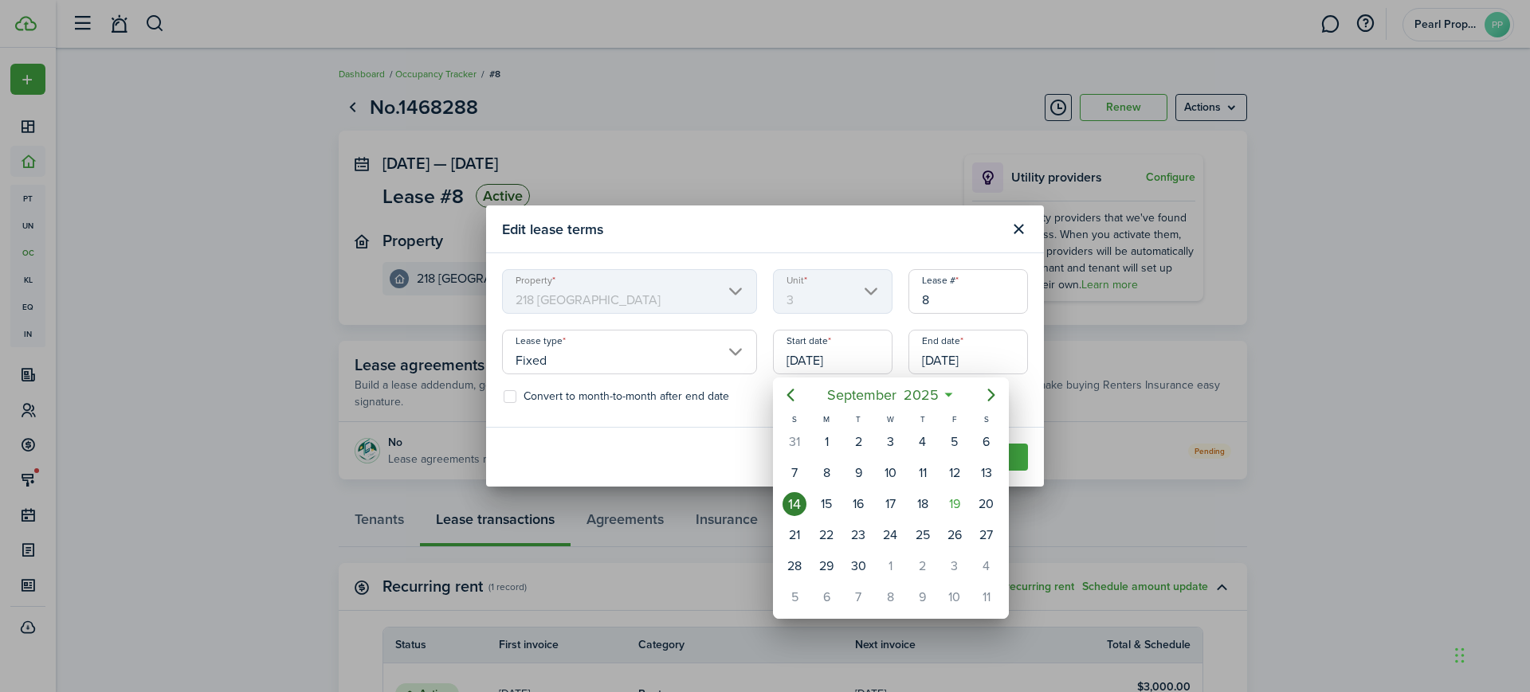
click at [983, 235] on div at bounding box center [765, 346] width 1785 height 947
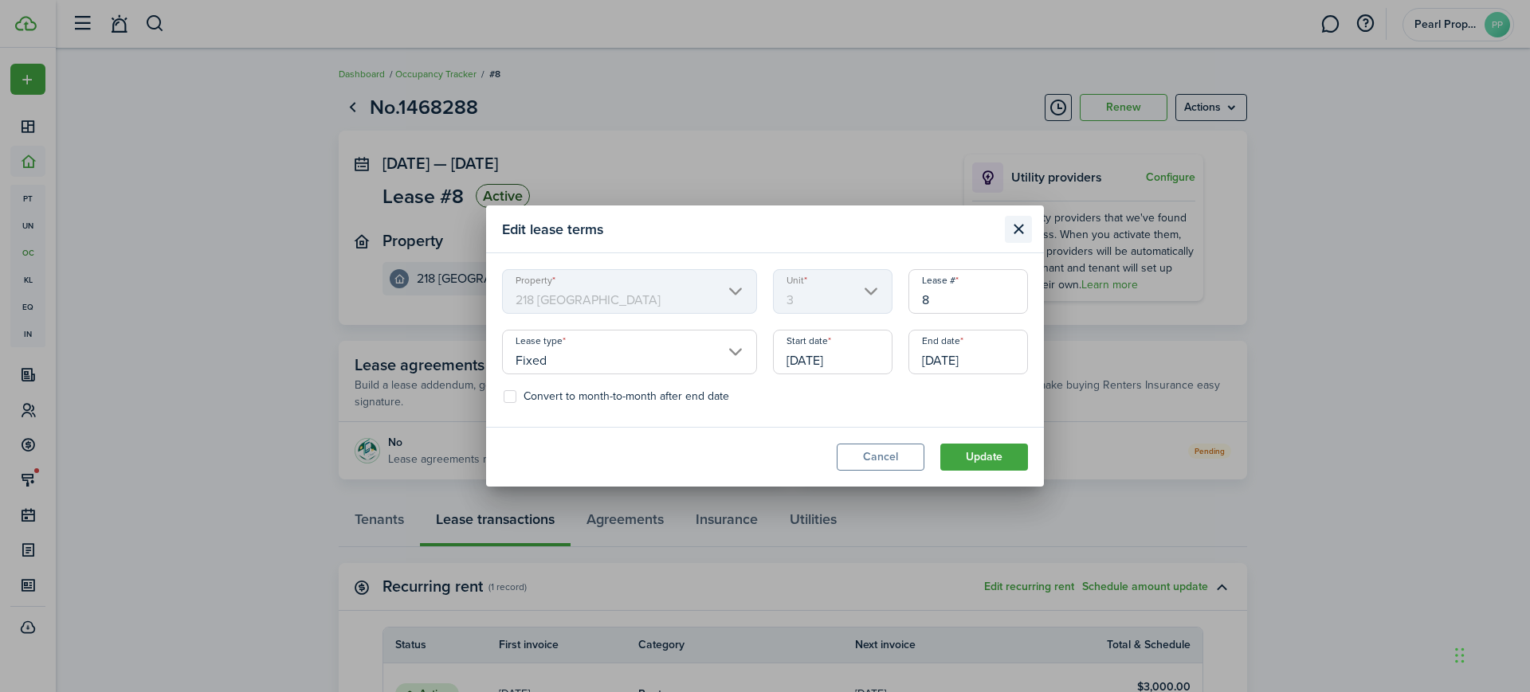
click at [1021, 230] on button "Close modal" at bounding box center [1018, 229] width 27 height 27
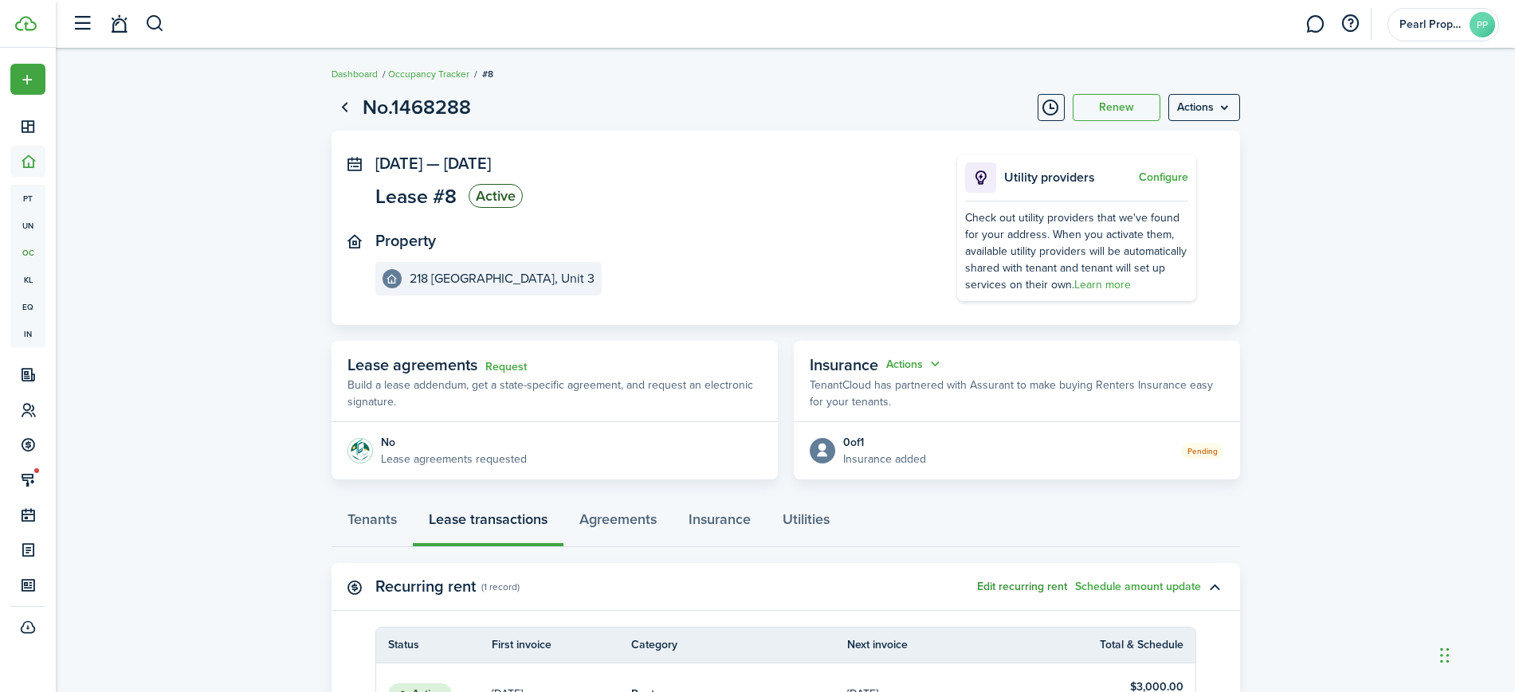
click at [1037, 590] on button "Edit recurring rent" at bounding box center [1022, 587] width 90 height 13
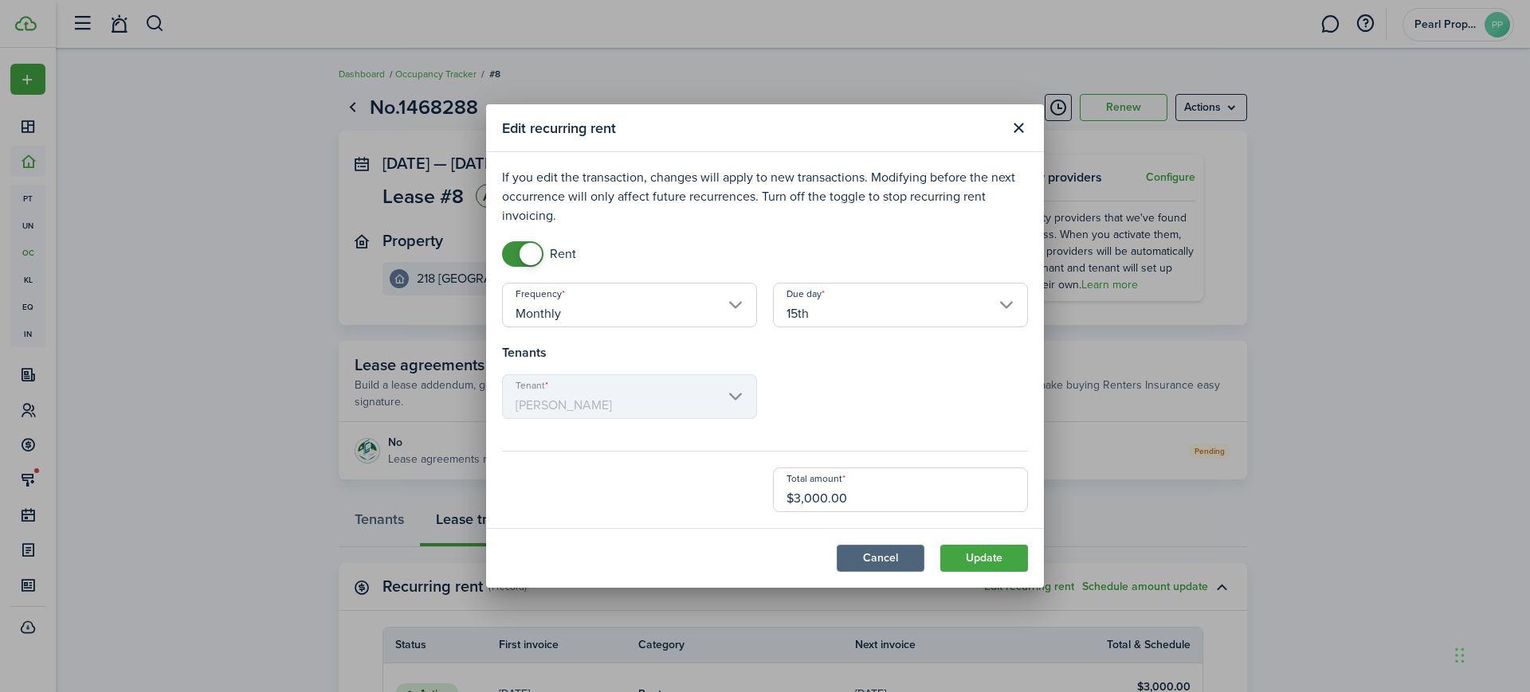
click at [876, 556] on button "Cancel" at bounding box center [881, 558] width 88 height 27
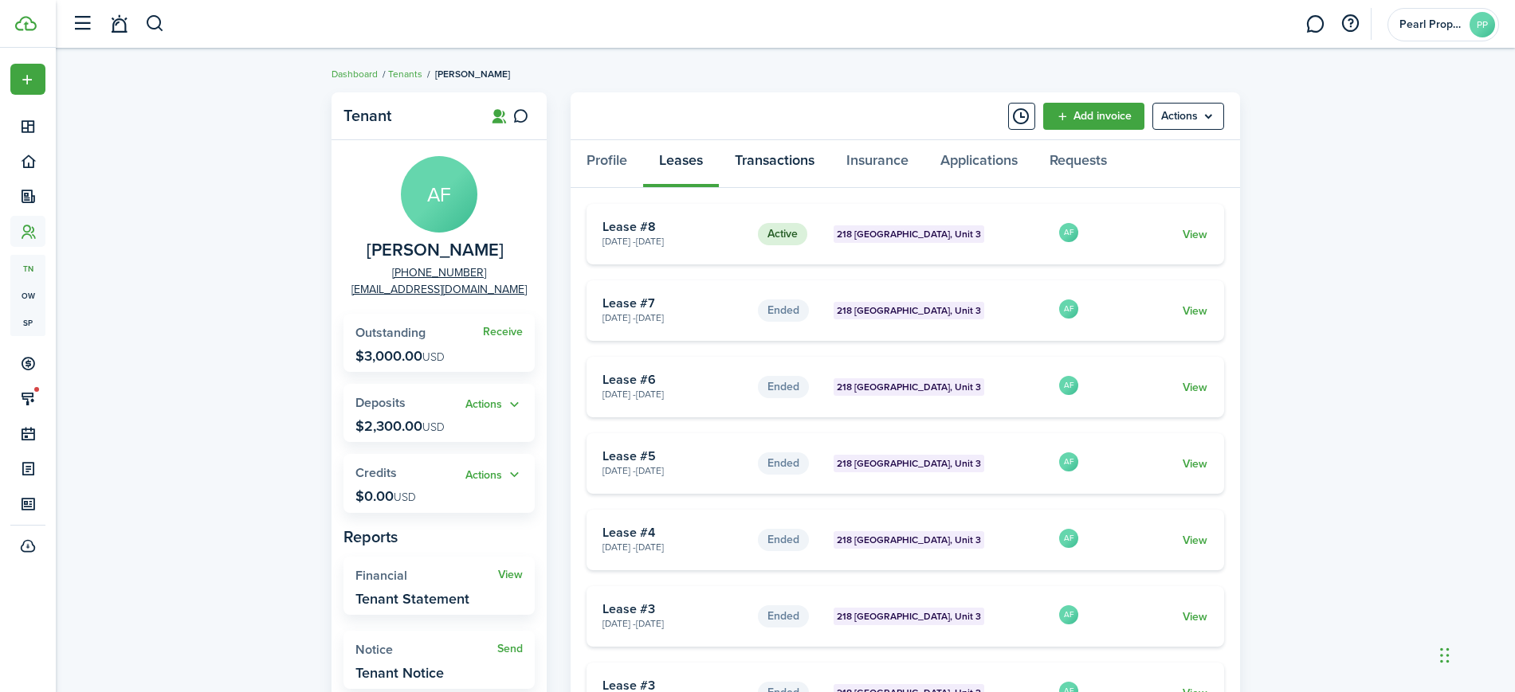
click at [774, 167] on link "Transactions" at bounding box center [775, 164] width 112 height 48
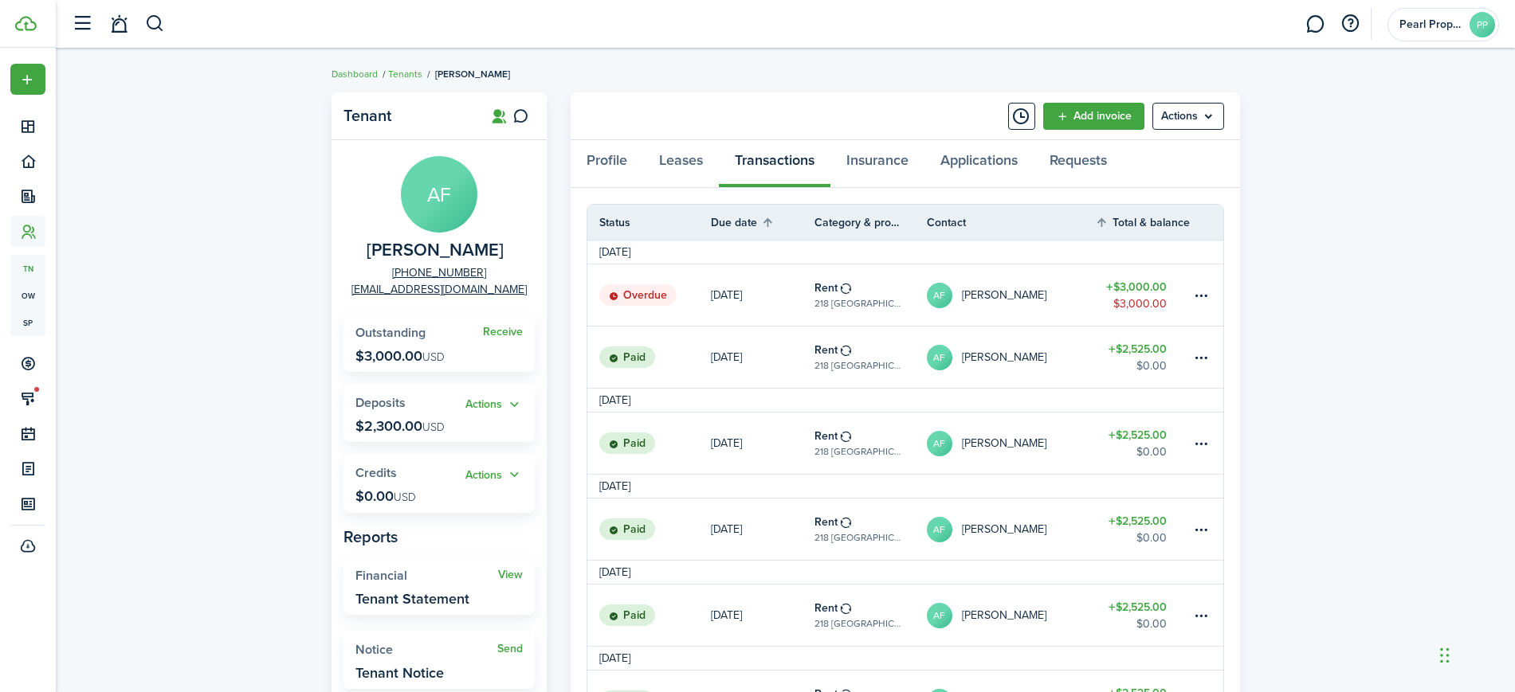
click at [1039, 279] on link "AF [PERSON_NAME]" at bounding box center [1011, 295] width 169 height 61
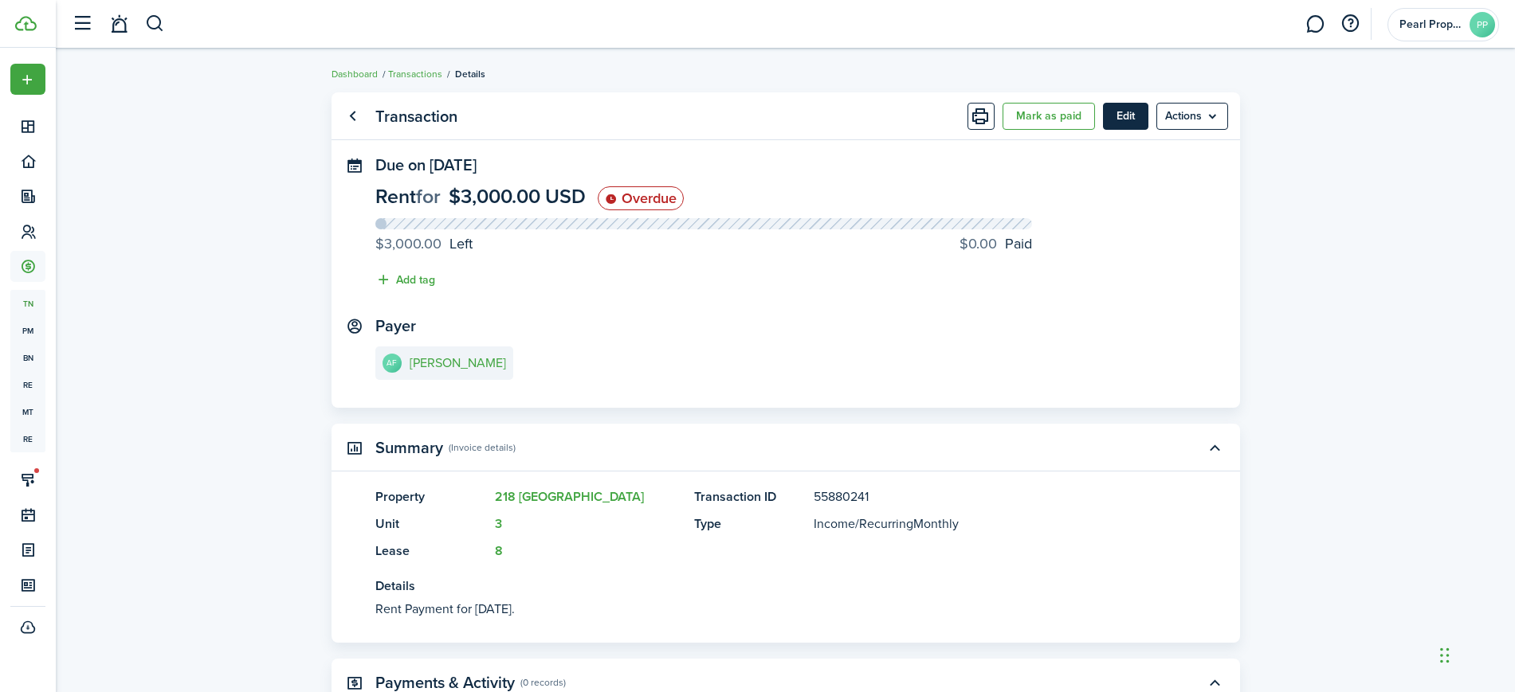
click at [1111, 114] on button "Edit" at bounding box center [1125, 116] width 45 height 27
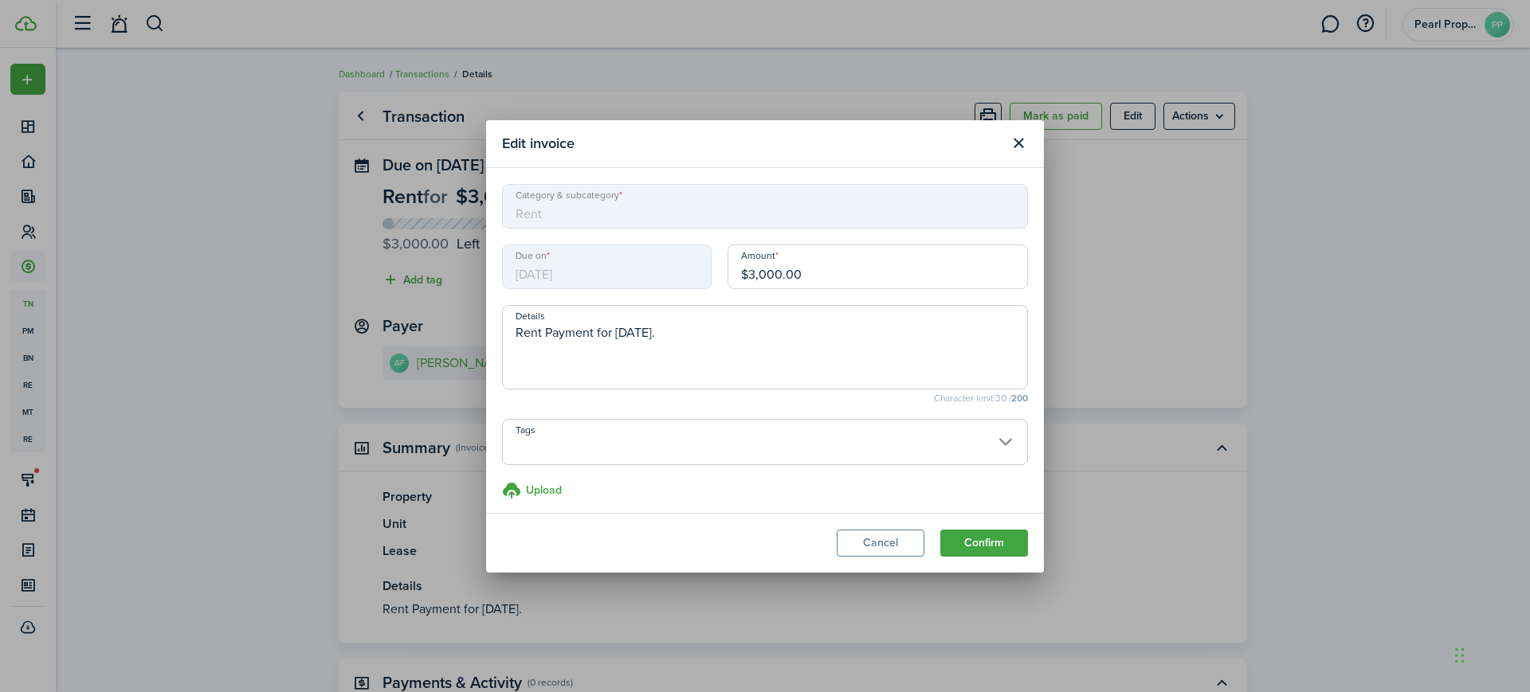
click at [547, 268] on span "[DATE]" at bounding box center [607, 267] width 210 height 45
click at [1013, 150] on button "Close modal" at bounding box center [1018, 143] width 27 height 27
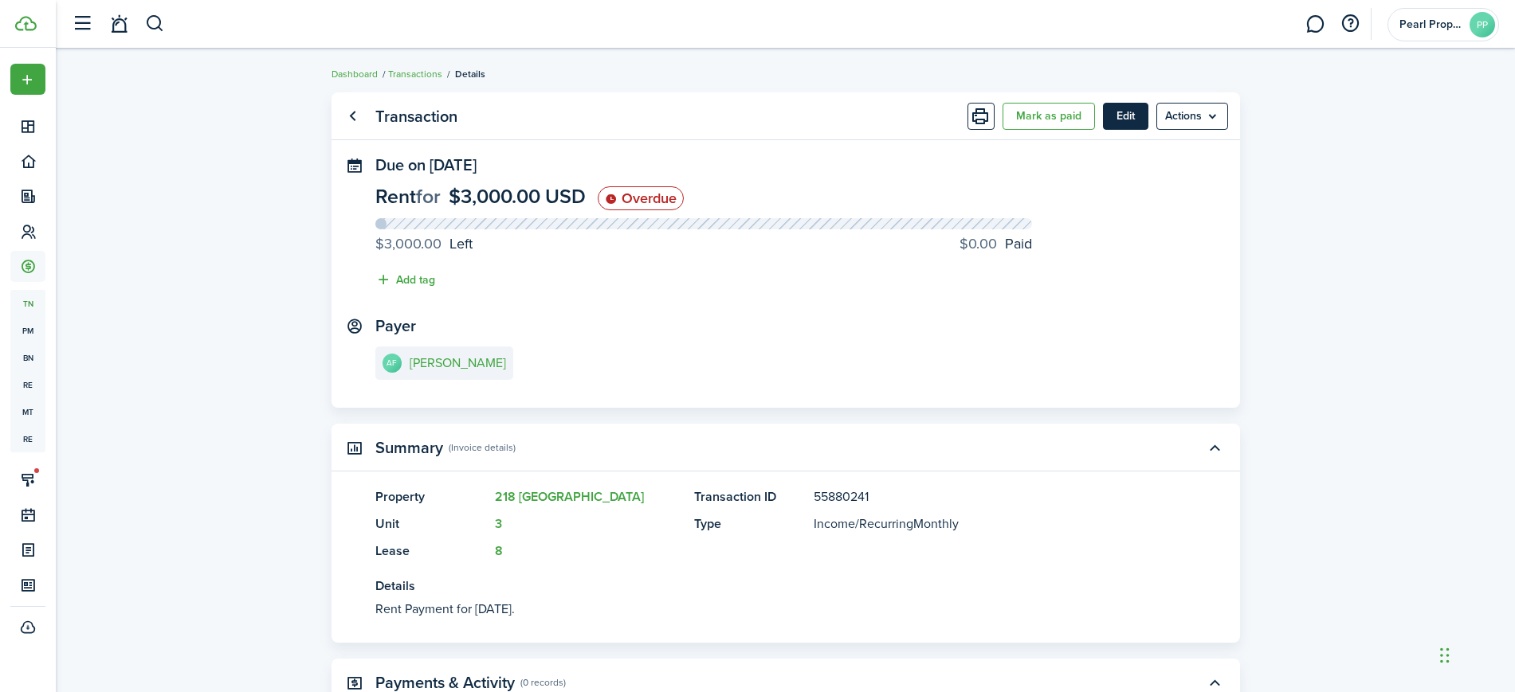
click at [1126, 122] on button "Edit" at bounding box center [1125, 116] width 45 height 27
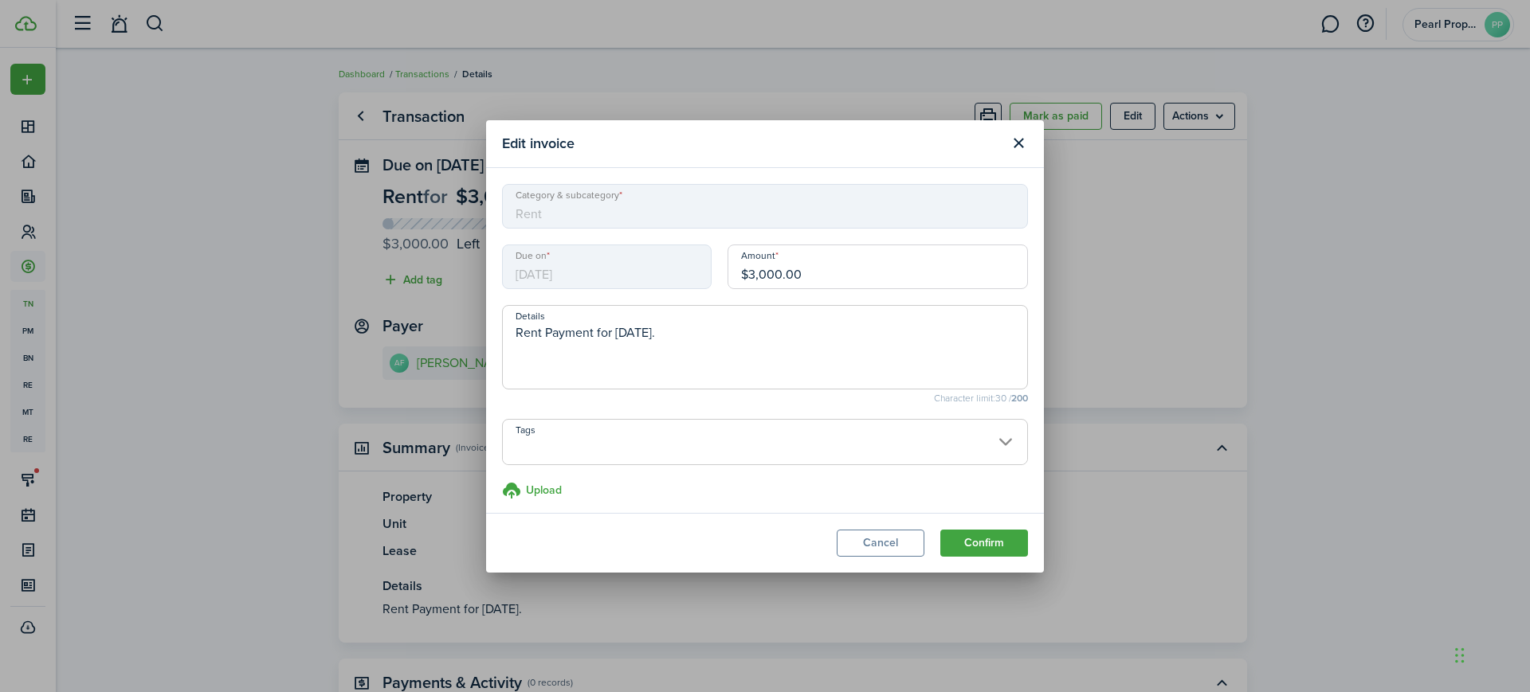
click at [814, 274] on input "$3,000.00" at bounding box center [877, 267] width 300 height 45
drag, startPoint x: 742, startPoint y: 268, endPoint x: 838, endPoint y: 272, distance: 96.5
click at [838, 272] on input "$3,000.00" at bounding box center [877, 267] width 300 height 45
type input "$475.00"
click at [826, 363] on textarea "Rent Payment for [DATE]." at bounding box center [765, 351] width 524 height 57
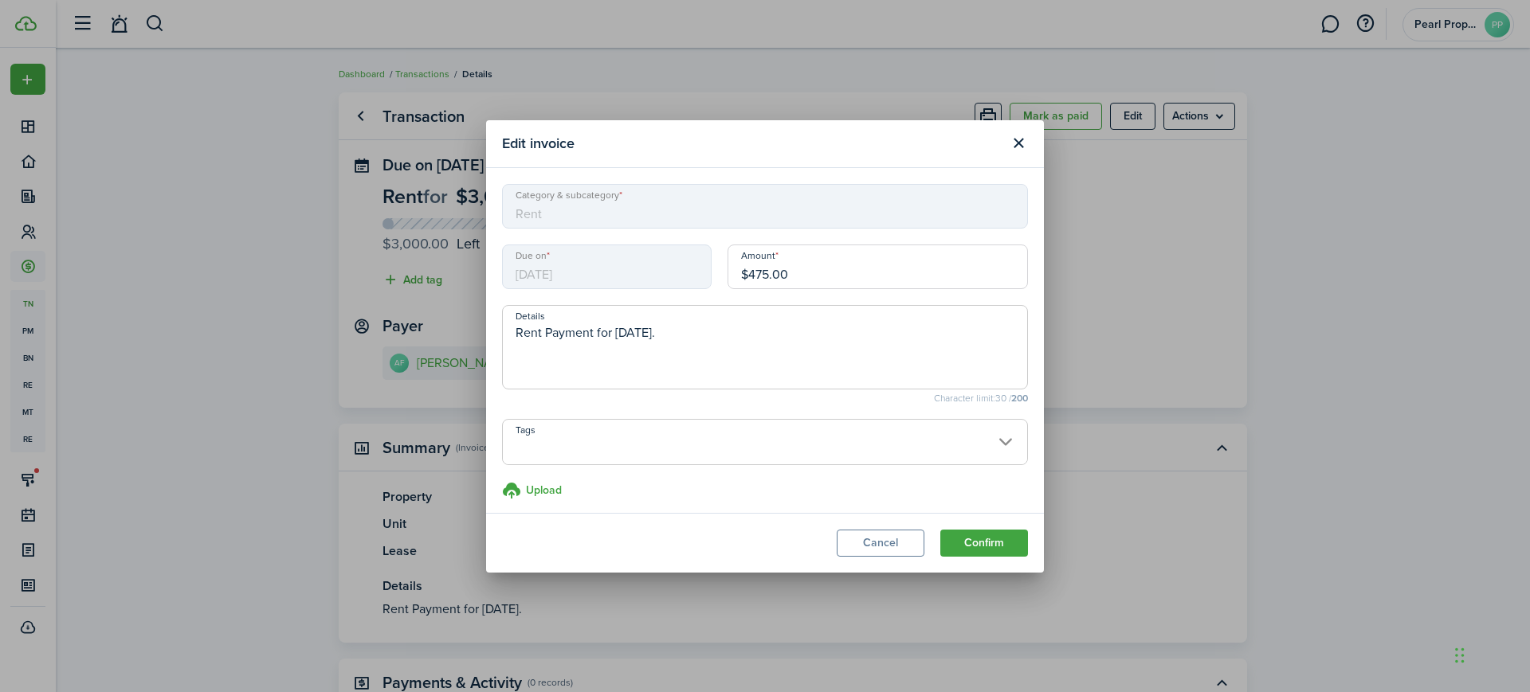
click at [543, 335] on textarea "Rent Payment for [DATE]." at bounding box center [765, 351] width 524 height 57
click at [516, 336] on textarea "Rent Payment for [DATE]." at bounding box center [765, 351] width 524 height 57
drag, startPoint x: 593, startPoint y: 335, endPoint x: 642, endPoint y: 335, distance: 49.4
click at [642, 335] on textarea "Adjusted rent Payment for [DATE]." at bounding box center [765, 351] width 524 height 57
drag, startPoint x: 761, startPoint y: 335, endPoint x: 750, endPoint y: 335, distance: 11.2
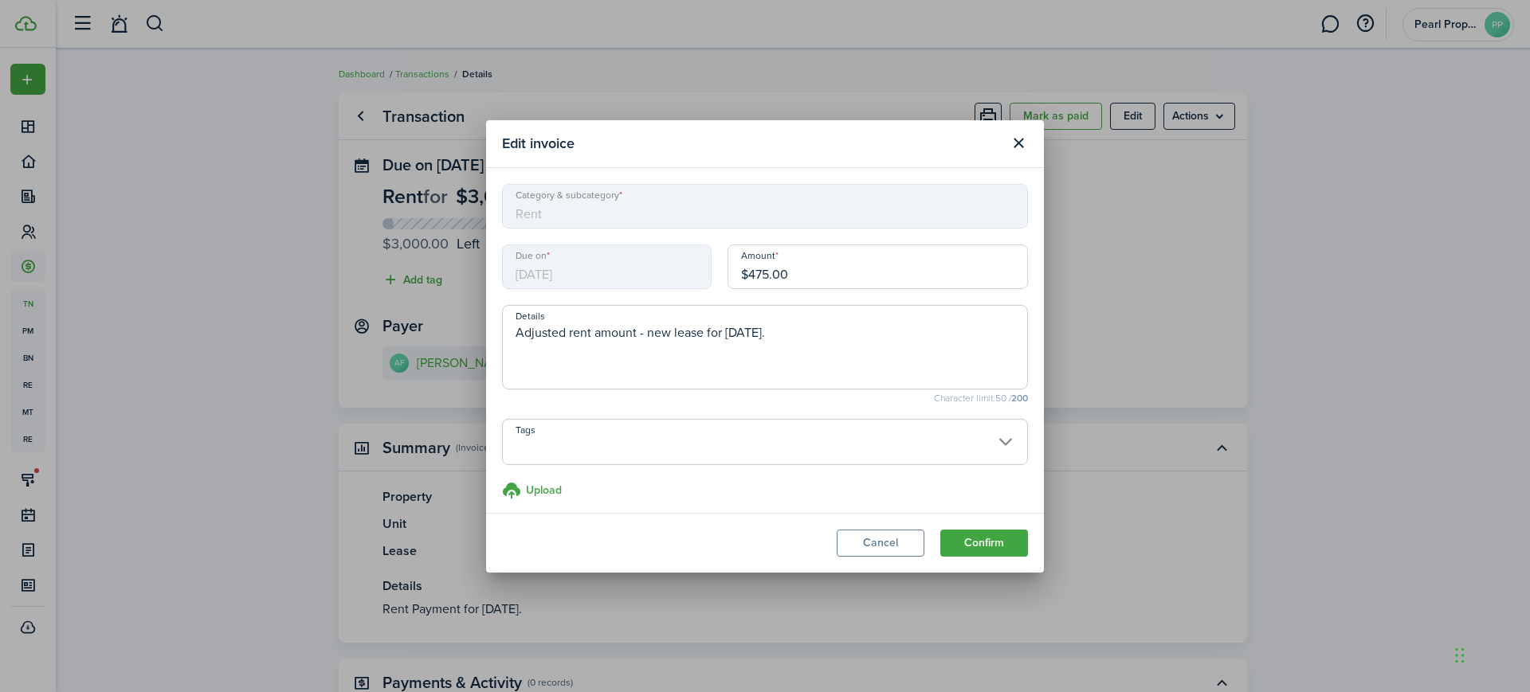
click at [750, 335] on textarea "Adjusted rent amount - new lease for [DATE]." at bounding box center [765, 351] width 524 height 57
click at [843, 342] on textarea "Adjusted rent amount - new lease for [DATE]." at bounding box center [765, 351] width 524 height 57
type textarea "Adjusted rent amount - new lease for [DATE]"
click at [990, 543] on button "Confirm" at bounding box center [984, 543] width 88 height 27
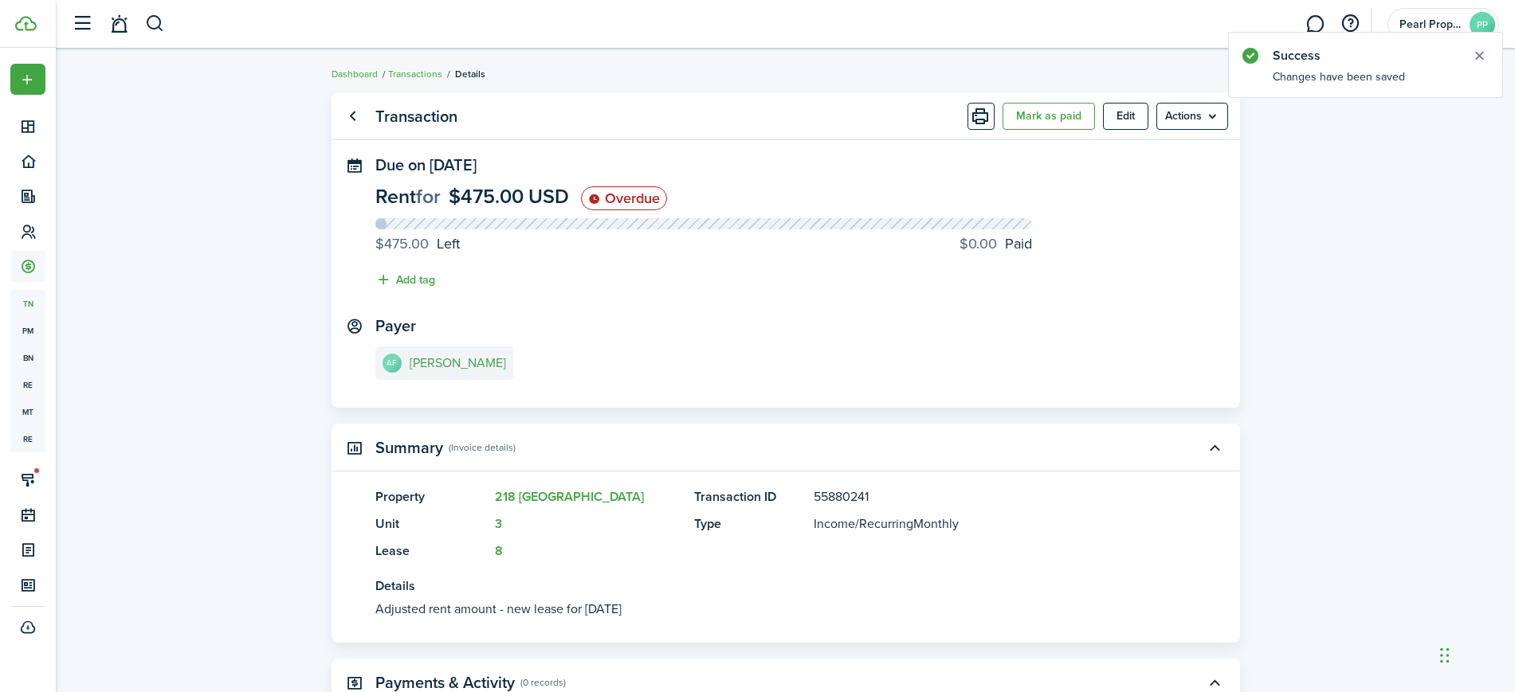
click at [454, 357] on e-details-info-title "[PERSON_NAME]" at bounding box center [458, 363] width 96 height 14
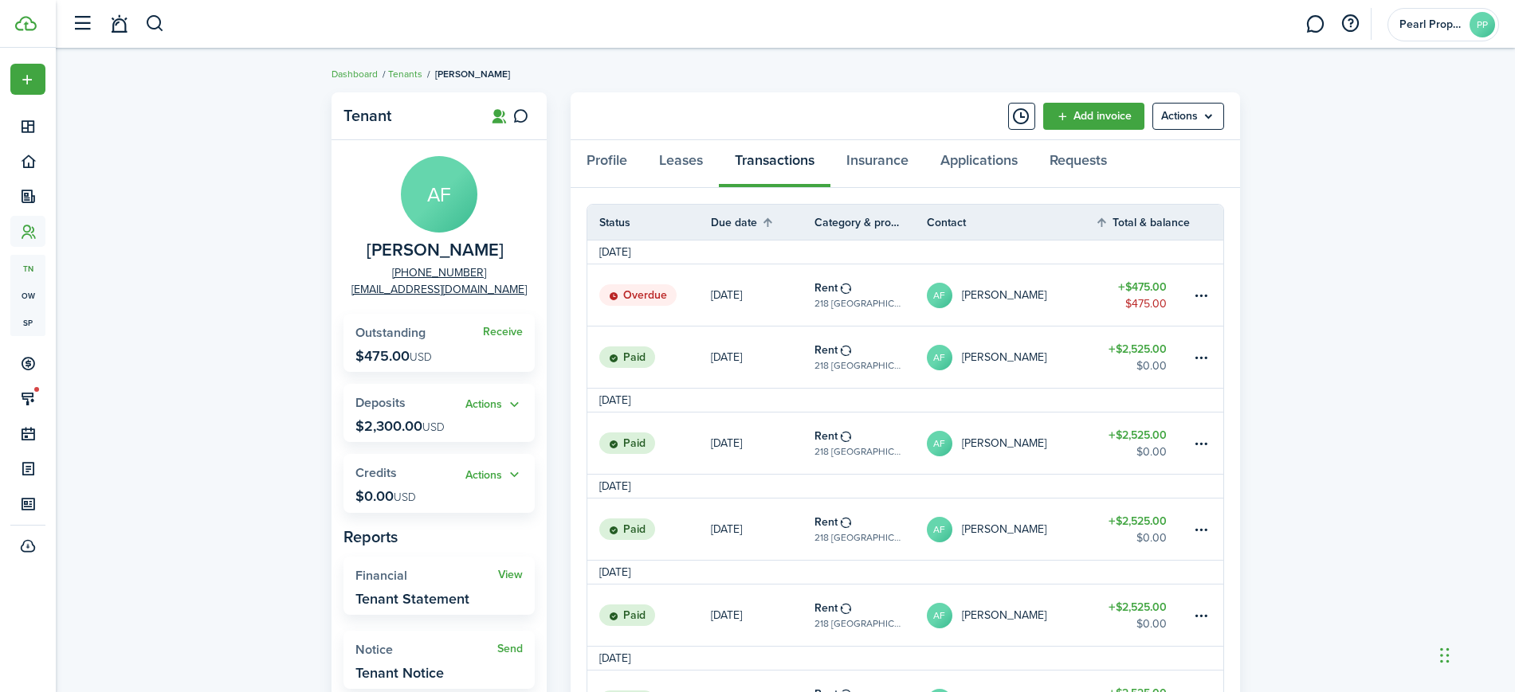
click at [732, 120] on panel-main-header "Add invoice Actions" at bounding box center [905, 116] width 669 height 48
click at [685, 170] on link "Leases" at bounding box center [681, 164] width 76 height 48
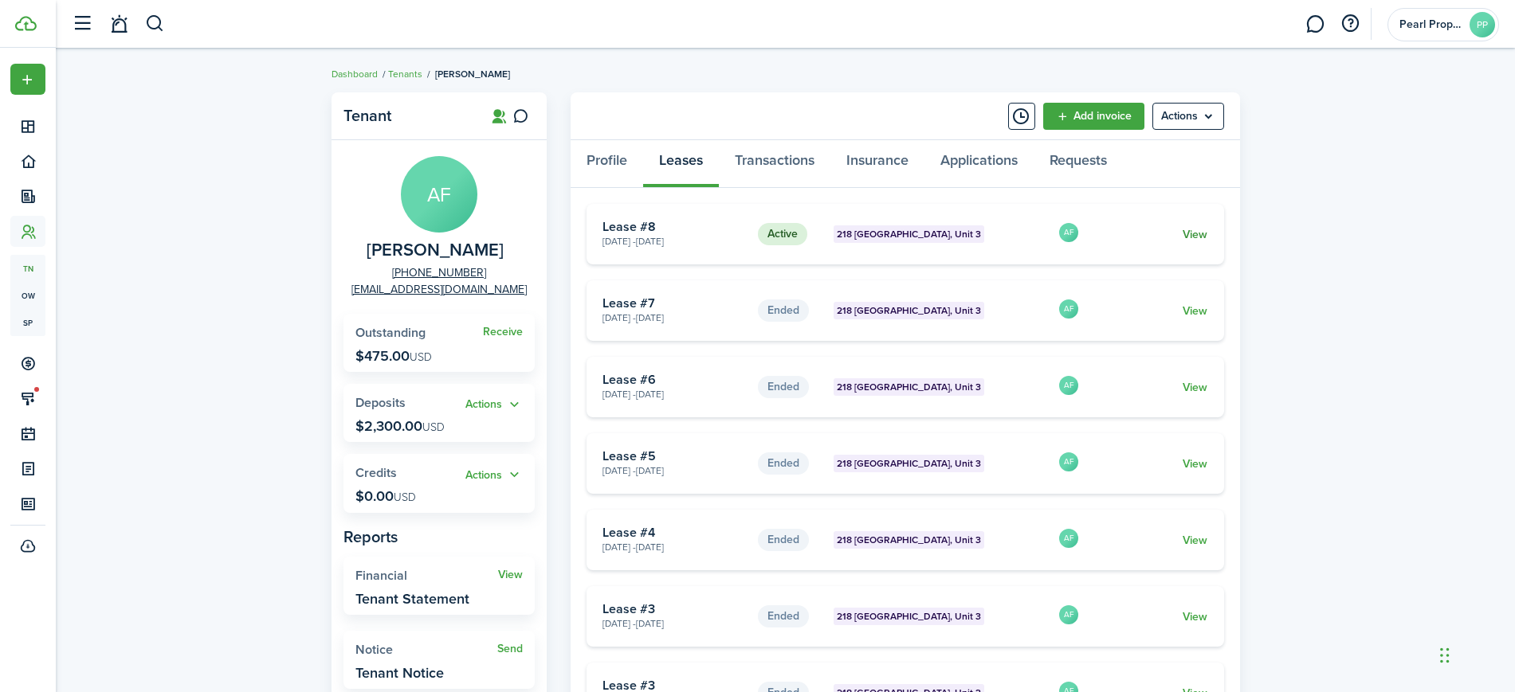
click at [1190, 227] on link "View" at bounding box center [1194, 234] width 25 height 17
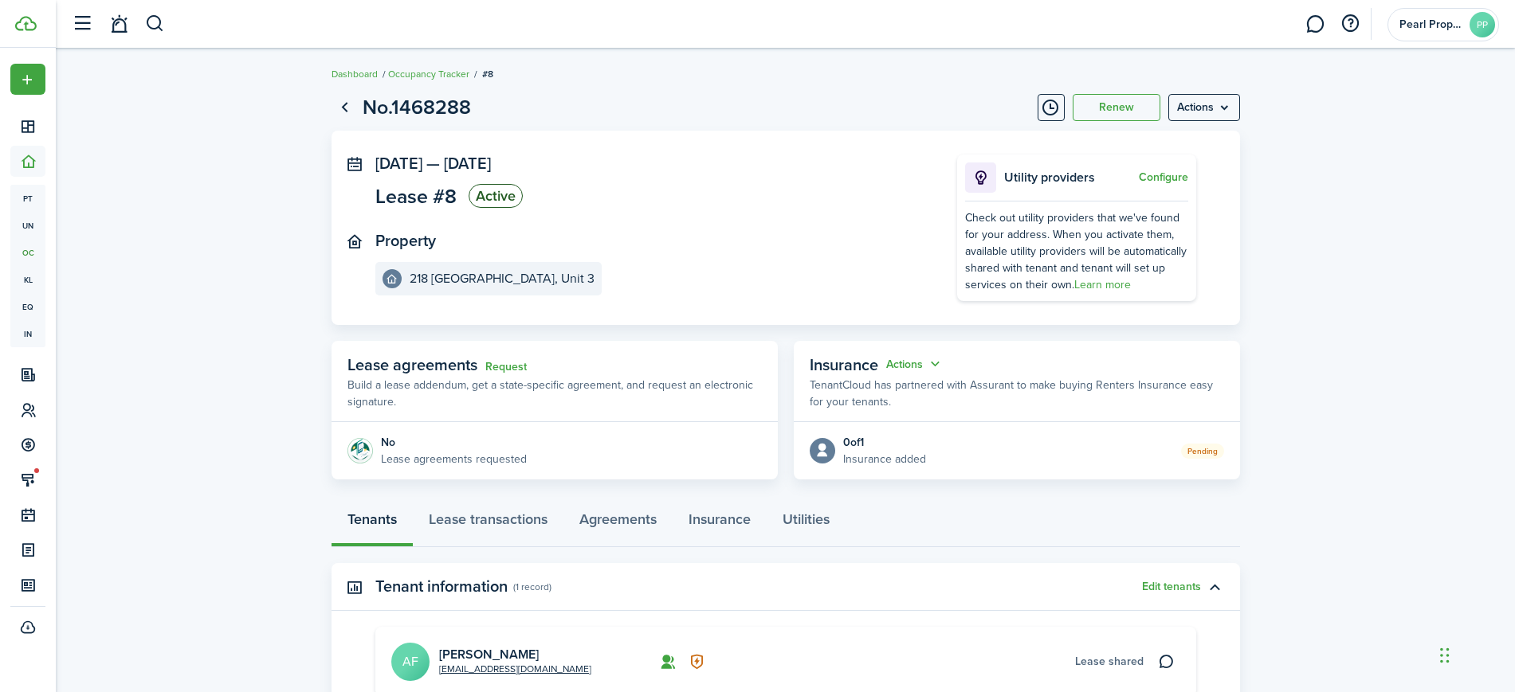
drag, startPoint x: 1458, startPoint y: 392, endPoint x: 1408, endPoint y: 398, distance: 50.6
click at [1456, 392] on lease-view "No.1468288 Renew Actions [DATE] — [DATE] Lease #8 Active Property [GEOGRAPHIC_D…" at bounding box center [785, 465] width 1459 height 763
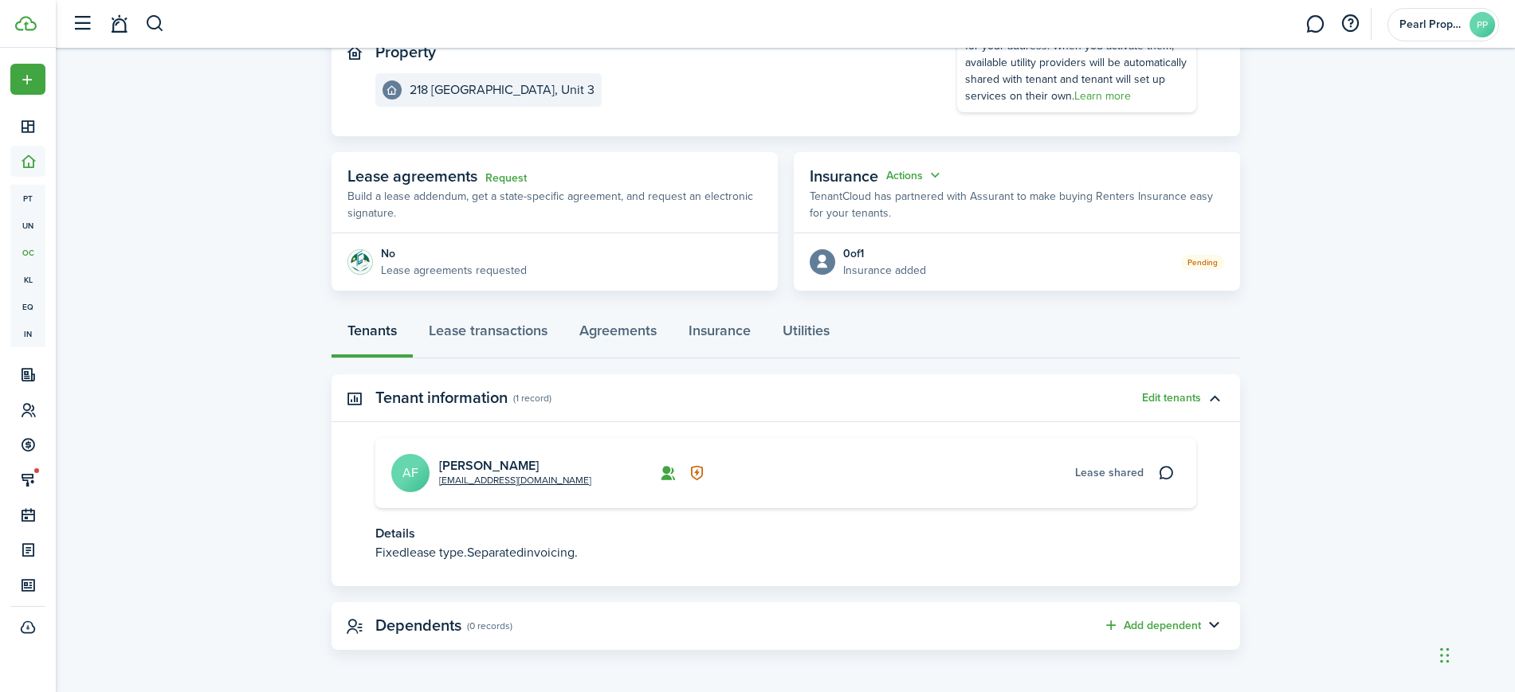
scroll to position [190, 0]
click at [472, 327] on link "Lease transactions" at bounding box center [488, 333] width 151 height 48
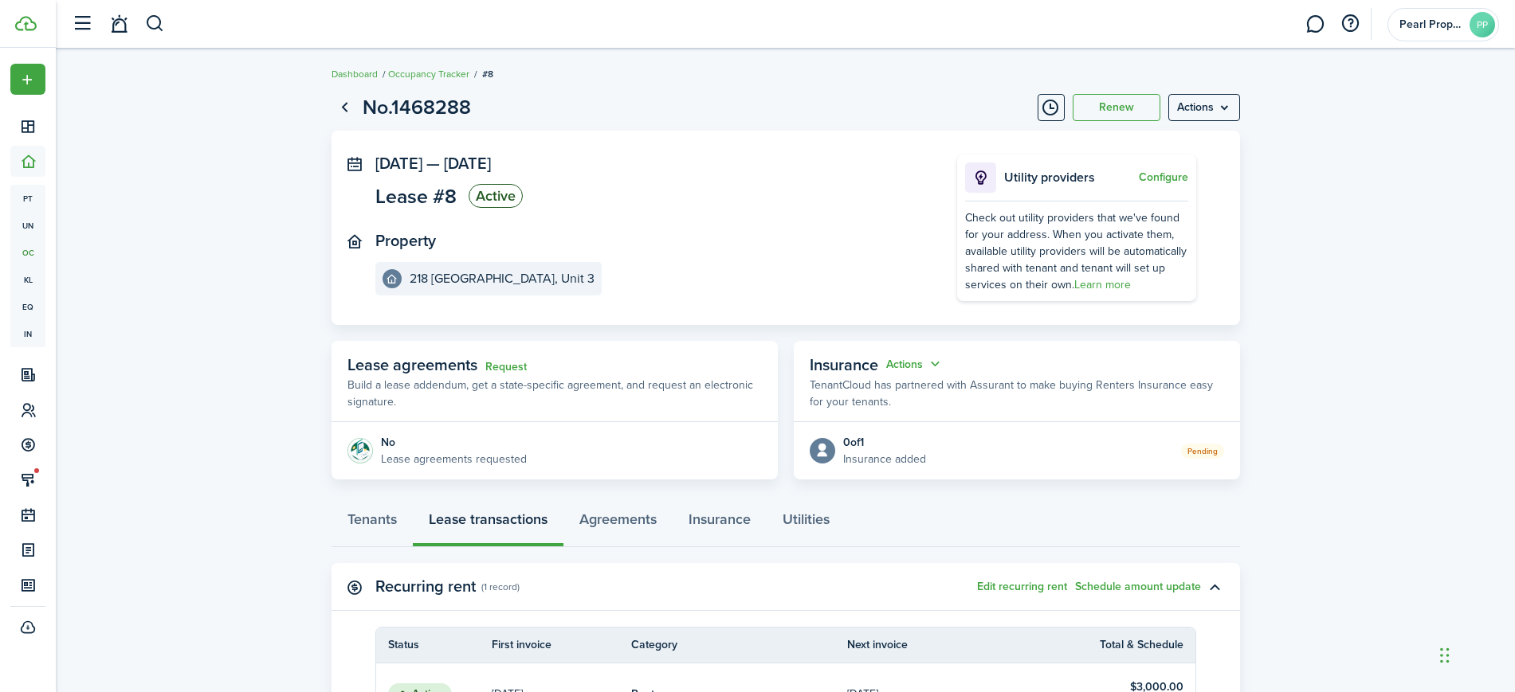
click at [1416, 357] on lease-view "No.1468288 Renew Actions [DATE] — [DATE] Lease #8 Active Property [GEOGRAPHIC_D…" at bounding box center [785, 532] width 1459 height 896
click at [365, 518] on link "Tenants" at bounding box center [371, 524] width 81 height 48
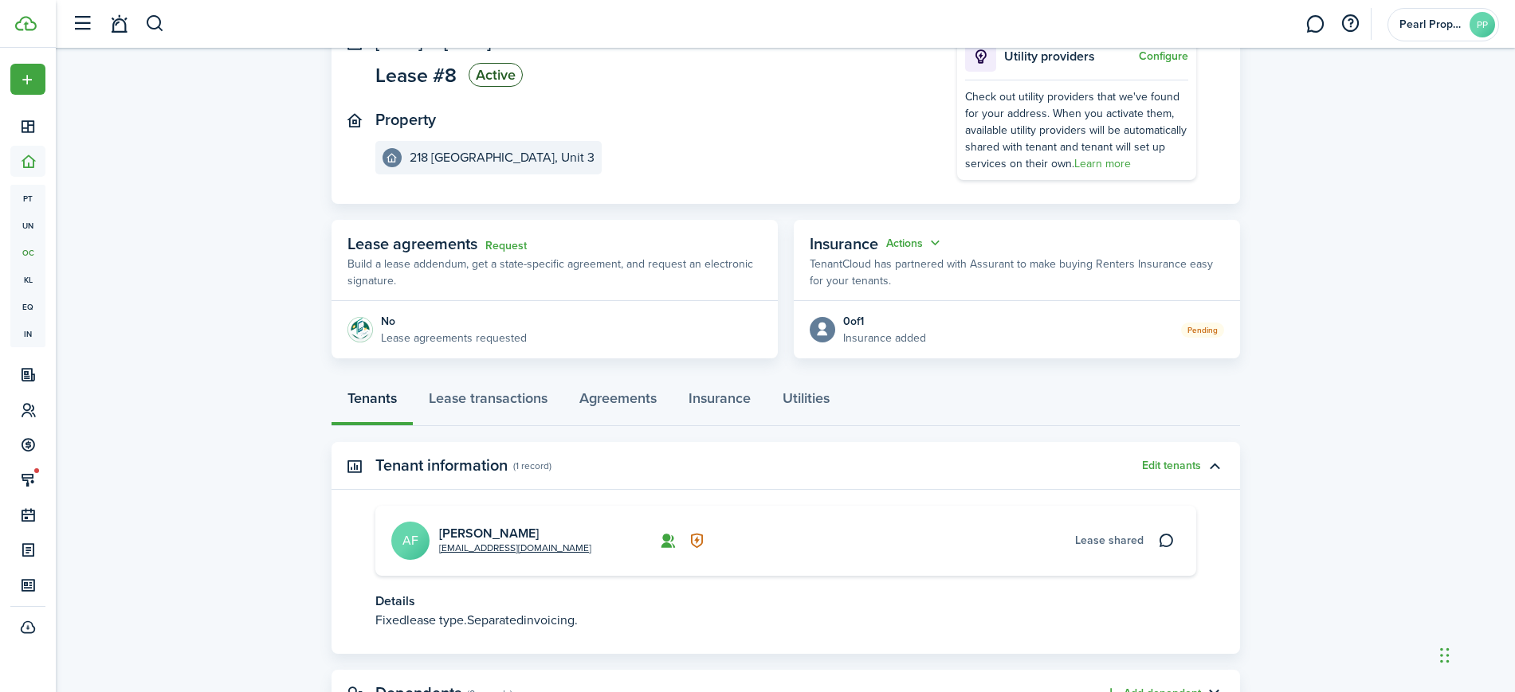
scroll to position [190, 0]
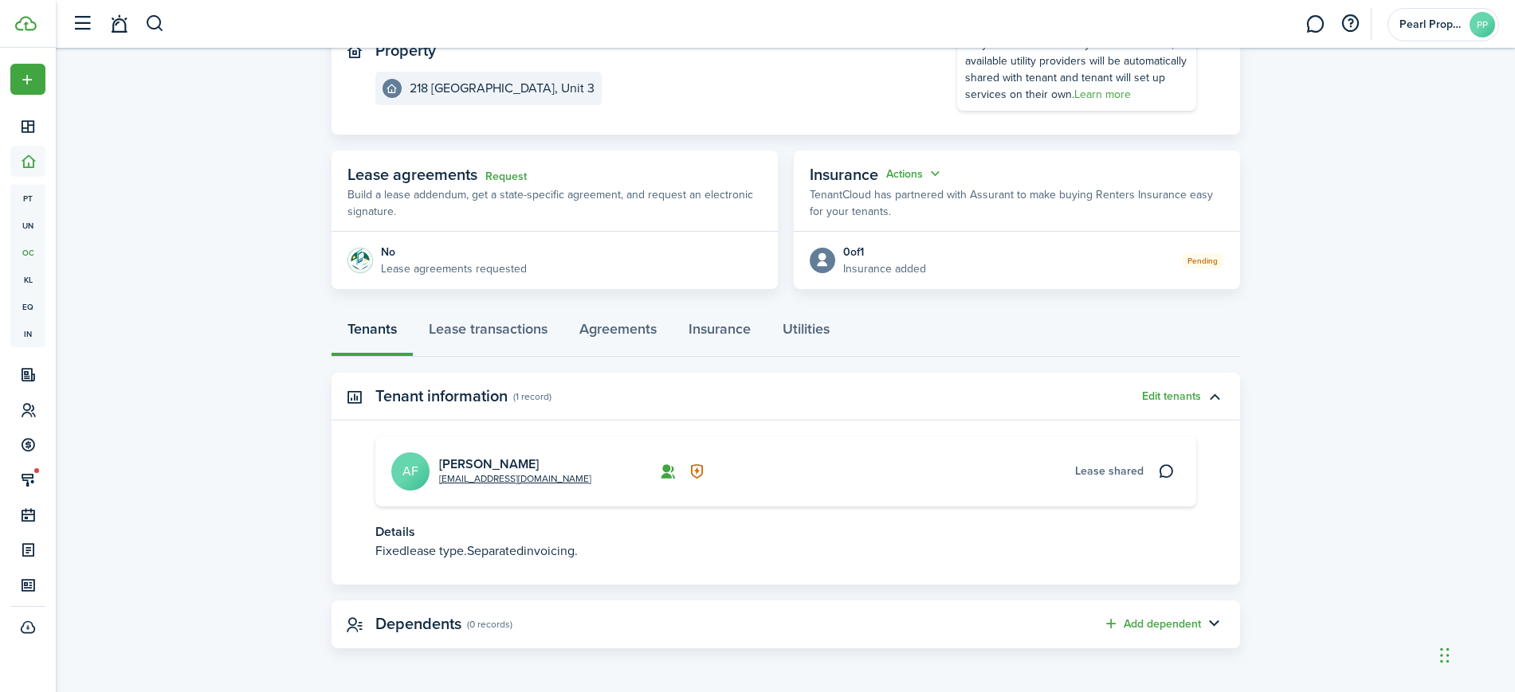
click at [1054, 489] on card "[EMAIL_ADDRESS][DOMAIN_NAME] [PERSON_NAME] AF Lease shared" at bounding box center [785, 472] width 821 height 70
click at [833, 331] on link "Utilities" at bounding box center [806, 333] width 79 height 48
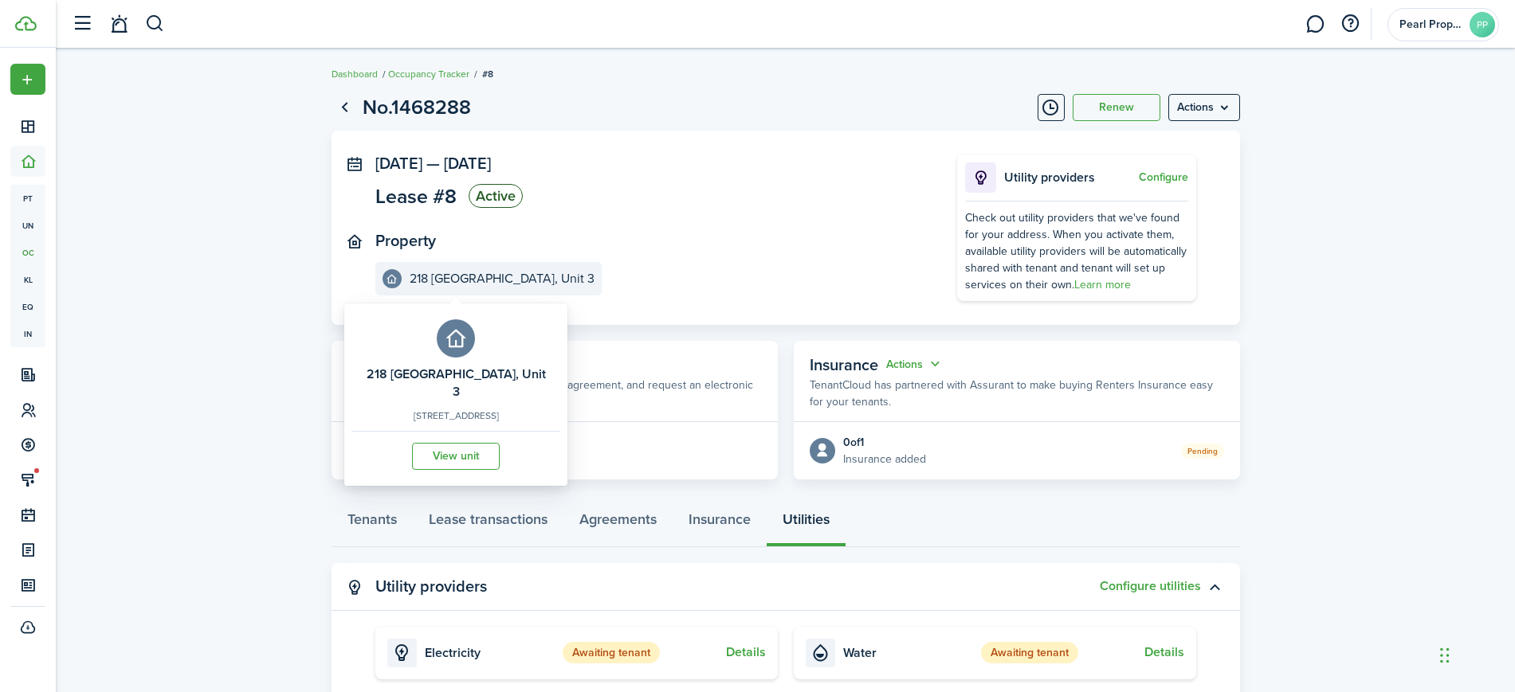
click at [480, 283] on e-details-info-title "218 [GEOGRAPHIC_DATA], Unit 3" at bounding box center [502, 279] width 185 height 14
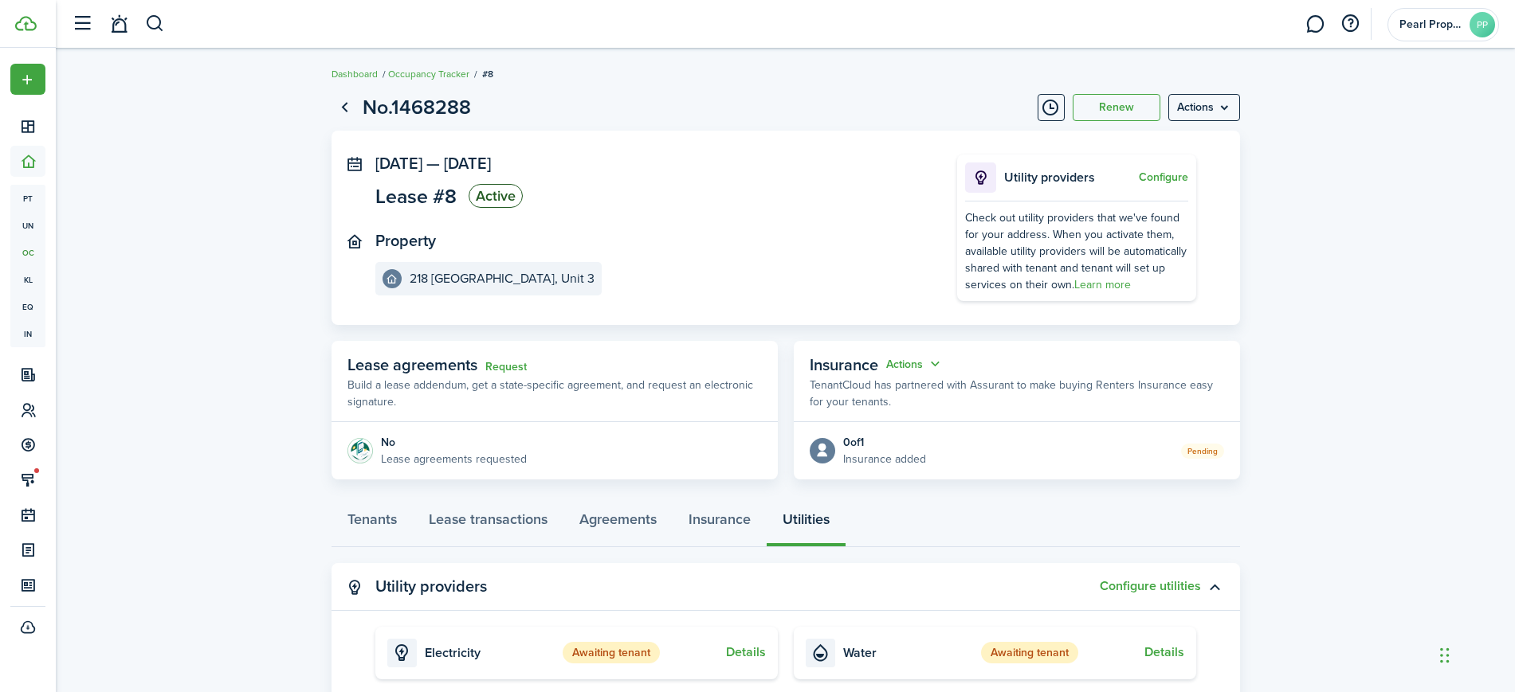
click at [1308, 240] on lease-view "No.1468288 Renew Actions [DATE] — [DATE] Lease #8 Active Property [GEOGRAPHIC_D…" at bounding box center [785, 585] width 1459 height 1003
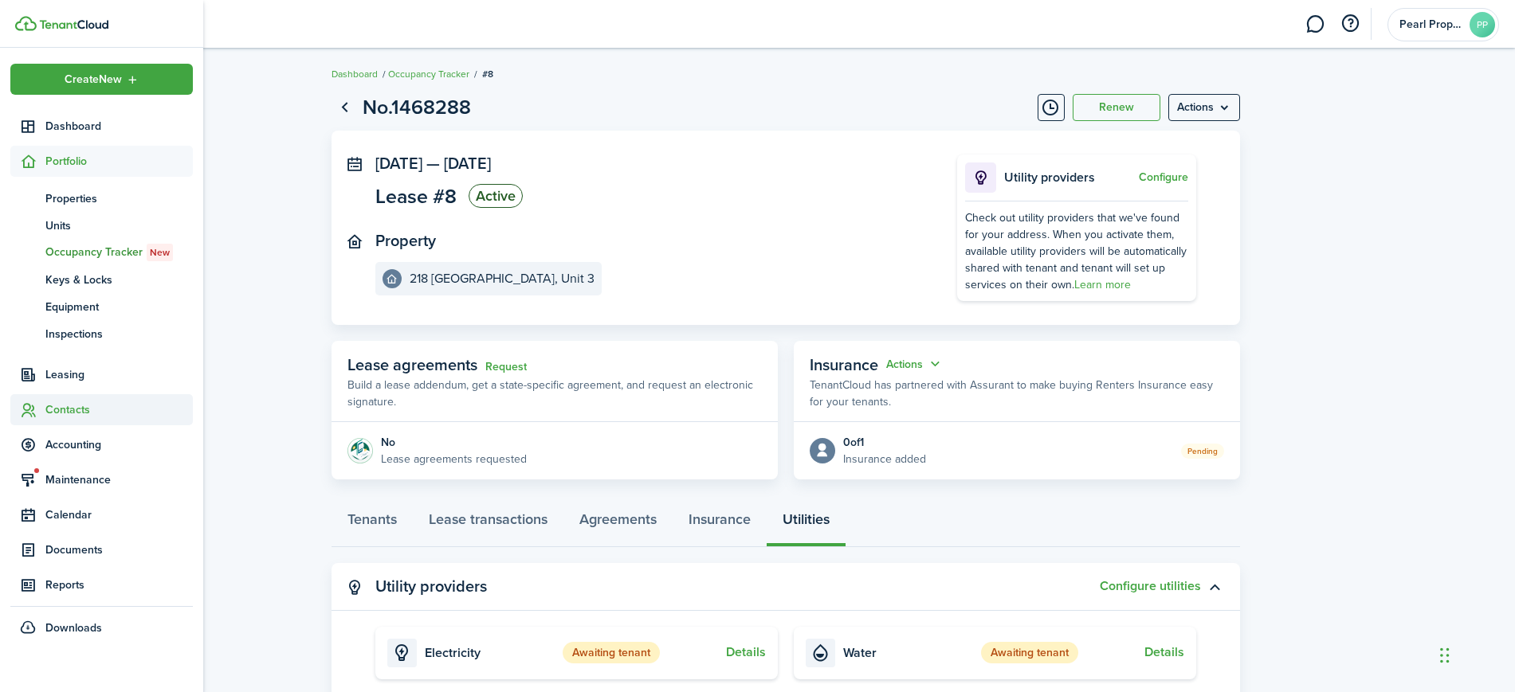
click at [69, 403] on span "Contacts" at bounding box center [118, 410] width 147 height 17
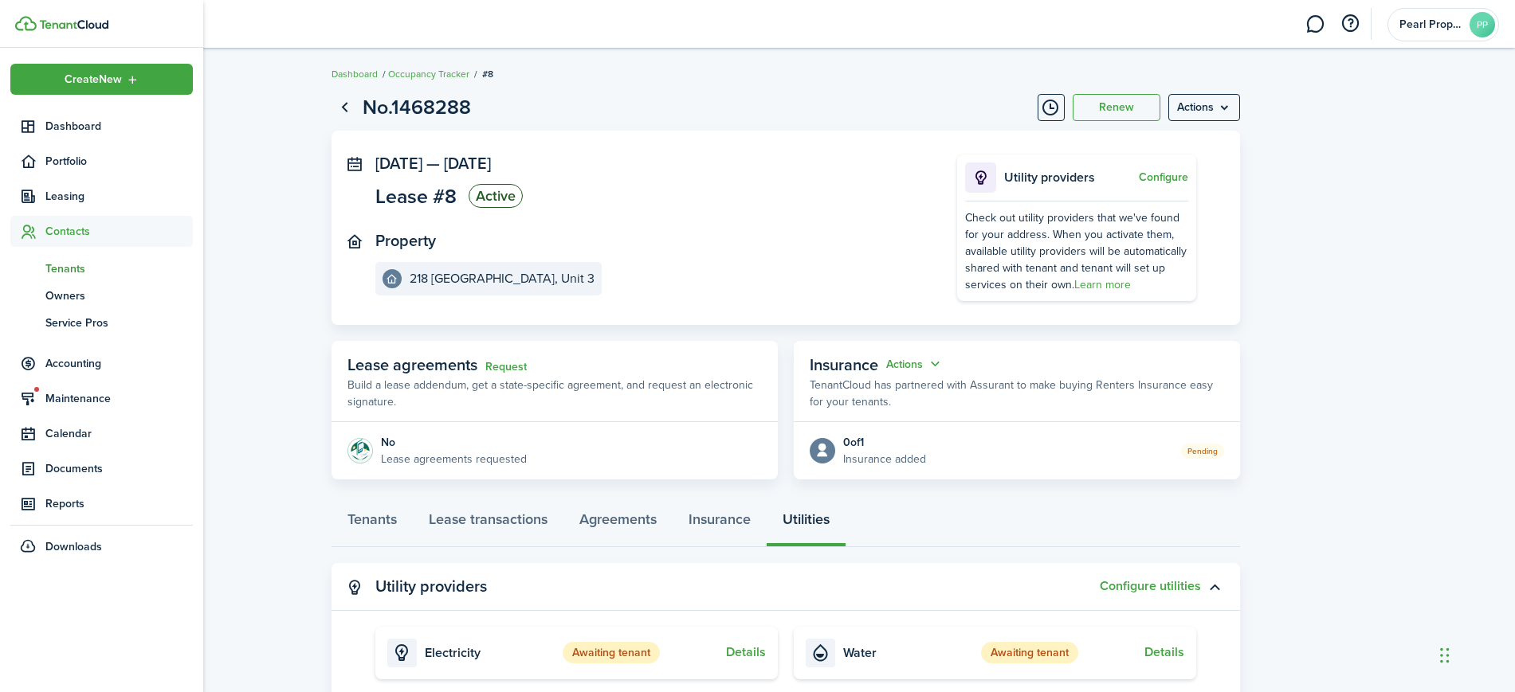
click at [67, 262] on span "Tenants" at bounding box center [118, 269] width 147 height 17
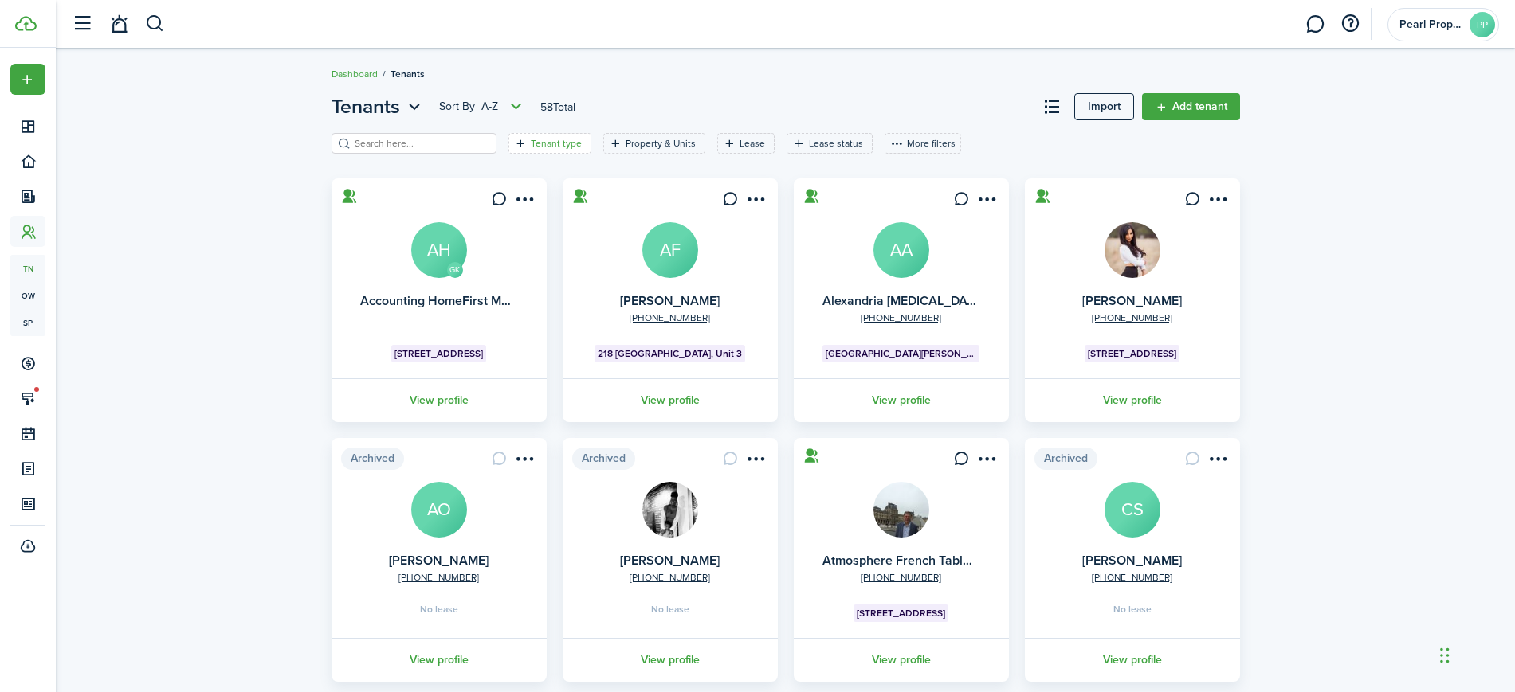
click at [543, 139] on filter-tag-label "Tenant type" at bounding box center [556, 143] width 51 height 14
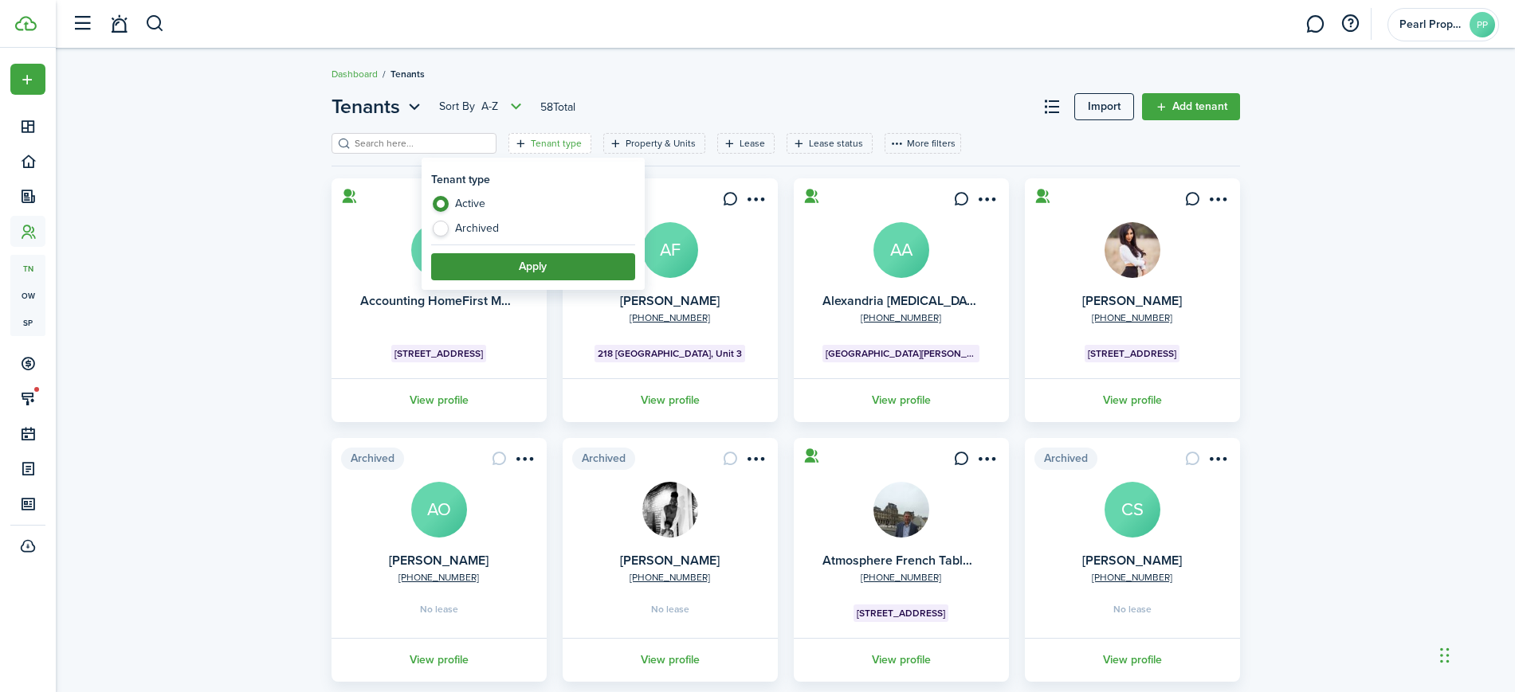
click at [574, 260] on button "Apply" at bounding box center [533, 266] width 204 height 27
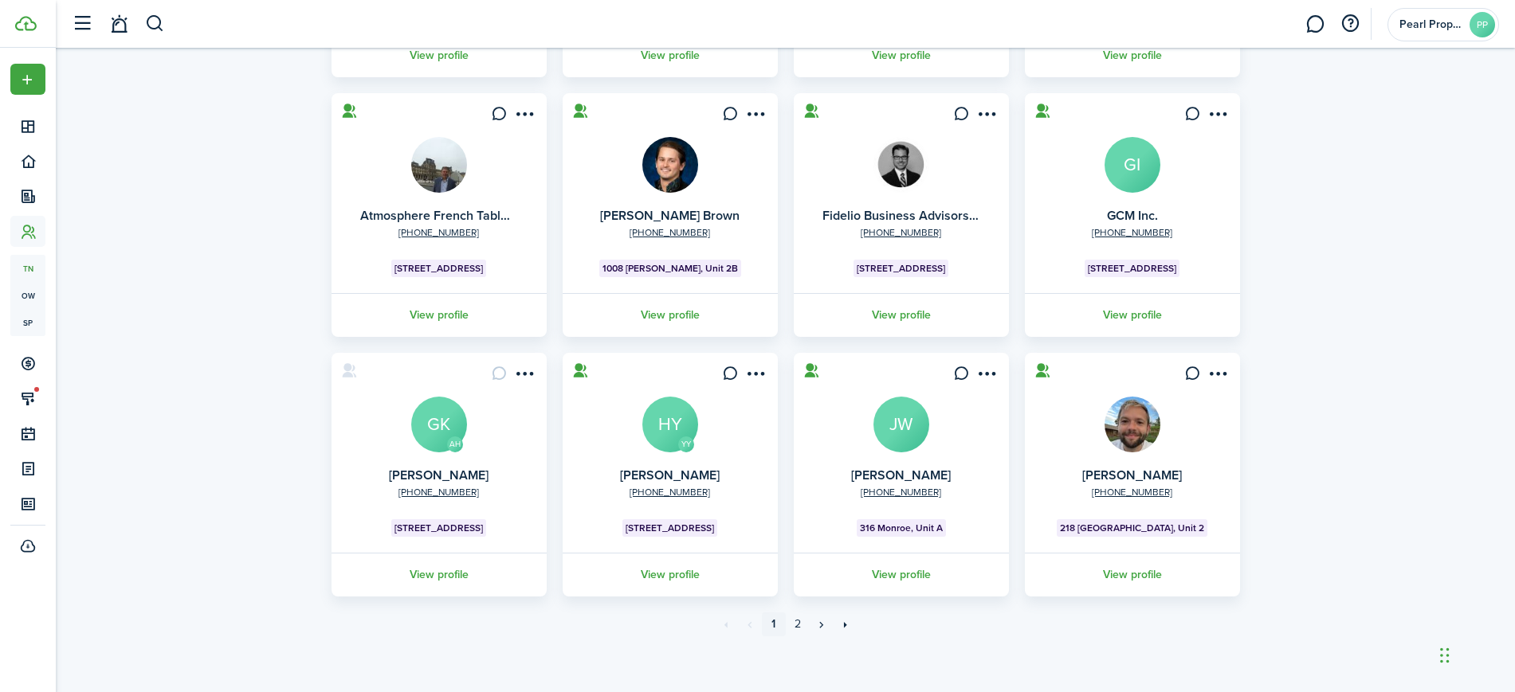
scroll to position [349, 0]
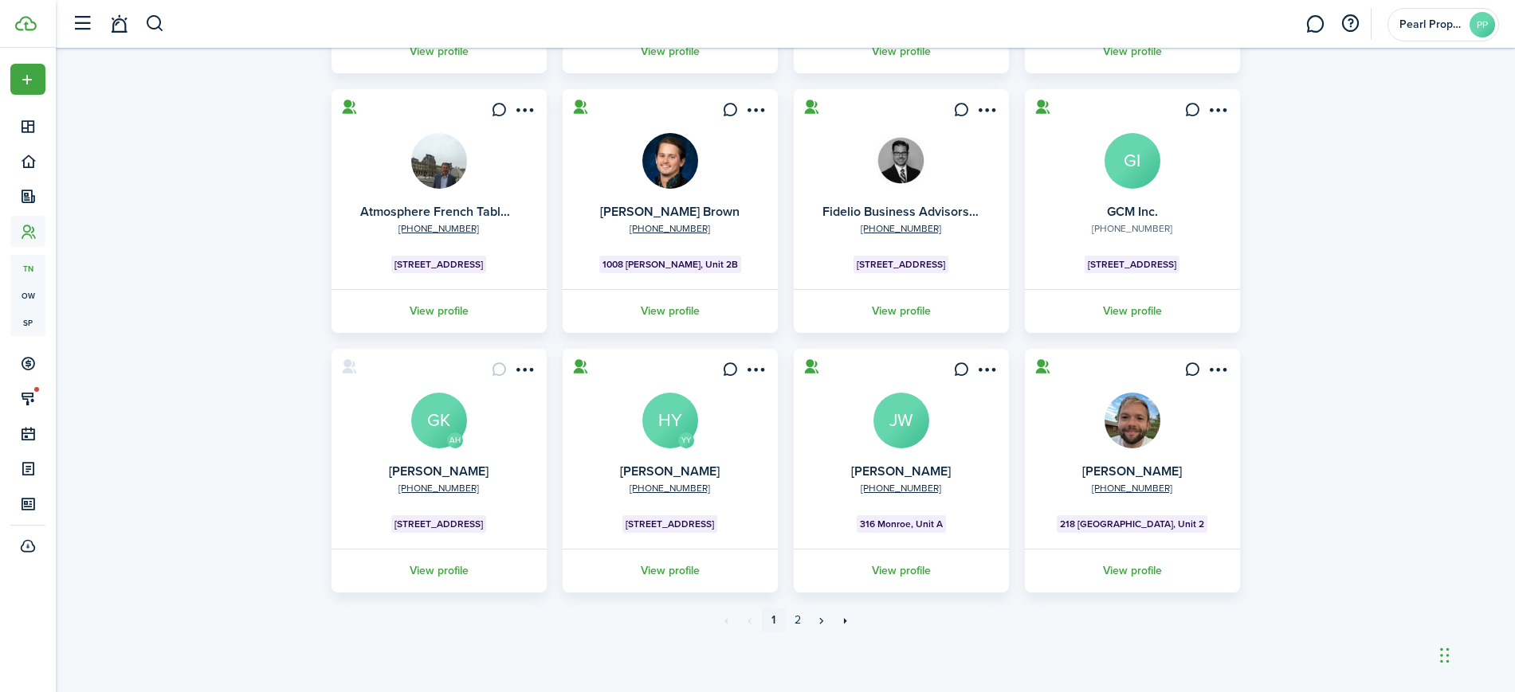
click at [1151, 571] on link "View profile" at bounding box center [1132, 571] width 220 height 44
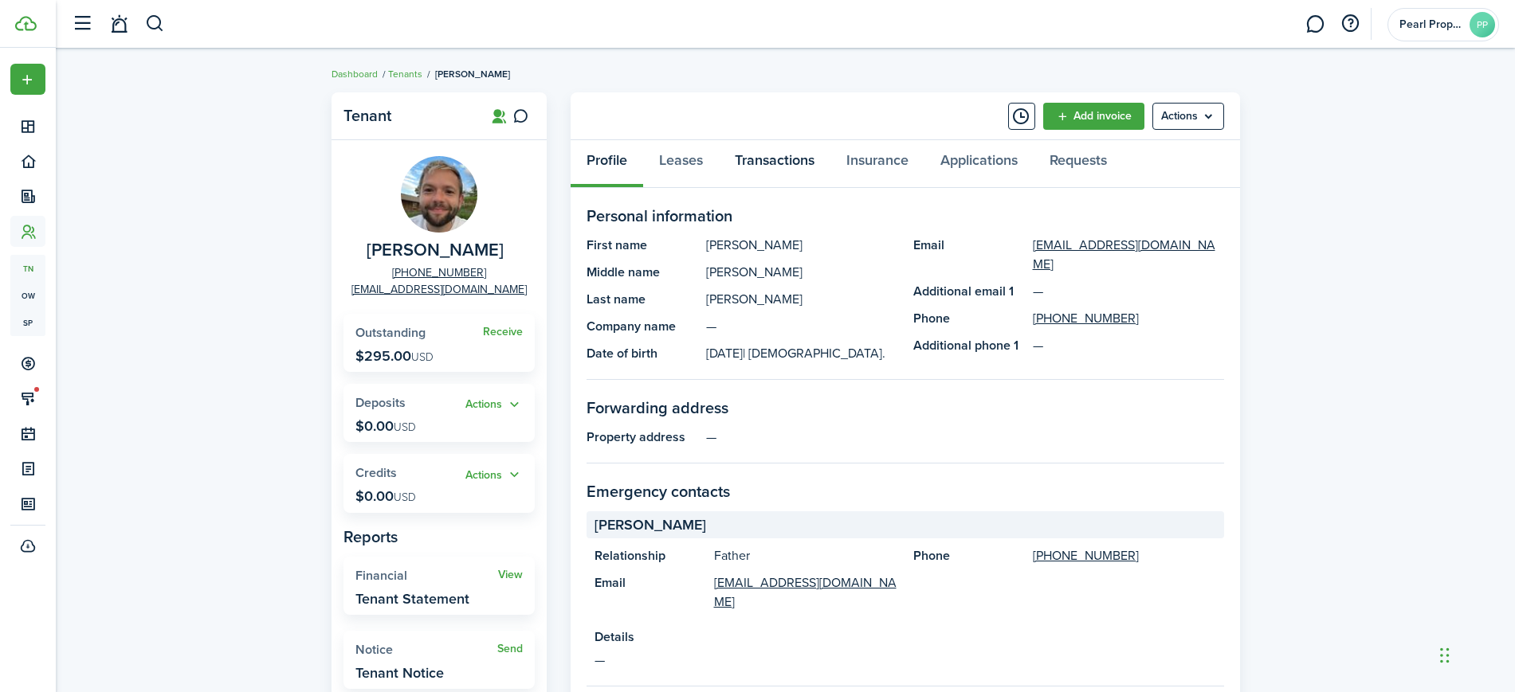
click at [769, 168] on link "Transactions" at bounding box center [775, 164] width 112 height 48
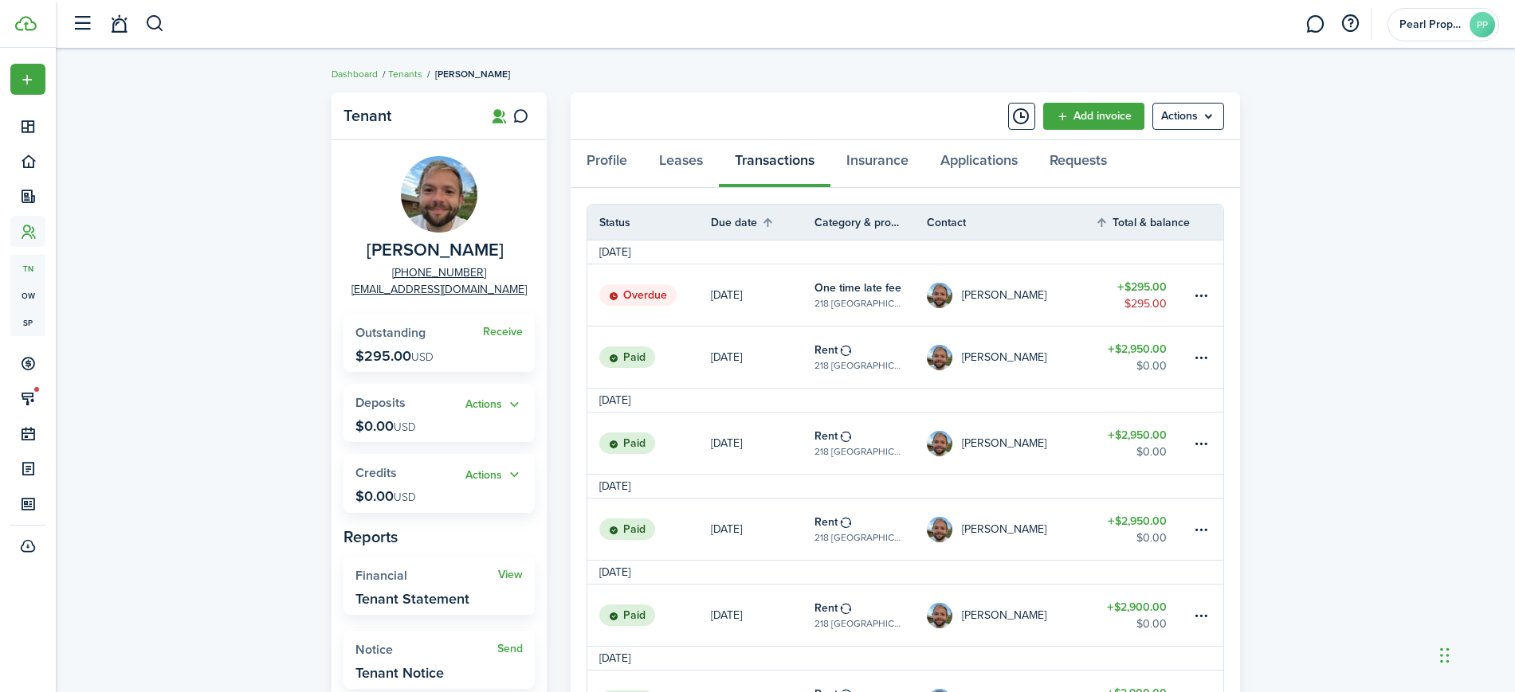
click at [1016, 301] on table-profile-info "[PERSON_NAME]" at bounding box center [987, 295] width 120 height 25
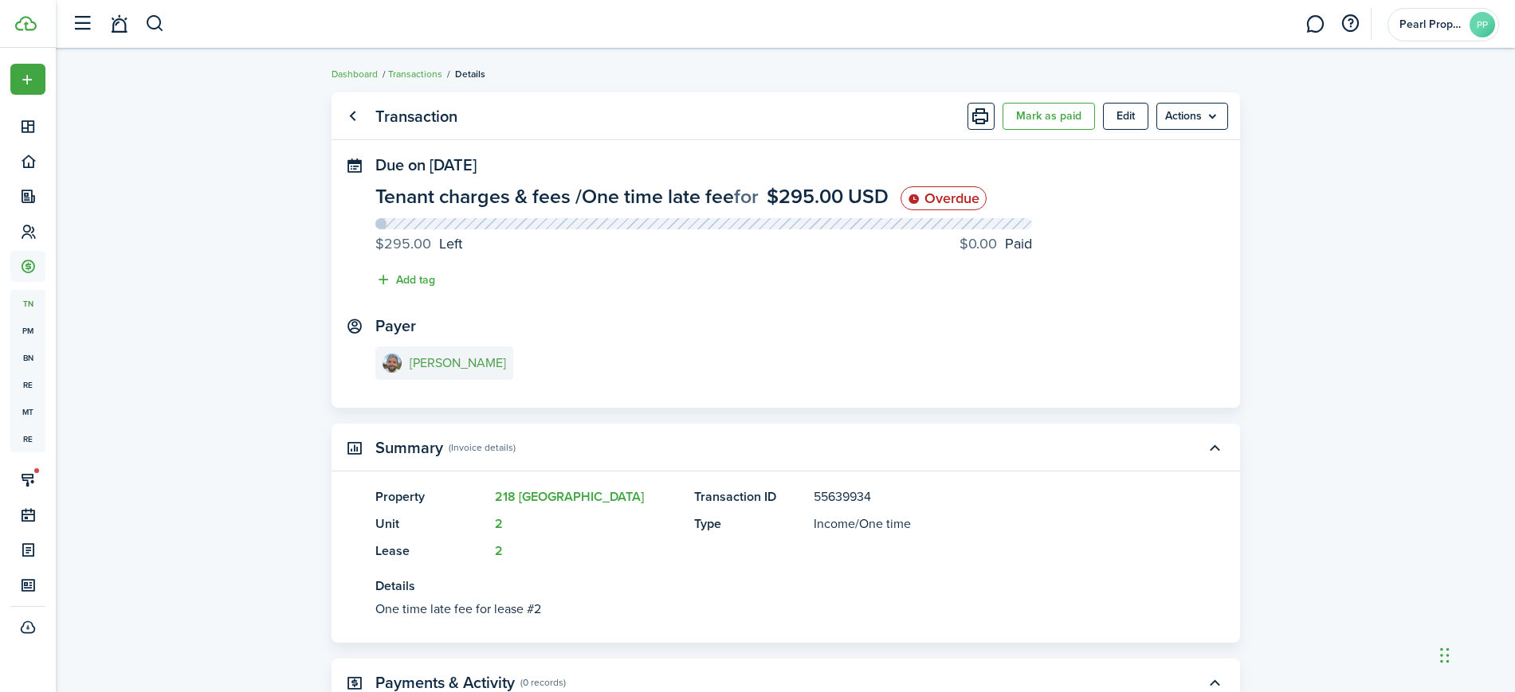
click at [480, 367] on e-details-info-title "[PERSON_NAME]" at bounding box center [458, 363] width 96 height 14
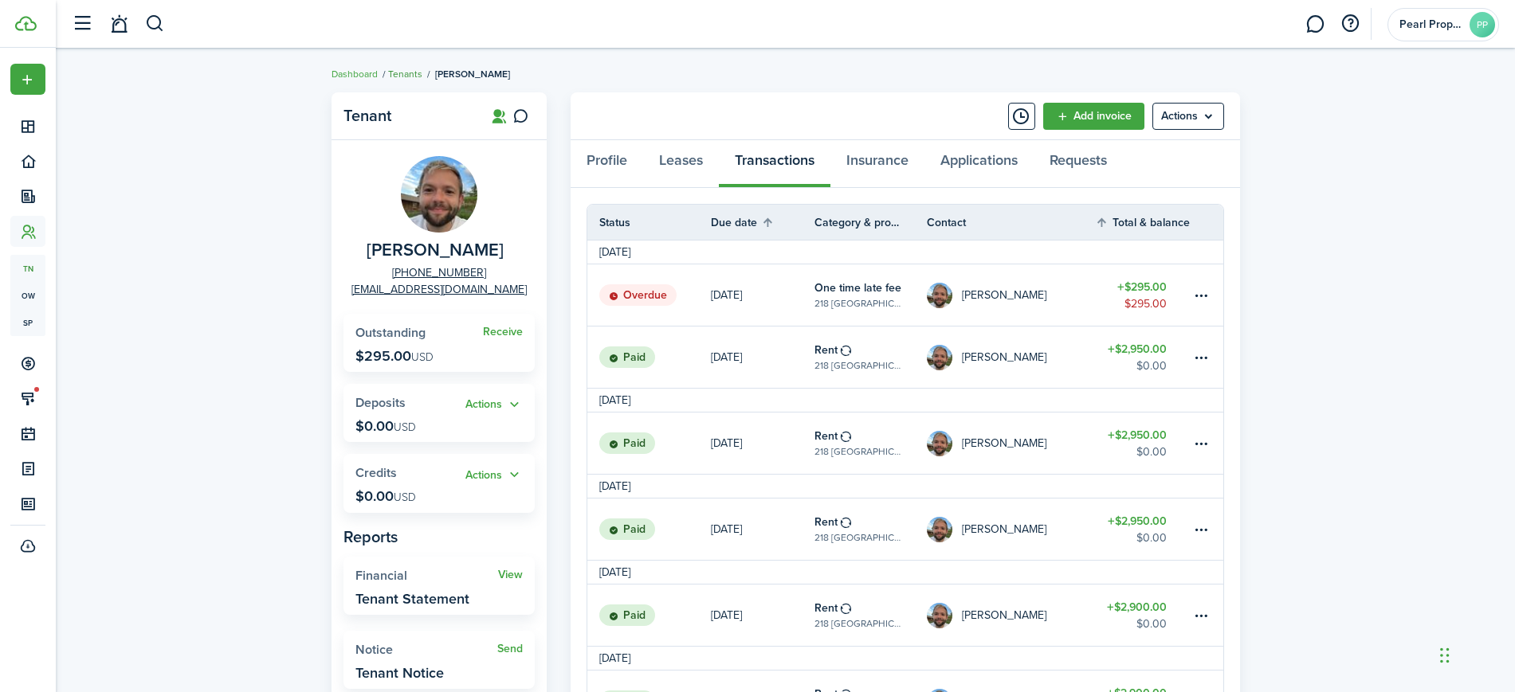
click at [416, 72] on link "Tenants" at bounding box center [405, 74] width 34 height 14
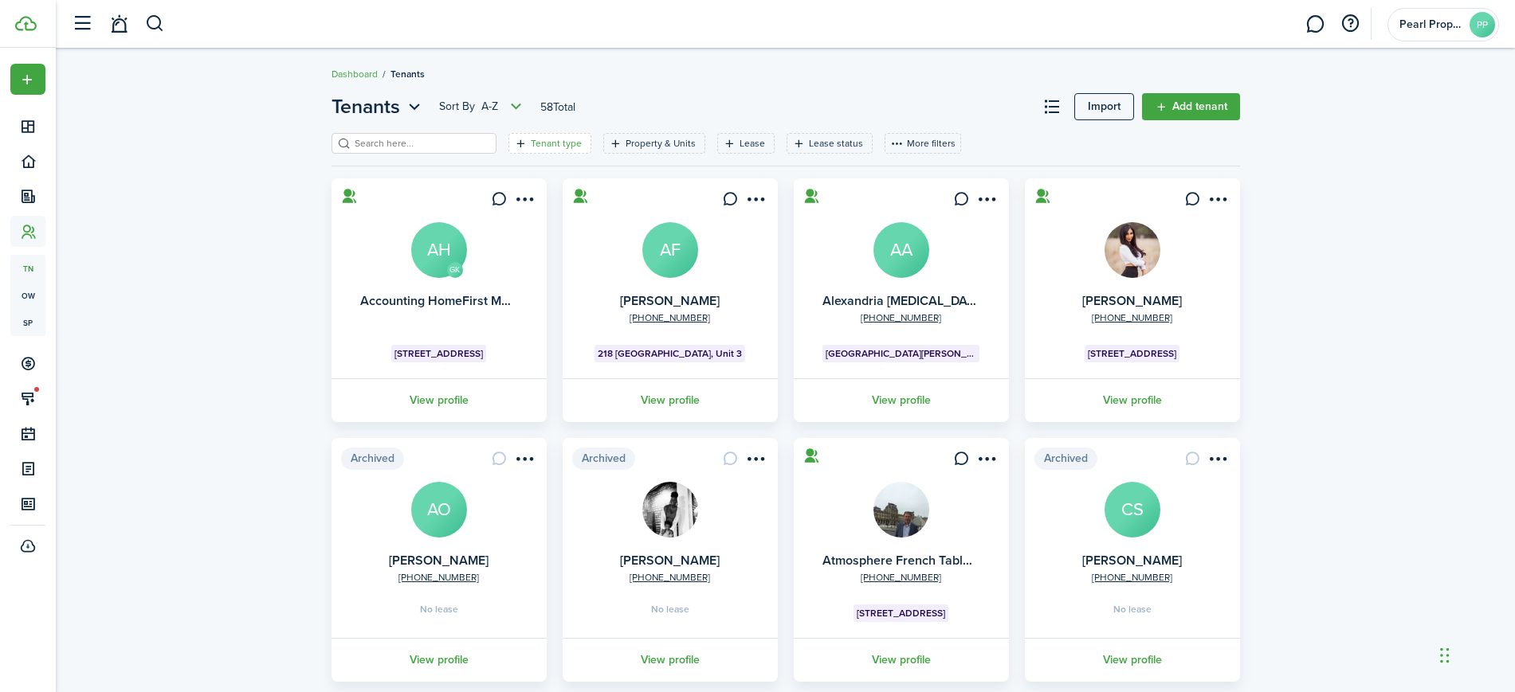
click at [554, 137] on filter-tag-label "Tenant type" at bounding box center [556, 143] width 51 height 14
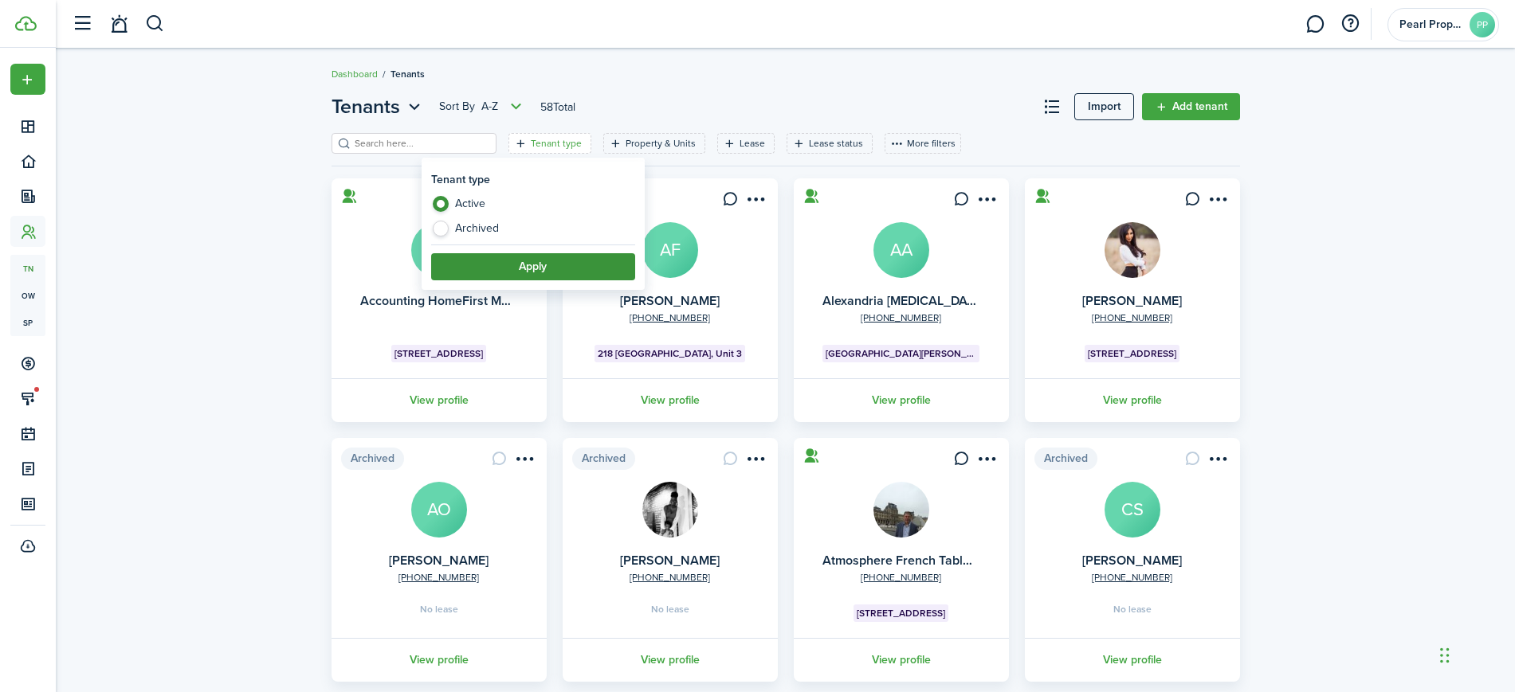
click at [618, 265] on button "Apply" at bounding box center [533, 266] width 204 height 27
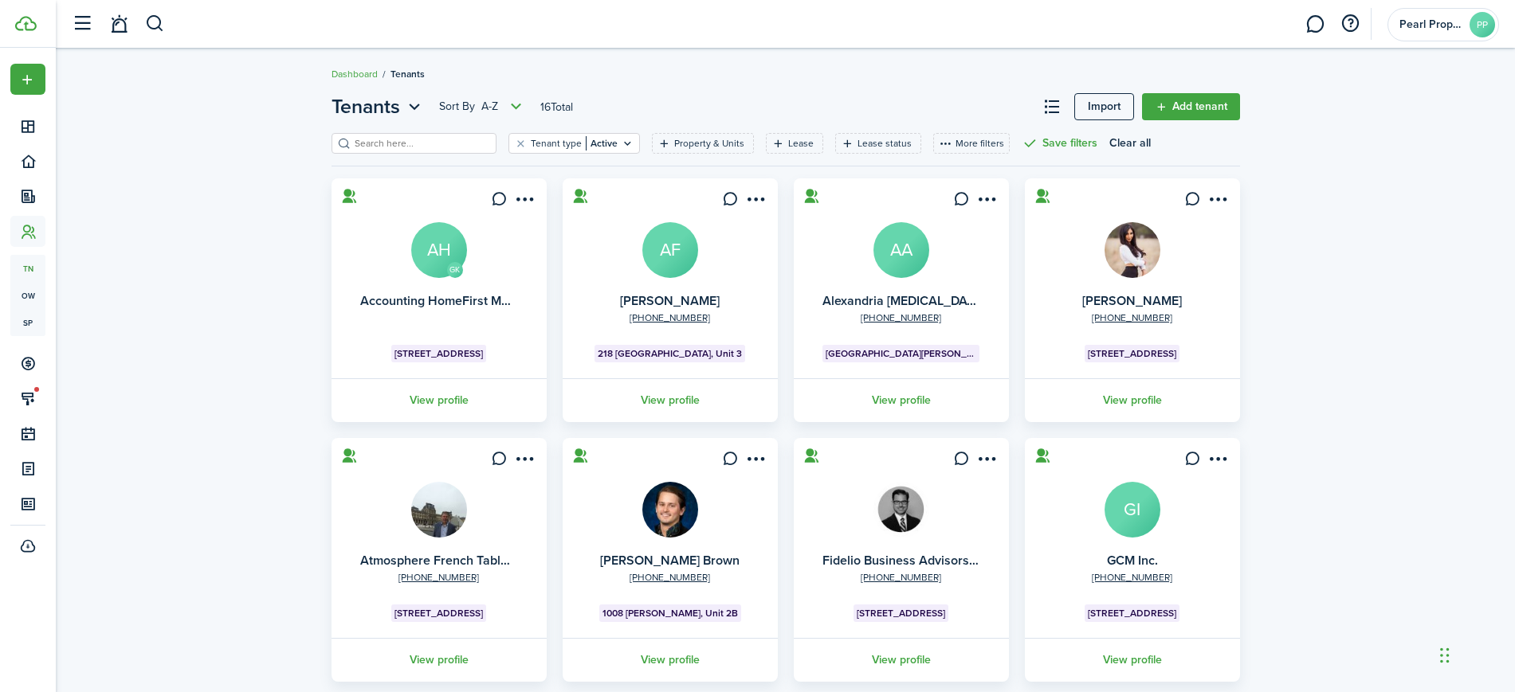
click at [1433, 435] on div "Tenants Sort by A-Z 16 Total Import Add tenant Tenant type Active Property & Un…" at bounding box center [785, 544] width 1459 height 921
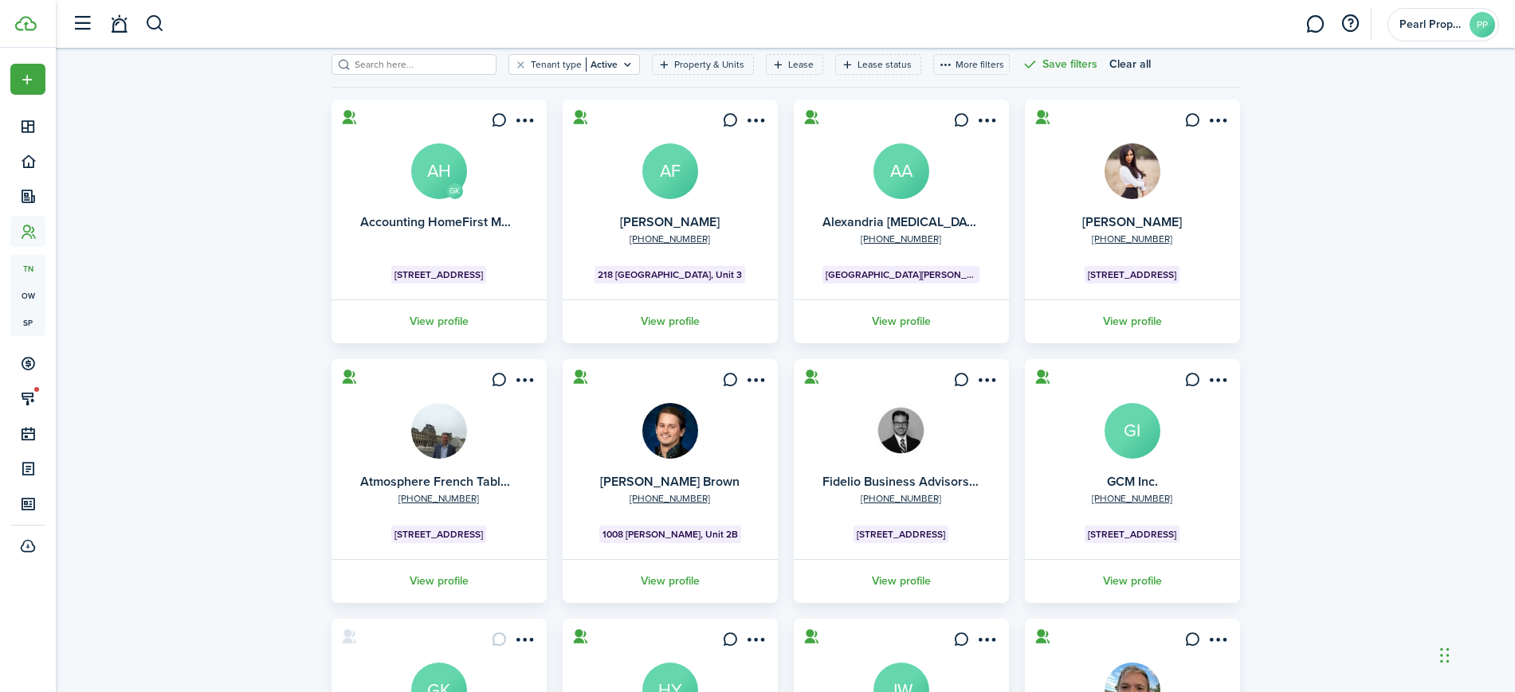
scroll to position [80, 0]
click at [901, 317] on link "View profile" at bounding box center [901, 321] width 220 height 44
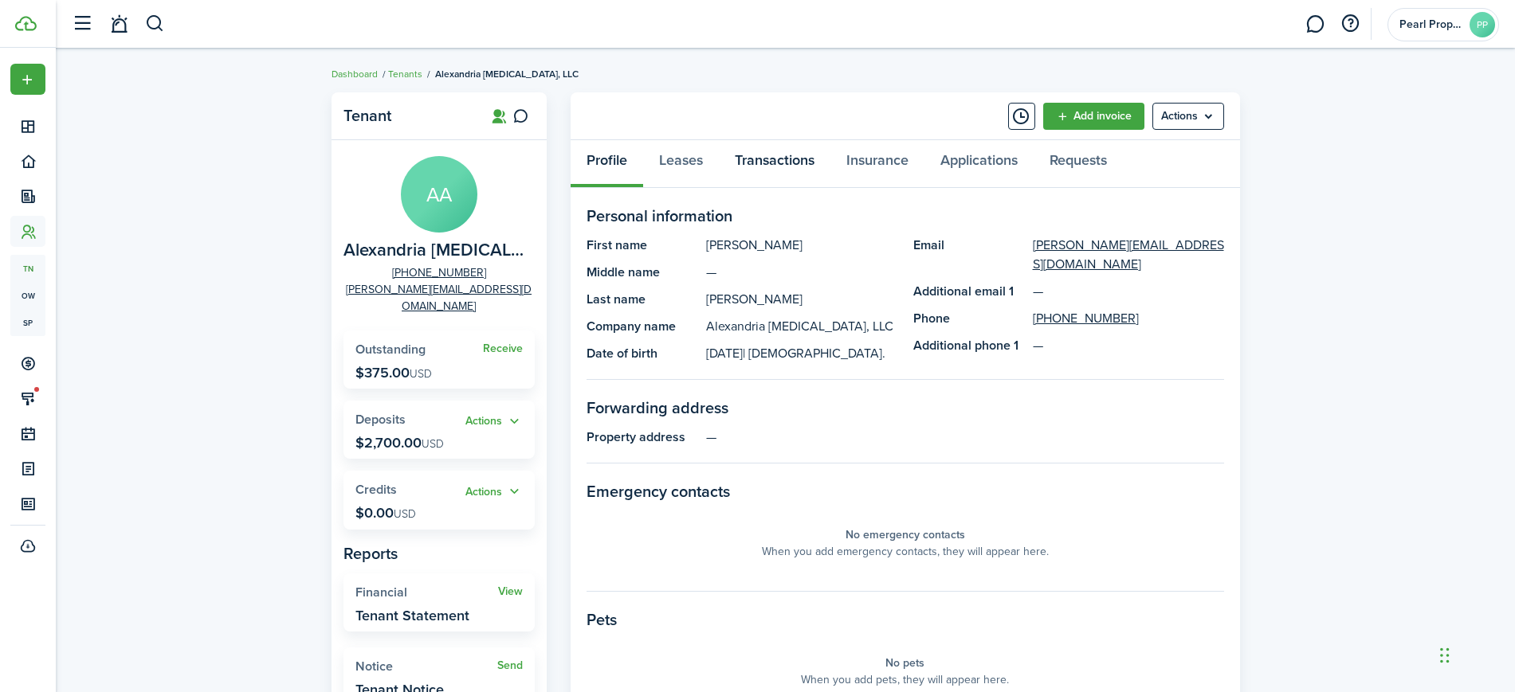
click at [768, 163] on link "Transactions" at bounding box center [775, 164] width 112 height 48
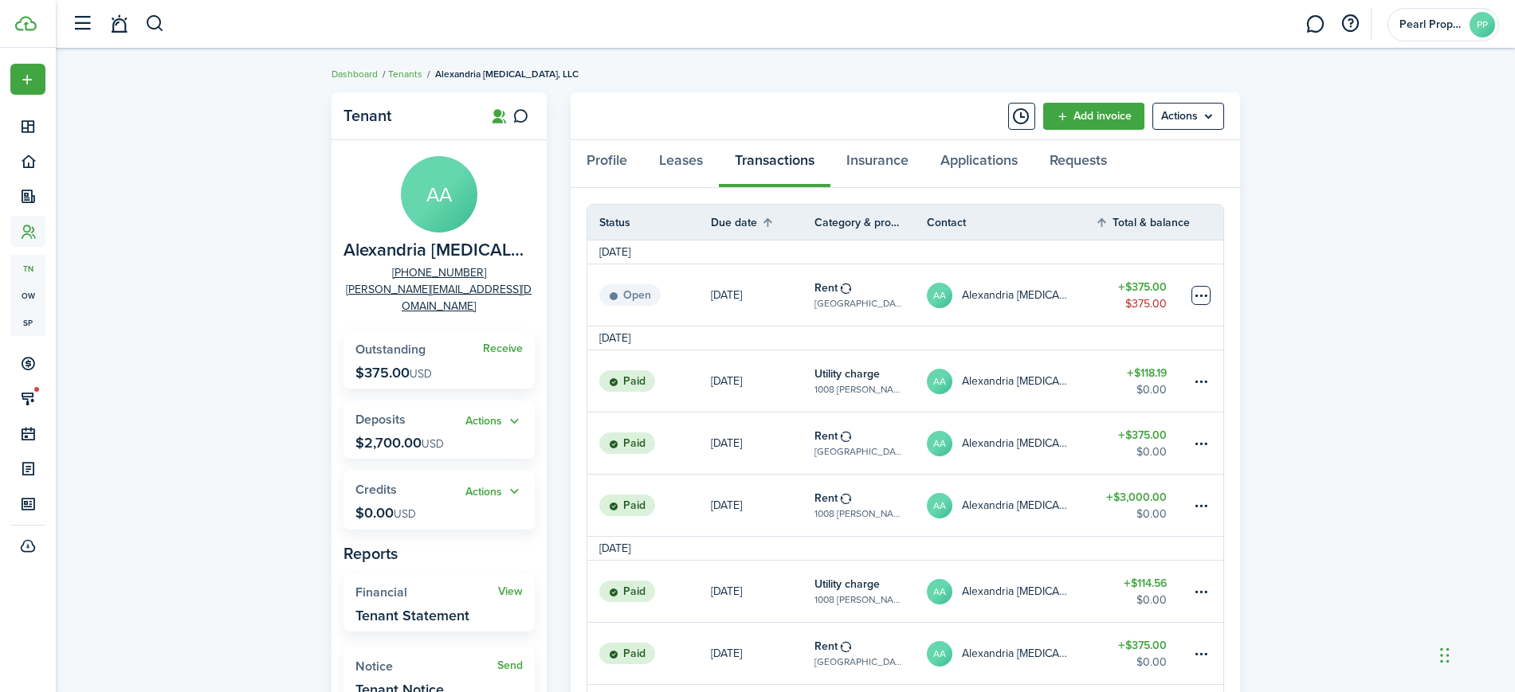
click at [1194, 298] on table-menu-btn-icon at bounding box center [1200, 295] width 19 height 19
click at [870, 374] on table-info-title "Utility charge" at bounding box center [846, 374] width 65 height 17
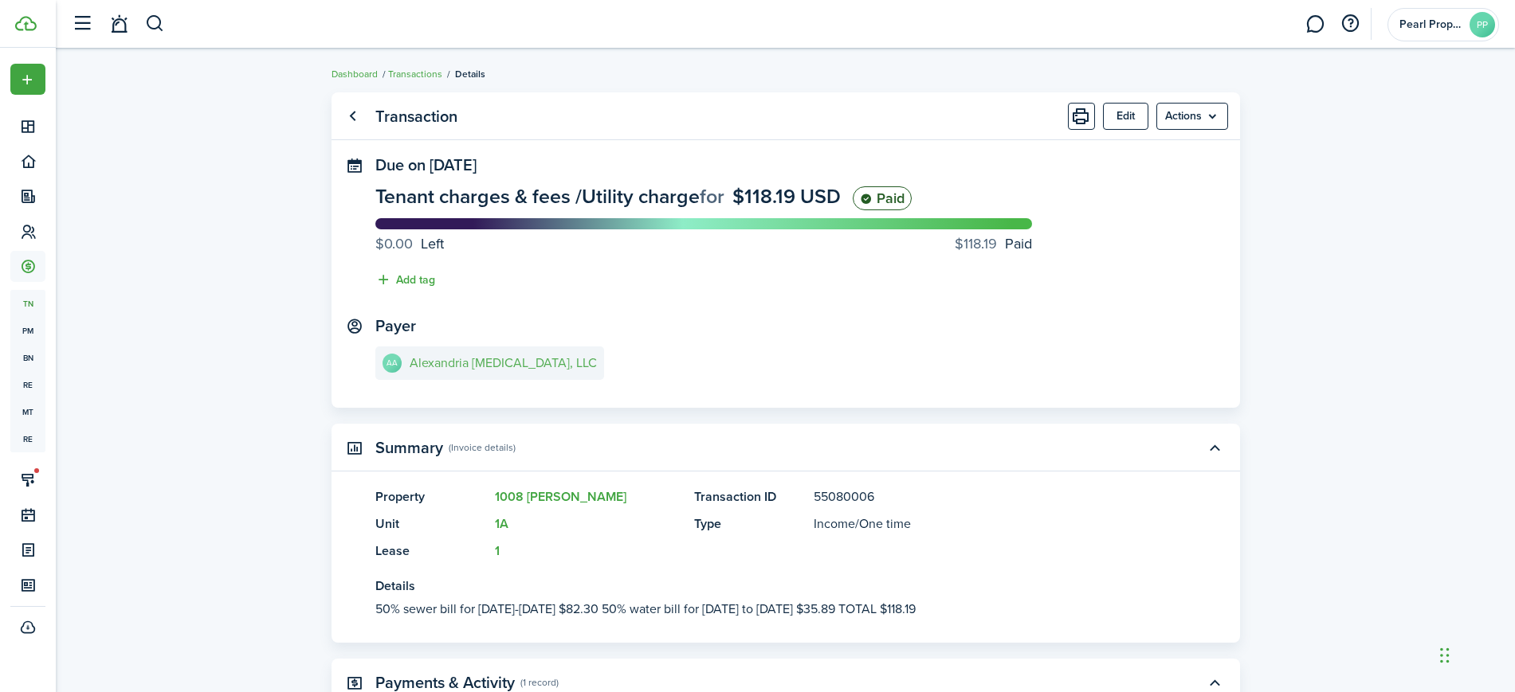
click at [453, 353] on link "AA Alexandria [MEDICAL_DATA], LLC" at bounding box center [489, 363] width 229 height 33
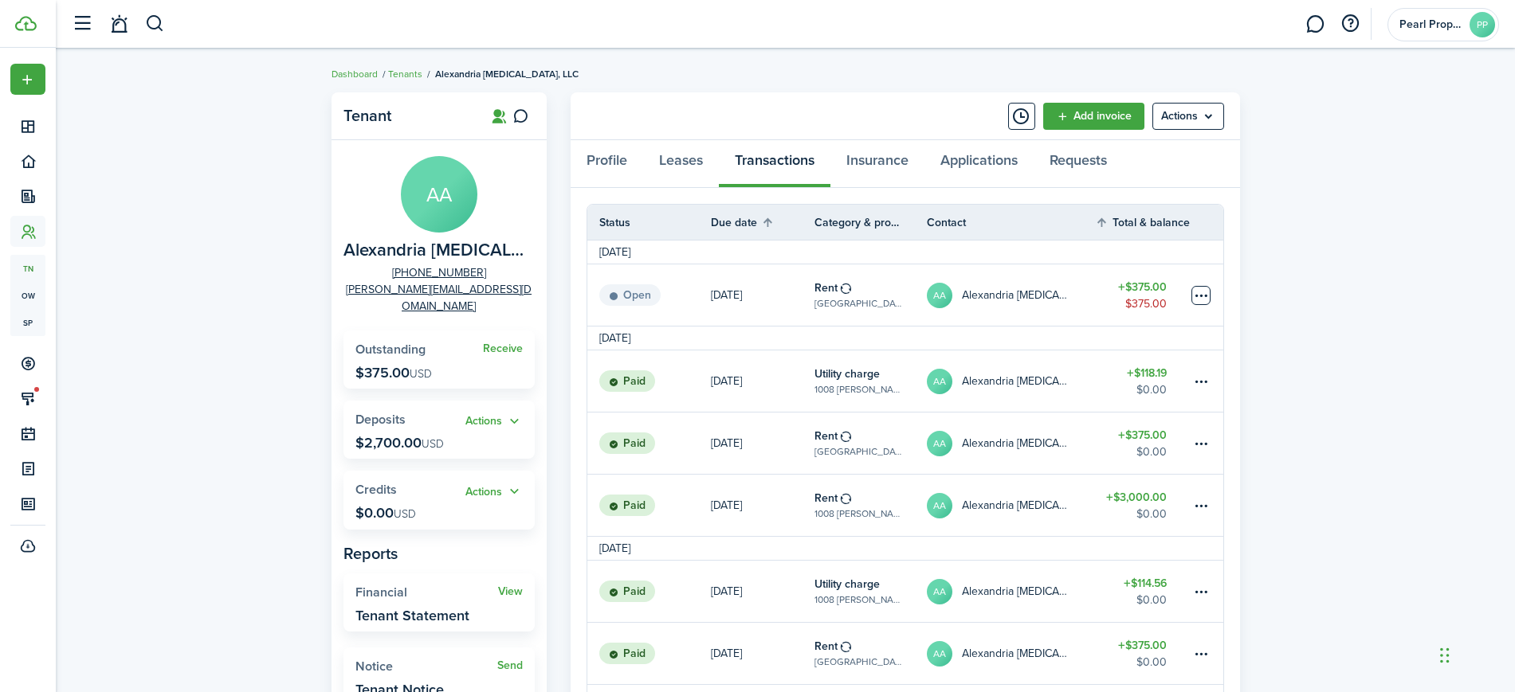
click at [1198, 292] on table-menu-btn-icon at bounding box center [1200, 295] width 19 height 19
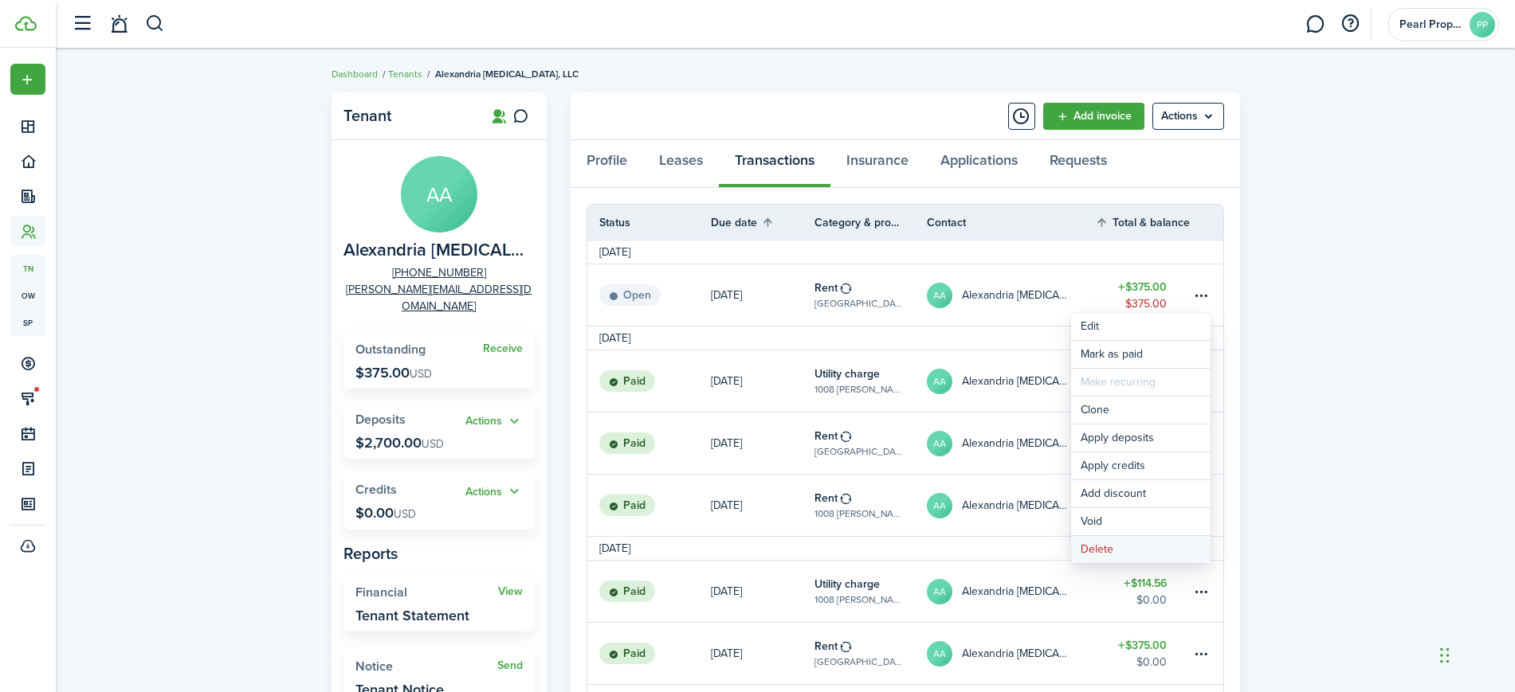
click at [1114, 547] on button "Delete" at bounding box center [1140, 549] width 139 height 27
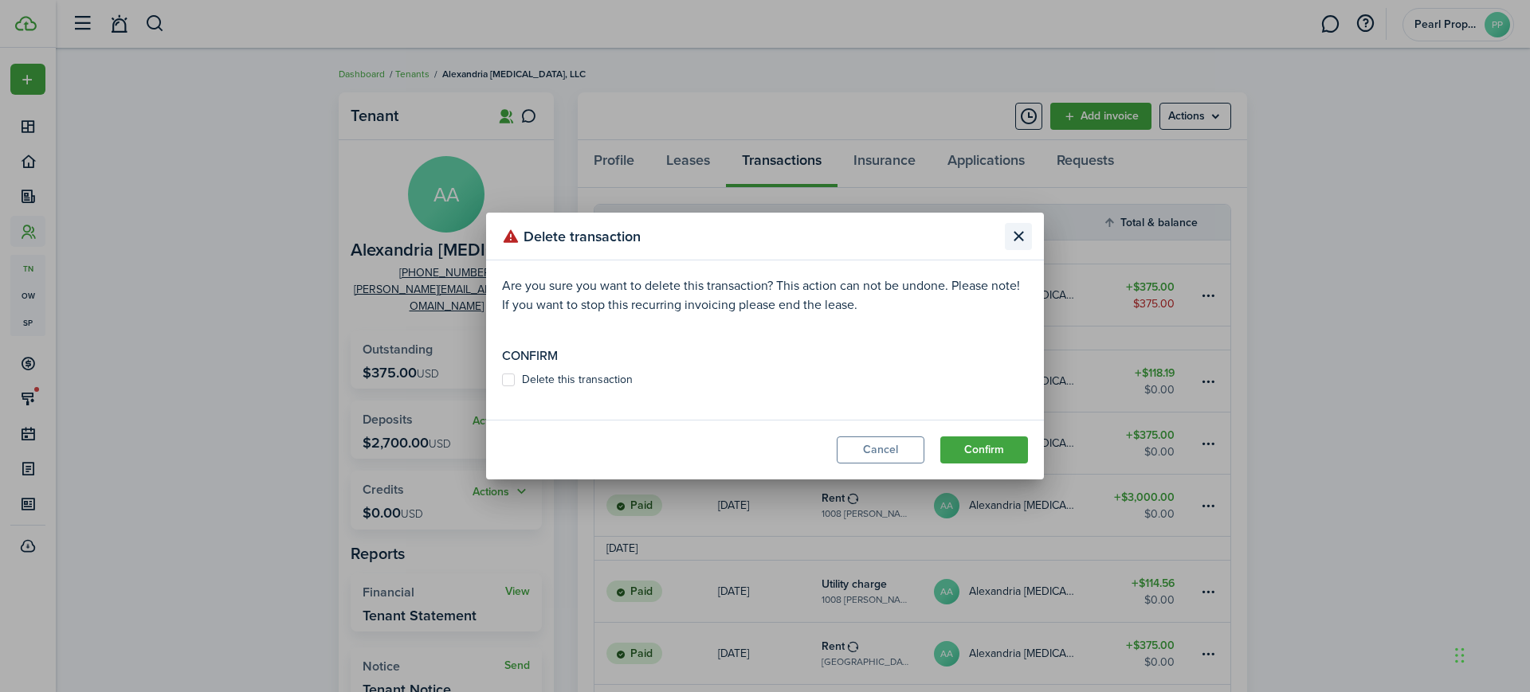
click at [1015, 226] on button "Close modal" at bounding box center [1018, 236] width 27 height 27
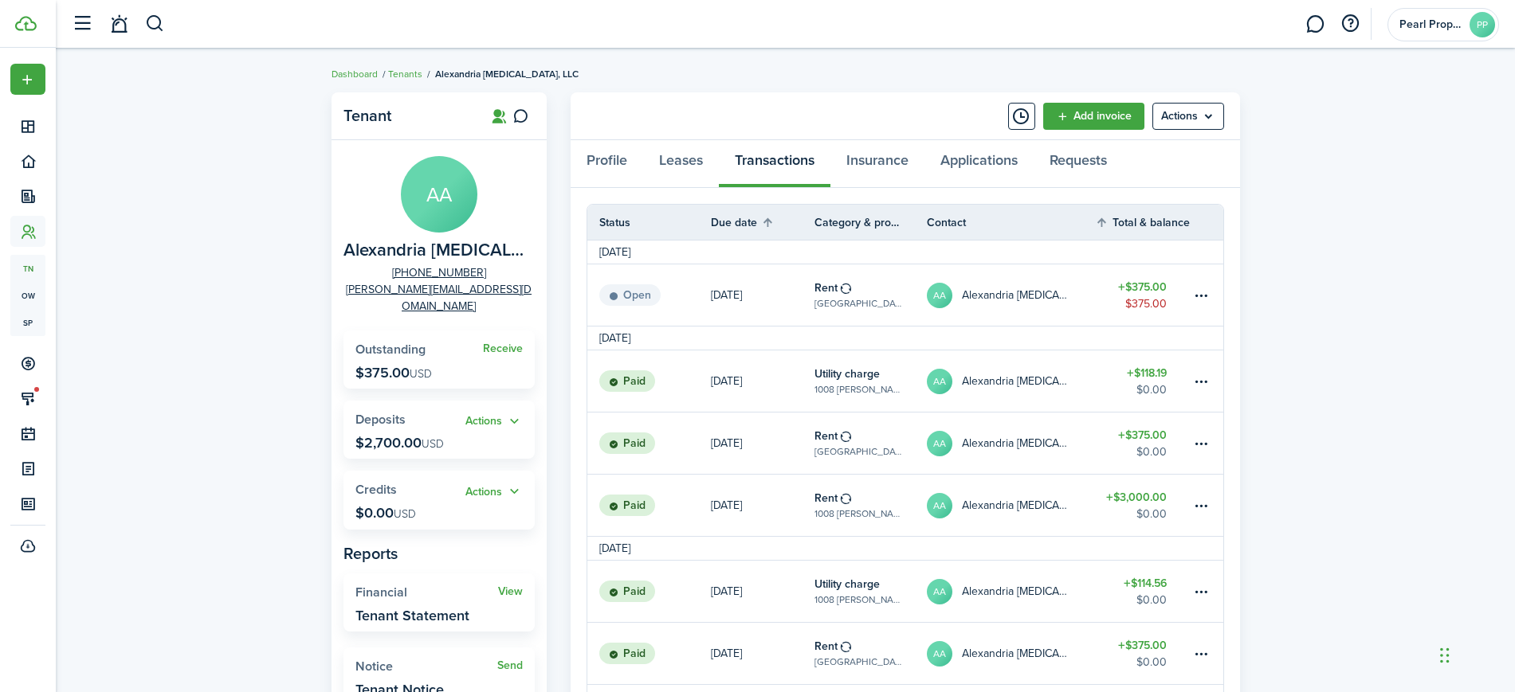
click at [987, 290] on table-profile-info-text "Alexandria [MEDICAL_DATA], LLC" at bounding box center [1017, 295] width 110 height 13
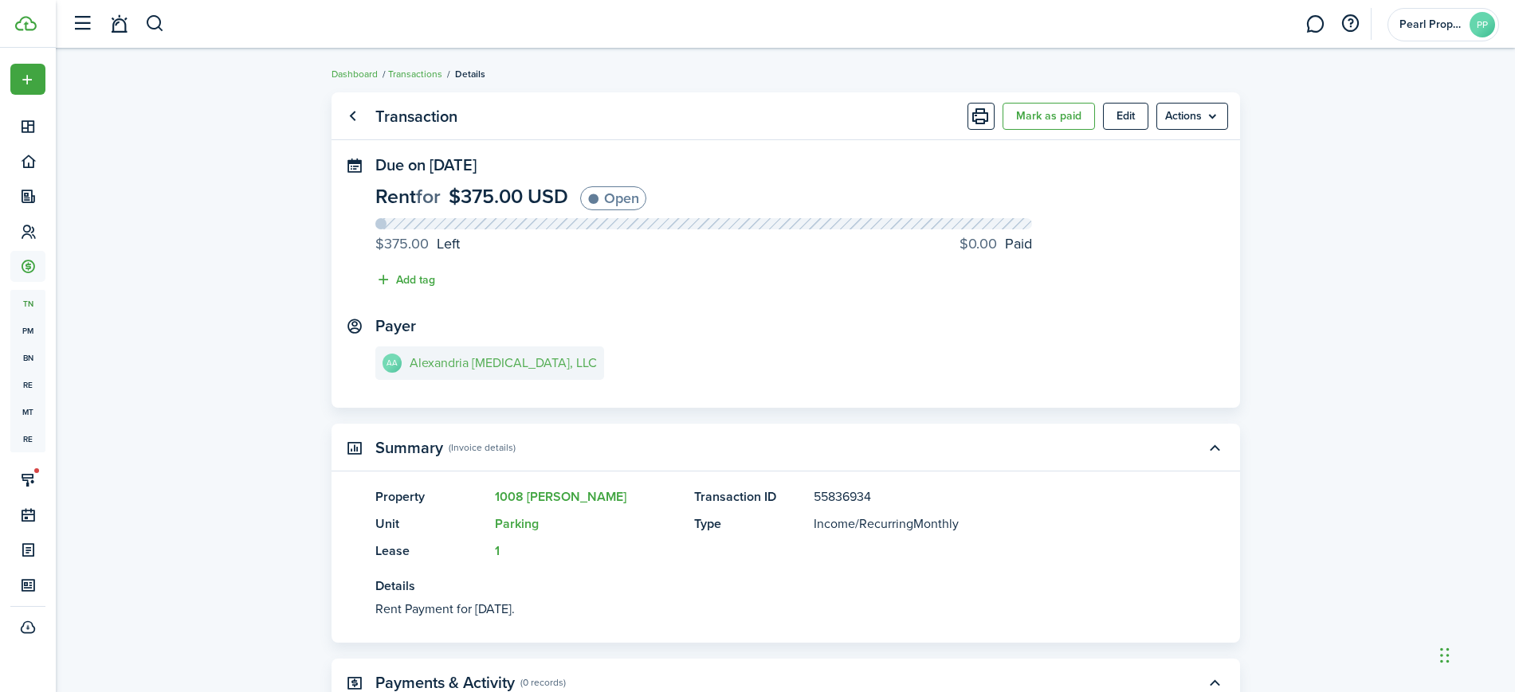
click at [480, 373] on link "AA Alexandria [MEDICAL_DATA], LLC" at bounding box center [489, 363] width 229 height 33
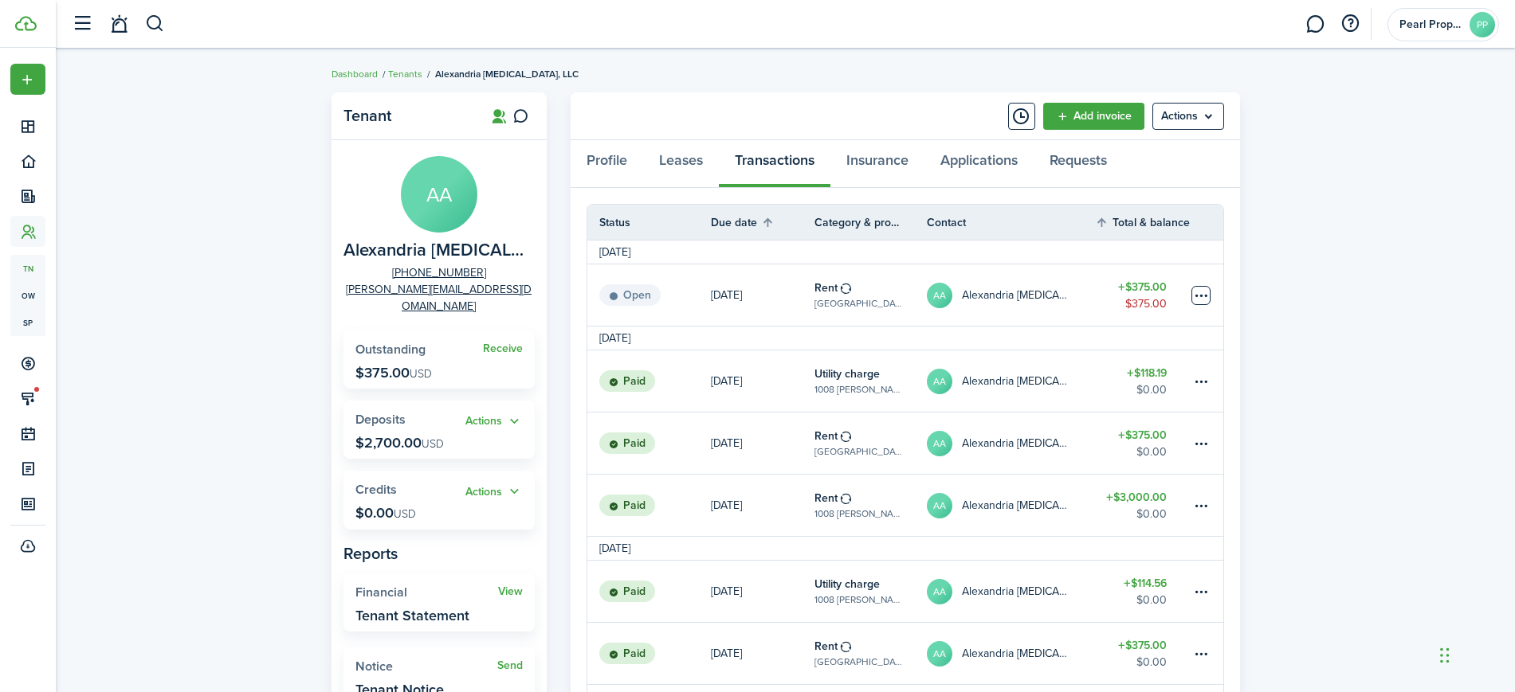
click at [1201, 292] on table-menu-btn-icon at bounding box center [1200, 295] width 19 height 19
click at [695, 166] on link "Leases" at bounding box center [681, 164] width 76 height 48
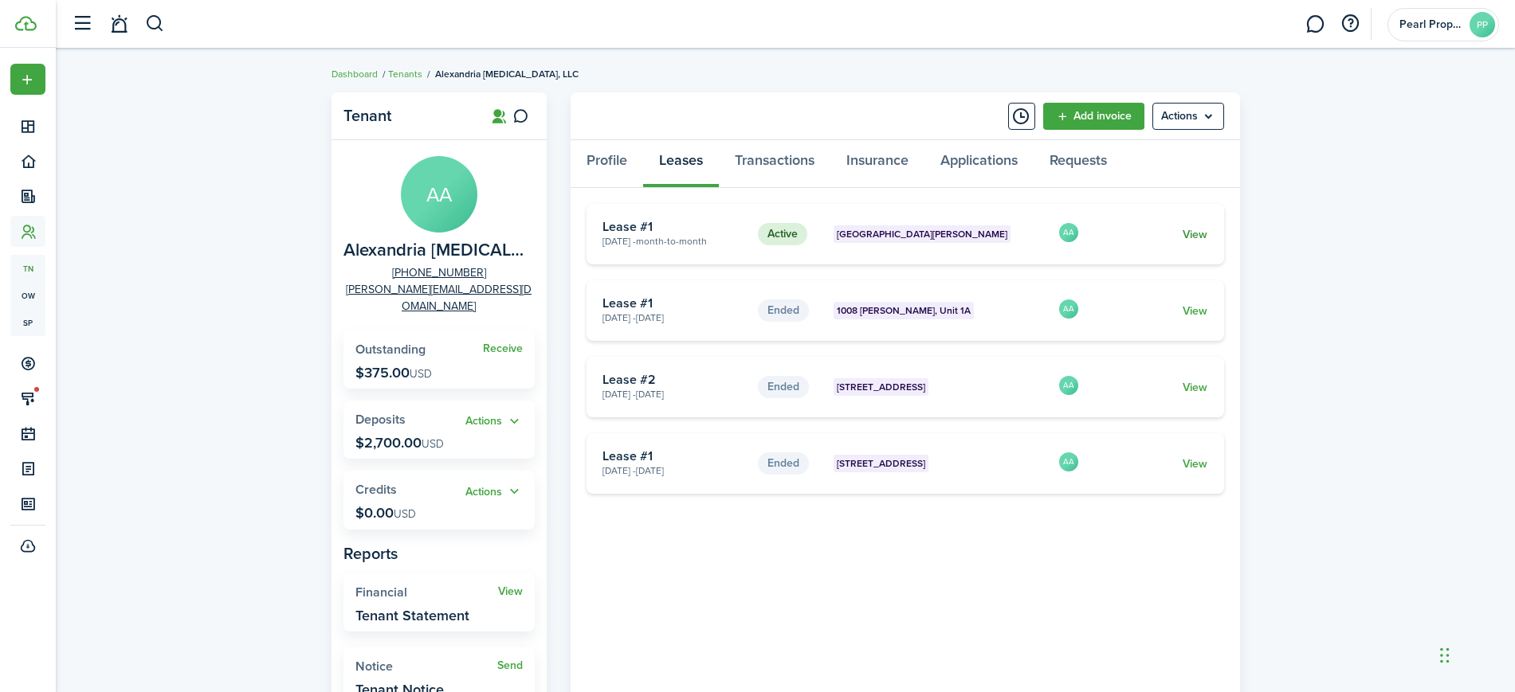
click at [1187, 233] on link "View" at bounding box center [1194, 234] width 25 height 17
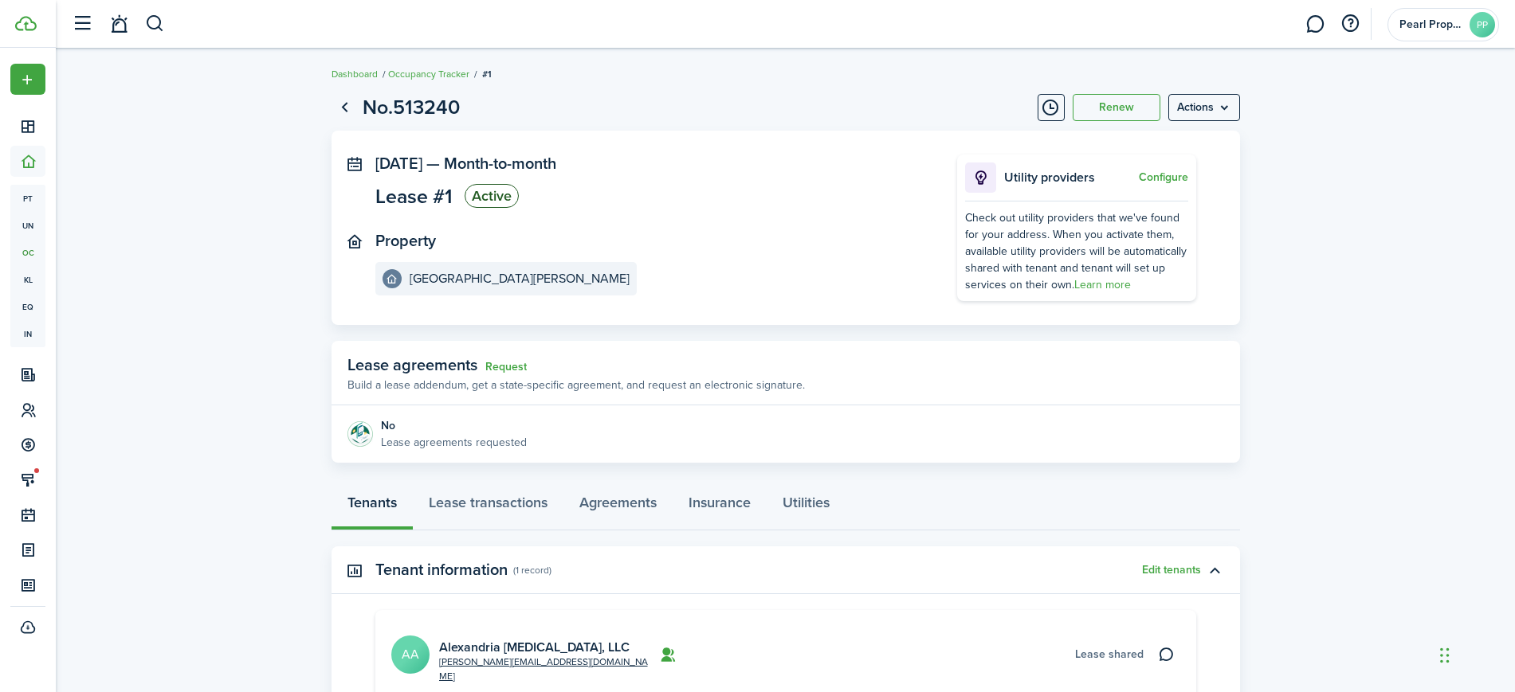
click at [767, 214] on panel-main-inner "[DATE] — Month-to-month Lease #1 Active Property [GEOGRAPHIC_DATA][PERSON_NAME]" at bounding box center [642, 225] width 534 height 141
click at [1221, 109] on menu-btn "Actions" at bounding box center [1204, 107] width 72 height 27
click at [1156, 193] on link "End Lease" at bounding box center [1169, 198] width 139 height 27
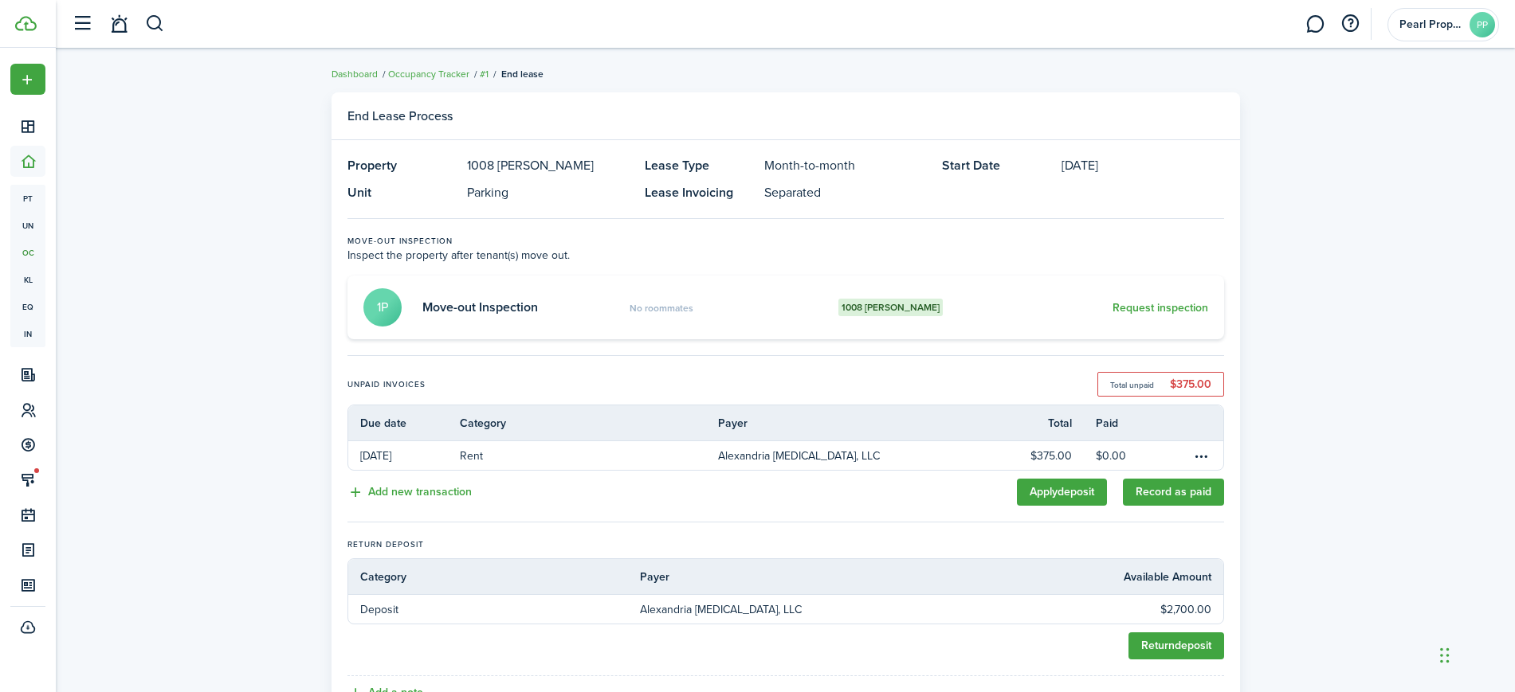
click at [1302, 404] on div "End Lease Process Property [GEOGRAPHIC_DATA][PERSON_NAME] Lease Type Month-to-m…" at bounding box center [785, 444] width 1459 height 720
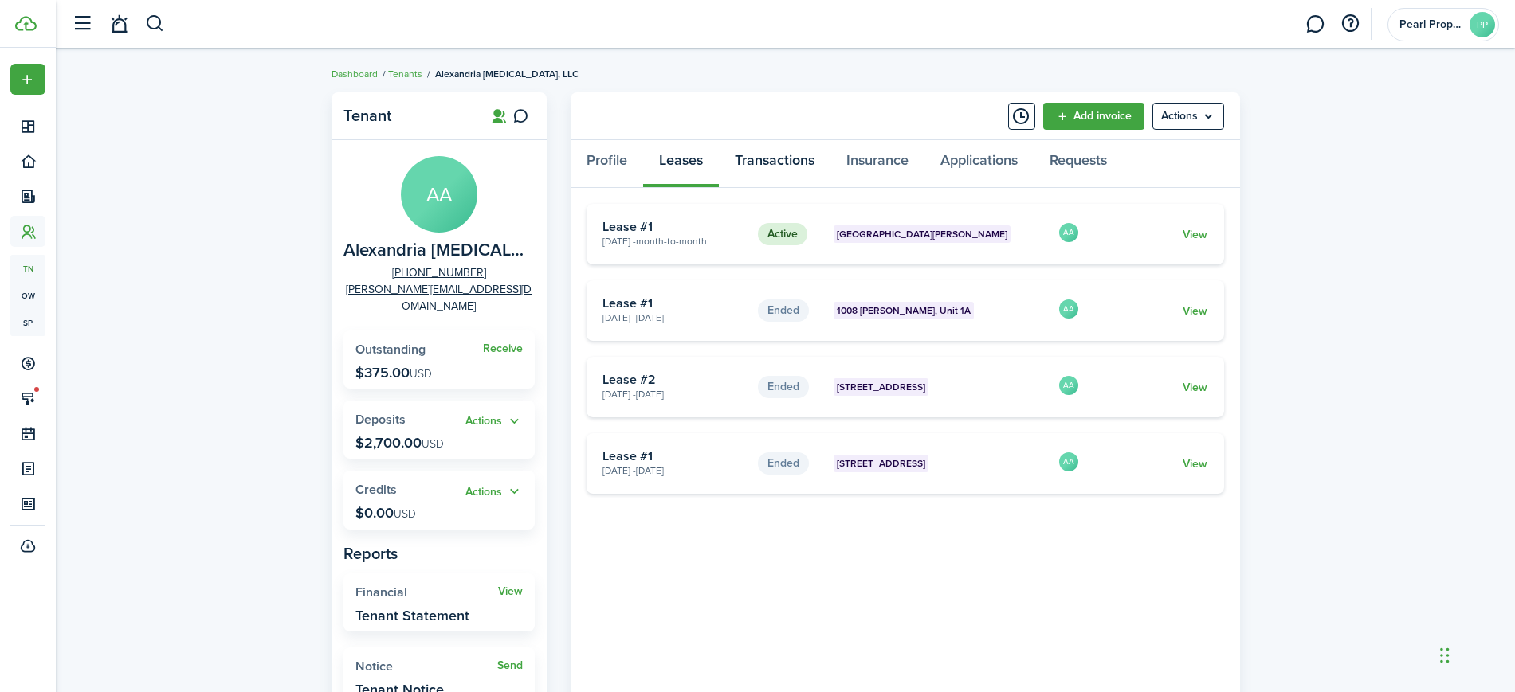
click at [793, 171] on link "Transactions" at bounding box center [775, 164] width 112 height 48
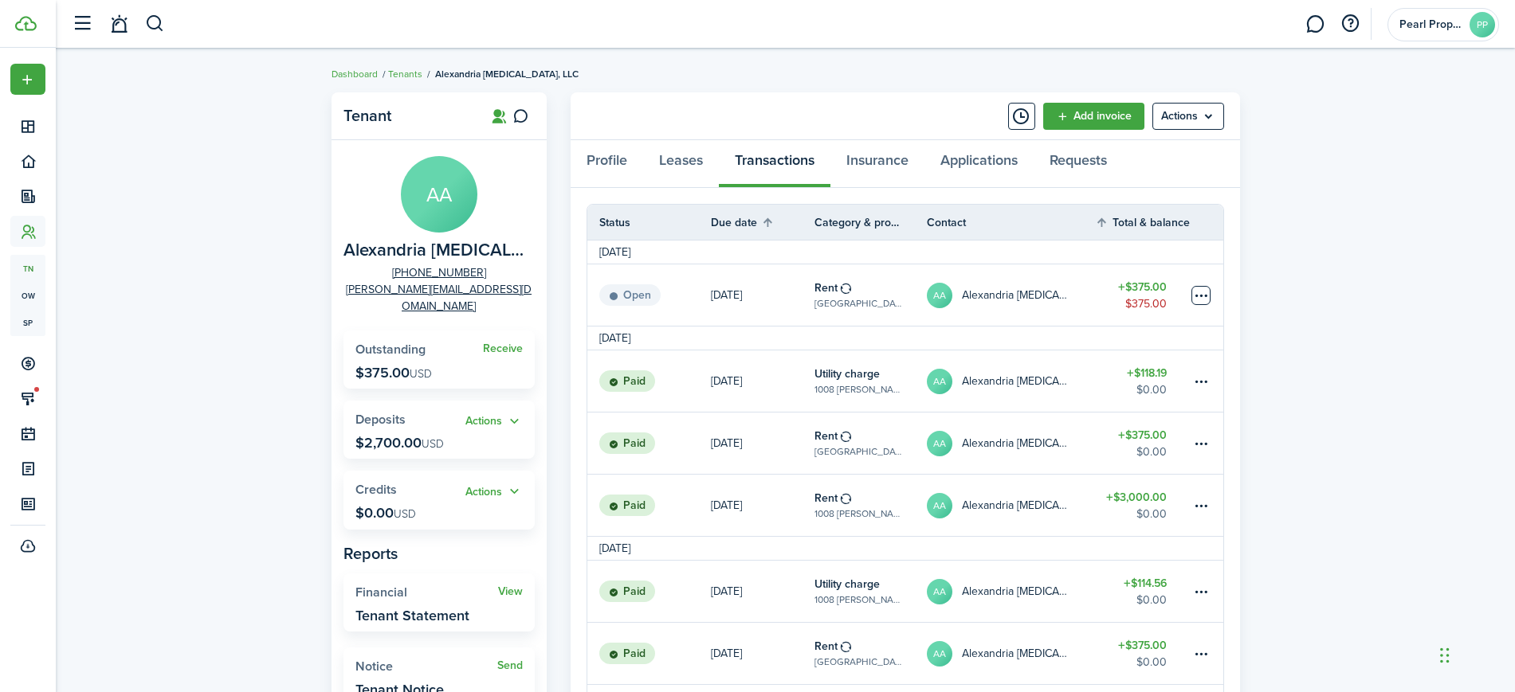
click at [1207, 289] on table-menu-btn-icon at bounding box center [1200, 295] width 19 height 19
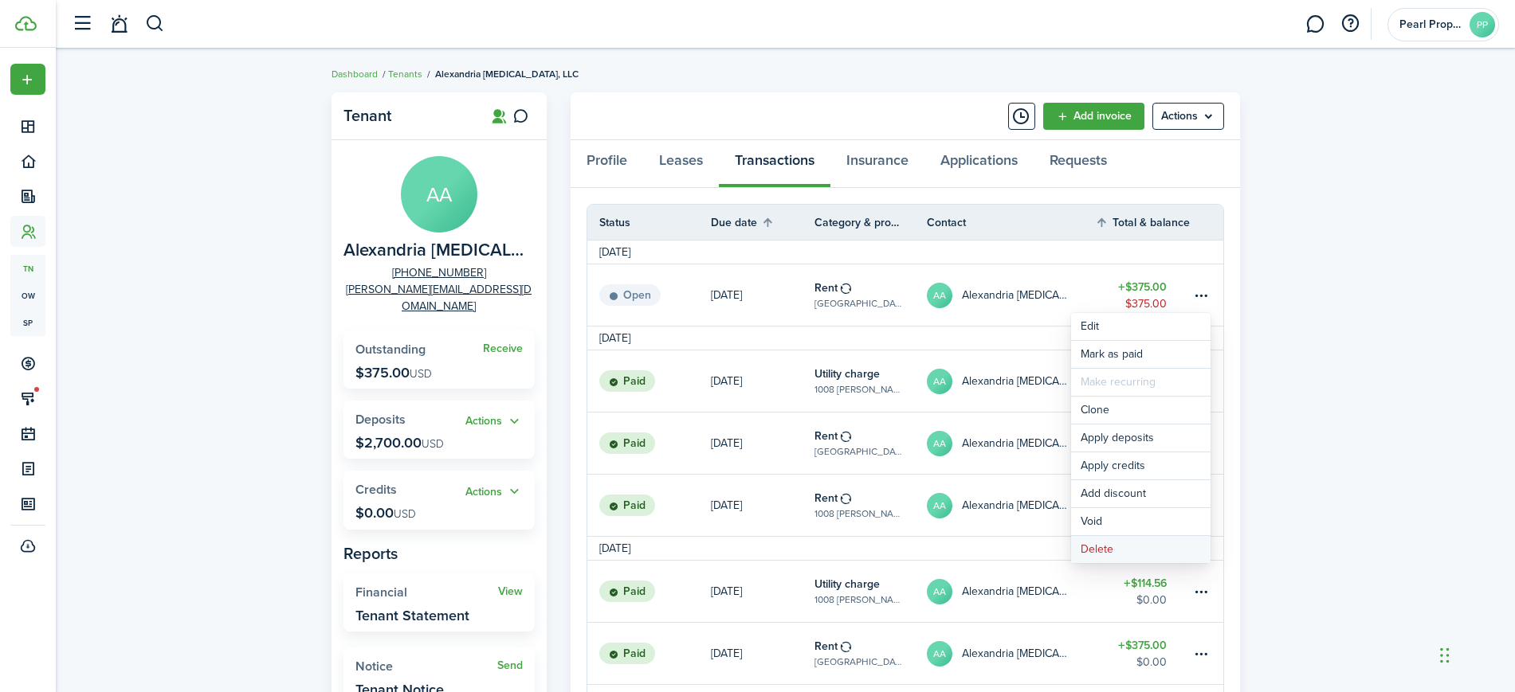
click at [1098, 551] on button "Delete" at bounding box center [1140, 549] width 139 height 27
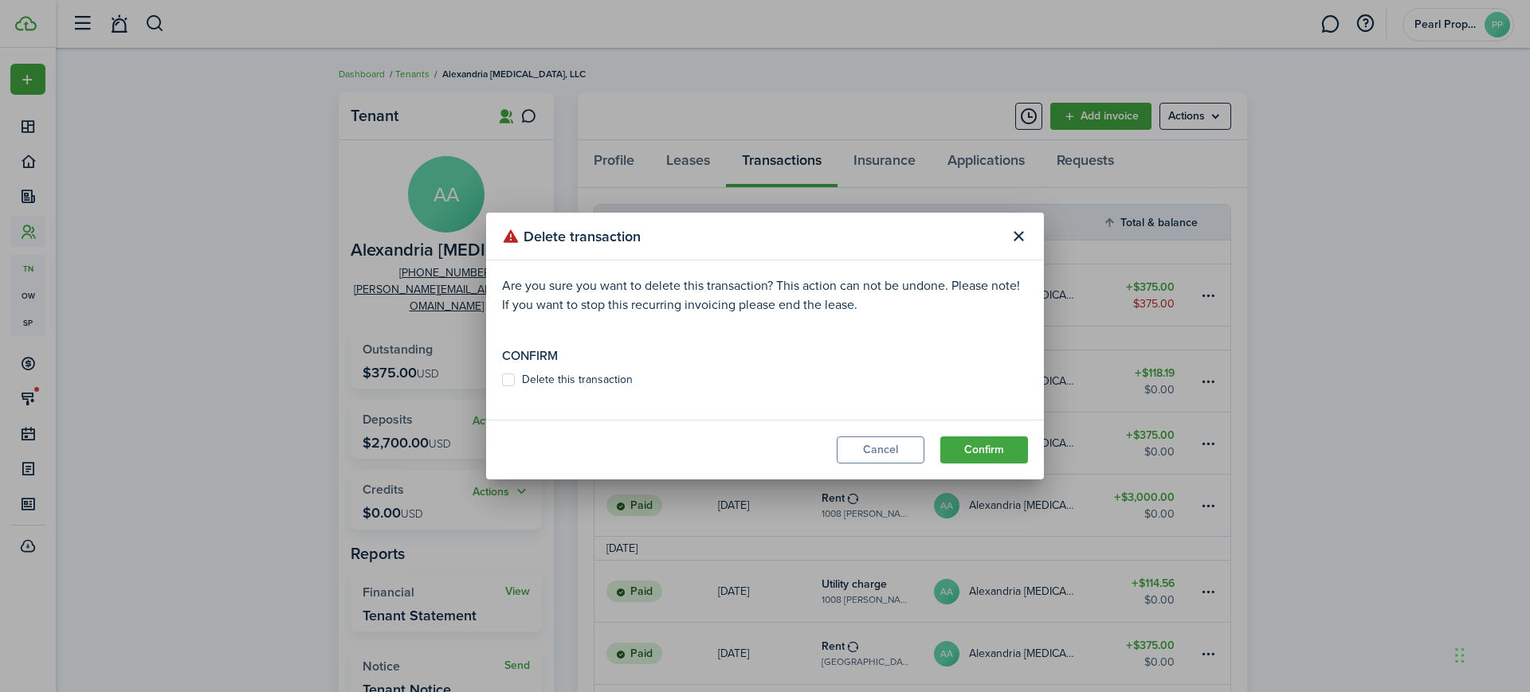
click at [512, 382] on label "Delete this transaction" at bounding box center [567, 380] width 131 height 13
click at [502, 381] on input "Delete this transaction" at bounding box center [501, 380] width 1 height 1
checkbox input "true"
click at [998, 445] on button "Confirm" at bounding box center [984, 450] width 88 height 27
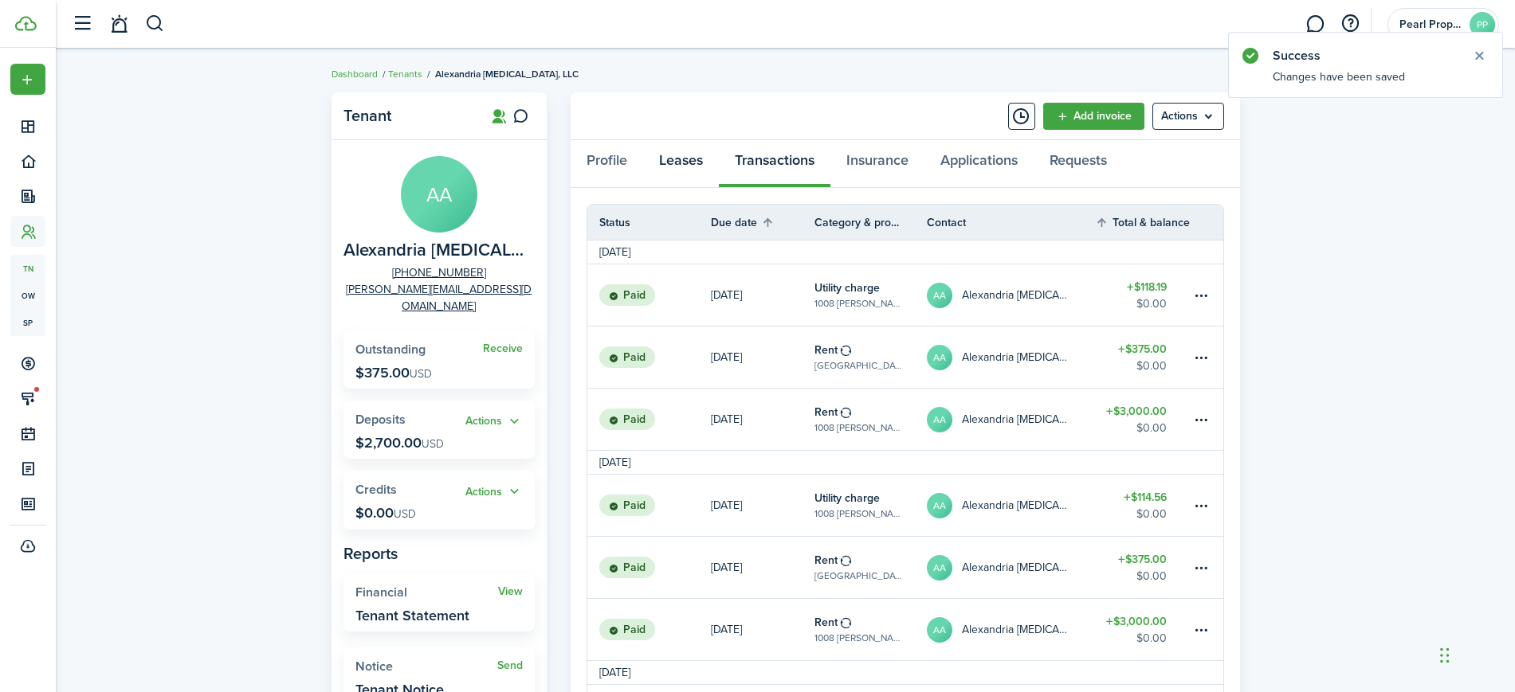
click at [689, 160] on link "Leases" at bounding box center [681, 164] width 76 height 48
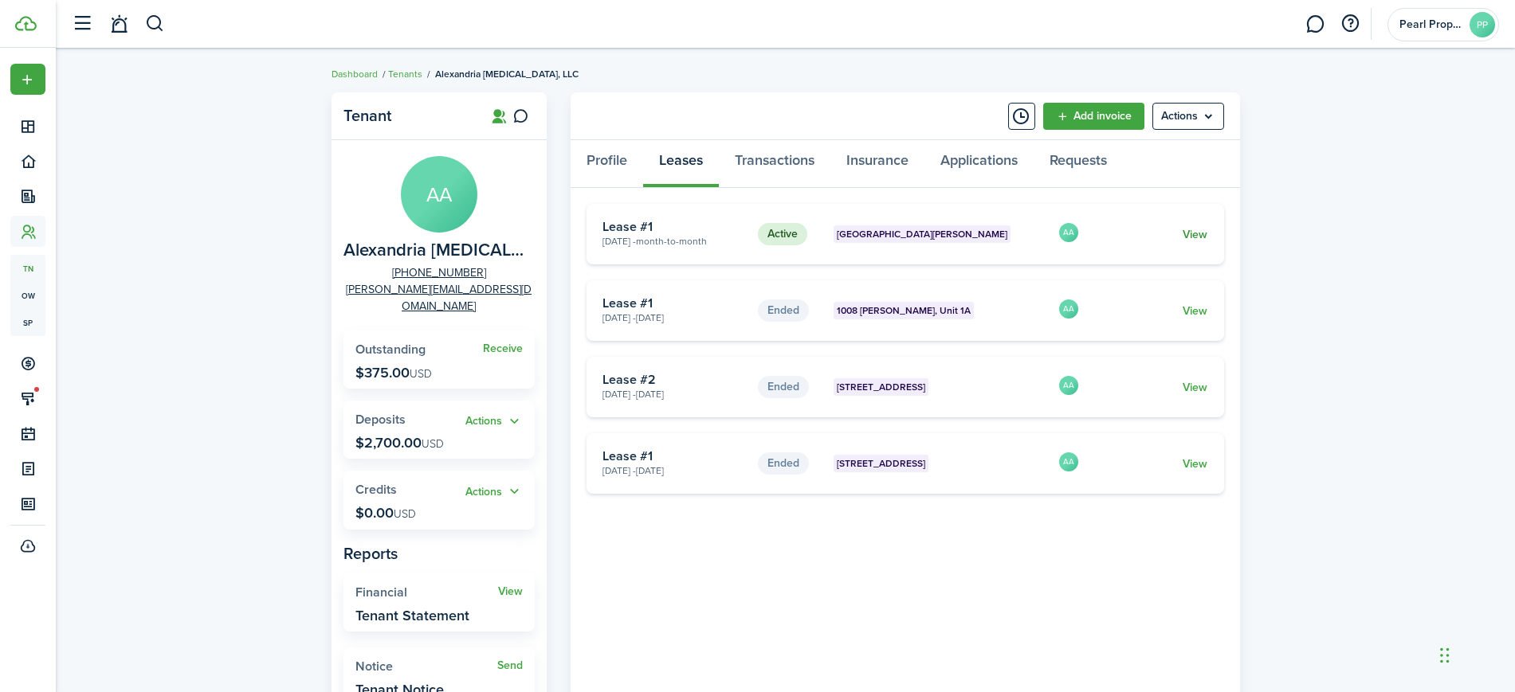
click at [1201, 239] on link "View" at bounding box center [1194, 234] width 25 height 17
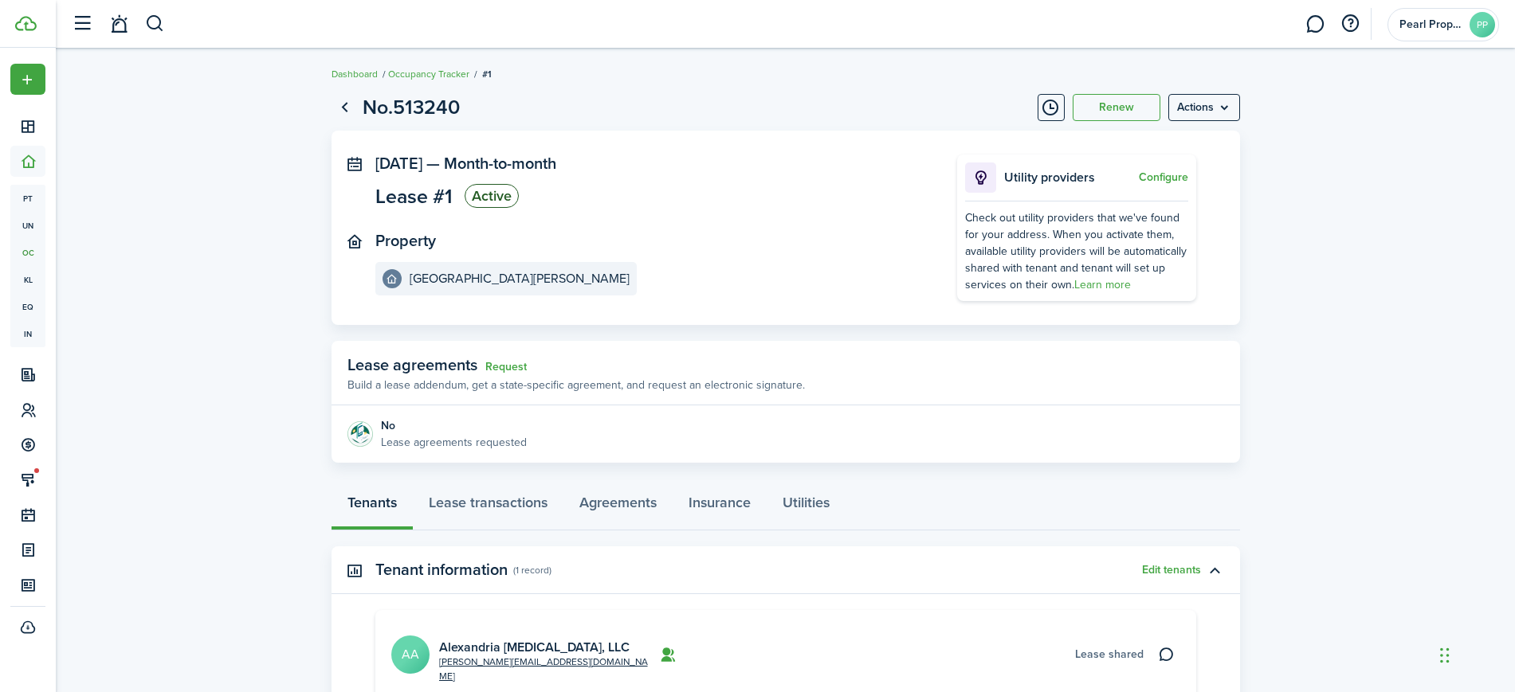
click at [1395, 342] on lease-view "No.513240 Renew Actions [DATE] — Month-to-month Lease #1 Active Property [GEOGR…" at bounding box center [785, 466] width 1459 height 765
click at [1222, 103] on menu-btn "Actions" at bounding box center [1204, 107] width 72 height 27
click at [1161, 194] on link "End Lease" at bounding box center [1169, 198] width 139 height 27
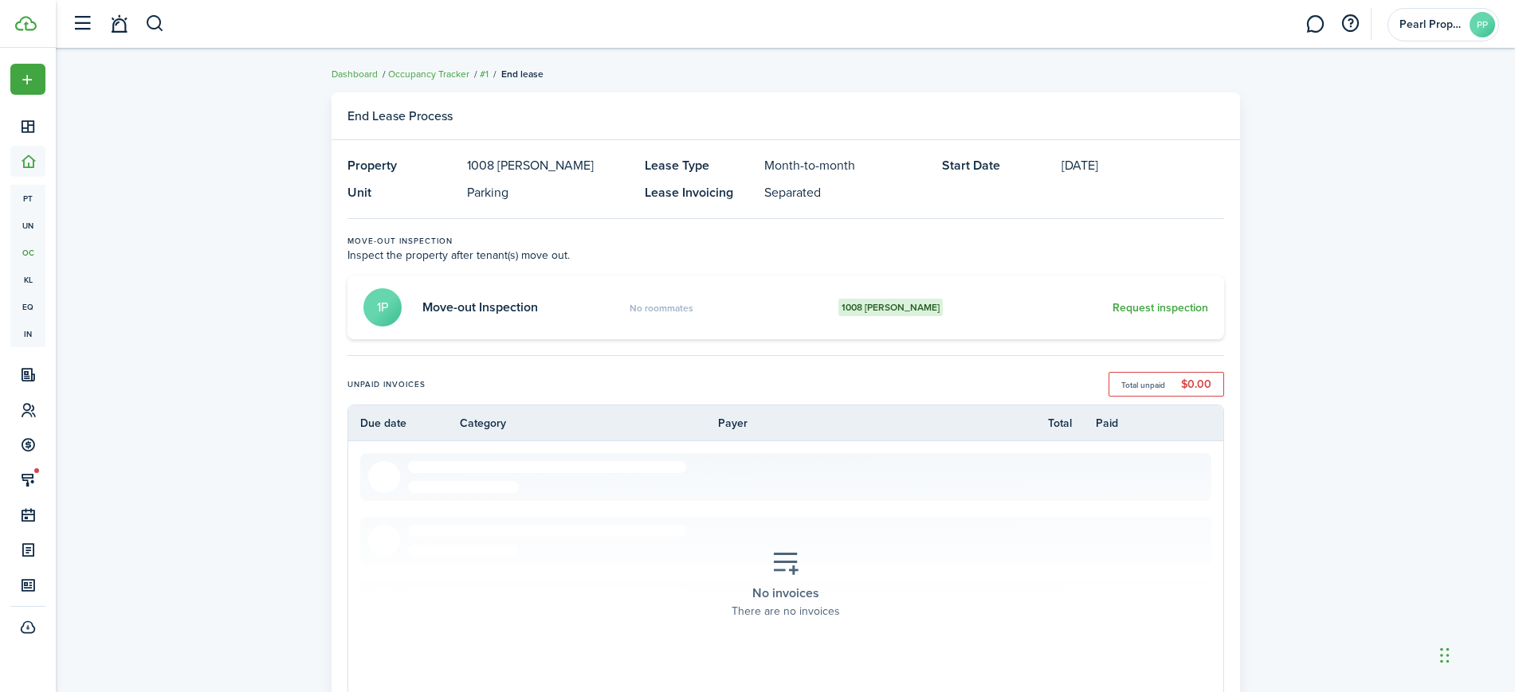
click at [1357, 303] on div "End Lease Process Property [GEOGRAPHIC_DATA][PERSON_NAME] Lease Type Month-to-m…" at bounding box center [785, 573] width 1459 height 978
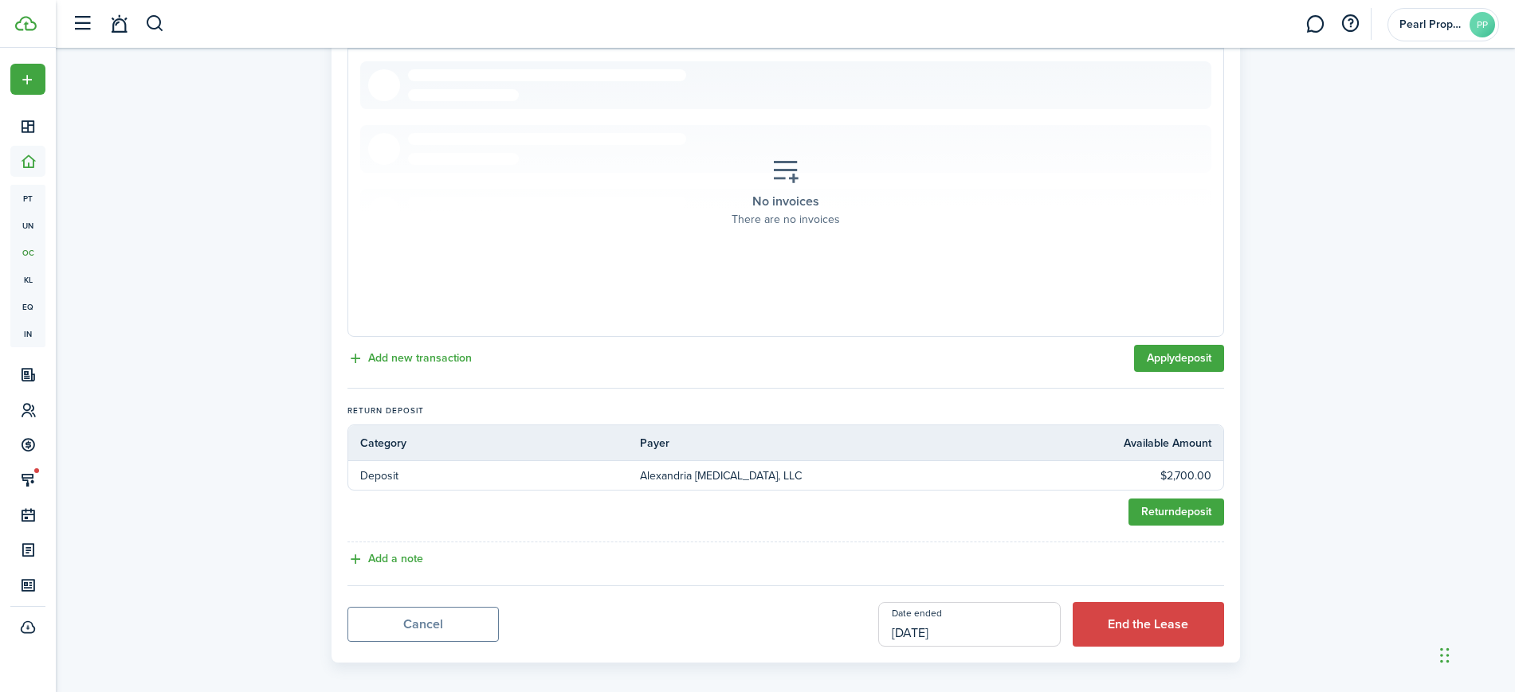
scroll to position [406, 0]
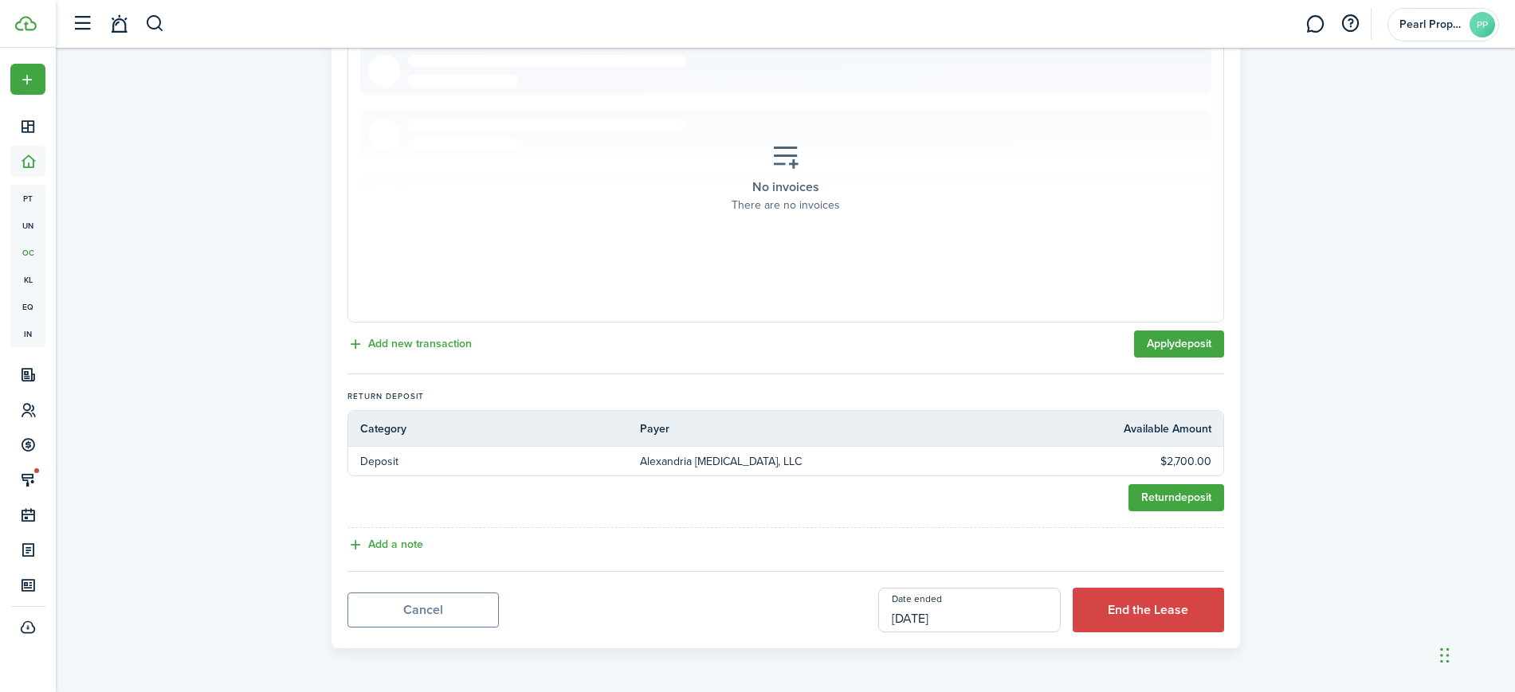
click at [1355, 303] on div "End Lease Process Property [GEOGRAPHIC_DATA][PERSON_NAME] Lease Type Month-to-m…" at bounding box center [785, 167] width 1459 height 978
click at [939, 620] on input "[DATE]" at bounding box center [969, 610] width 182 height 45
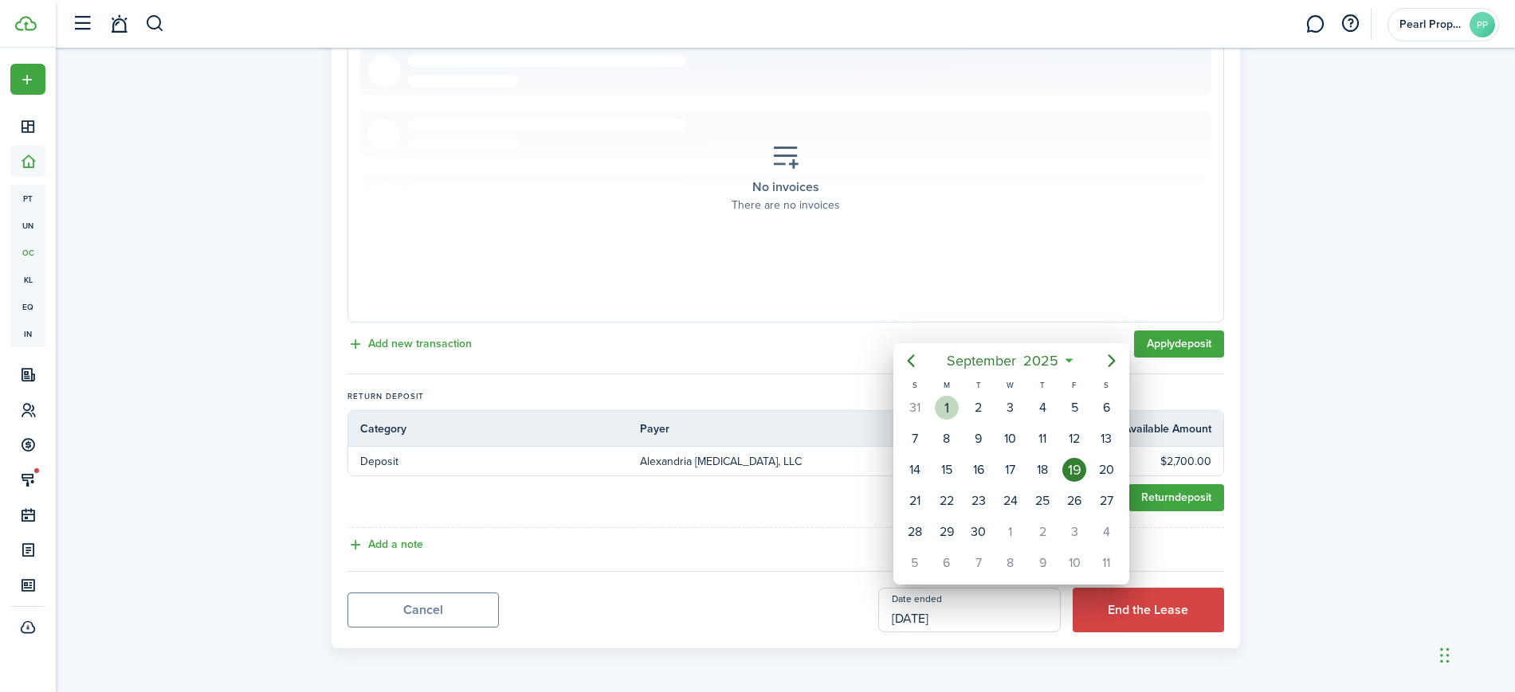
click at [947, 403] on div "1" at bounding box center [947, 408] width 24 height 24
type input "[DATE]"
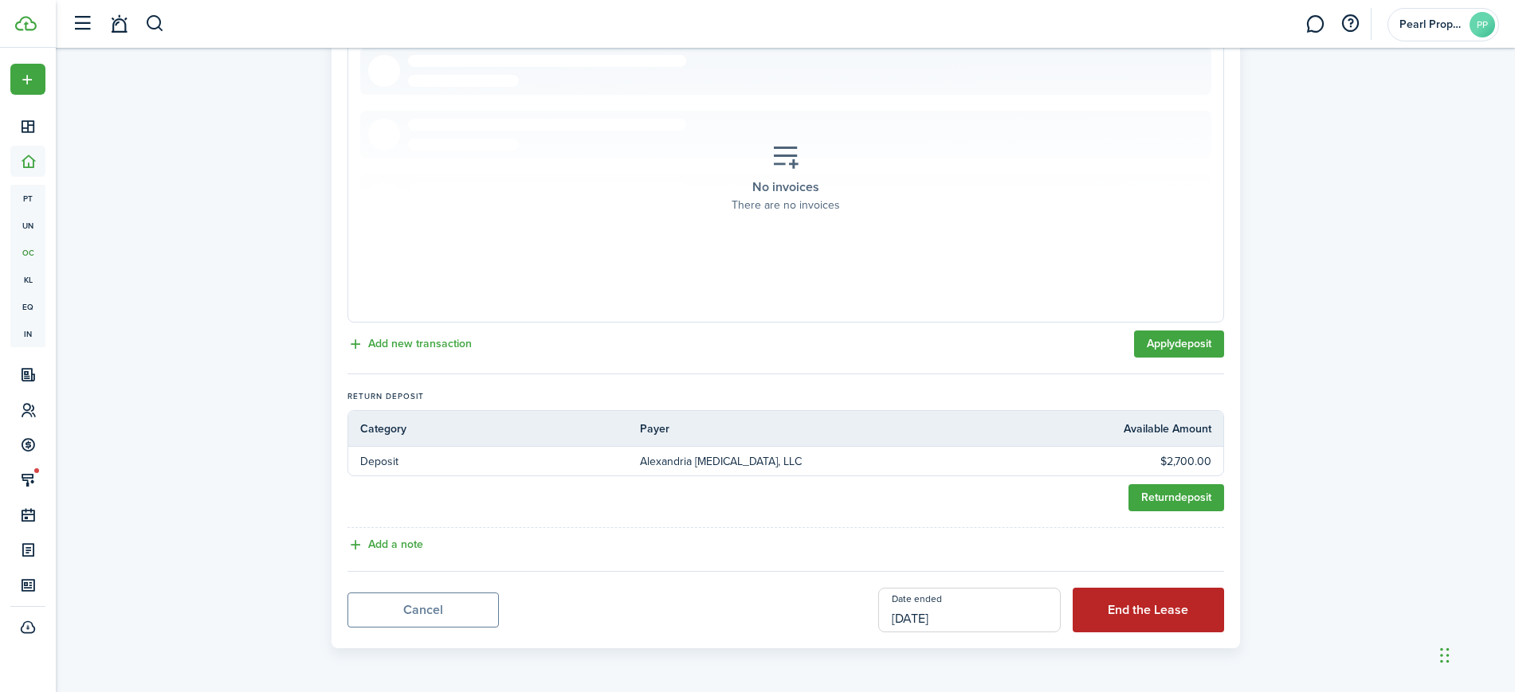
click at [1170, 614] on button "End the Lease" at bounding box center [1147, 610] width 151 height 45
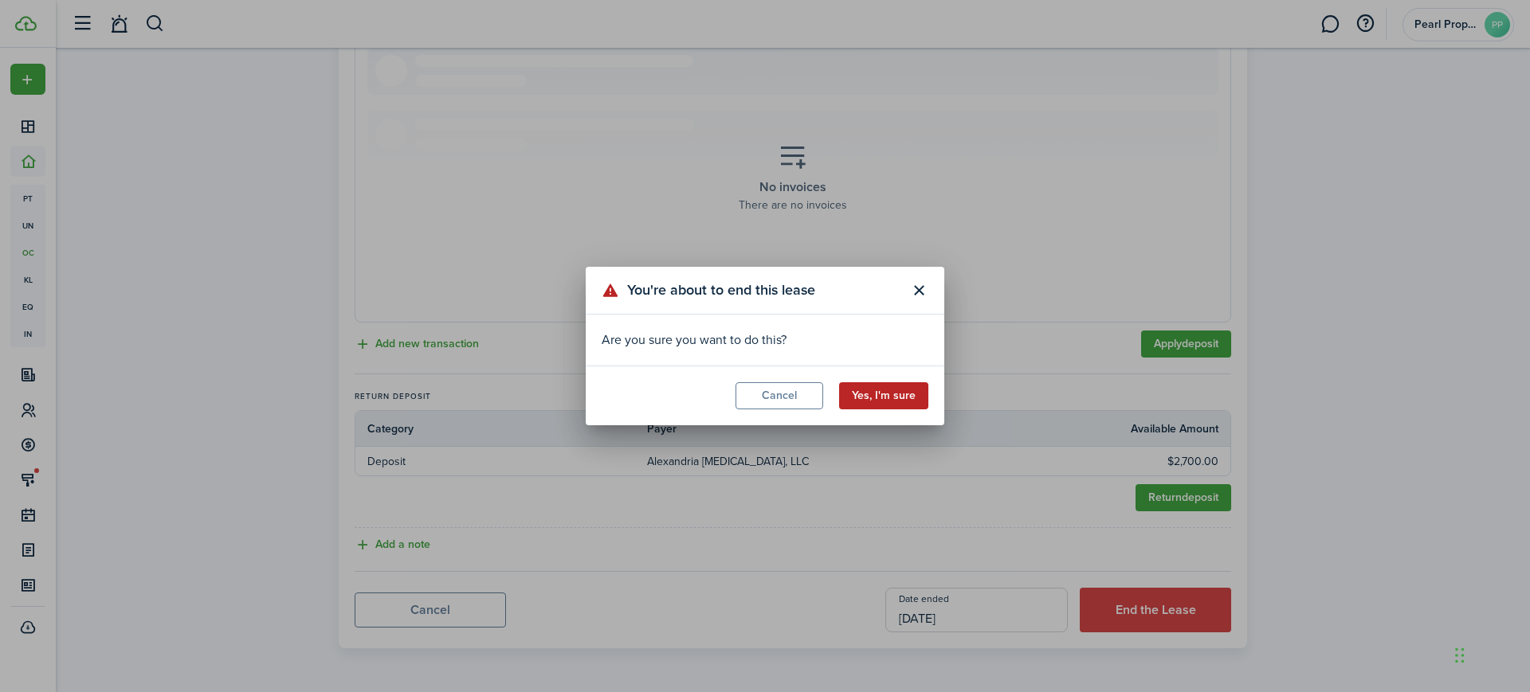
click at [865, 404] on button "Yes, I'm sure" at bounding box center [883, 395] width 89 height 27
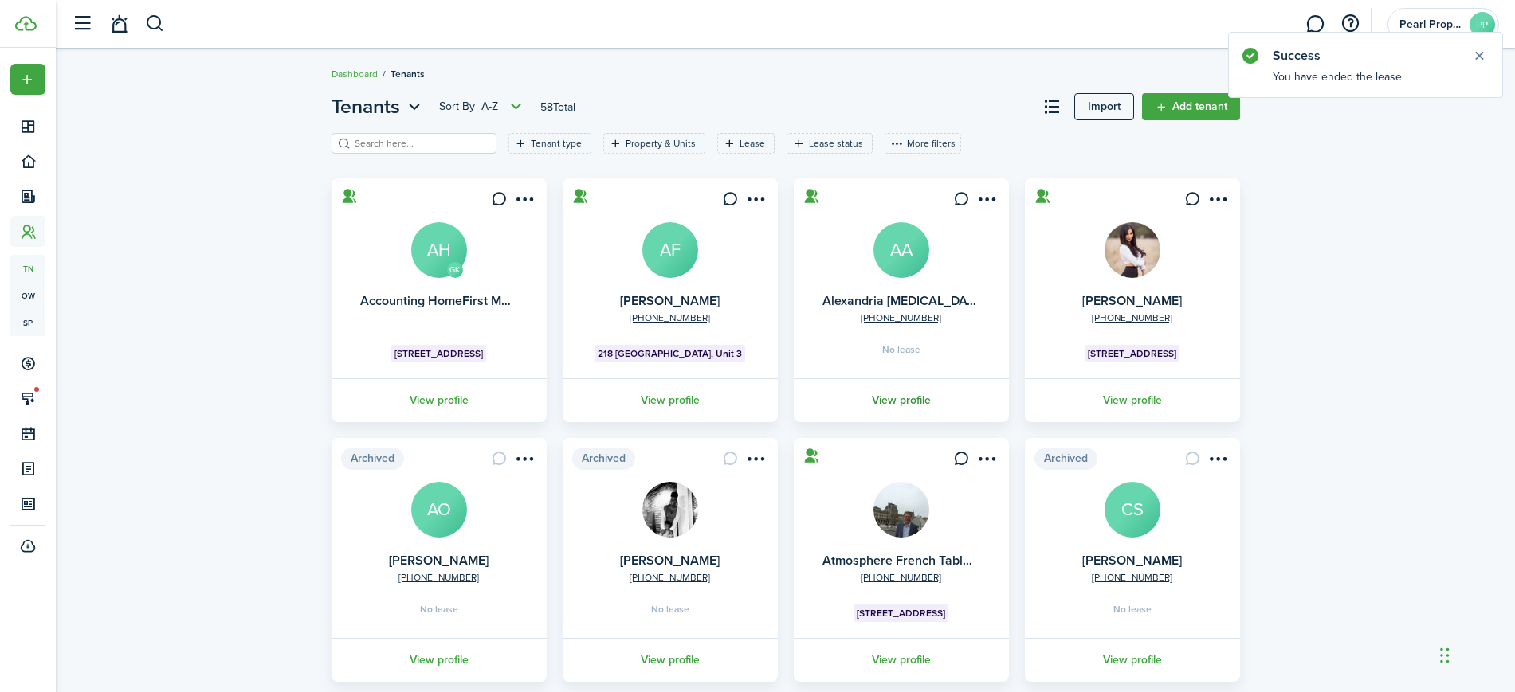
click at [906, 397] on link "View profile" at bounding box center [901, 400] width 220 height 44
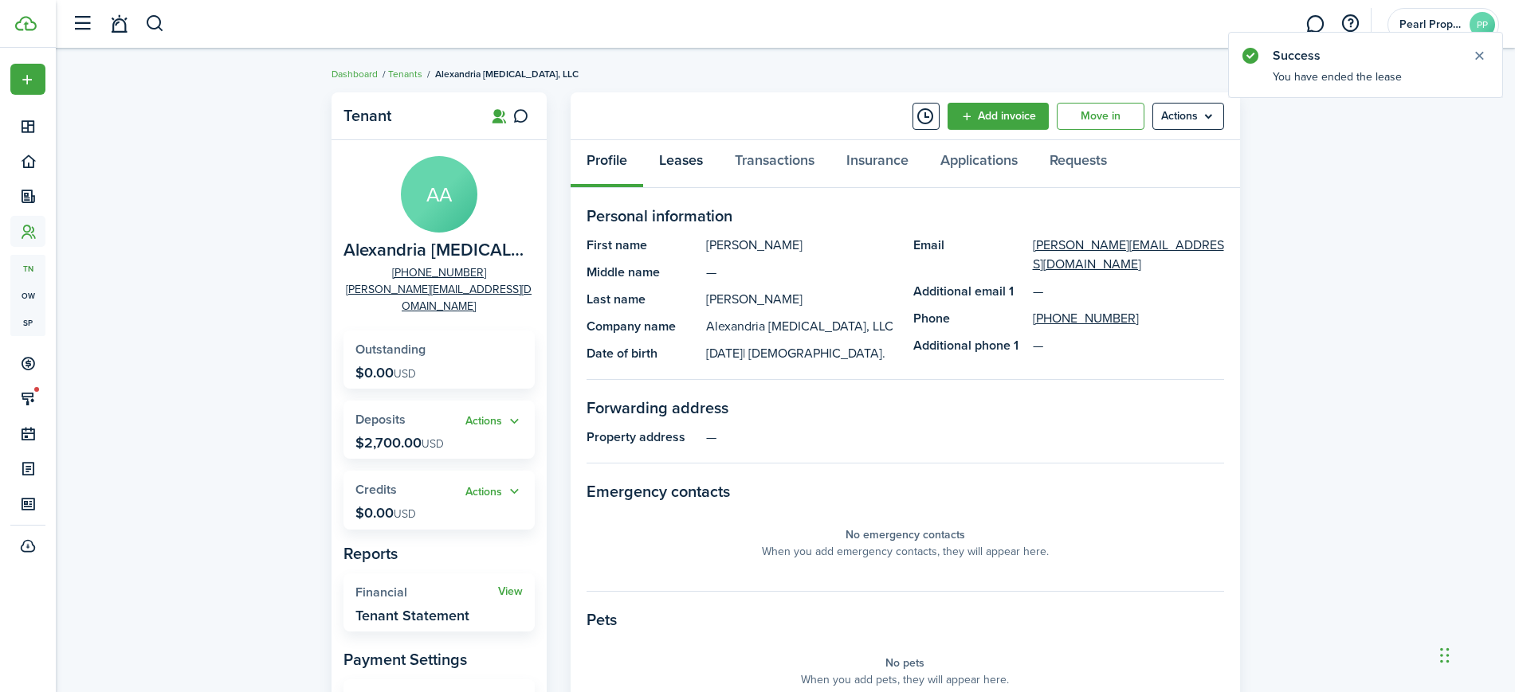
click at [703, 155] on link "Leases" at bounding box center [681, 164] width 76 height 48
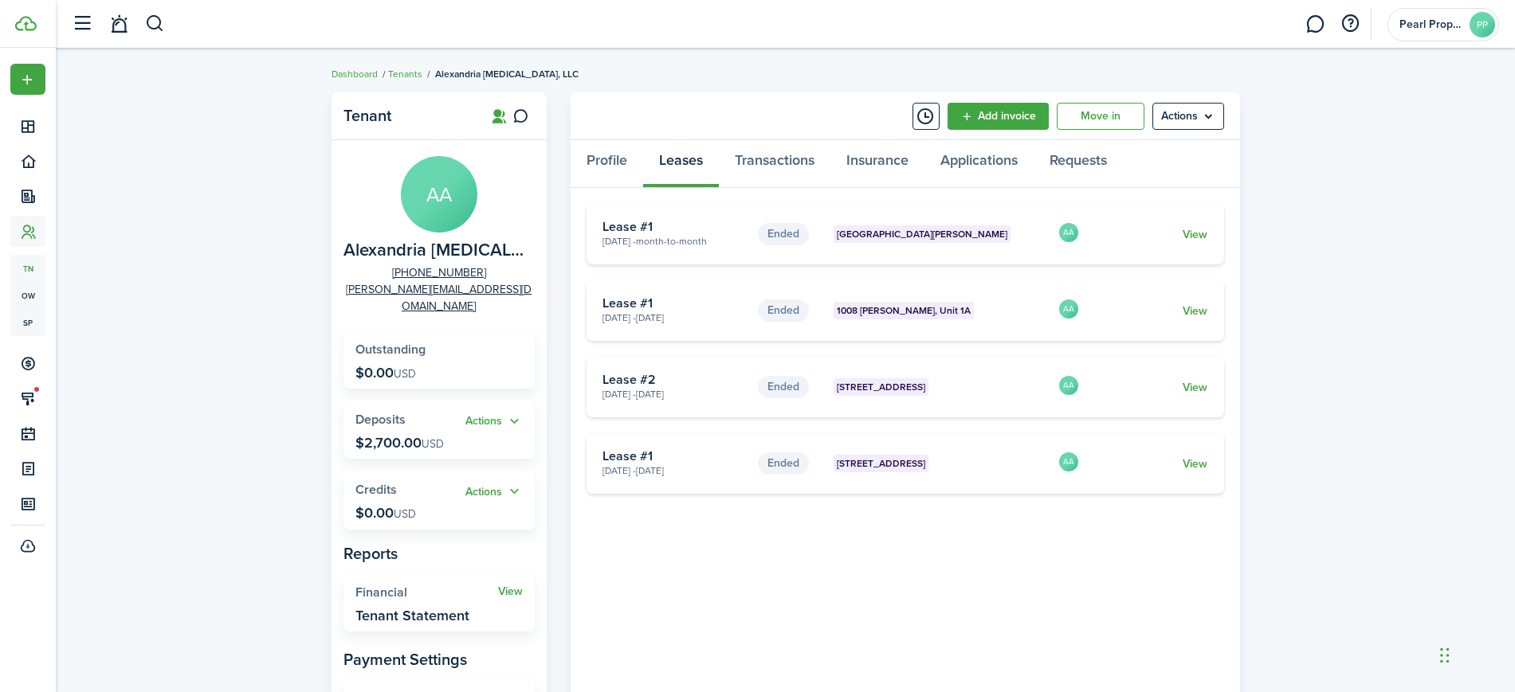
click at [213, 239] on div "Tenant AA Alexandria [MEDICAL_DATA], LLC [PHONE_NUMBER] [PERSON_NAME][EMAIL_ADD…" at bounding box center [785, 476] width 1459 height 785
click at [406, 73] on link "Tenants" at bounding box center [405, 74] width 34 height 14
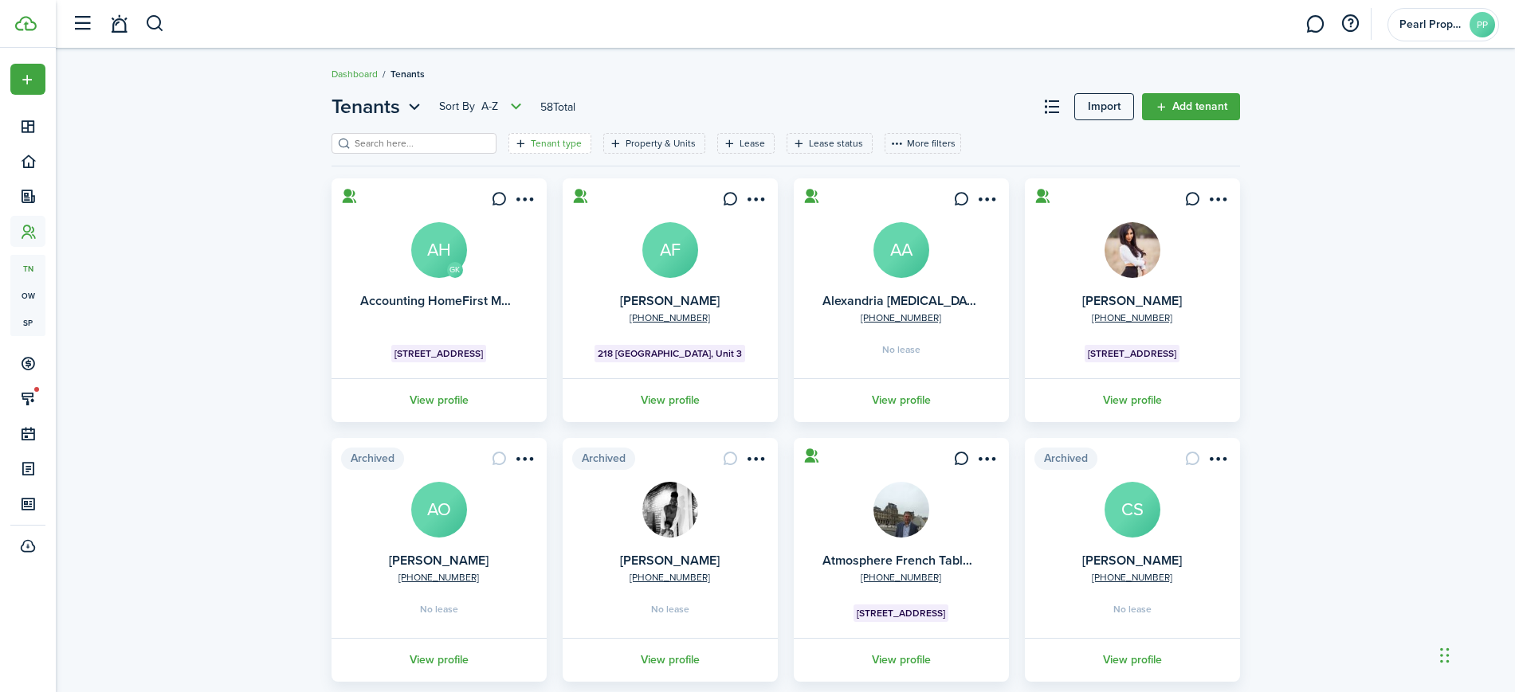
click at [549, 147] on filter-tag-label "Tenant type" at bounding box center [556, 143] width 51 height 14
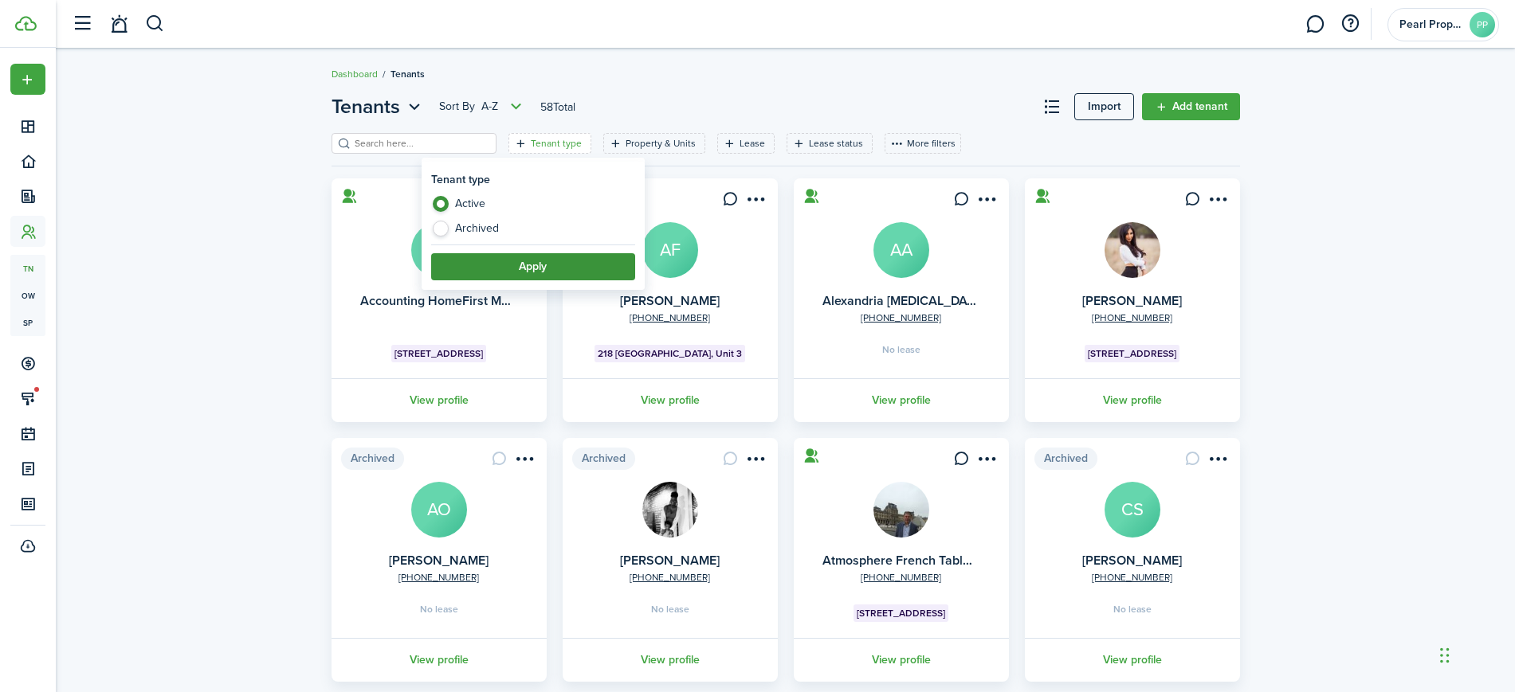
click at [531, 271] on button "Apply" at bounding box center [533, 266] width 204 height 27
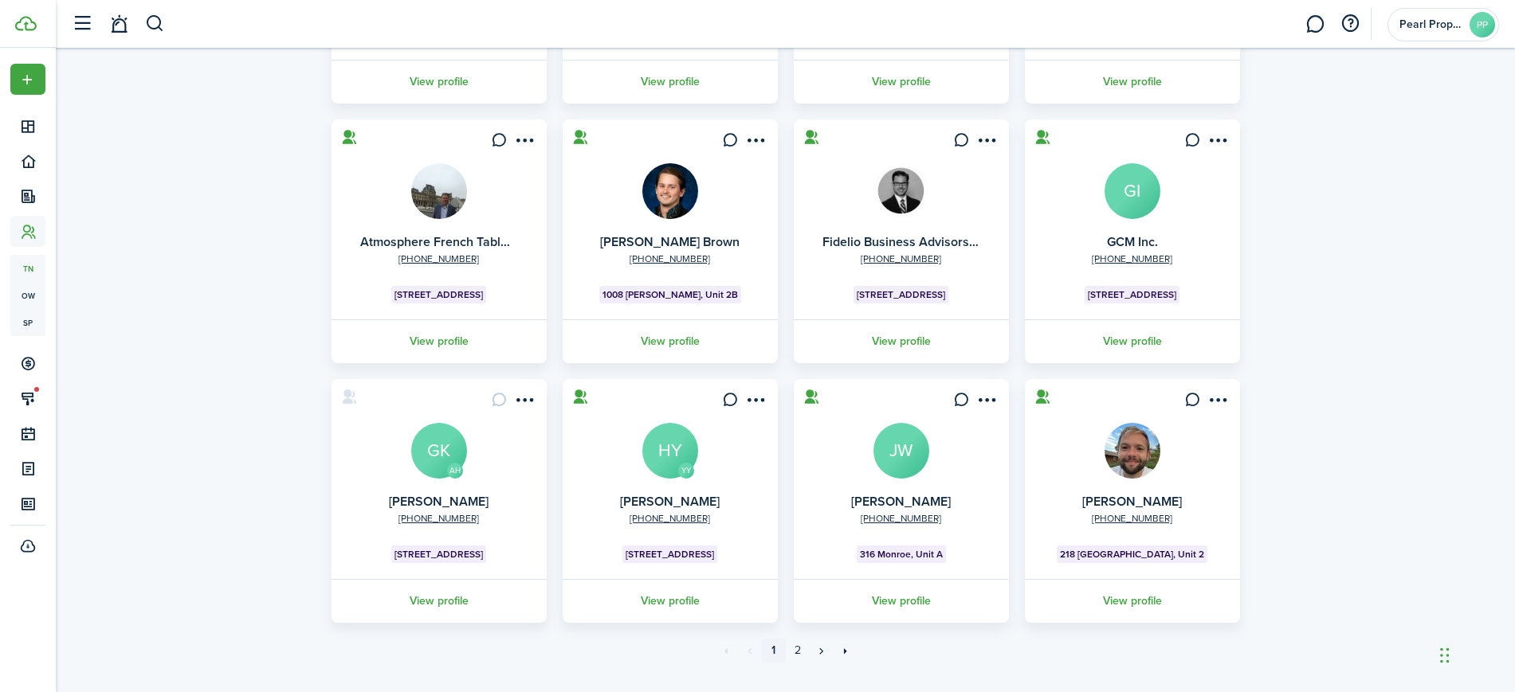
scroll to position [349, 0]
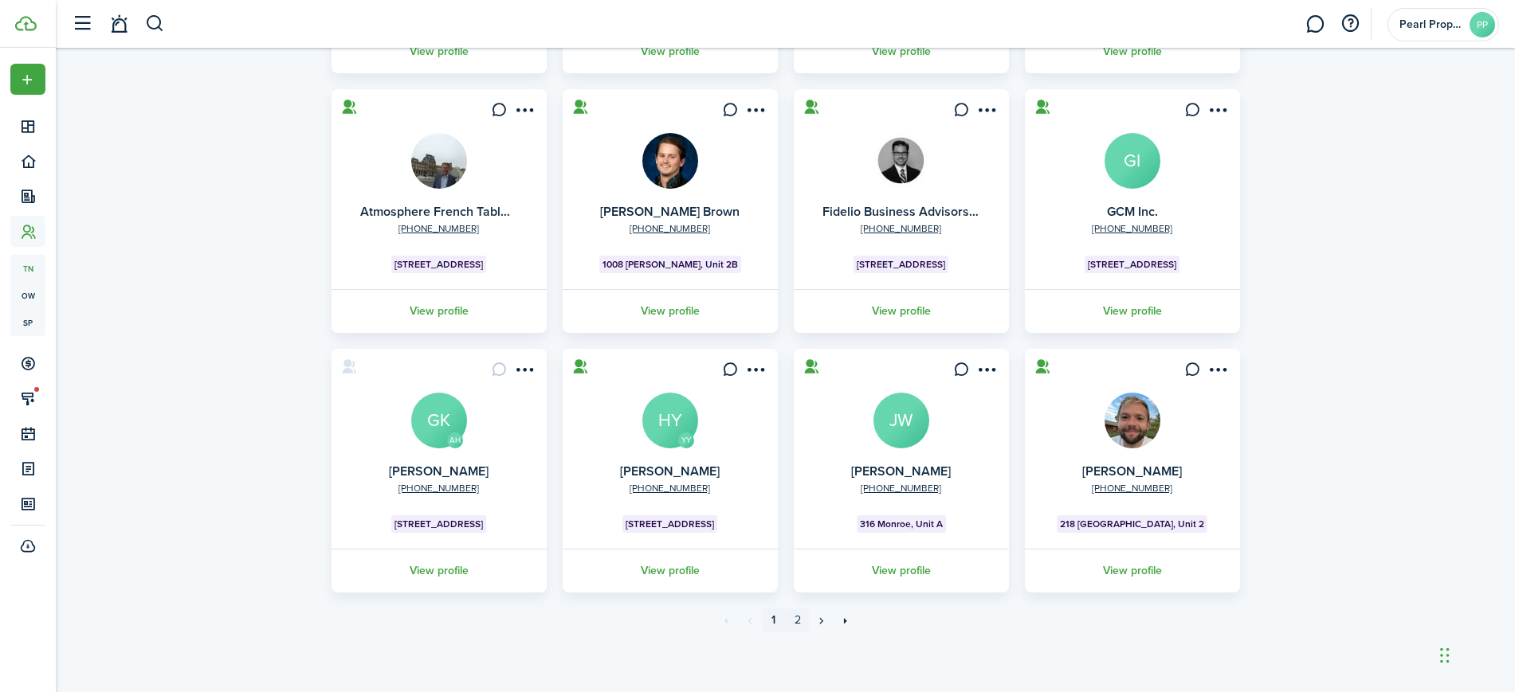
click at [797, 632] on link "2" at bounding box center [798, 621] width 24 height 24
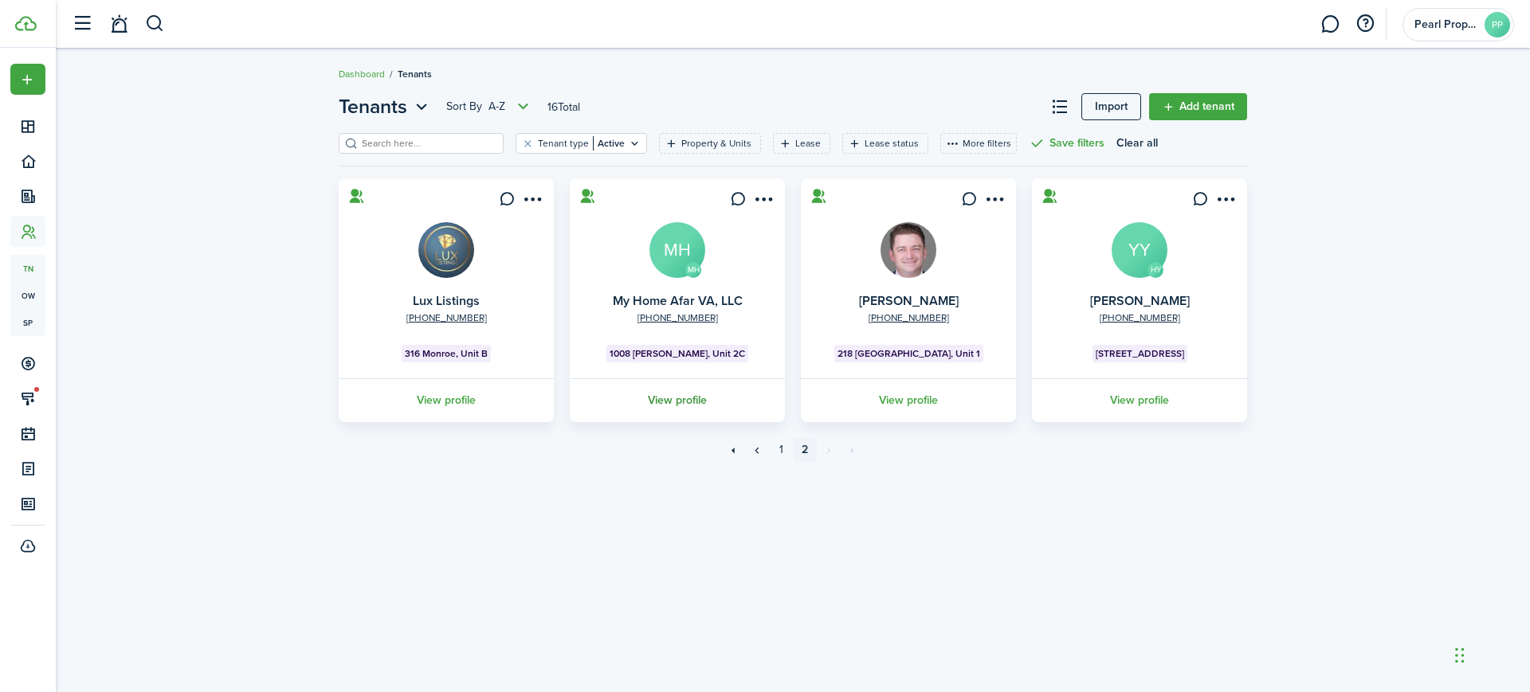
click at [679, 395] on link "View profile" at bounding box center [677, 400] width 220 height 44
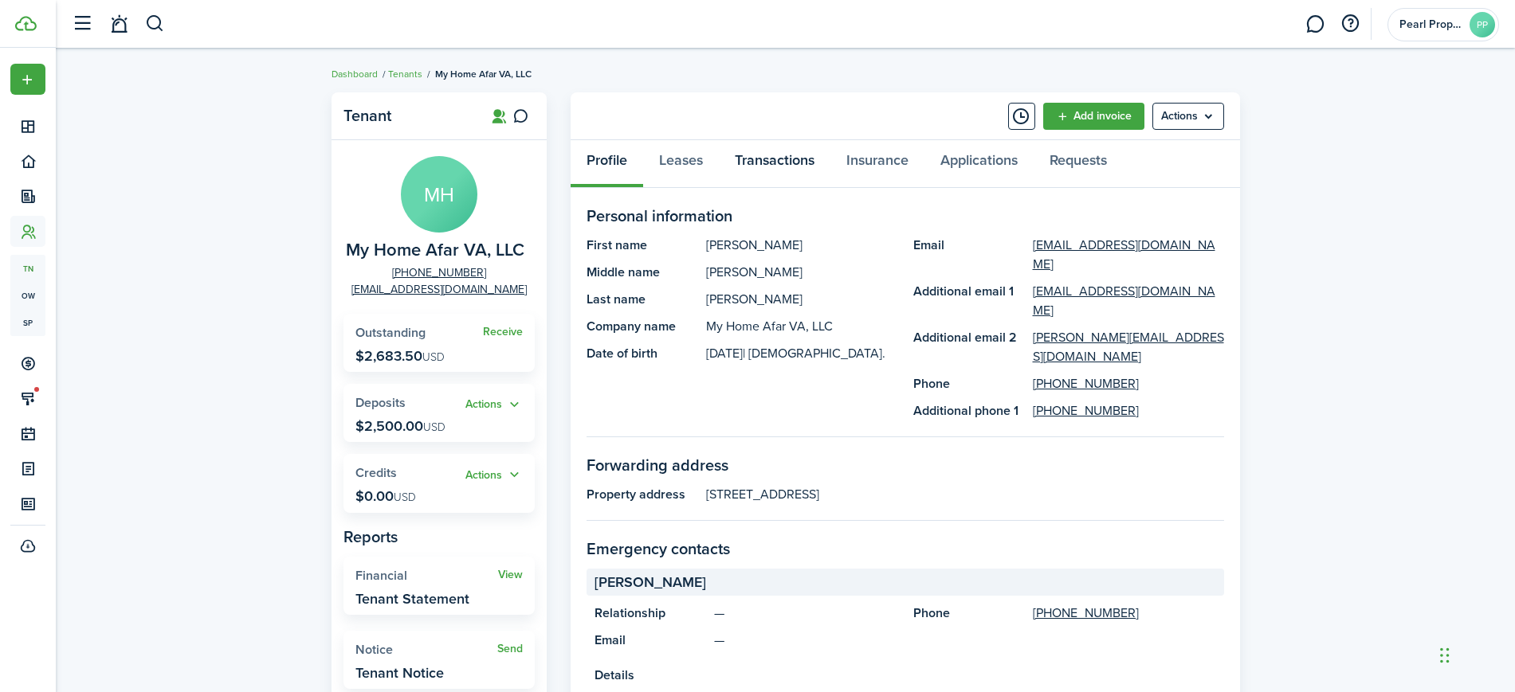
click at [779, 155] on link "Transactions" at bounding box center [775, 164] width 112 height 48
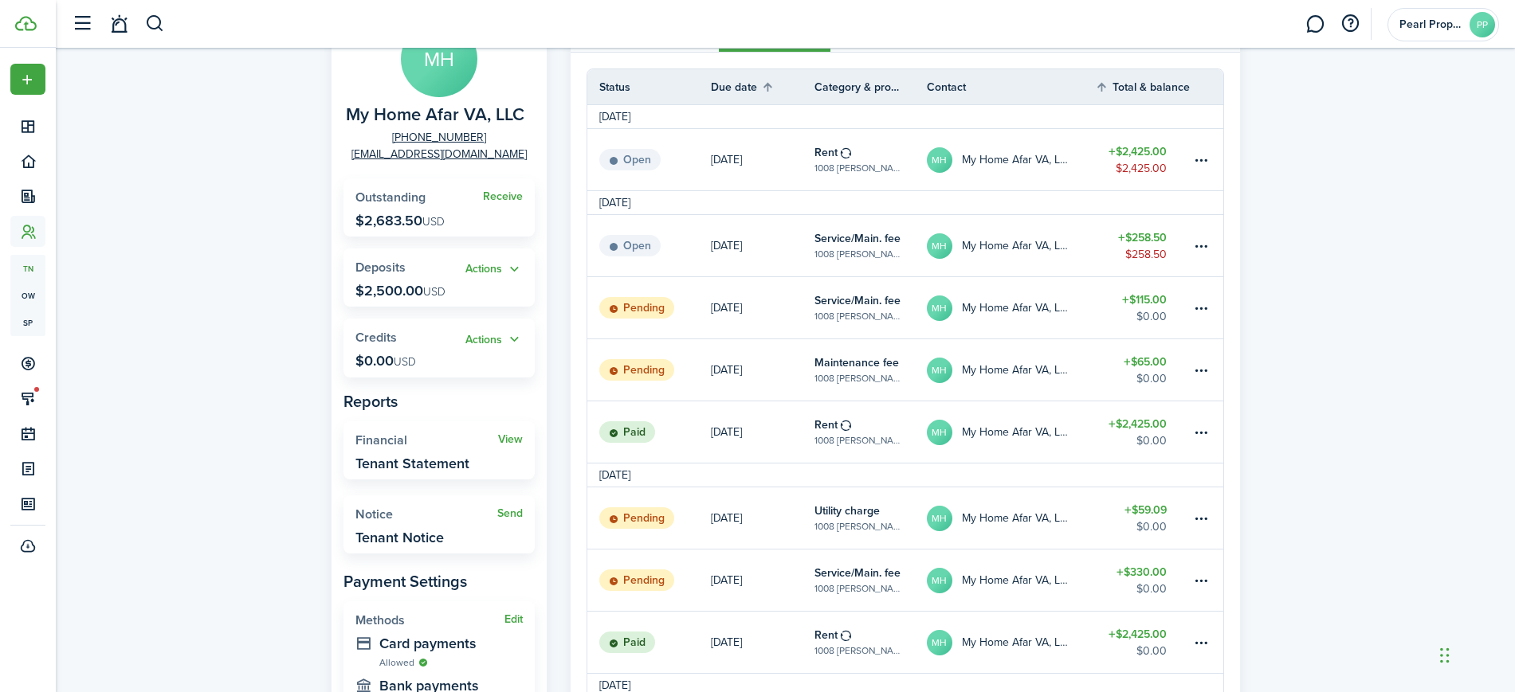
scroll to position [158, 0]
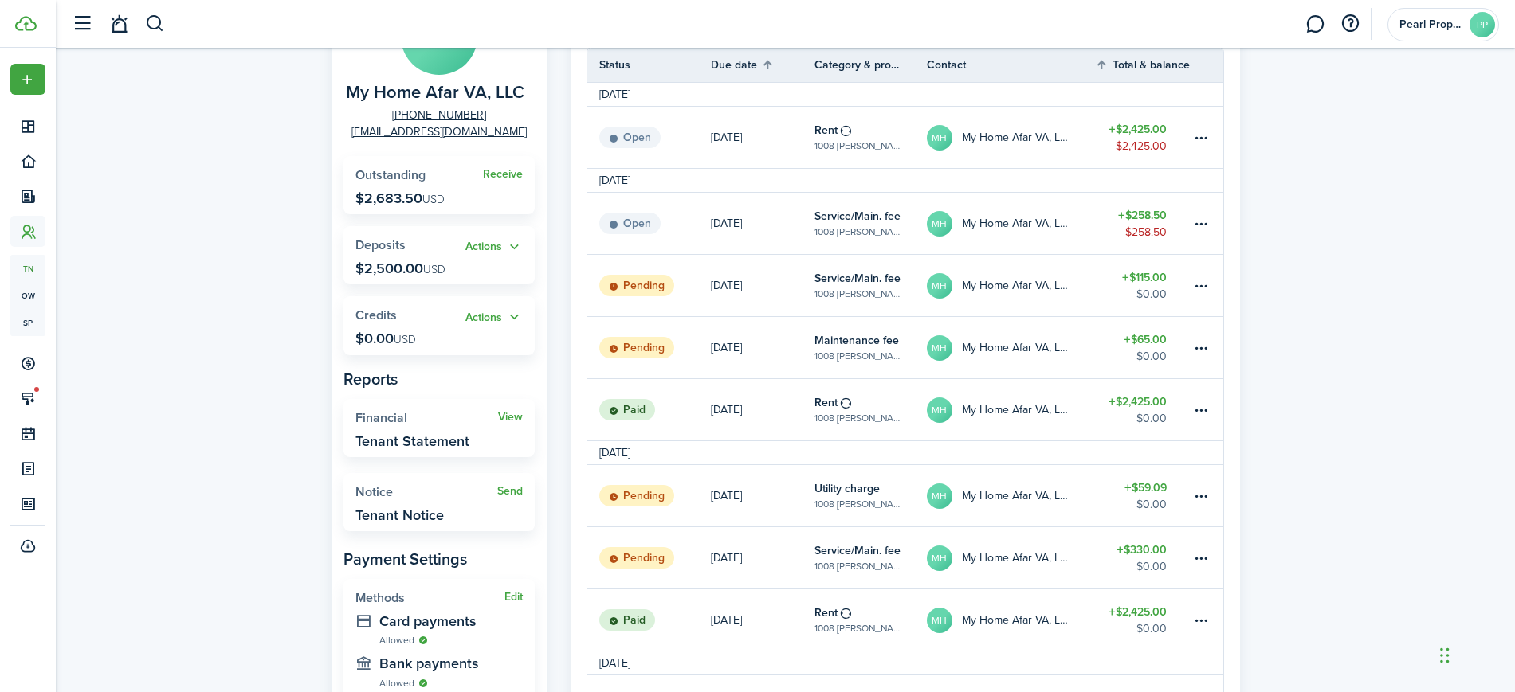
click at [861, 225] on table-subtitle "1008 [PERSON_NAME], Unit 2C" at bounding box center [858, 232] width 88 height 14
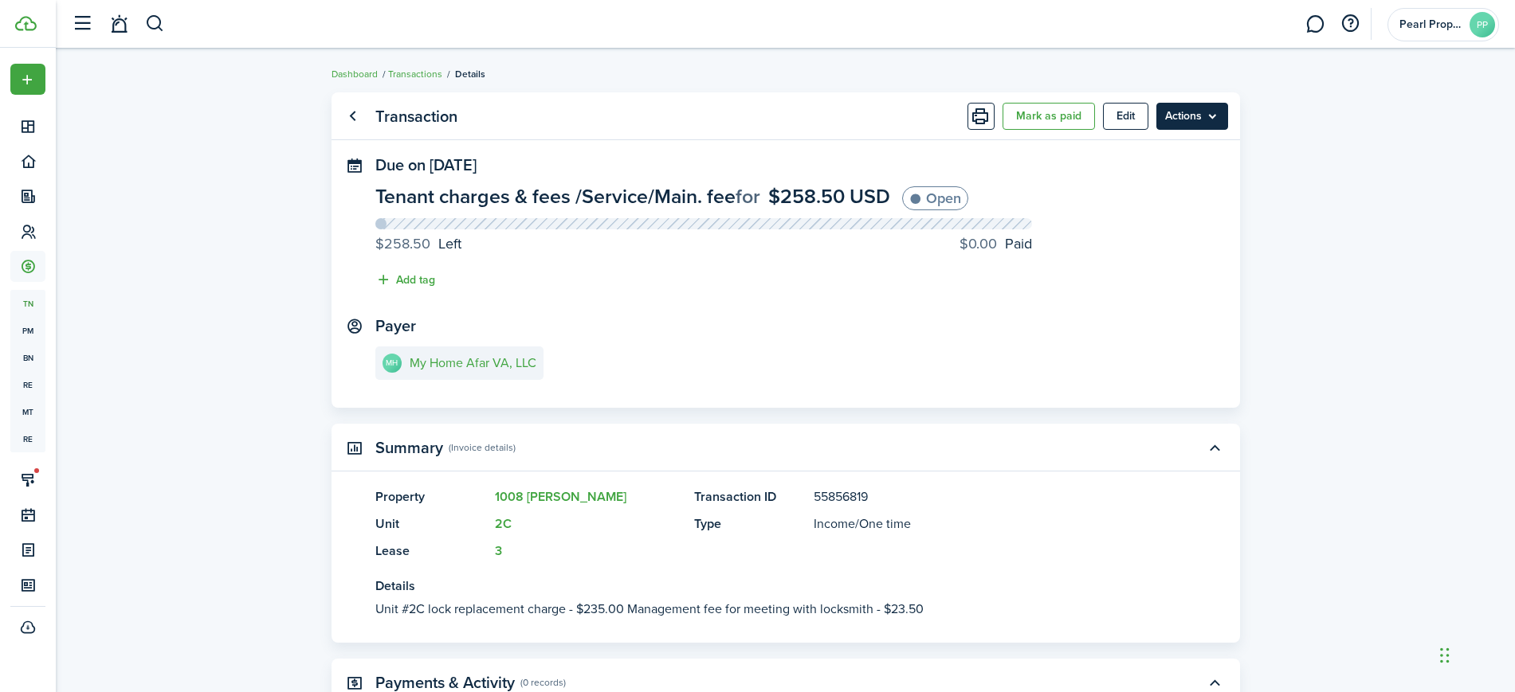
click at [1195, 109] on menu-btn "Actions" at bounding box center [1192, 116] width 72 height 27
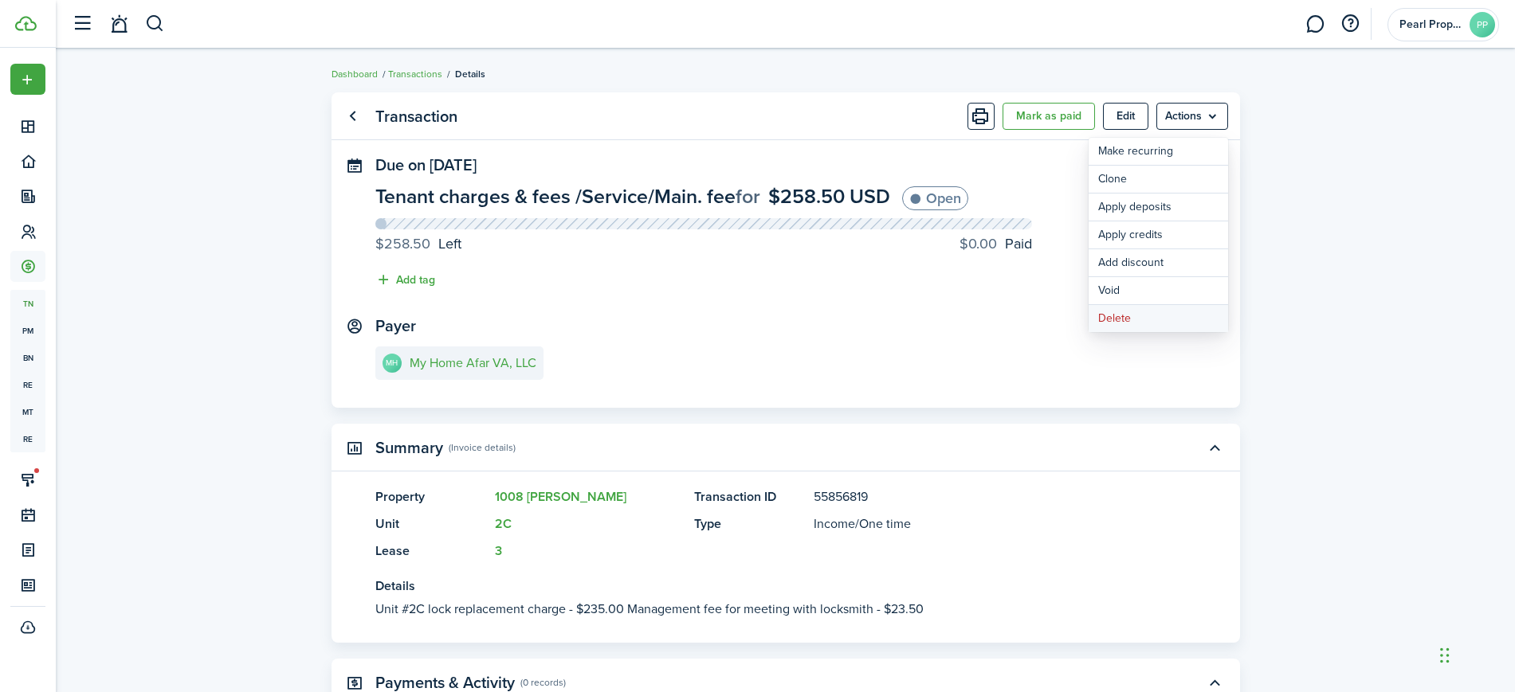
click at [1117, 317] on button "Delete" at bounding box center [1157, 318] width 139 height 27
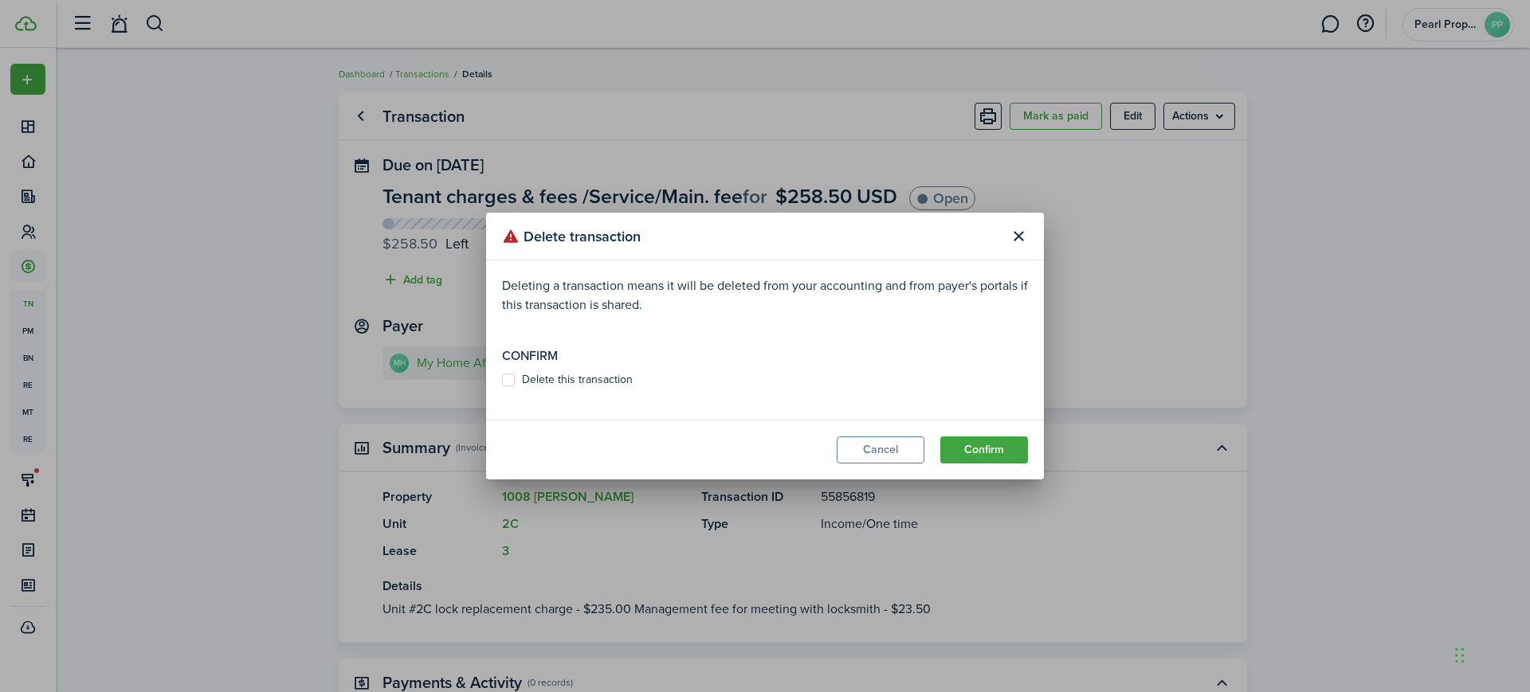
click at [512, 383] on label "Delete this transaction" at bounding box center [567, 380] width 131 height 13
click at [502, 381] on input "Delete this transaction" at bounding box center [501, 380] width 1 height 1
checkbox input "true"
click at [948, 455] on button "Confirm" at bounding box center [984, 450] width 88 height 27
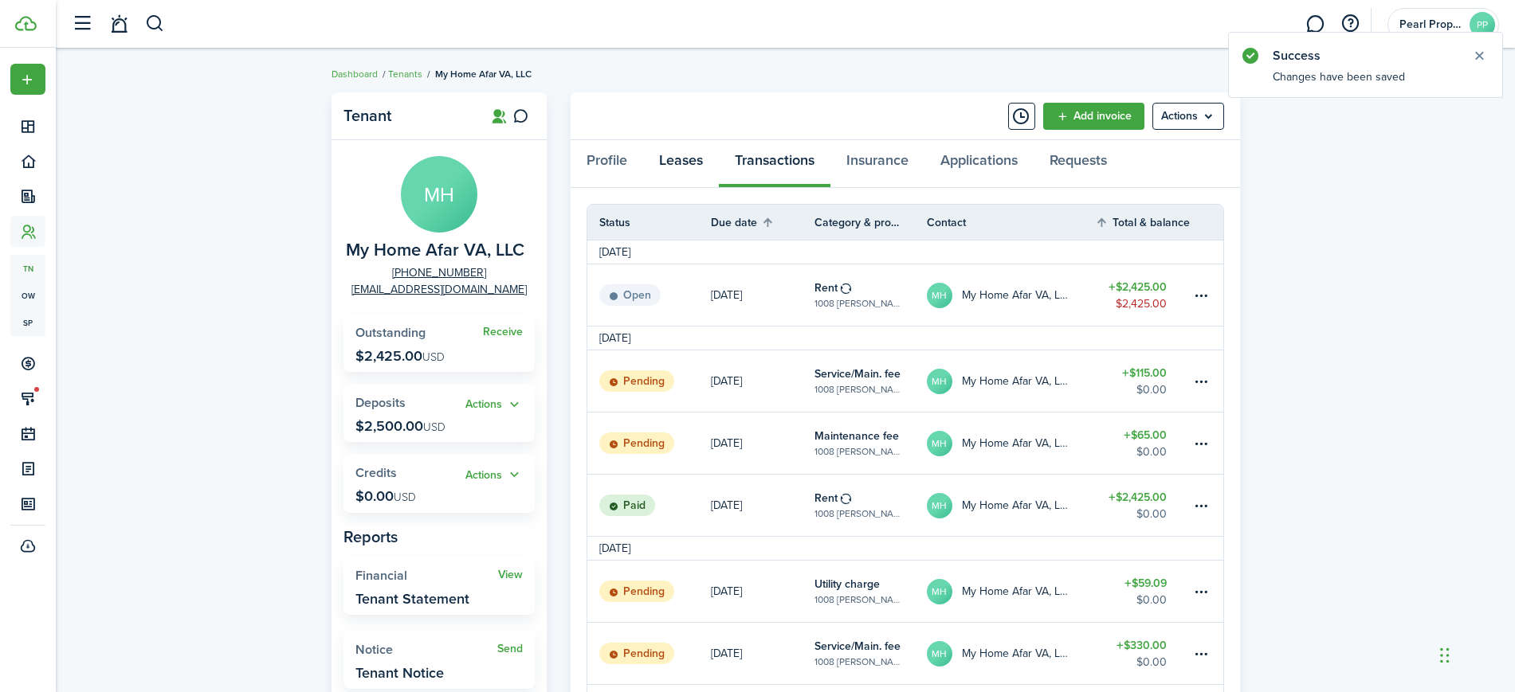
click at [701, 174] on link "Leases" at bounding box center [681, 164] width 76 height 48
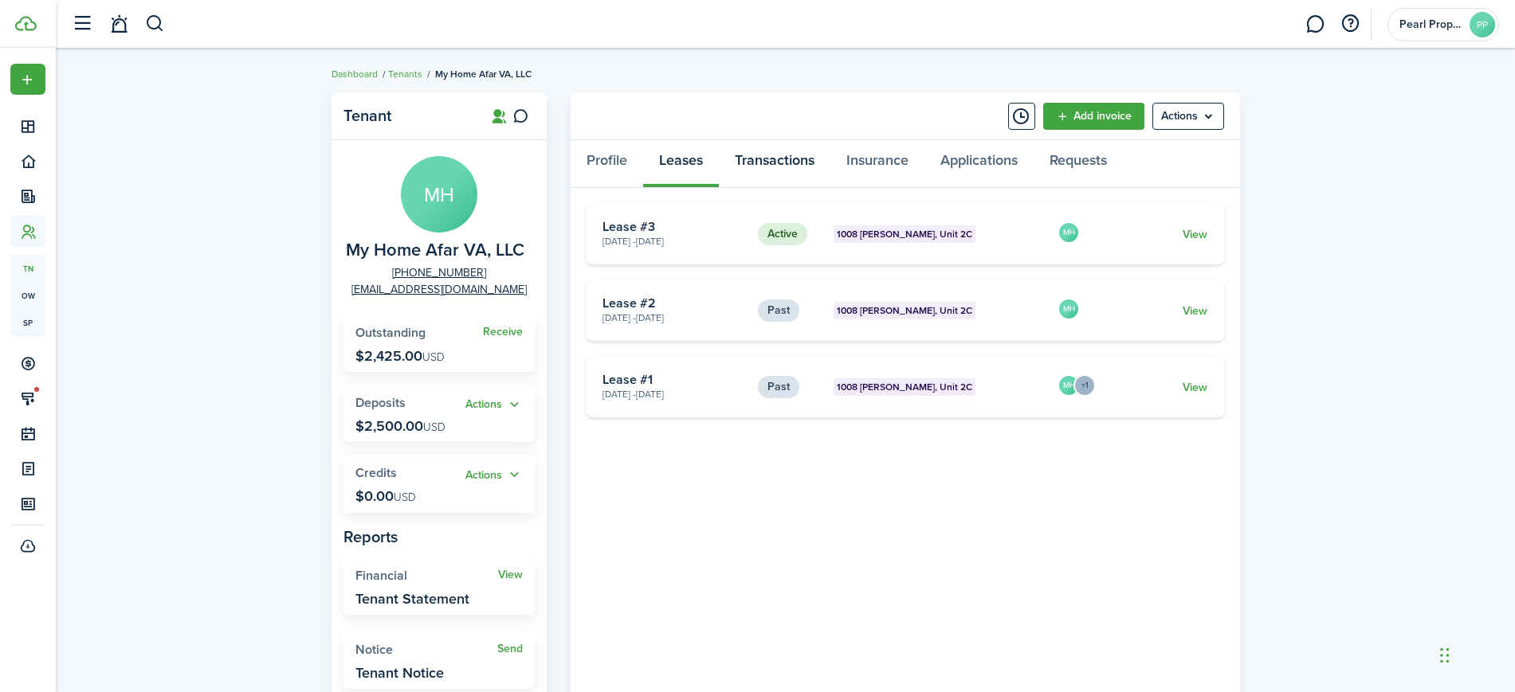
click at [778, 163] on link "Transactions" at bounding box center [775, 164] width 112 height 48
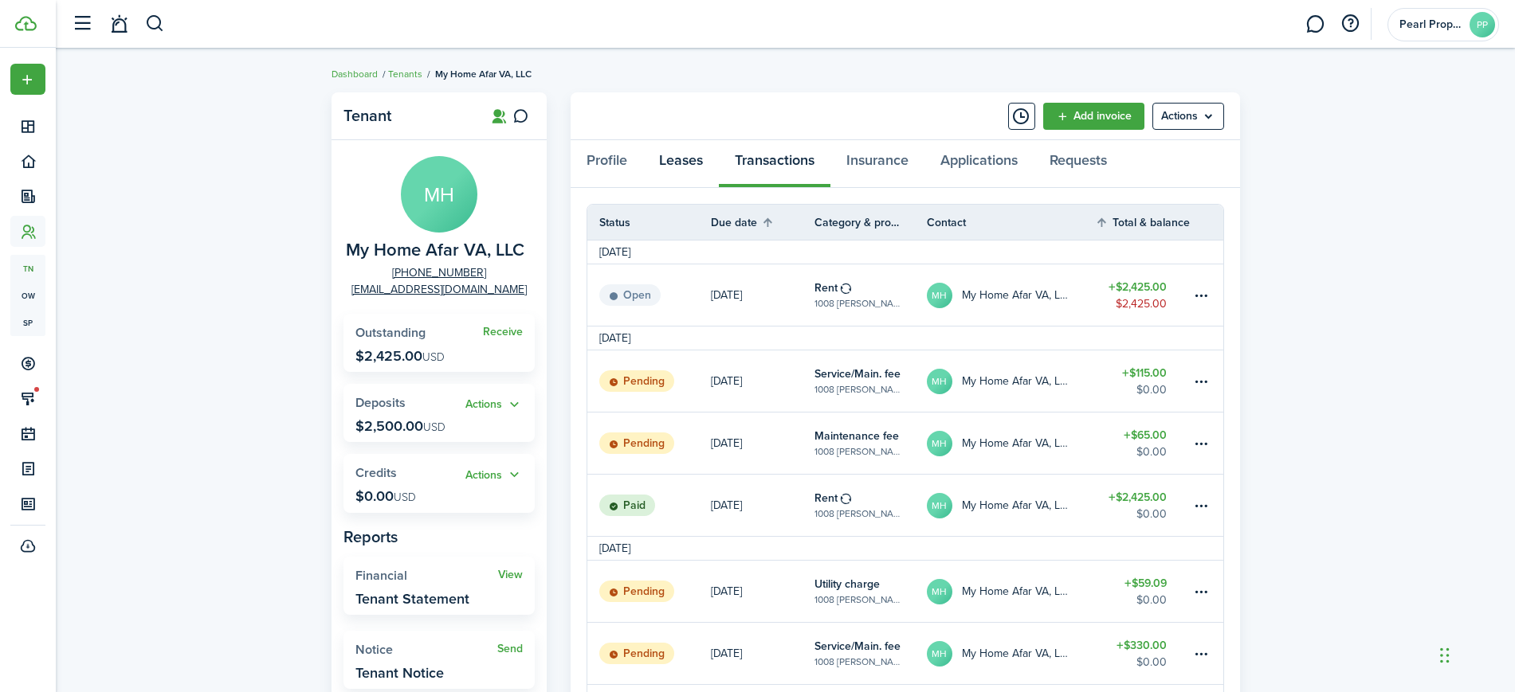
click at [669, 160] on link "Leases" at bounding box center [681, 164] width 76 height 48
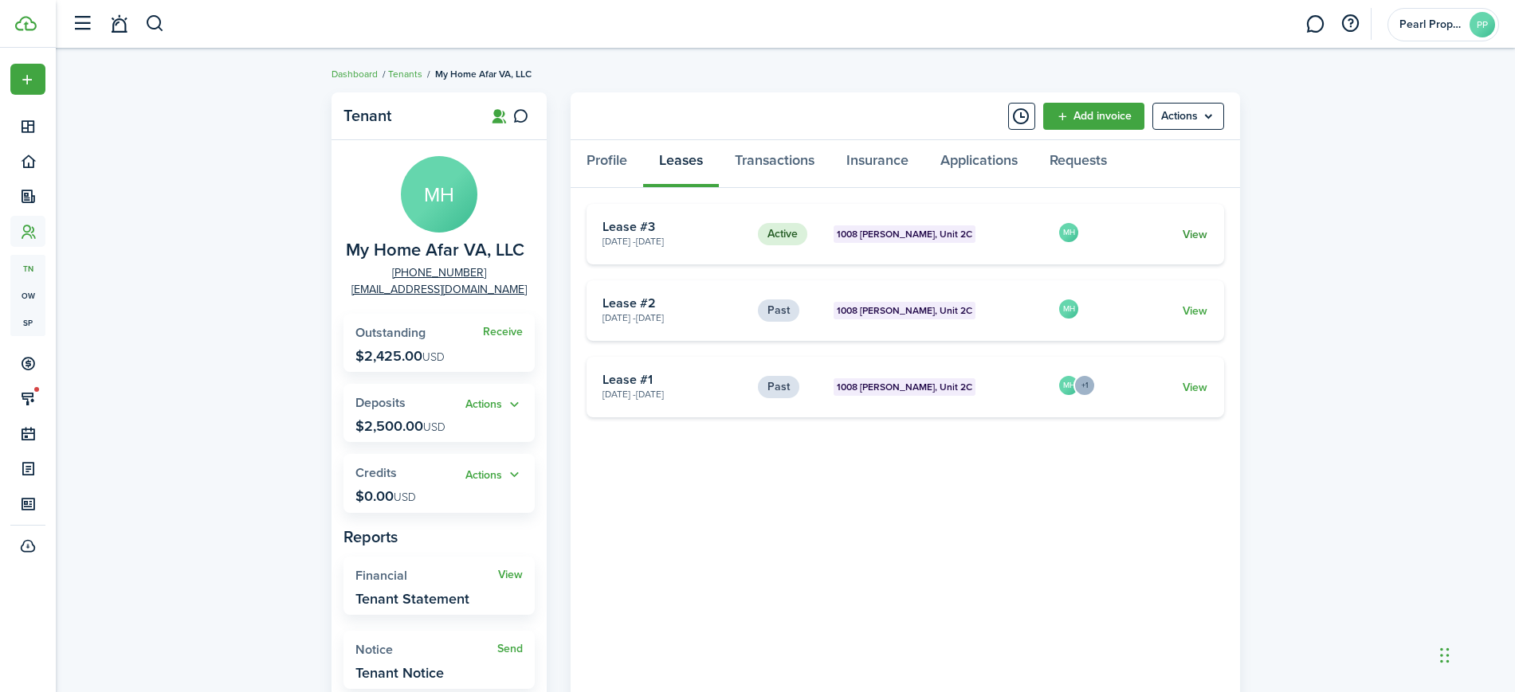
click at [1192, 229] on link "View" at bounding box center [1194, 234] width 25 height 17
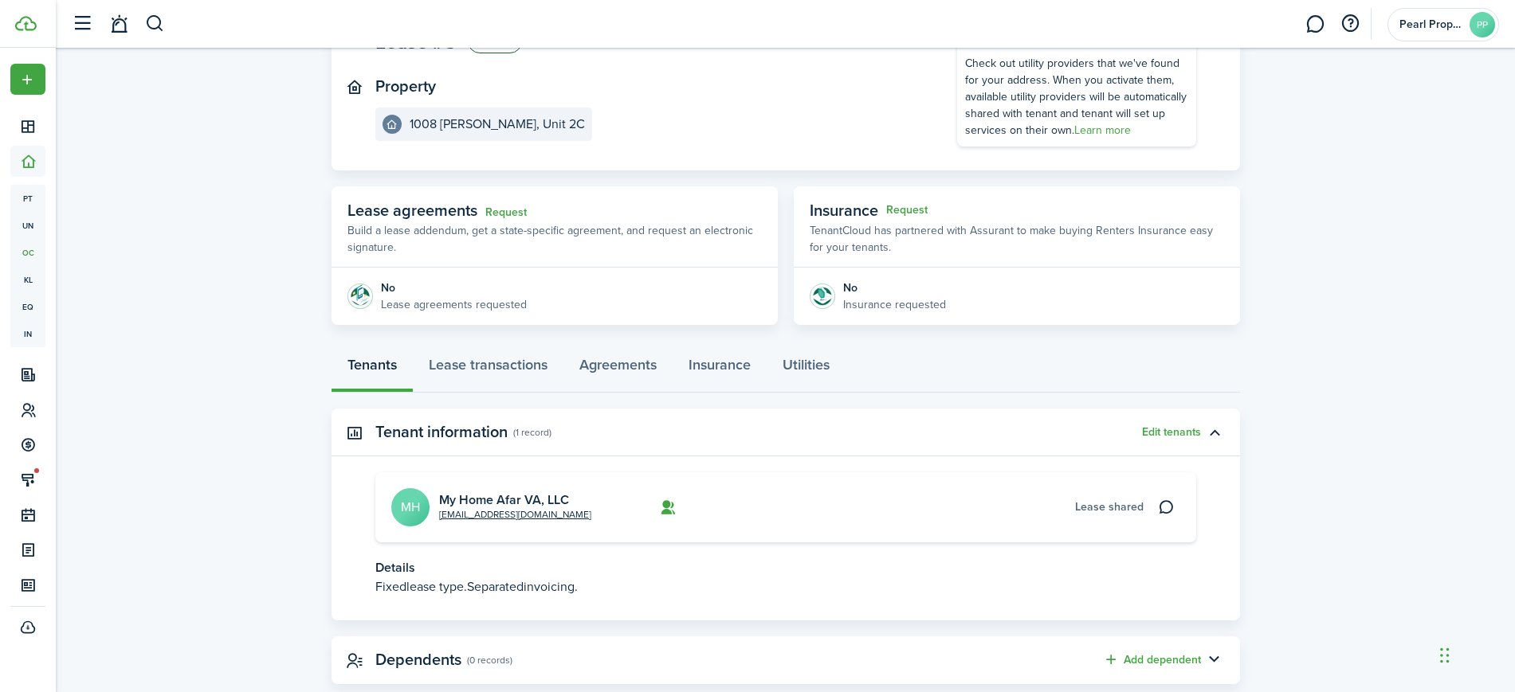
scroll to position [190, 0]
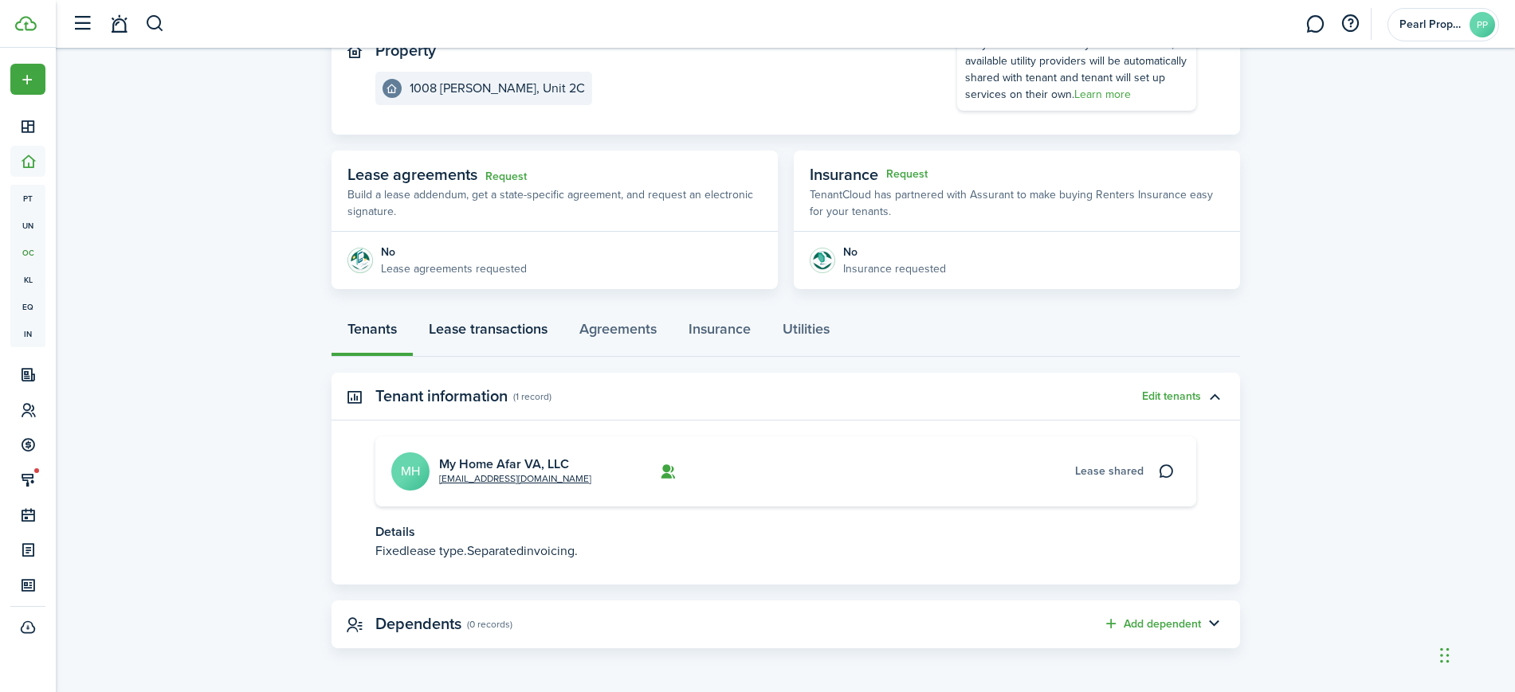
click at [518, 327] on link "Lease transactions" at bounding box center [488, 333] width 151 height 48
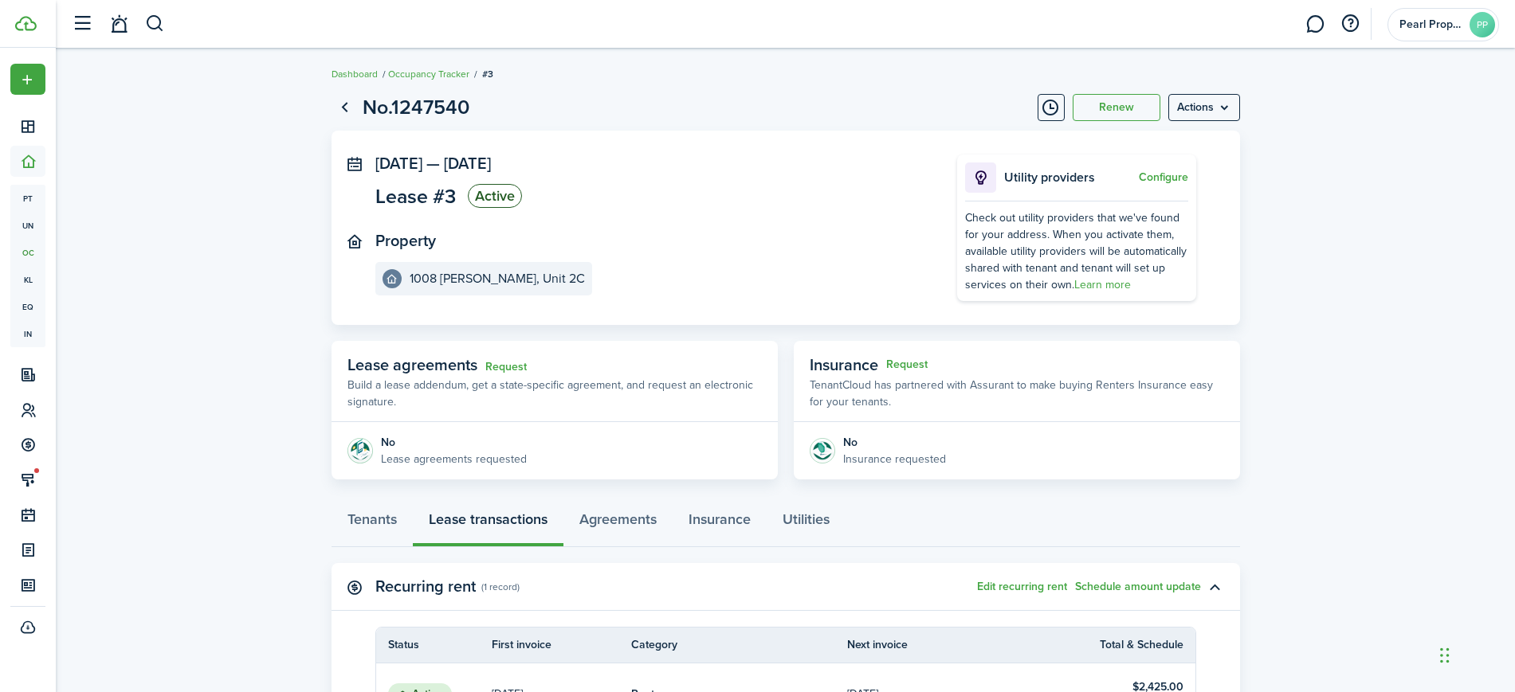
click at [1389, 298] on lease-view "No.1247540 Renew Actions [DATE] — [DATE] Lease #3 Active Property [GEOGRAPHIC_D…" at bounding box center [785, 532] width 1459 height 896
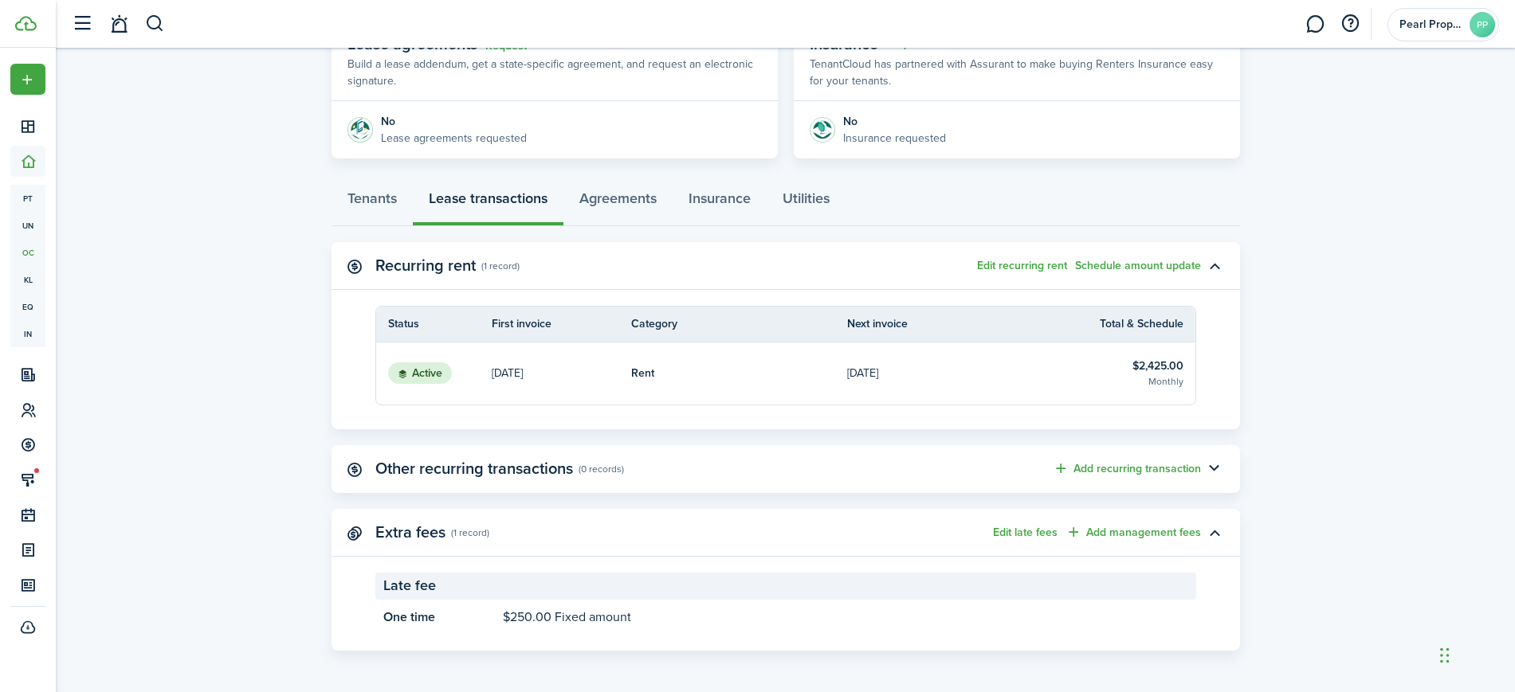
scroll to position [323, 0]
click at [642, 198] on link "Agreements" at bounding box center [617, 200] width 109 height 48
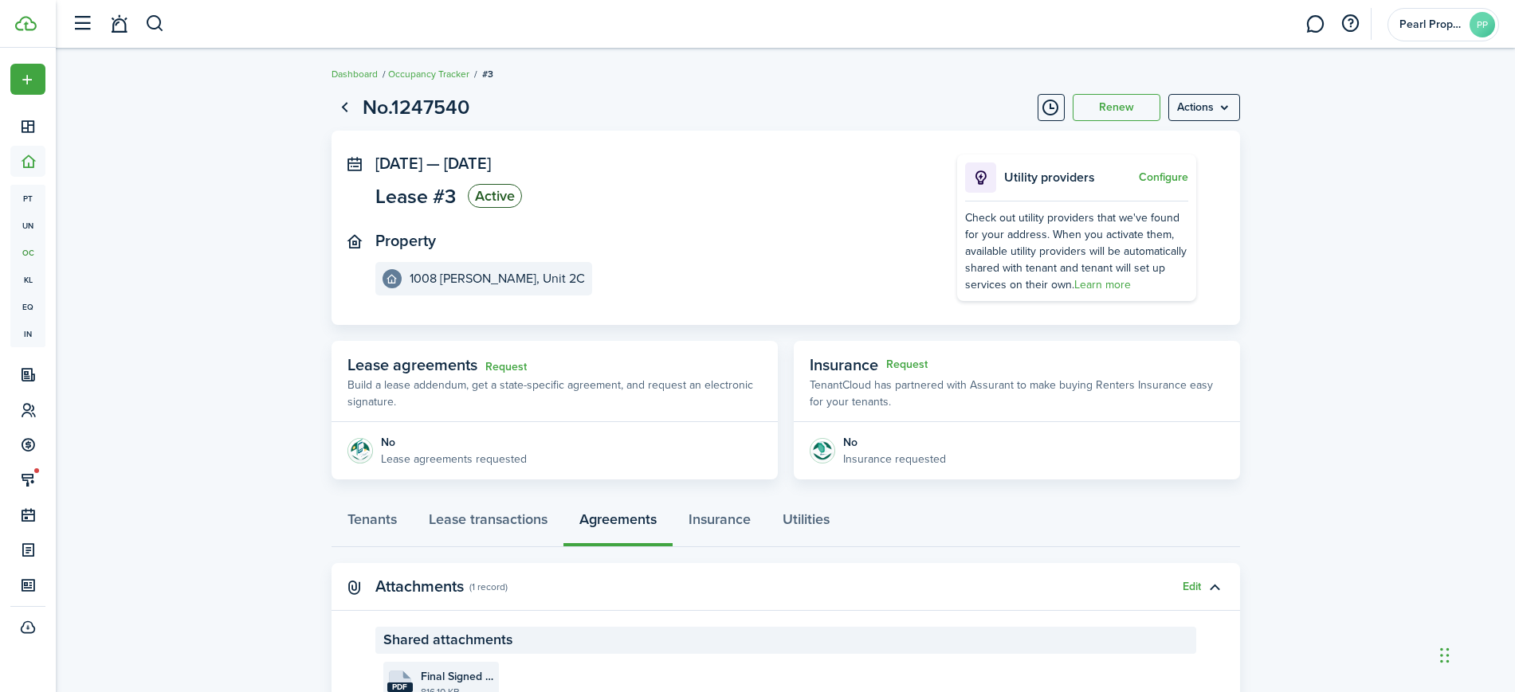
click at [444, 687] on file-size "816.10 KB" at bounding box center [458, 692] width 74 height 14
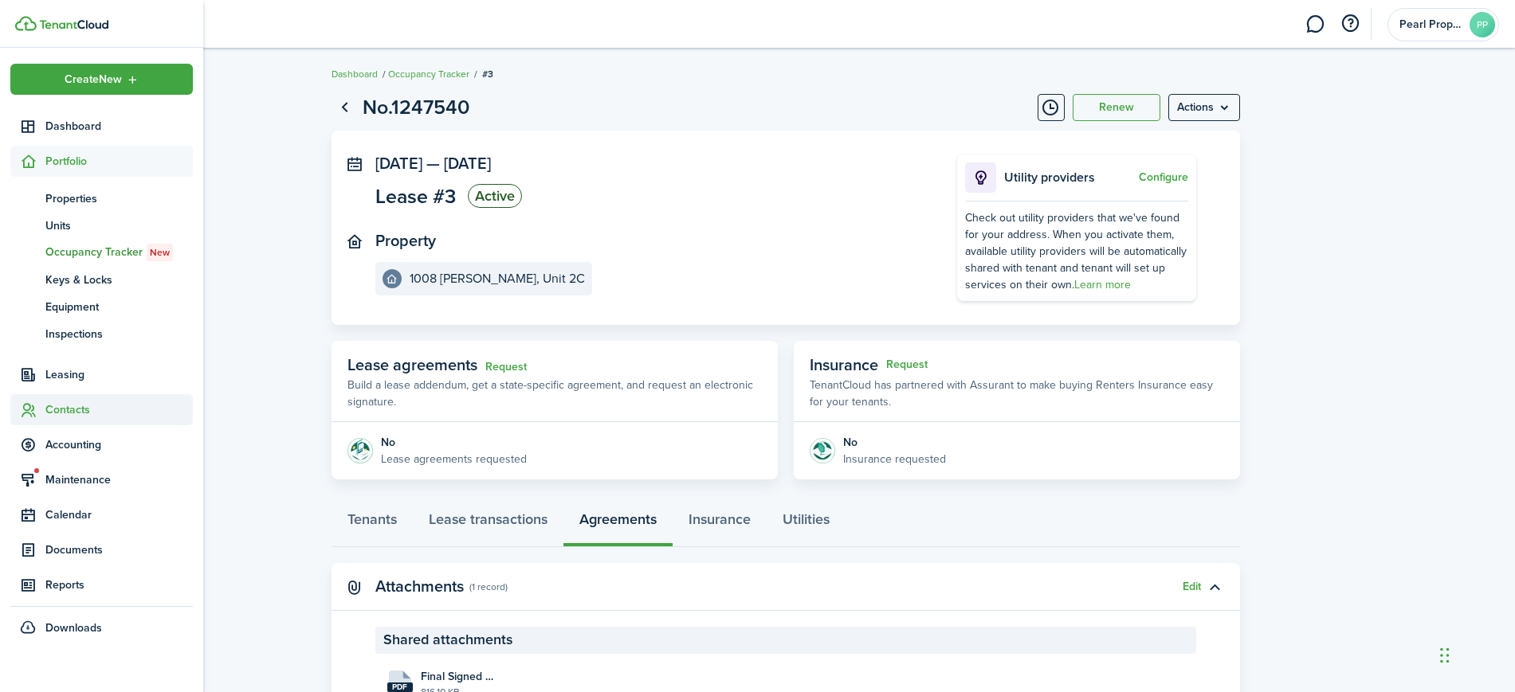
click at [60, 410] on span "Contacts" at bounding box center [118, 410] width 147 height 17
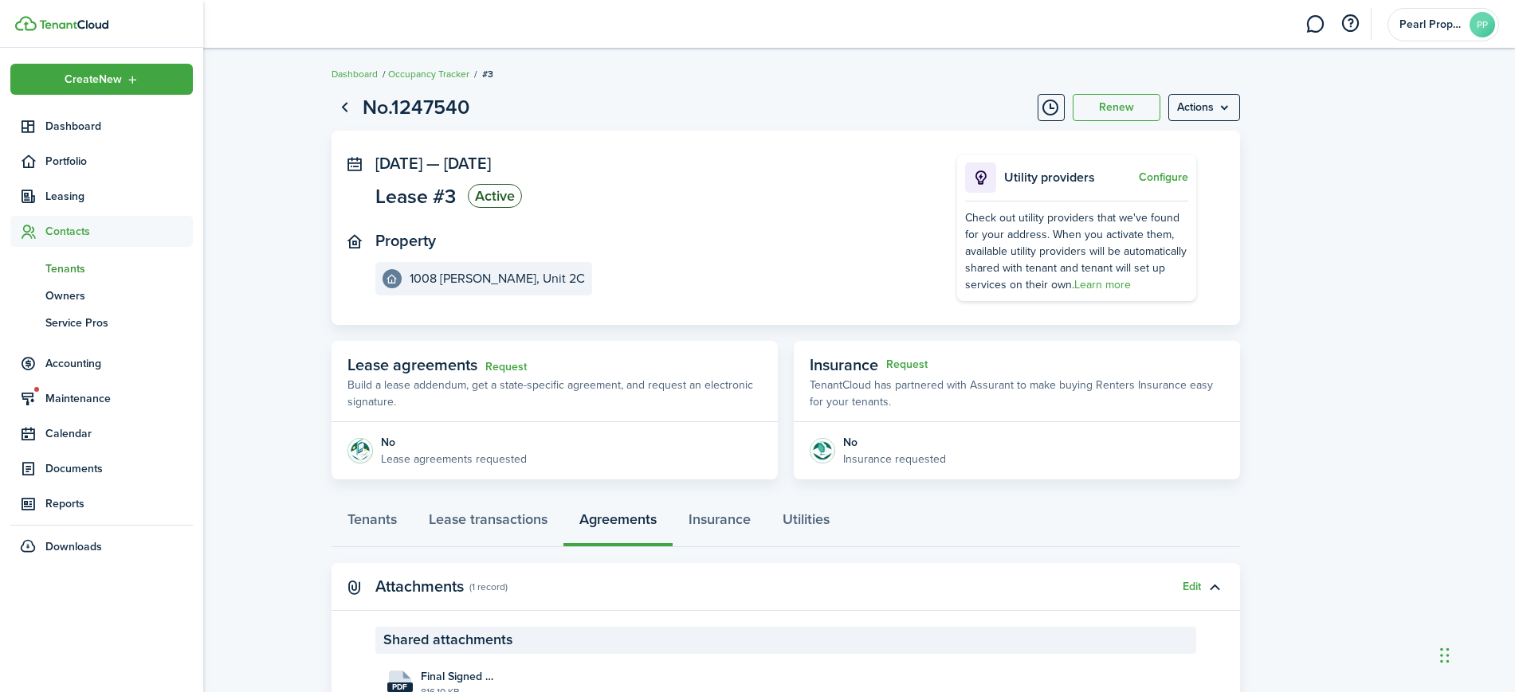
click at [73, 268] on span "Tenants" at bounding box center [118, 269] width 147 height 17
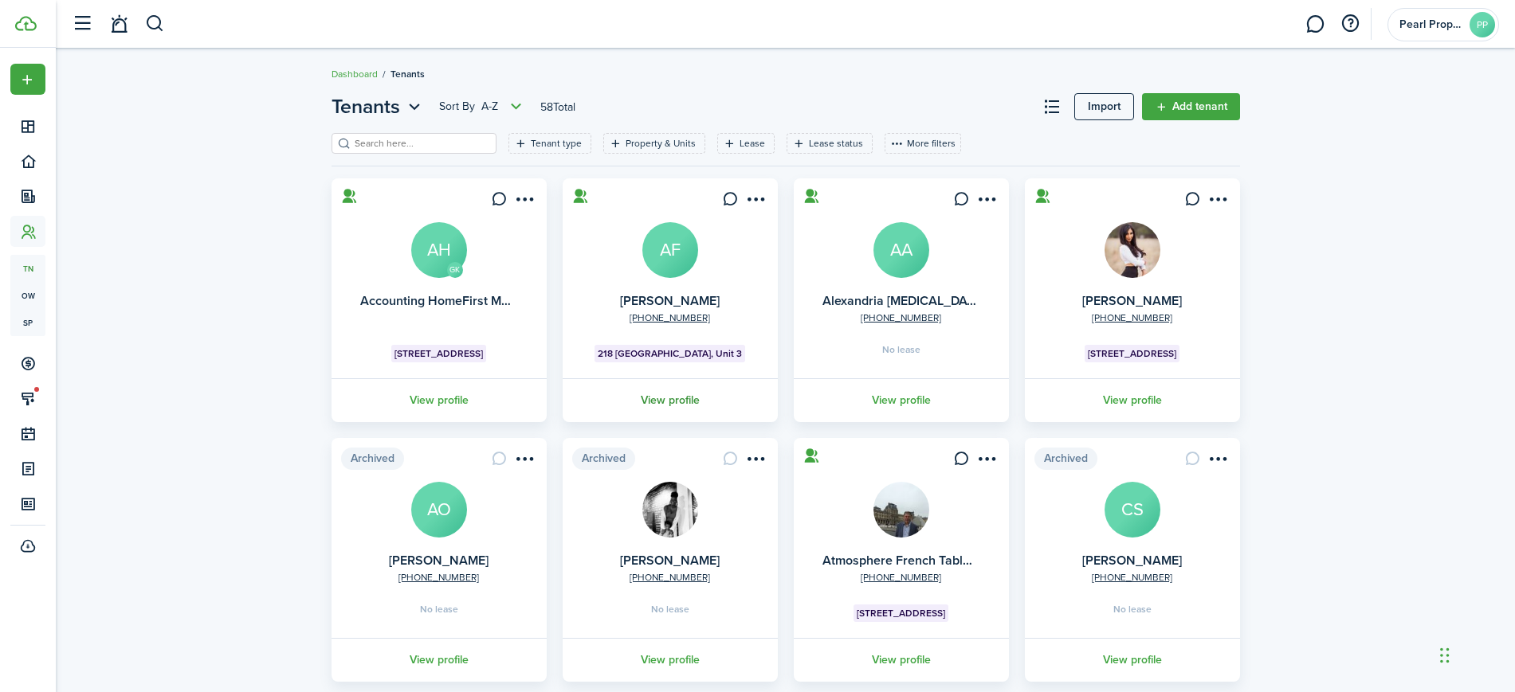
click at [637, 390] on link "View profile" at bounding box center [670, 400] width 220 height 44
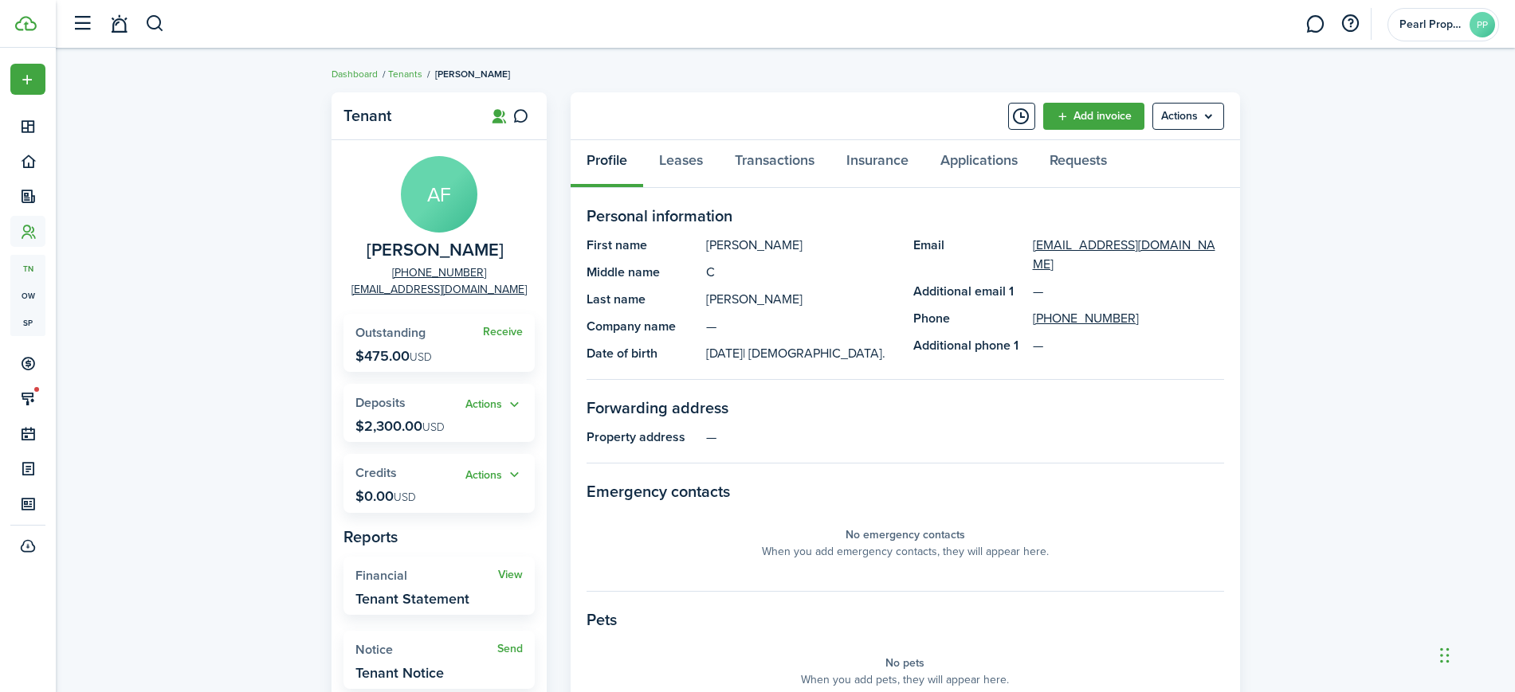
click at [158, 155] on div "Tenant AF [PERSON_NAME] [PHONE_NUMBER] [EMAIL_ADDRESS][DOMAIN_NAME] Receive Out…" at bounding box center [785, 550] width 1459 height 932
click at [766, 158] on link "Transactions" at bounding box center [775, 164] width 112 height 48
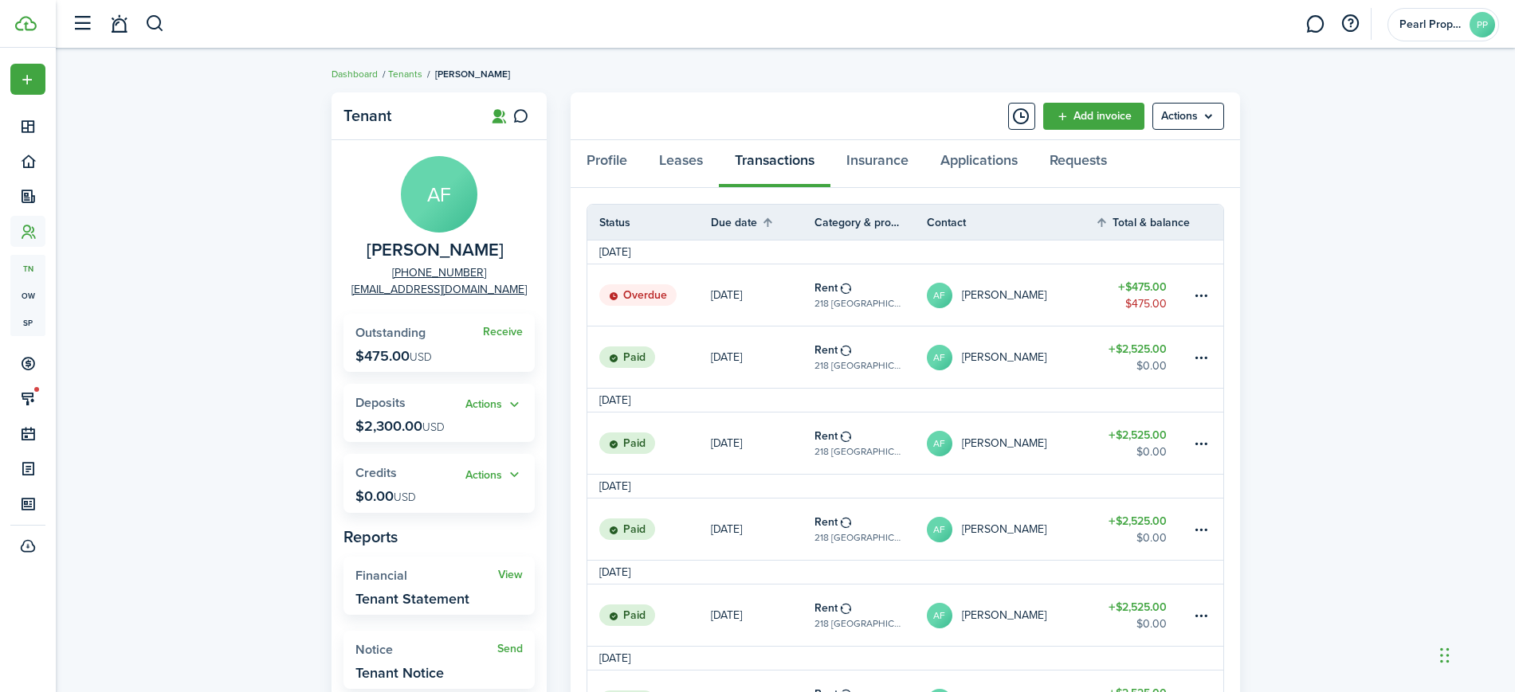
click at [1116, 114] on link "Add invoice" at bounding box center [1093, 116] width 101 height 27
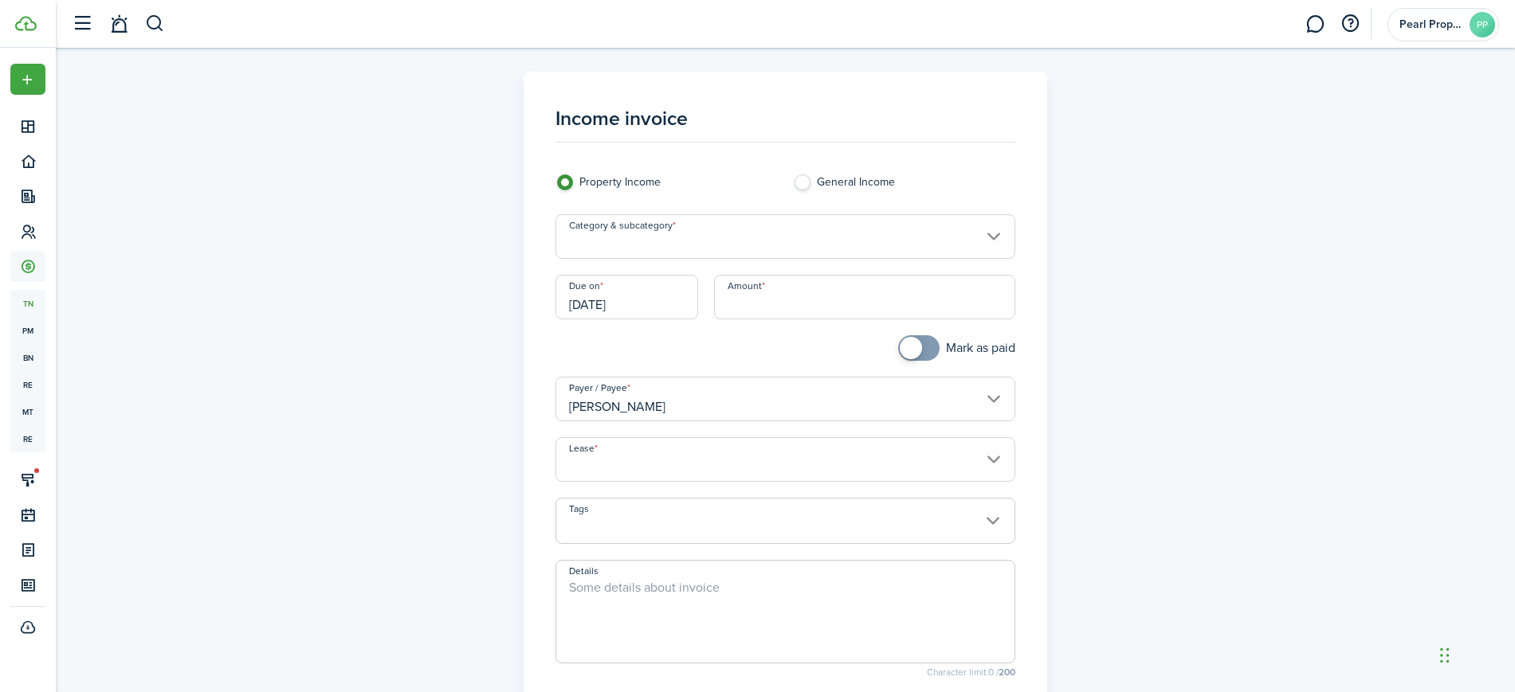
click at [678, 232] on input "Category & subcategory" at bounding box center [785, 236] width 460 height 45
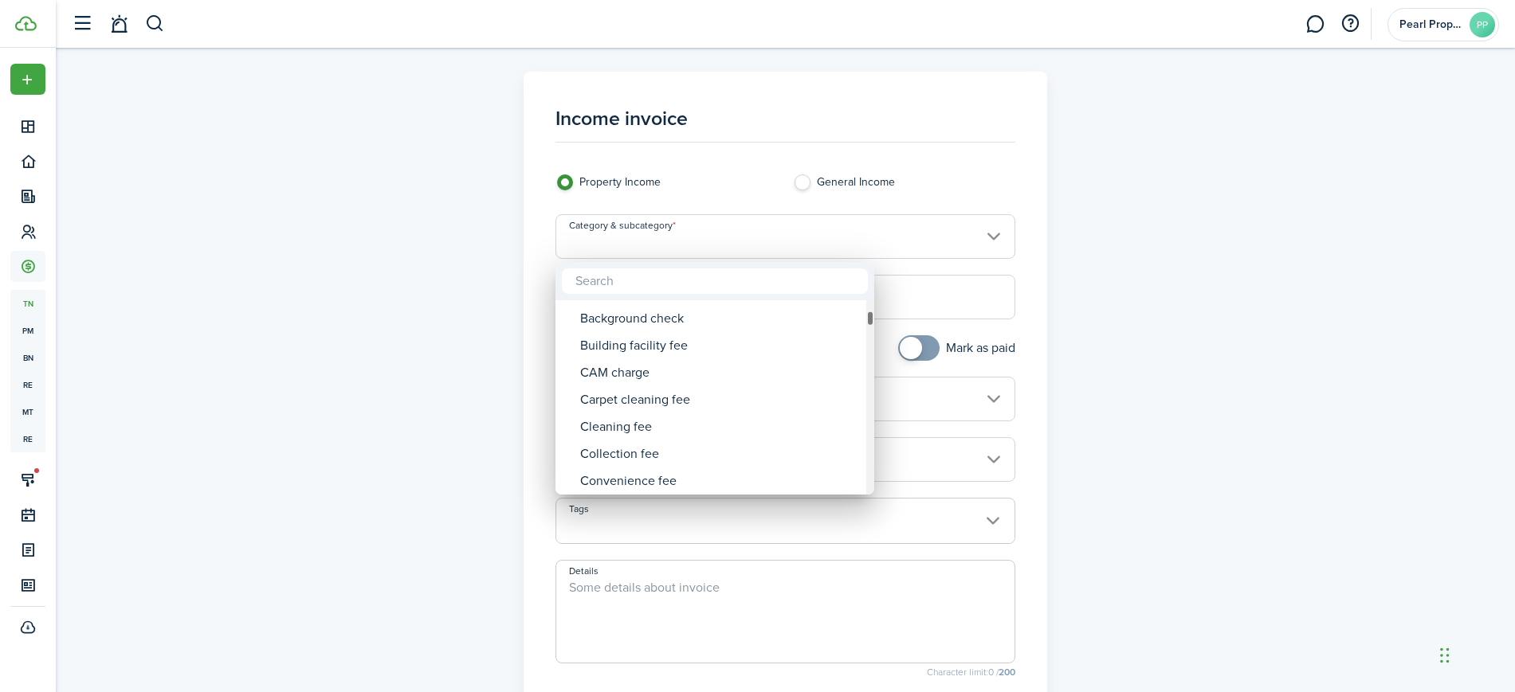
drag, startPoint x: 870, startPoint y: 308, endPoint x: 866, endPoint y: 319, distance: 11.1
click at [866, 319] on div "Category & subcategory" at bounding box center [870, 319] width 8 height 16
drag, startPoint x: 872, startPoint y: 320, endPoint x: 869, endPoint y: 351, distance: 30.4
click at [869, 351] on div "Category & subcategory" at bounding box center [870, 348] width 8 height 16
drag, startPoint x: 869, startPoint y: 348, endPoint x: 869, endPoint y: 367, distance: 19.1
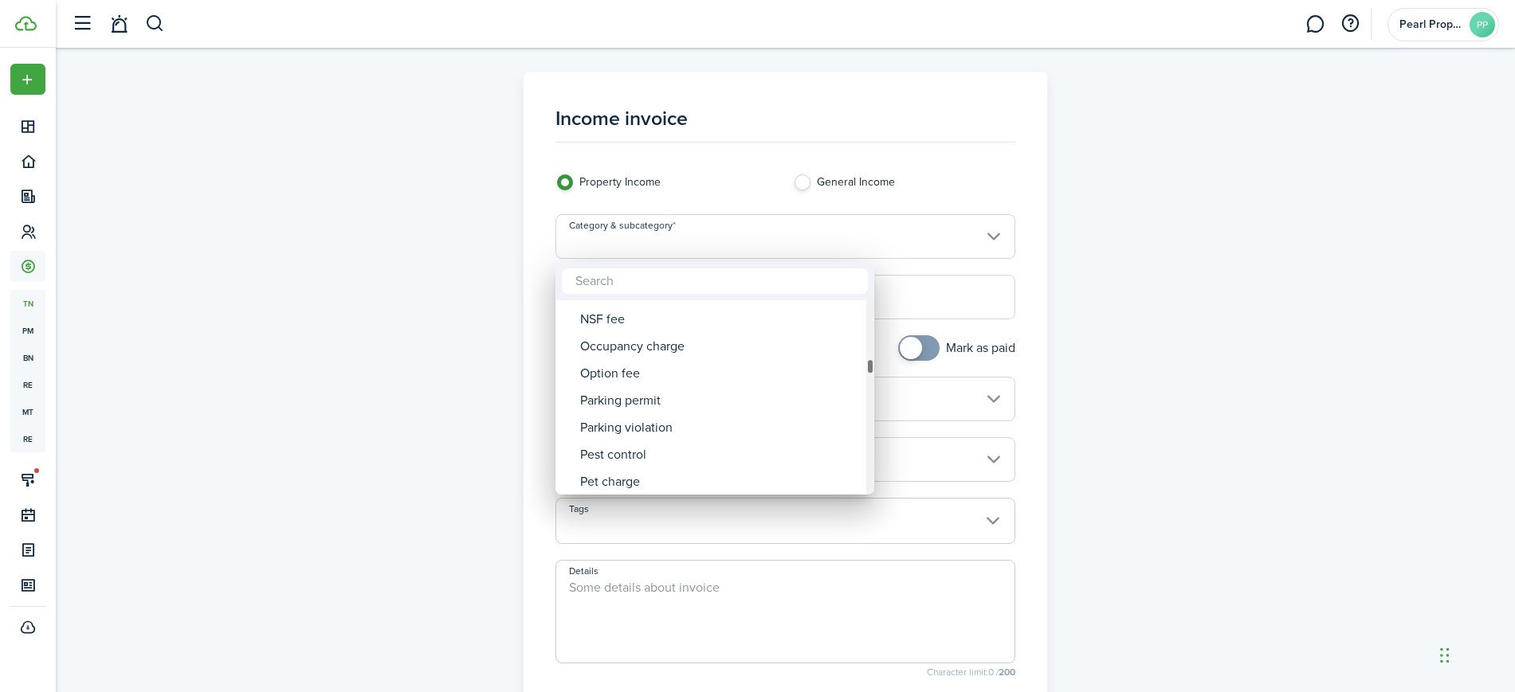
click at [869, 367] on div "Category & subcategory" at bounding box center [870, 367] width 8 height 16
drag, startPoint x: 869, startPoint y: 367, endPoint x: 867, endPoint y: 386, distance: 18.4
click at [867, 386] on div "Category & subcategory" at bounding box center [870, 385] width 8 height 16
click at [731, 398] on div "Service charge" at bounding box center [721, 397] width 282 height 27
type input "Tenant charges & fees / Service charge"
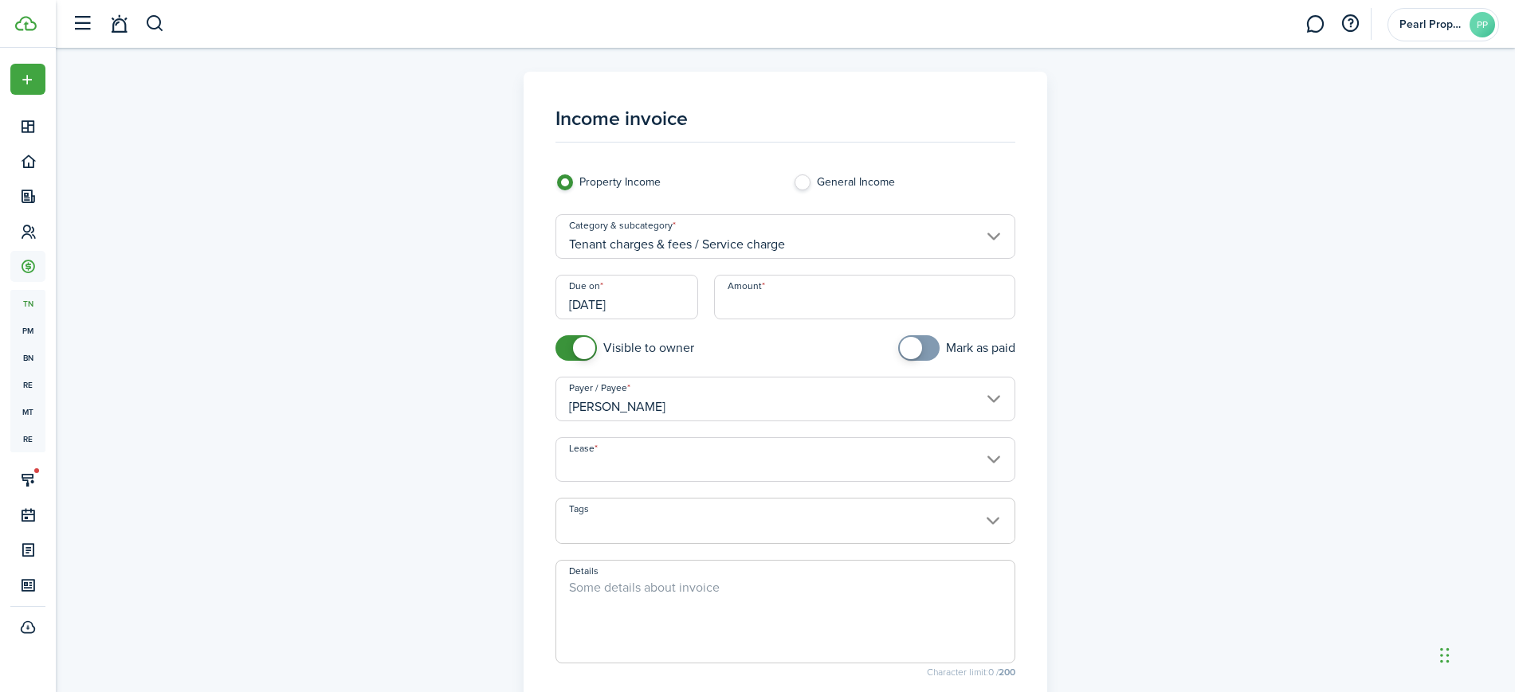
click at [775, 301] on input "Amount" at bounding box center [864, 297] width 301 height 45
type input "$116.00"
click at [777, 342] on mobiscroll-switch "Visible to owner" at bounding box center [666, 347] width 222 height 25
click at [723, 453] on input "Lease" at bounding box center [785, 459] width 460 height 45
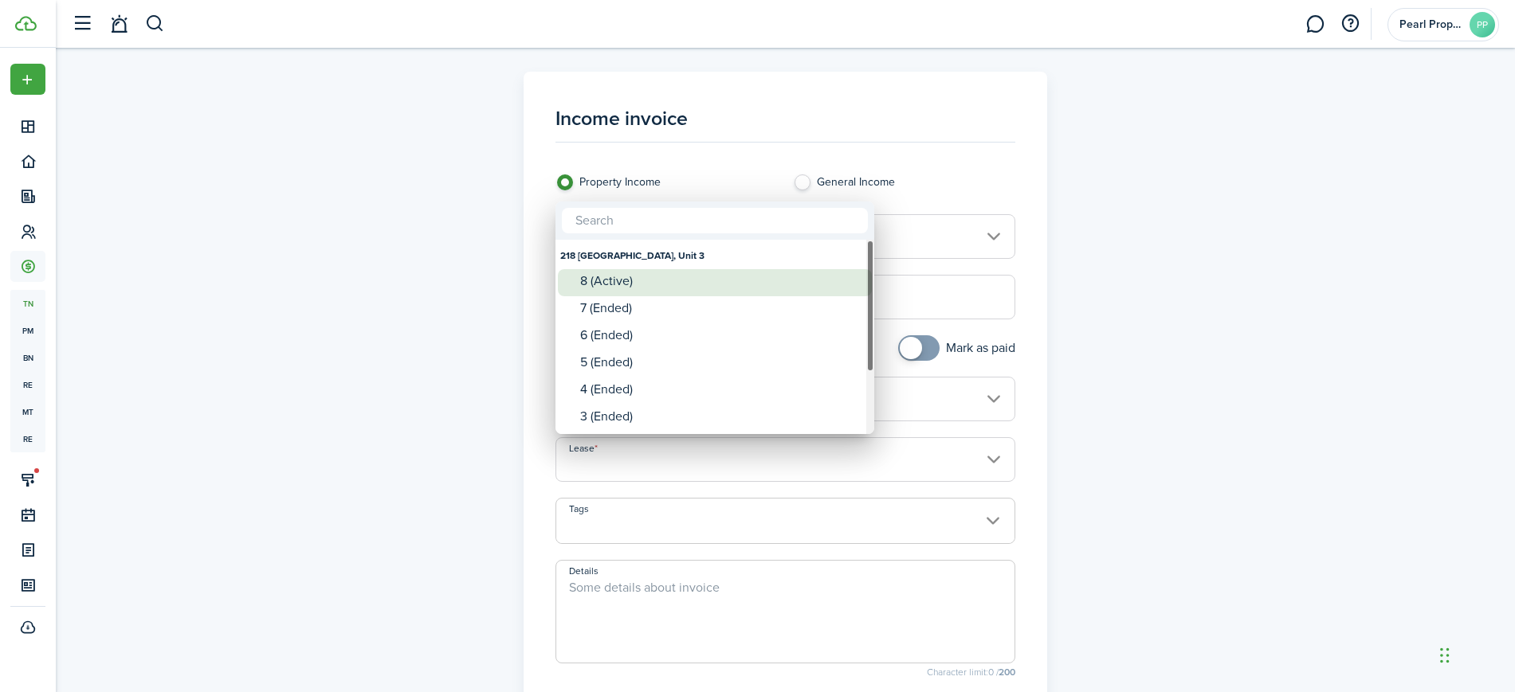
click at [630, 281] on div "8 (Active)" at bounding box center [721, 281] width 282 height 14
type input "218 [GEOGRAPHIC_DATA], Unit 3. Lease #8 (Active)"
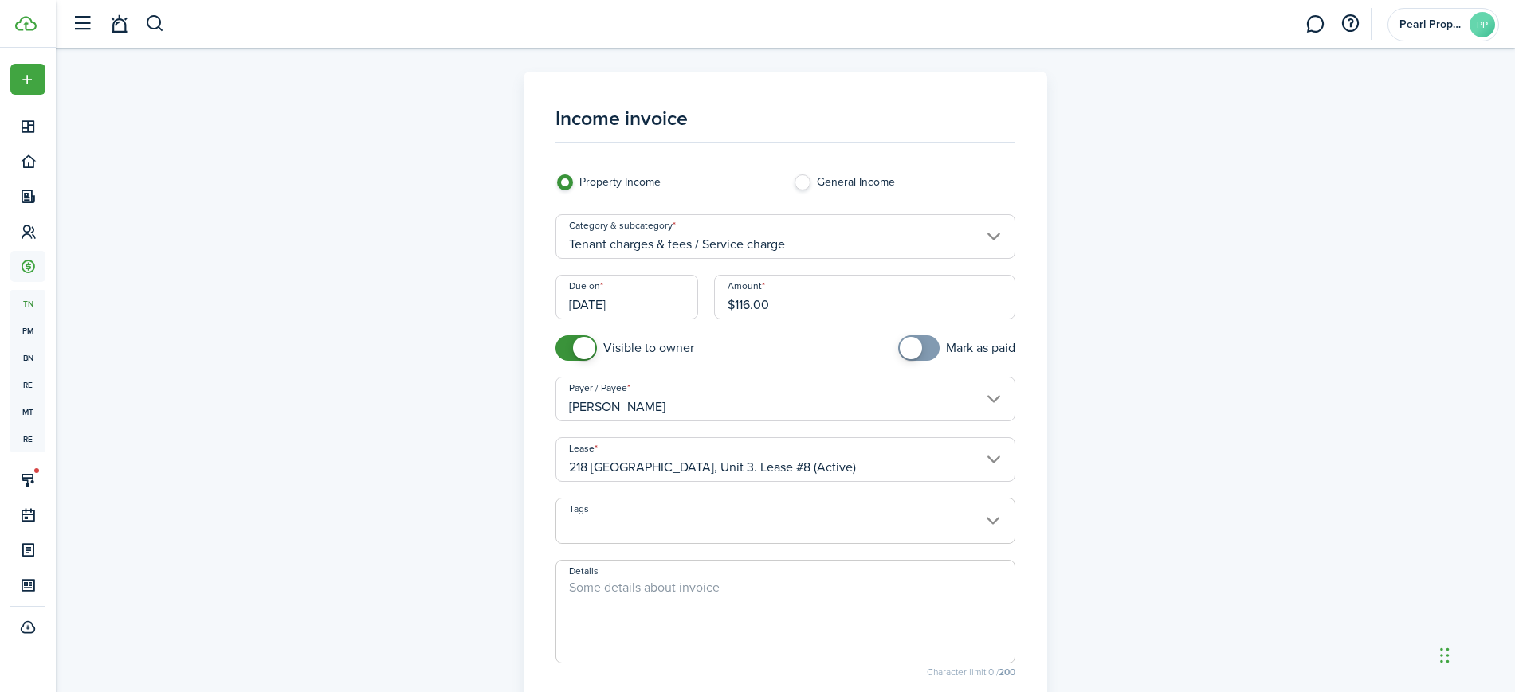
click at [668, 598] on textarea "Details" at bounding box center [785, 616] width 458 height 76
paste textarea "Tenant Locked out go and unlock unit on [DATE] $ 116.00"
click at [567, 586] on textarea "Tenant Locked out go and unlock unit on [DATE] $ 116.00" at bounding box center [785, 616] width 458 height 76
click at [750, 590] on textarea "Service feee: Tenant Locked out go and unlock unit on [DATE] $ 116.00" at bounding box center [785, 616] width 458 height 76
click at [822, 638] on textarea "Service feee: Tenant Locked out, Rosbin unlock unit on [DATE] $ 116.00" at bounding box center [785, 616] width 458 height 76
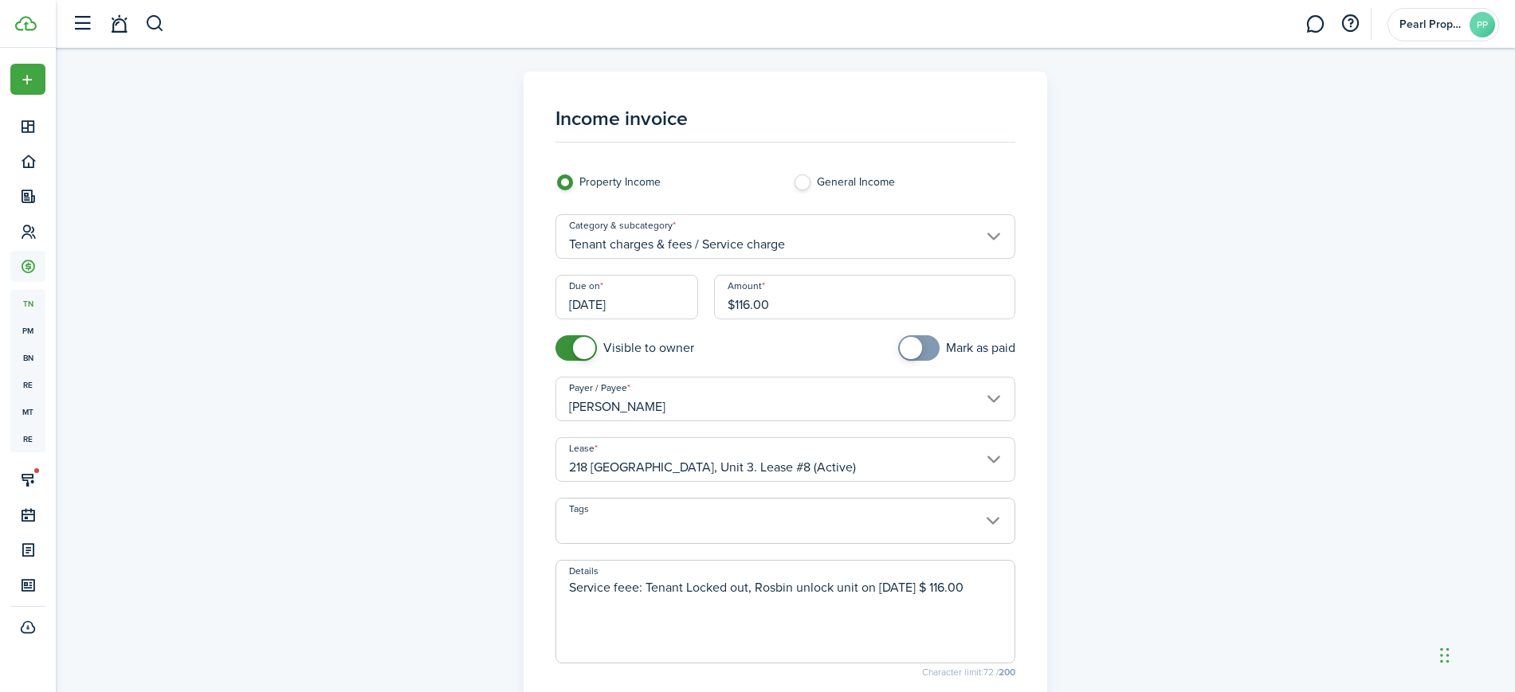
click at [931, 586] on textarea "Service feee: Tenant Locked out, Rosbin unlock unit on [DATE] $ 116.00" at bounding box center [785, 616] width 458 height 76
click at [1216, 519] on div "Income invoice Property Income General Income Category & subcategory Tenant cha…" at bounding box center [785, 452] width 924 height 761
click at [636, 587] on textarea "Service feee: Tenant Locked out, Rosbin unlock unit on [DATE] - $116.00" at bounding box center [785, 616] width 458 height 76
click at [746, 635] on textarea "Service fee: Tenant Locked out, Rosbin unlock unit on [DATE] - $116.00" at bounding box center [785, 616] width 458 height 76
click at [686, 590] on textarea "Service fee: Tenant Locked out, Rosbin unlock unit on [DATE] - $116.00" at bounding box center [785, 616] width 458 height 76
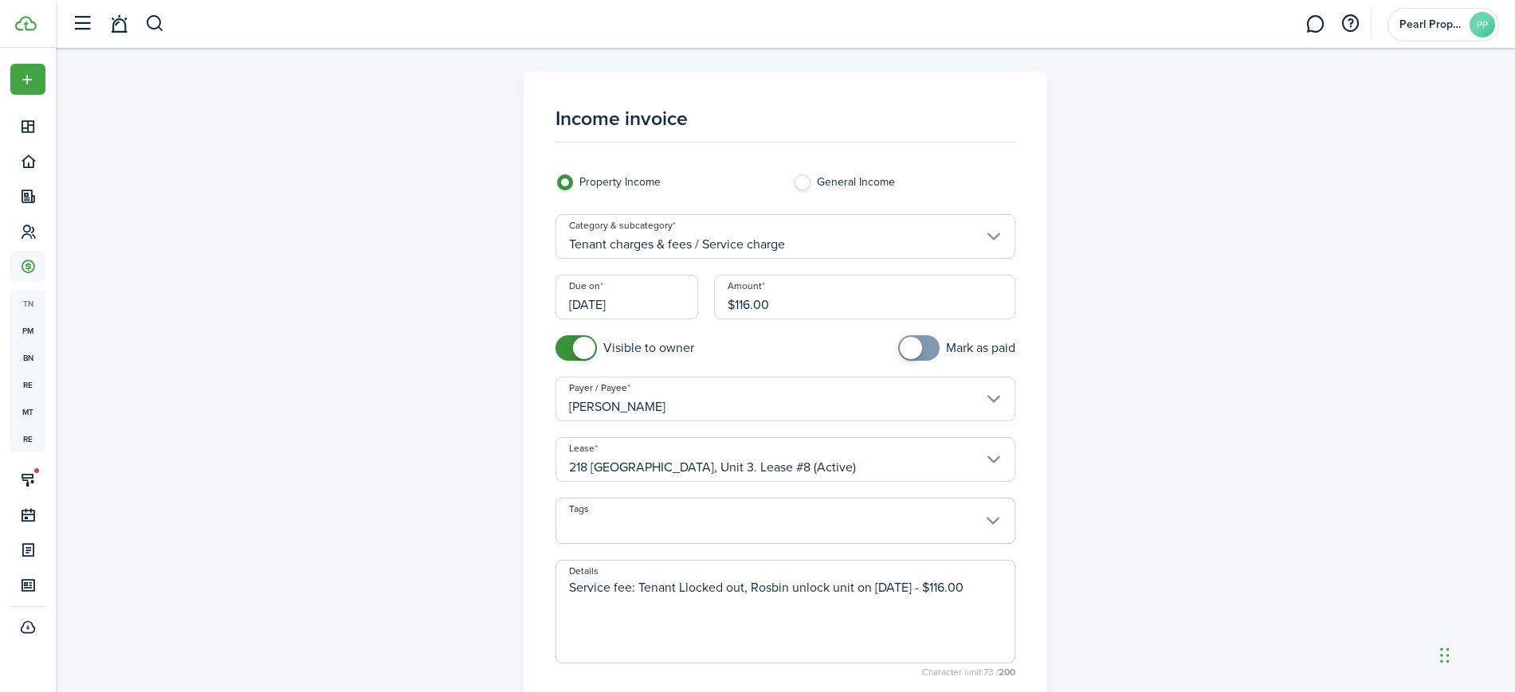
click at [720, 643] on textarea "Service fee: Tenant Llocked out, Rosbin unlock unit on [DATE] - $116.00" at bounding box center [785, 616] width 458 height 76
click at [685, 585] on textarea "Service fee: Tenant Llocked out, Rosbin unlock unit on [DATE] - $116.00" at bounding box center [785, 616] width 458 height 76
click at [720, 641] on textarea "Service fee: Tenant locked out, Rosbin unlock unit on [DATE] - $116.00" at bounding box center [785, 616] width 458 height 76
click at [1236, 526] on div "Income invoice Property Income General Income Category & subcategory Tenant cha…" at bounding box center [785, 452] width 924 height 761
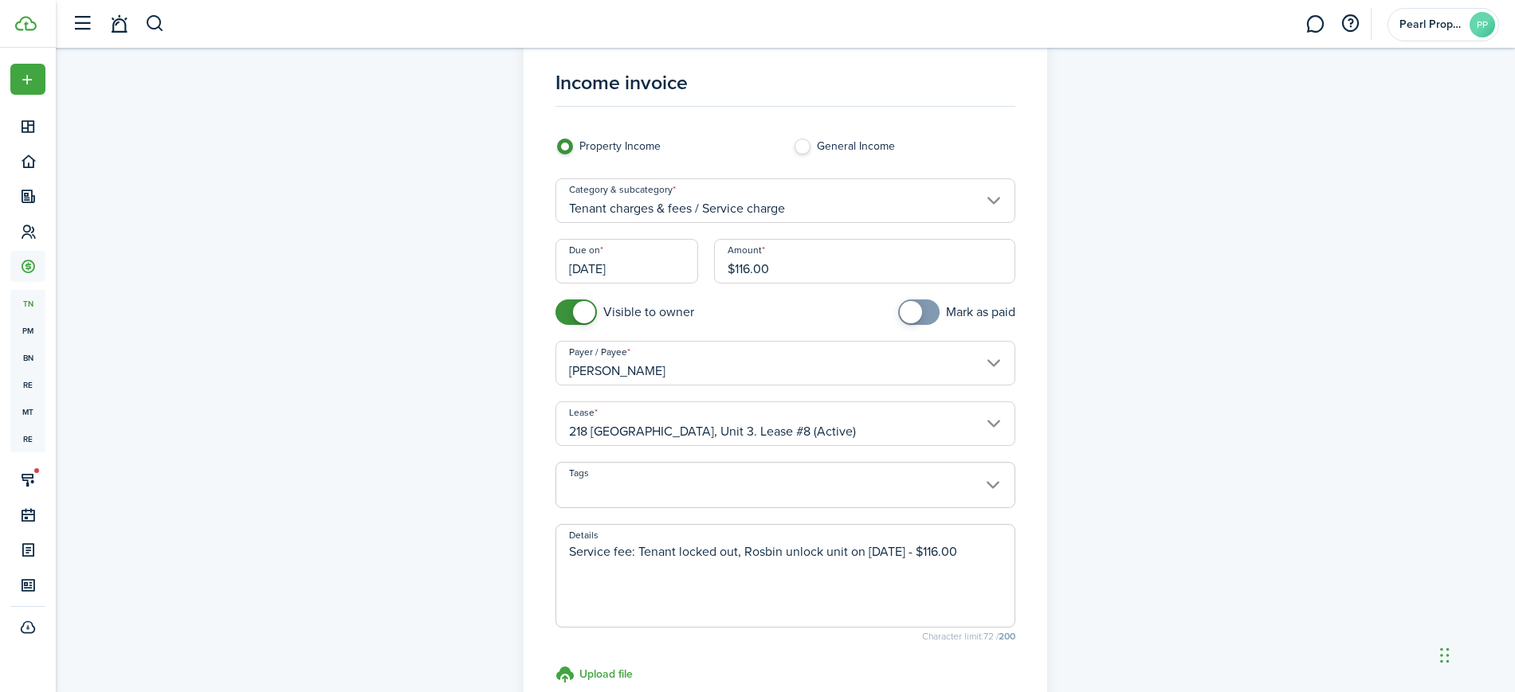
scroll to position [40, 0]
click at [629, 544] on textarea "Service fee: Tenant locked out, Rosbin unlock unit on [DATE] - $116.00" at bounding box center [785, 577] width 458 height 76
click at [701, 600] on textarea "Service charge: Tenant locked out, Rosbin unlock unit on [DATE] - $116.00" at bounding box center [785, 577] width 458 height 76
type textarea "Service charge: Tenant locked out, Rosbin unlock unit on [DATE] - $116.00"
click at [1148, 512] on div "Income invoice Property Income General Income Category & subcategory Tenant cha…" at bounding box center [785, 412] width 924 height 761
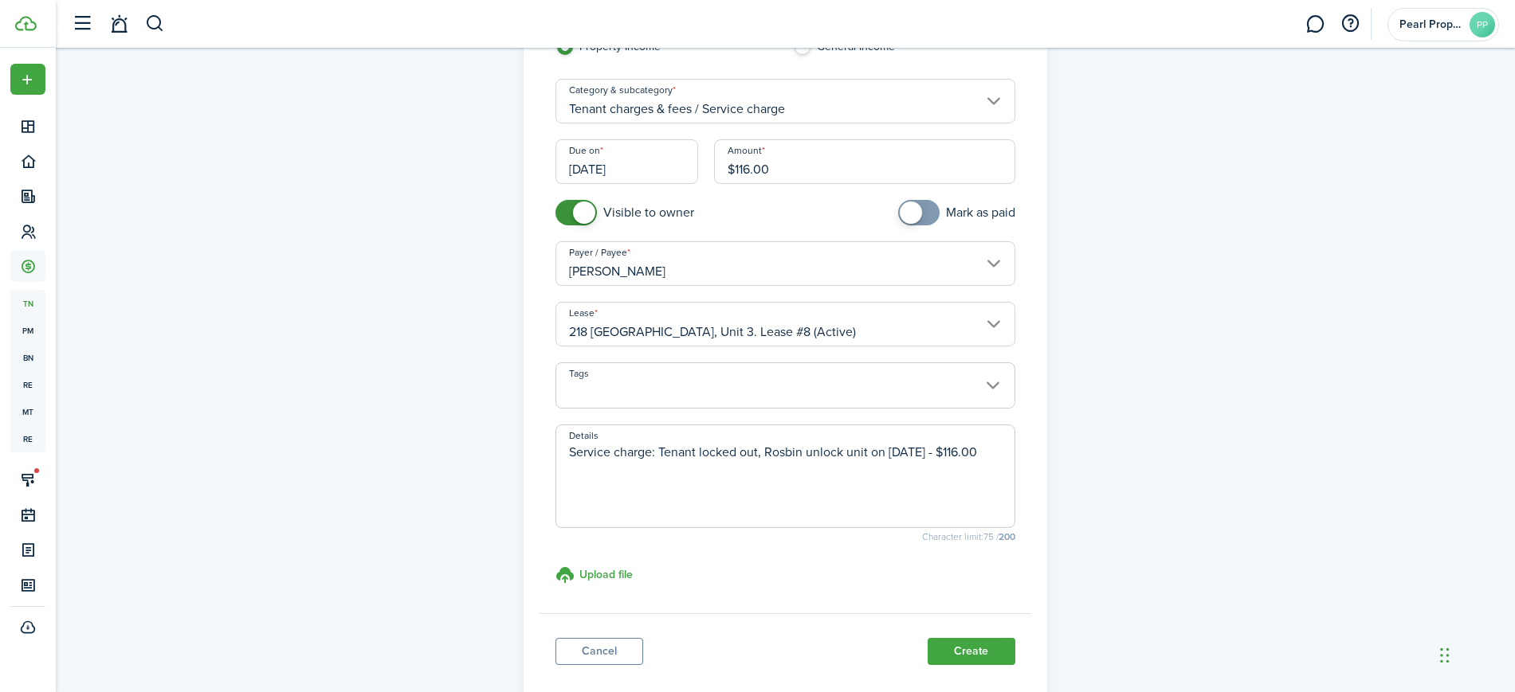
scroll to position [159, 0]
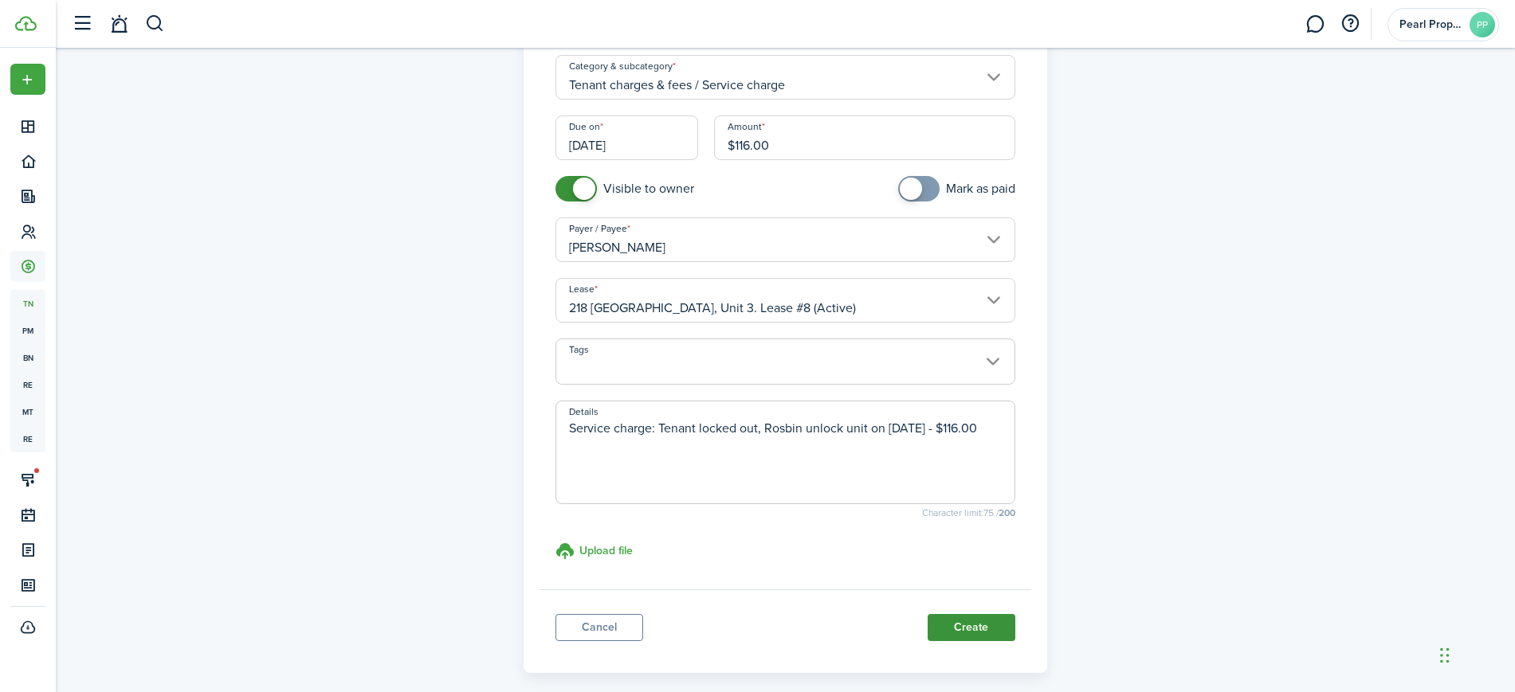
click at [963, 630] on button "Create" at bounding box center [971, 627] width 88 height 27
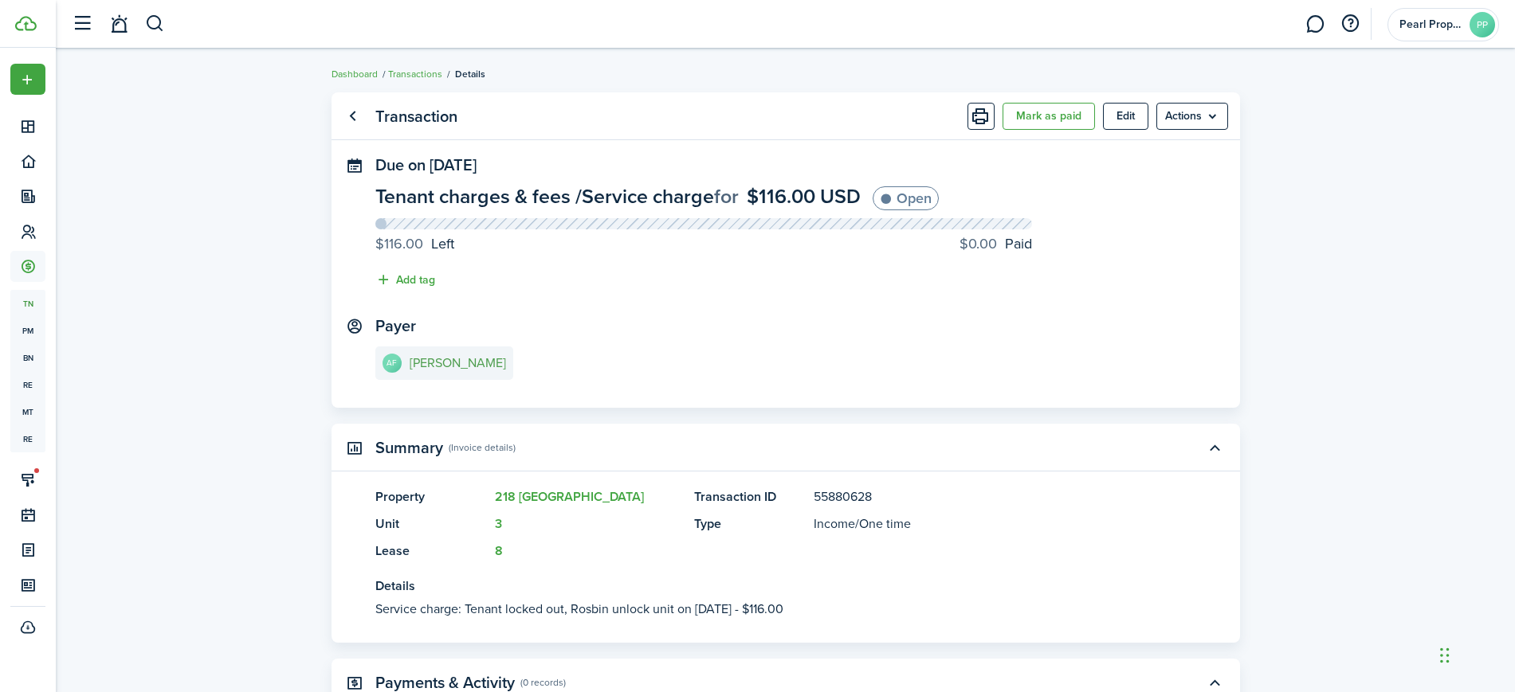
click at [455, 369] on e-details-info-title "[PERSON_NAME]" at bounding box center [458, 363] width 96 height 14
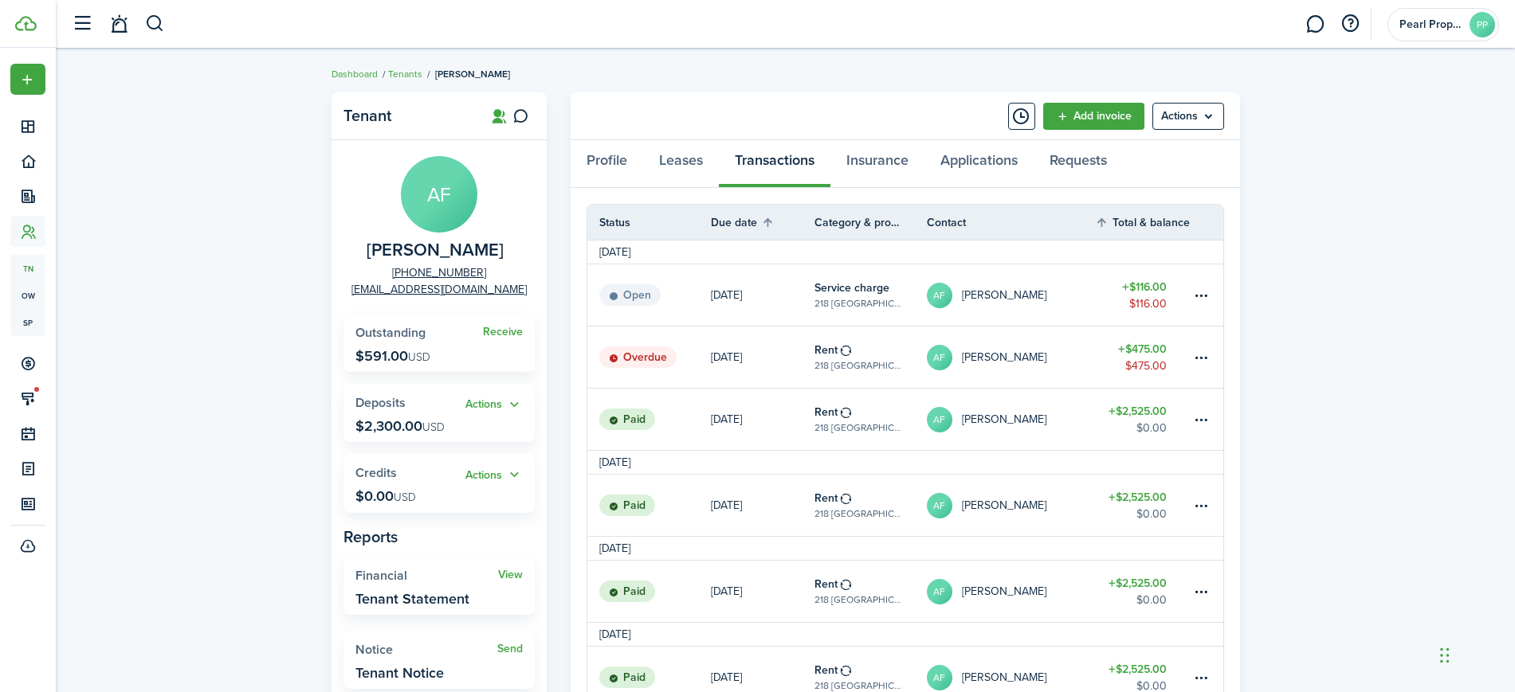
click at [1092, 367] on link "AF [PERSON_NAME]" at bounding box center [1011, 357] width 169 height 61
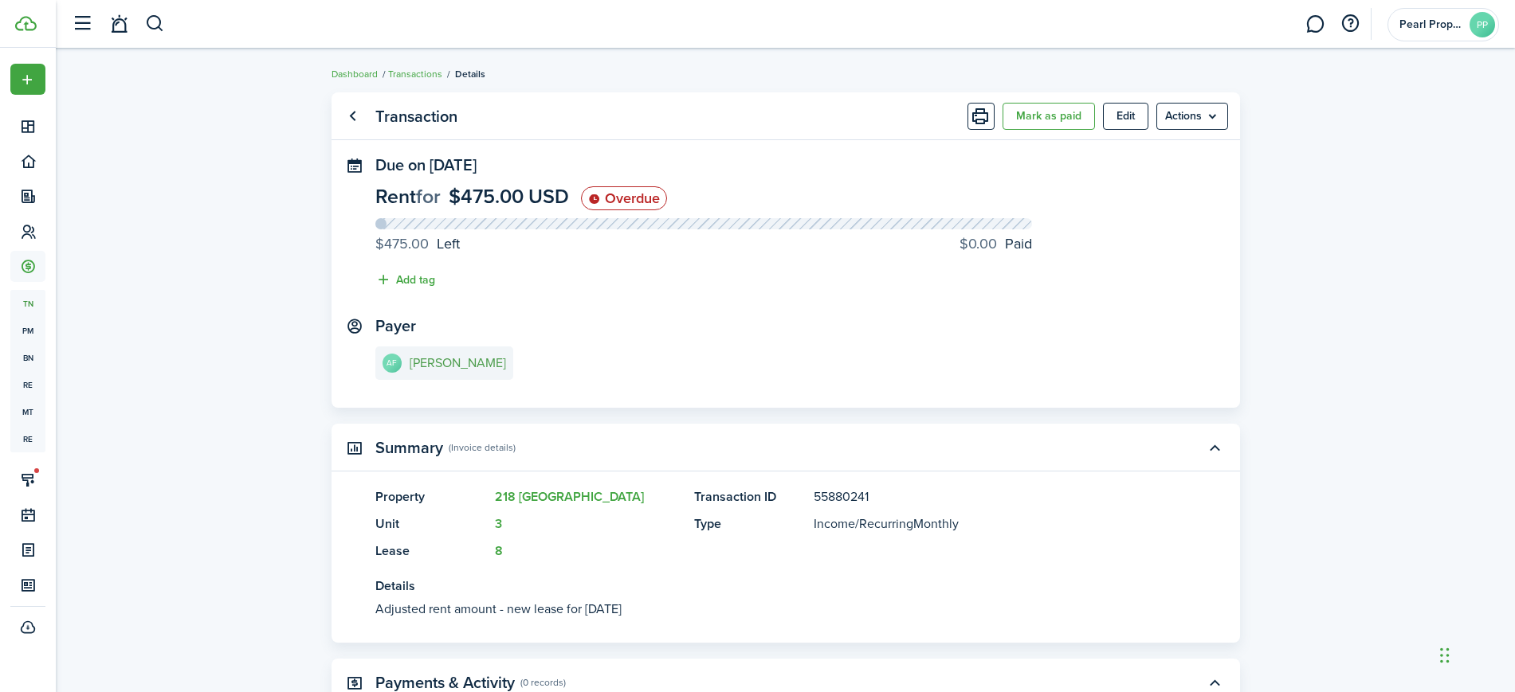
click at [465, 370] on e-details-info-title "[PERSON_NAME]" at bounding box center [458, 363] width 96 height 14
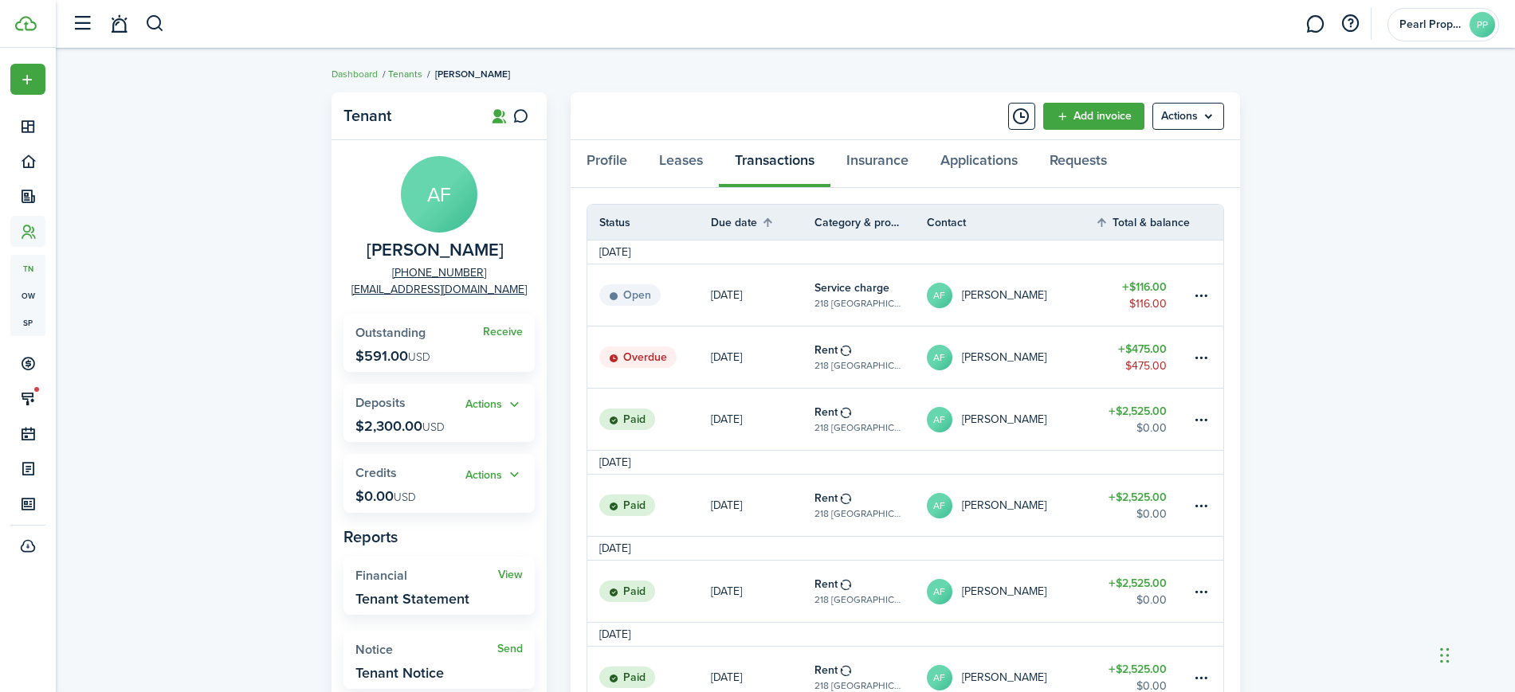
click at [412, 74] on link "Tenants" at bounding box center [405, 74] width 34 height 14
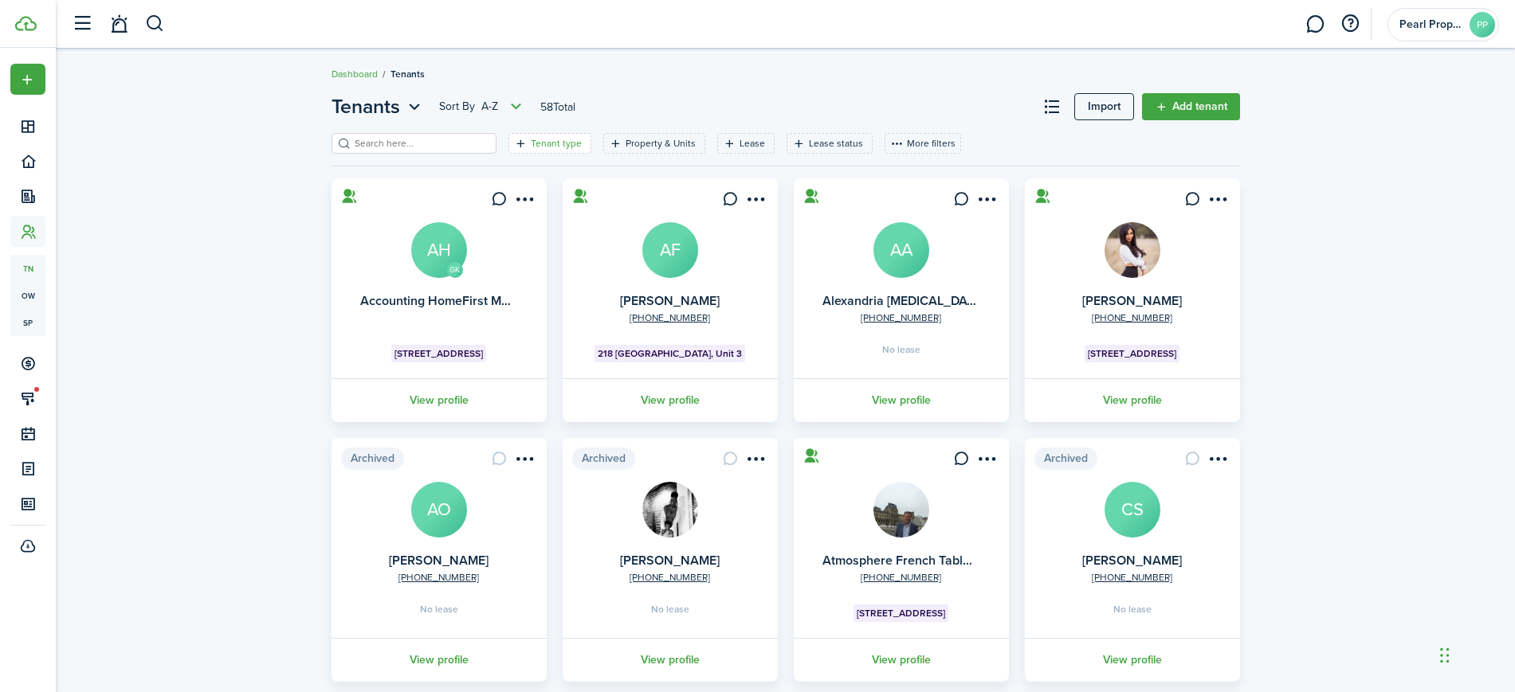
click at [544, 147] on filter-tag-label "Tenant type" at bounding box center [556, 143] width 51 height 14
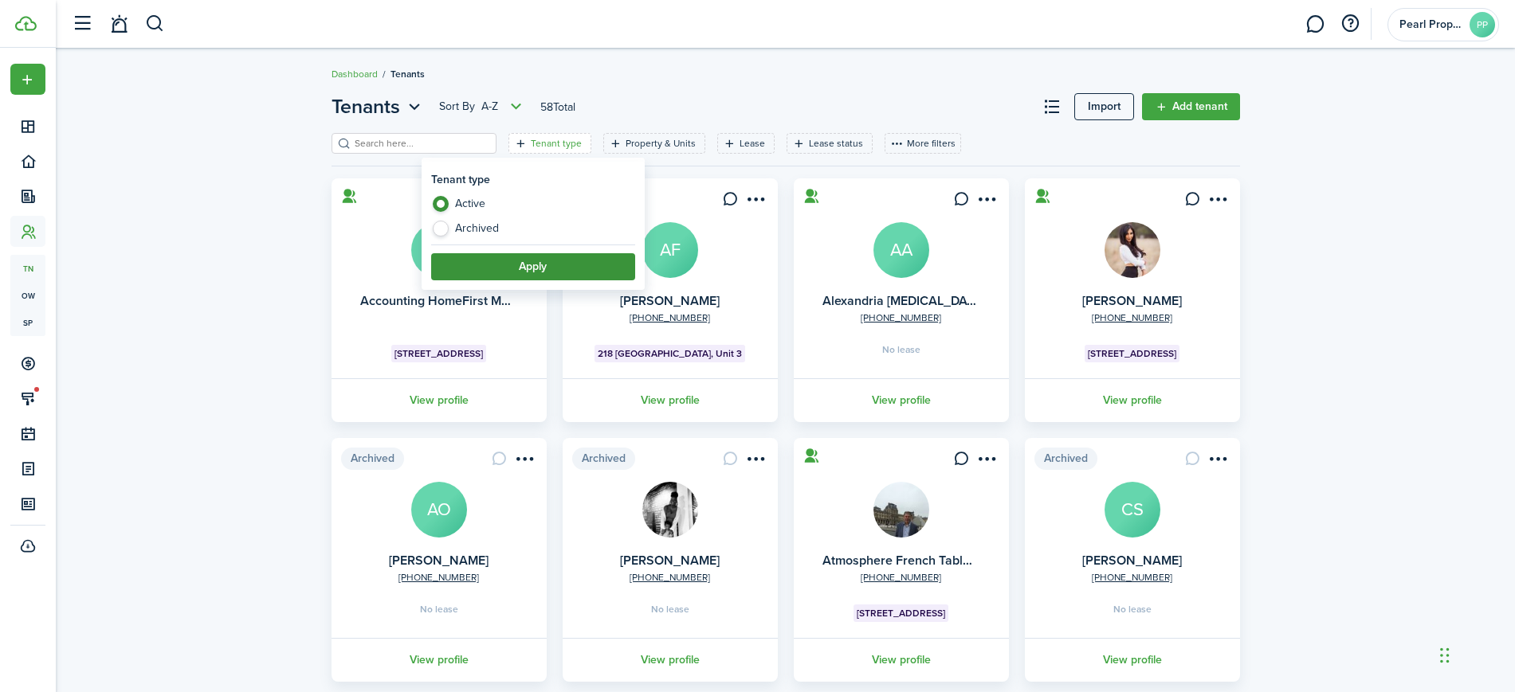
click at [570, 266] on button "Apply" at bounding box center [533, 266] width 204 height 27
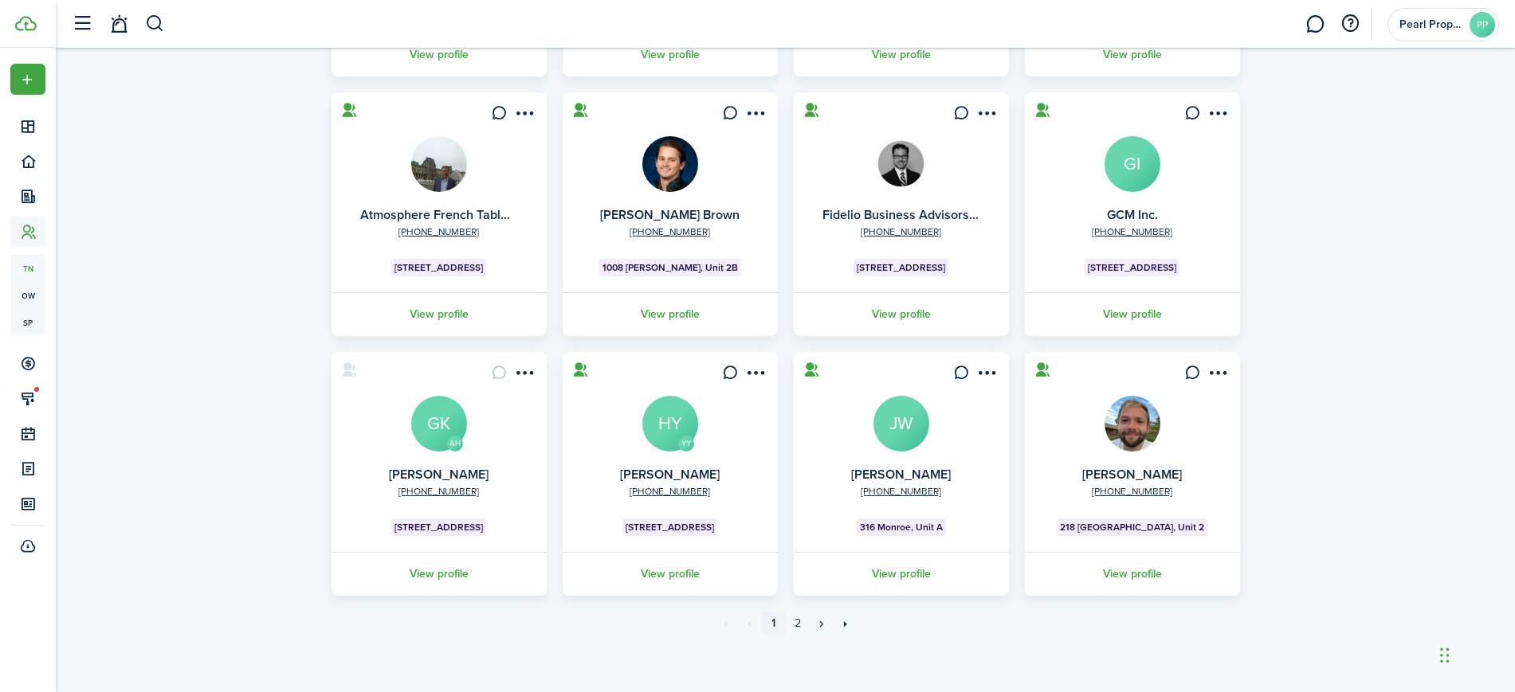
scroll to position [349, 0]
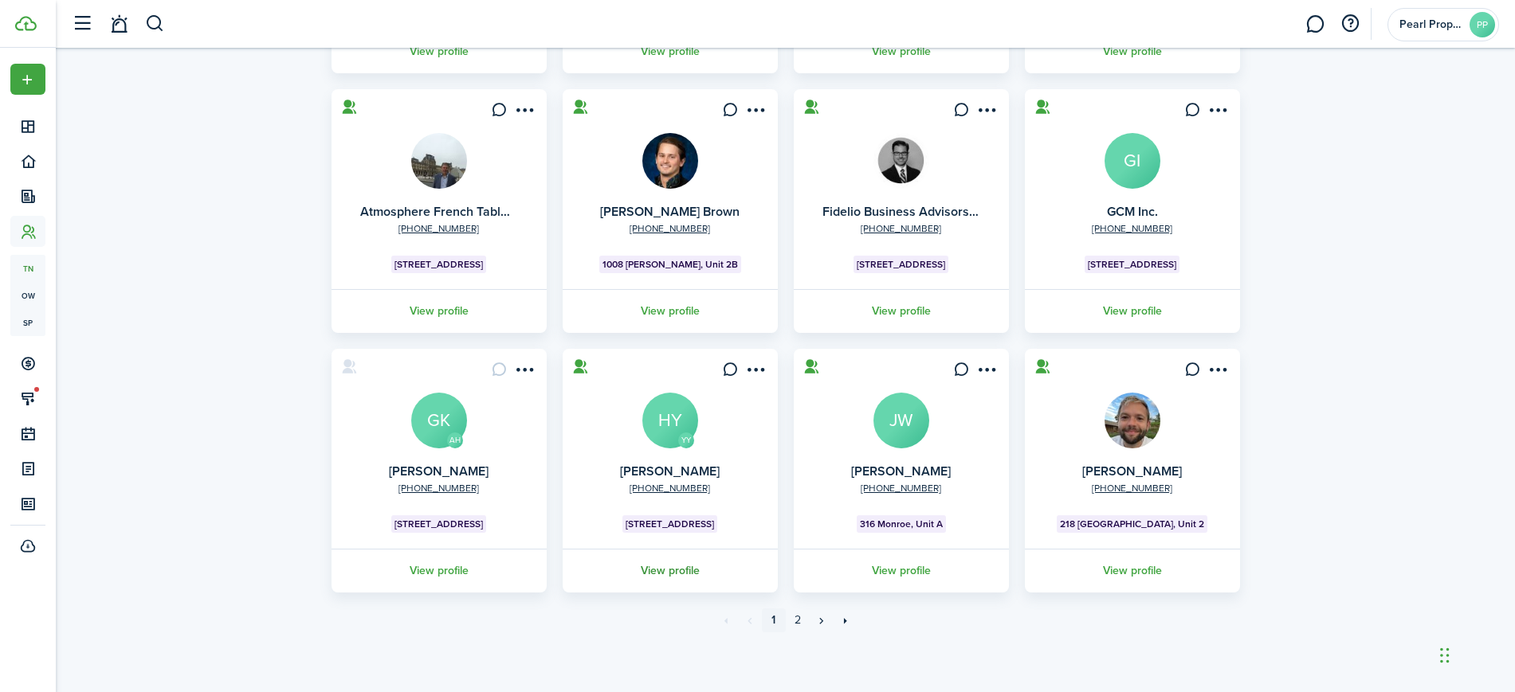
click at [668, 572] on link "View profile" at bounding box center [670, 571] width 220 height 44
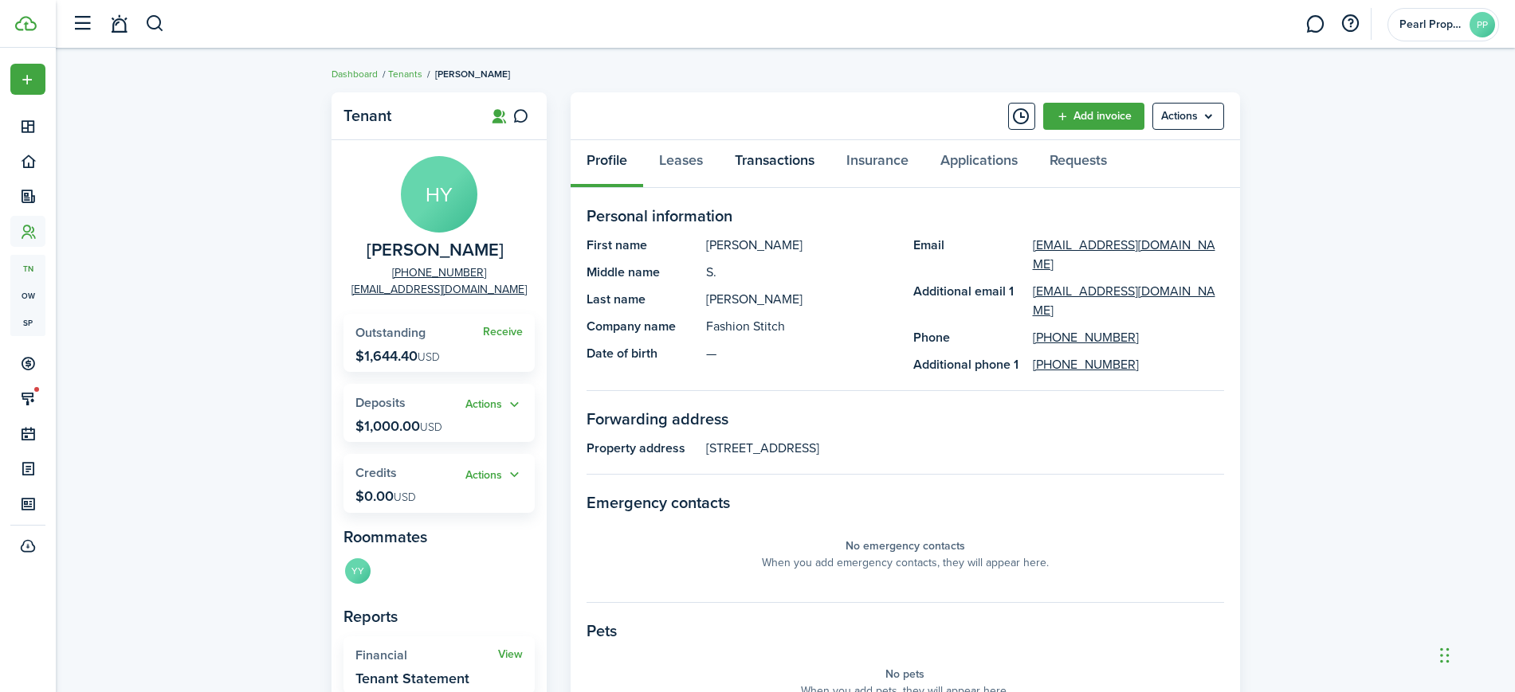
click at [777, 159] on link "Transactions" at bounding box center [775, 164] width 112 height 48
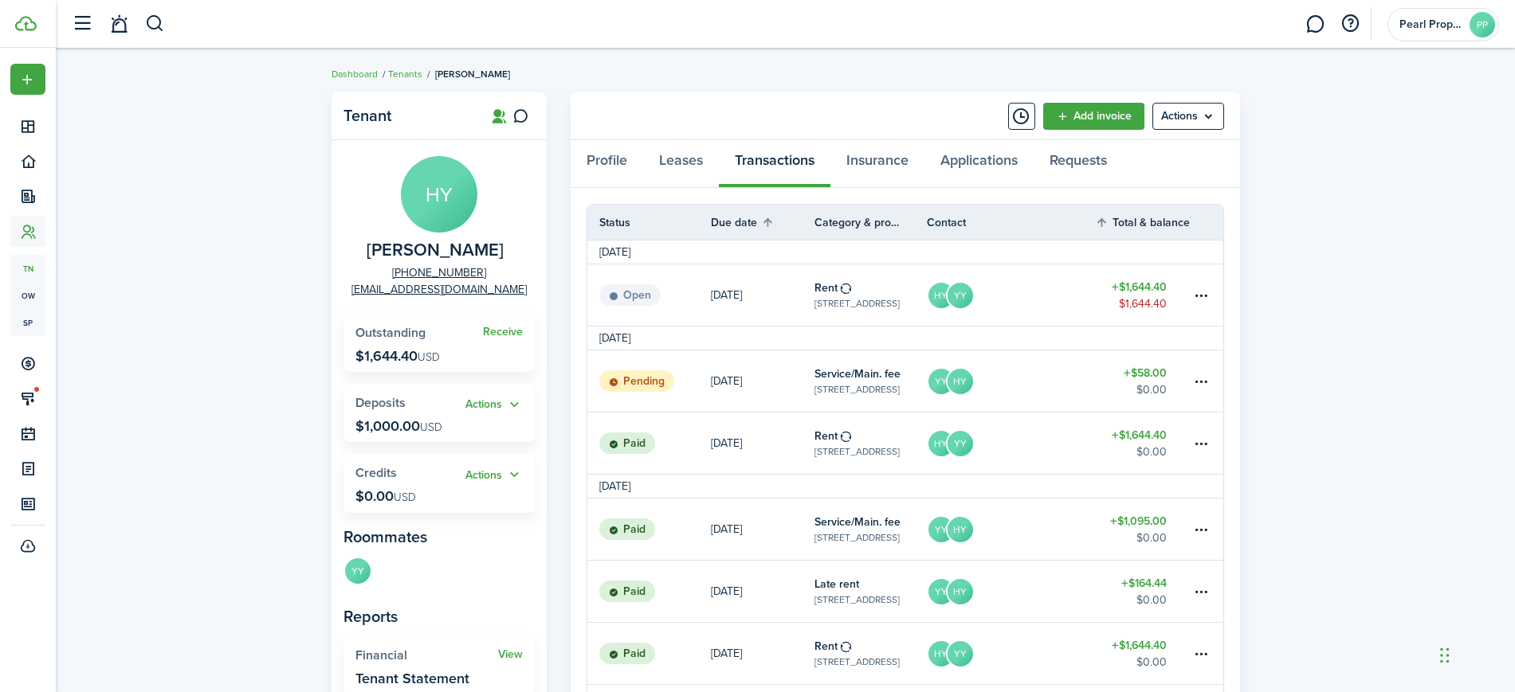
click at [1048, 437] on link "HY YY" at bounding box center [1011, 443] width 169 height 61
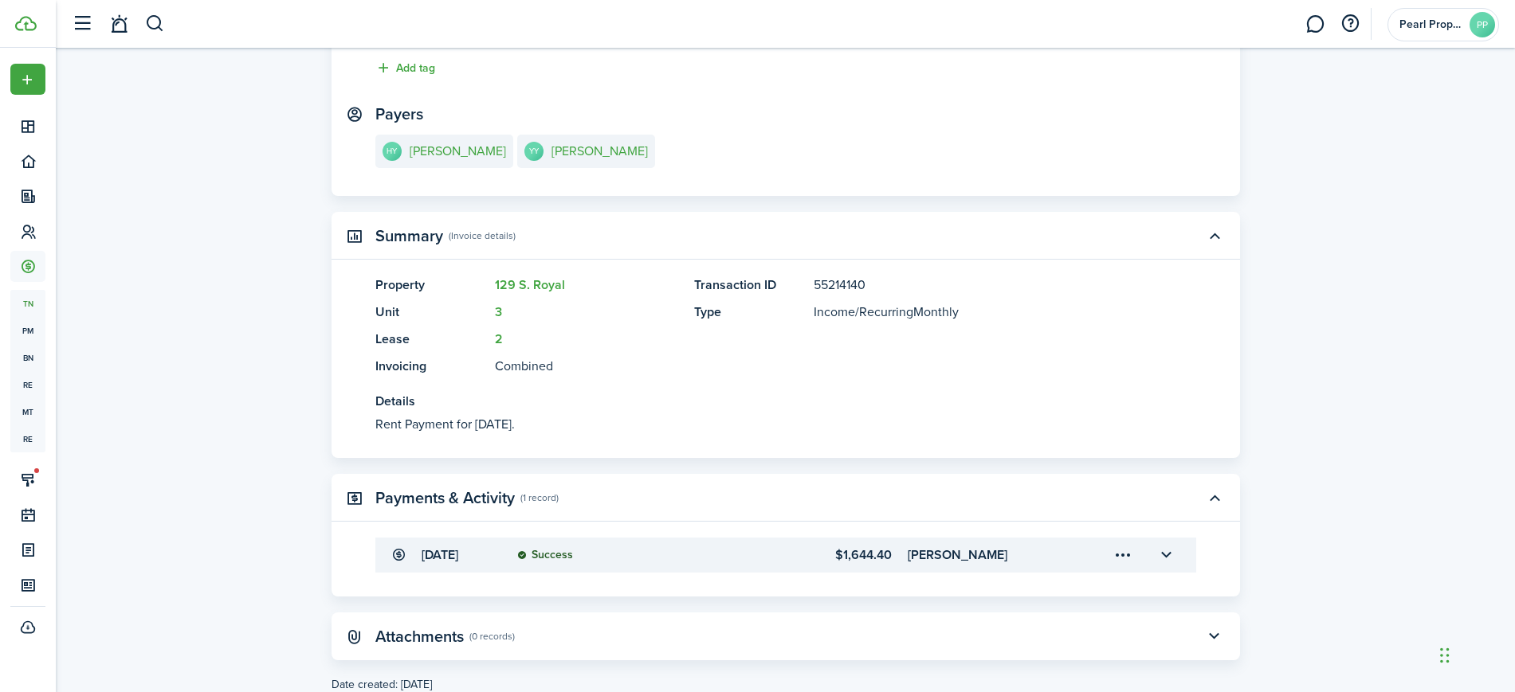
scroll to position [257, 0]
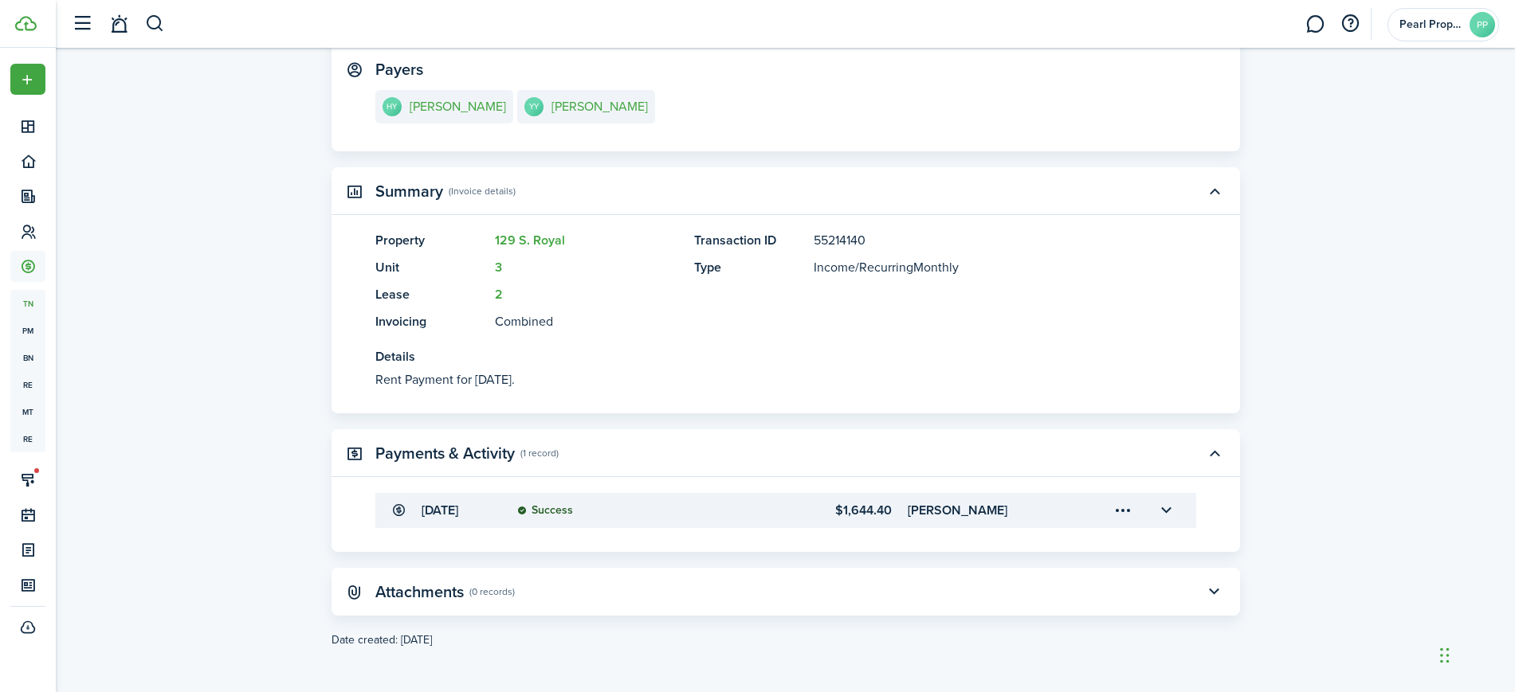
click at [1066, 515] on accordion-header "[DATE] Success $1,644.40 [PERSON_NAME]" at bounding box center [785, 510] width 821 height 35
click at [1163, 508] on button "button" at bounding box center [1166, 510] width 27 height 27
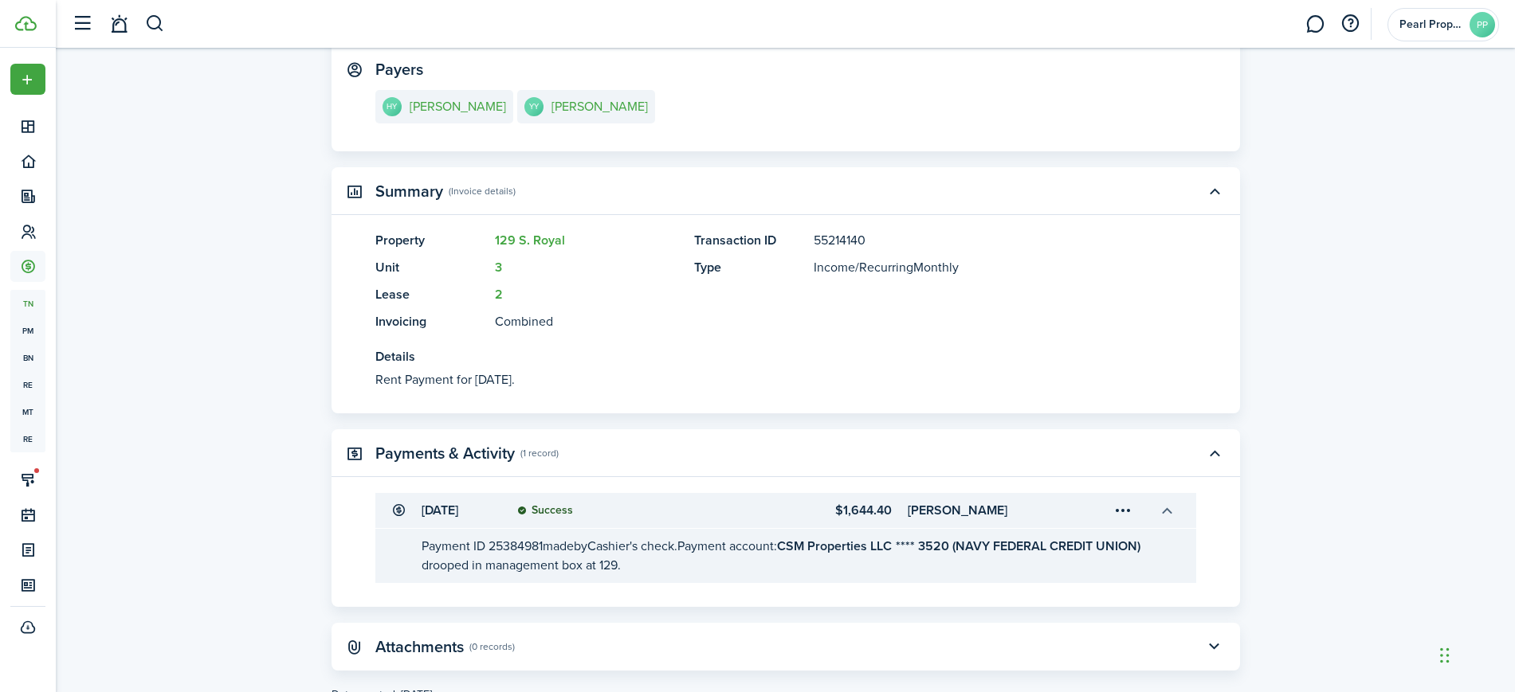
click at [1163, 514] on button "button" at bounding box center [1166, 510] width 27 height 27
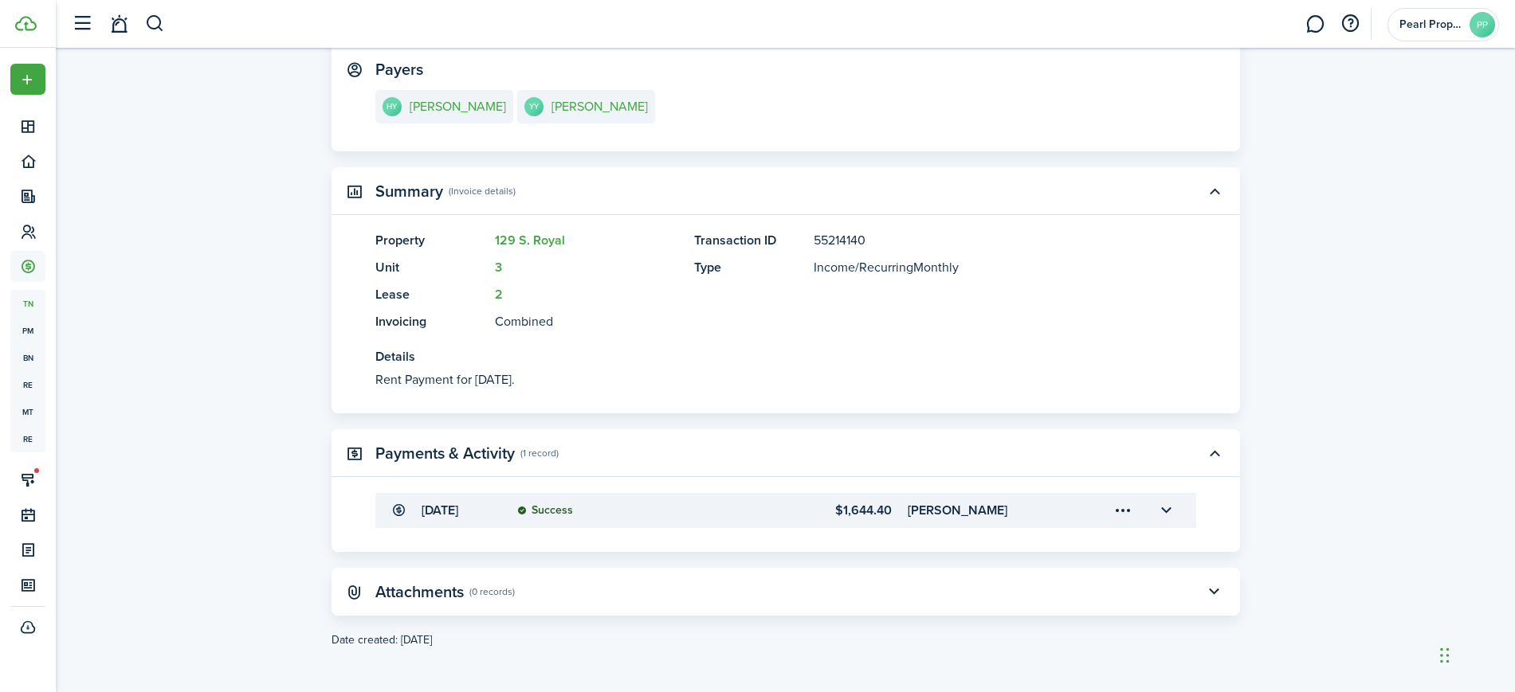
click at [1267, 478] on transaction-view "Transaction Edit Actions Due on [DATE] Rent for $1,644.40 USD Paid $0.00 Left $…" at bounding box center [785, 242] width 1459 height 829
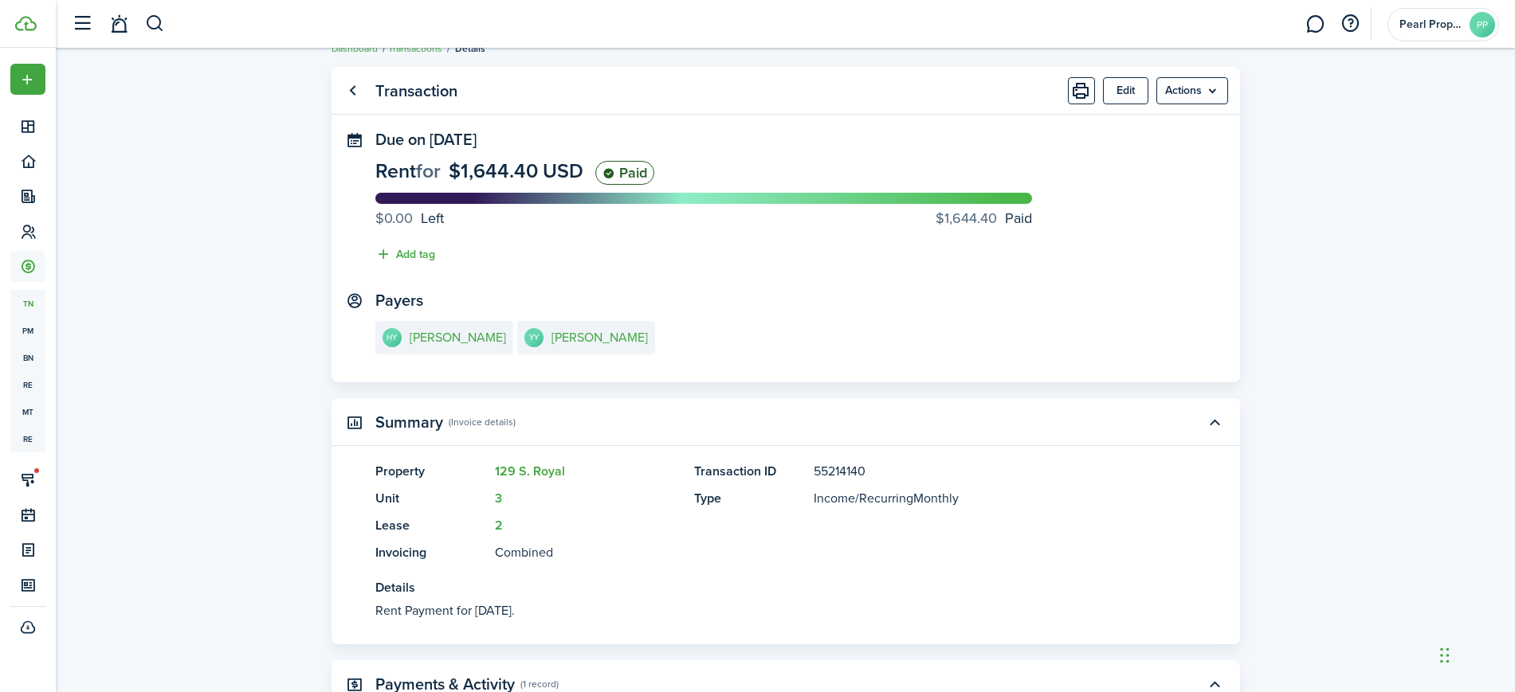
scroll to position [0, 0]
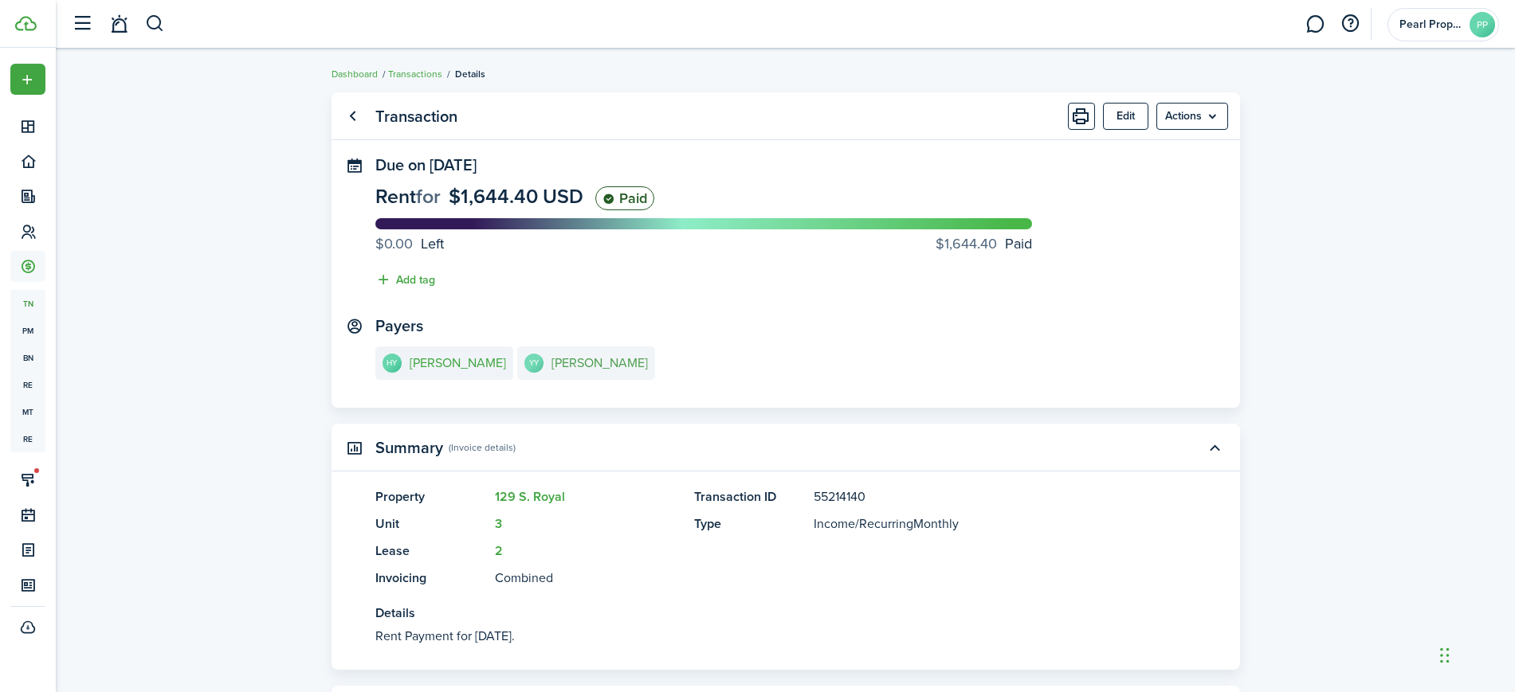
click at [551, 367] on e-details-info-title "[PERSON_NAME]" at bounding box center [599, 363] width 96 height 14
